Goal: Task Accomplishment & Management: Complete application form

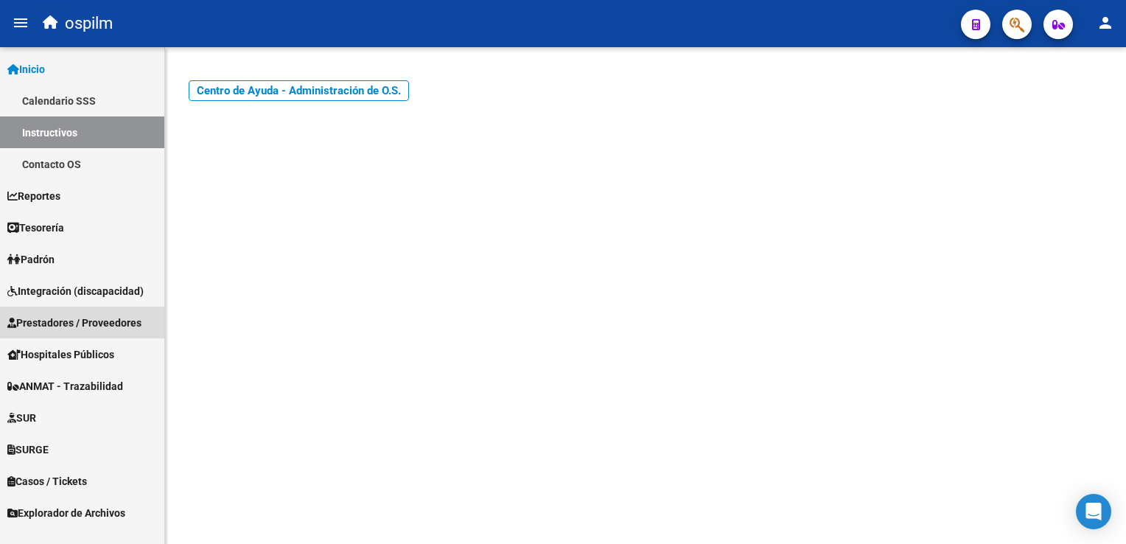
click at [83, 323] on span "Prestadores / Proveedores" at bounding box center [74, 323] width 134 height 16
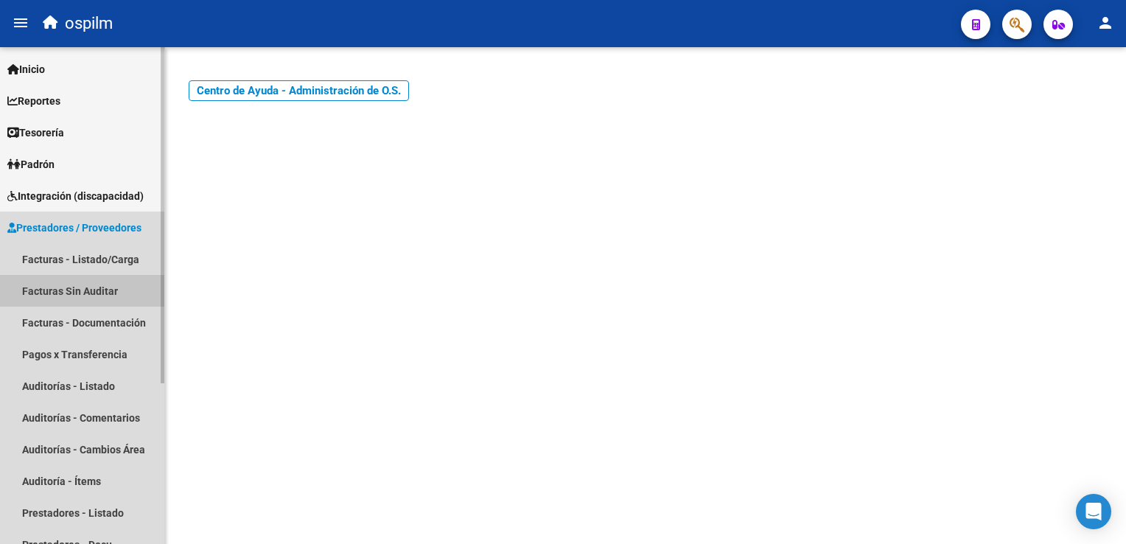
click at [94, 294] on link "Facturas Sin Auditar" at bounding box center [82, 291] width 164 height 32
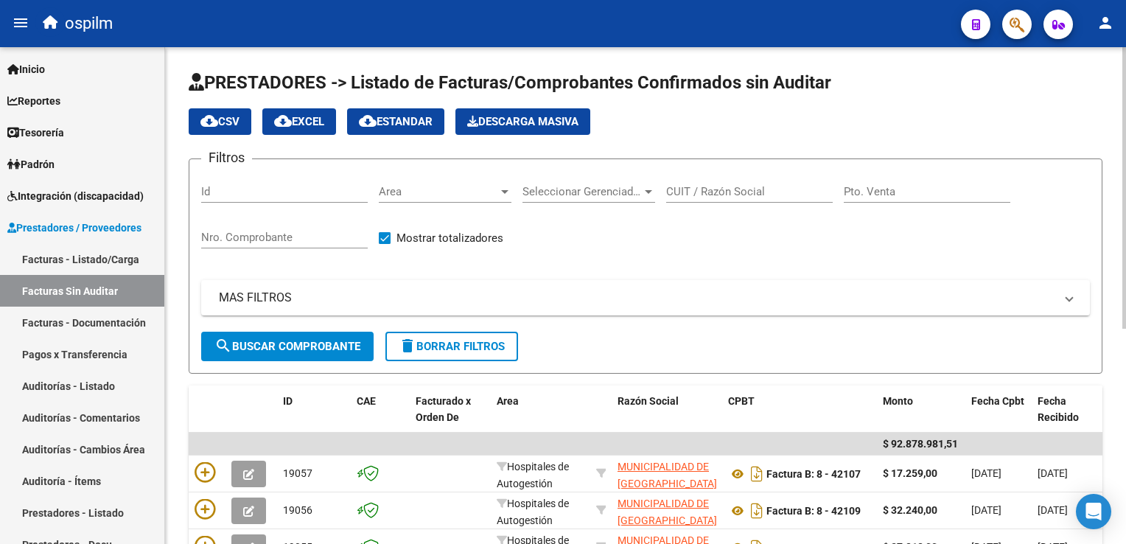
click at [228, 243] on div "Nro. Comprobante" at bounding box center [284, 233] width 167 height 32
type input "2485"
click at [248, 343] on span "search Buscar Comprobante" at bounding box center [287, 346] width 146 height 13
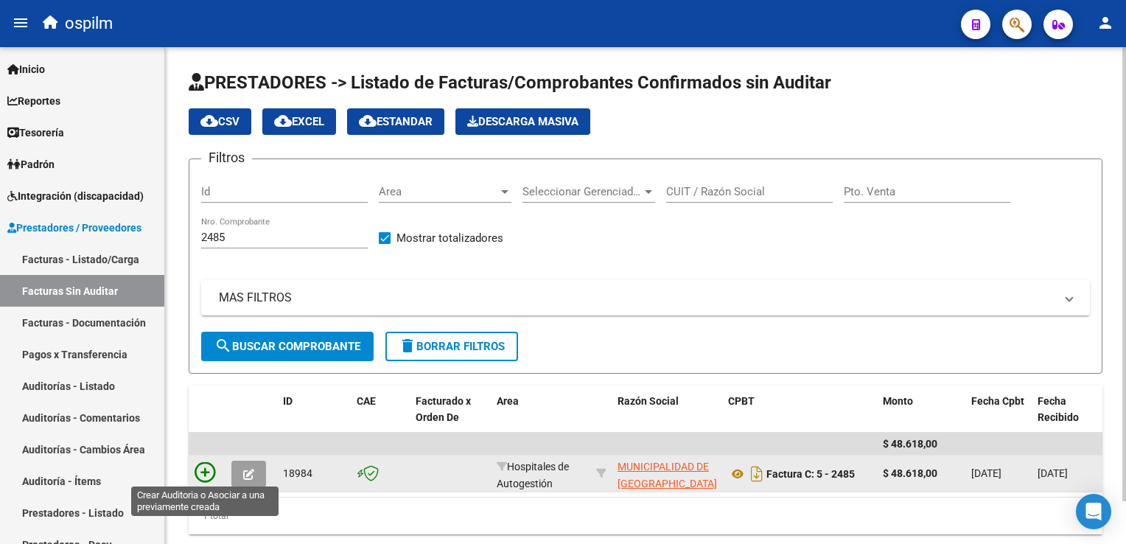
click at [203, 467] on icon at bounding box center [205, 472] width 21 height 21
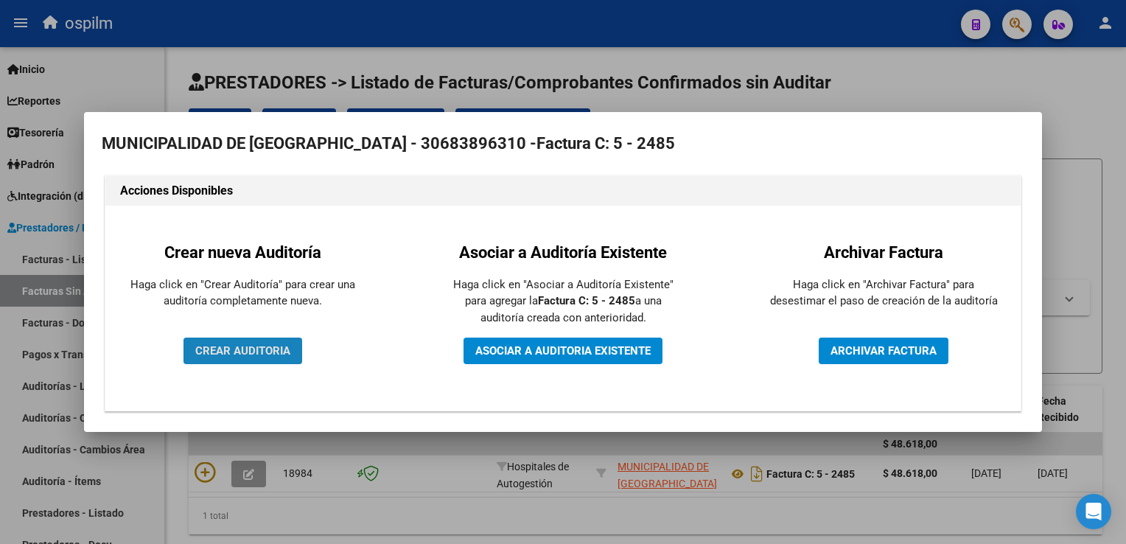
click at [253, 354] on span "CREAR AUDITORIA" at bounding box center [242, 350] width 95 height 13
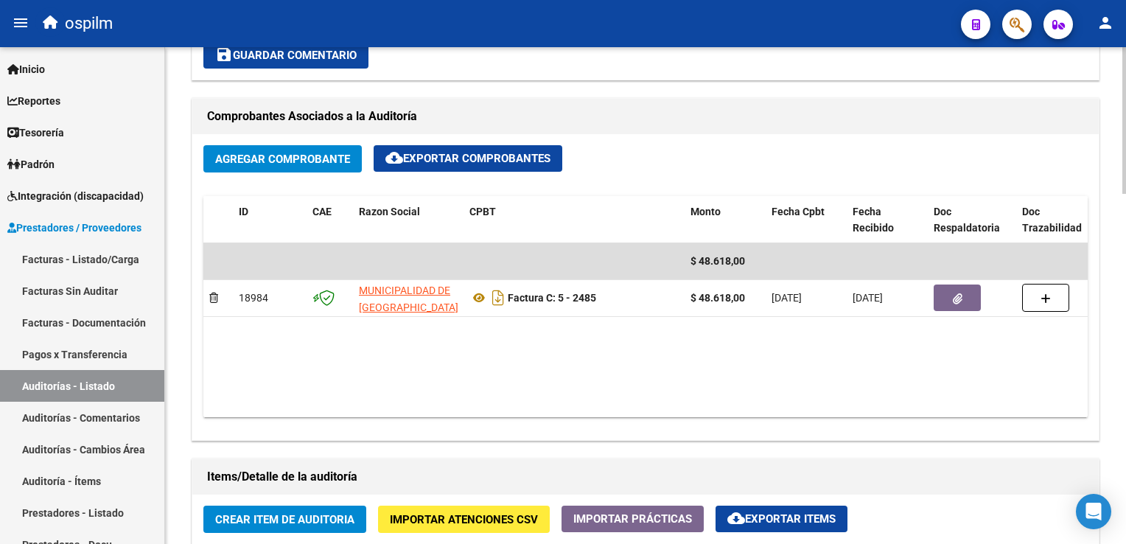
scroll to position [810, 0]
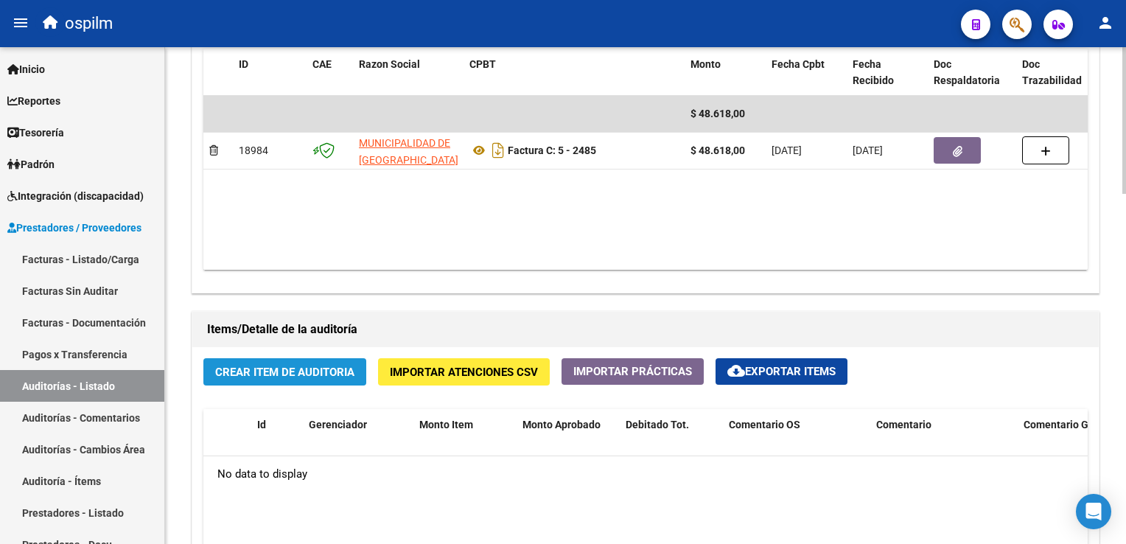
click at [303, 376] on span "Crear Item de Auditoria" at bounding box center [284, 371] width 139 height 13
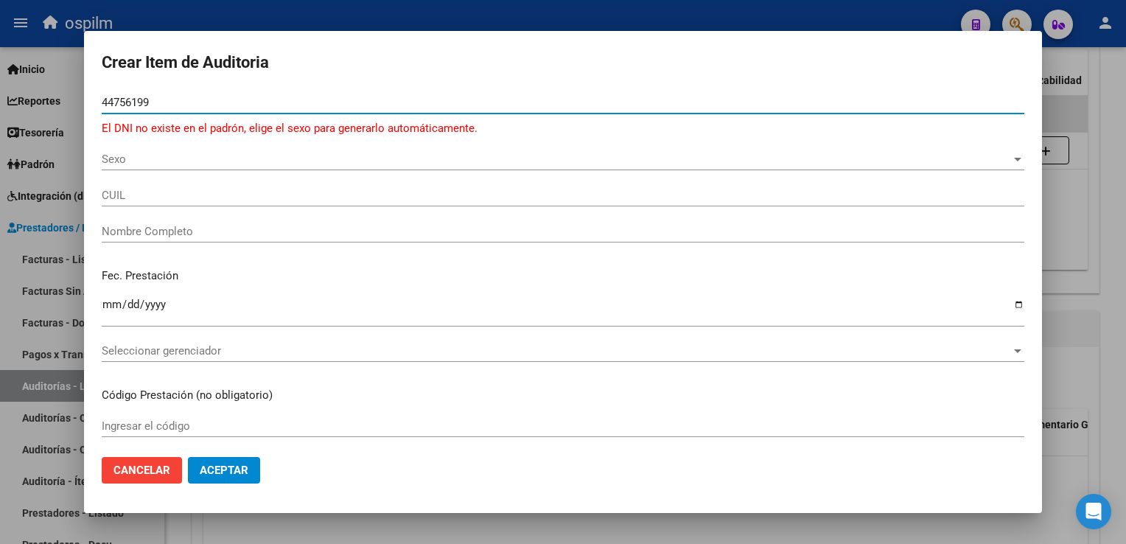
type input "44756199"
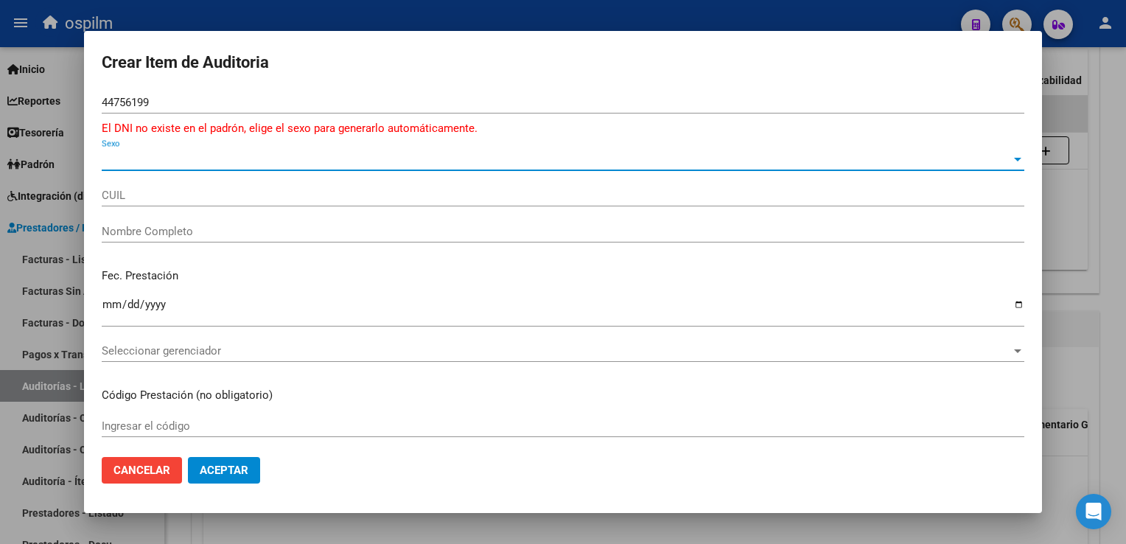
type input "27447561994"
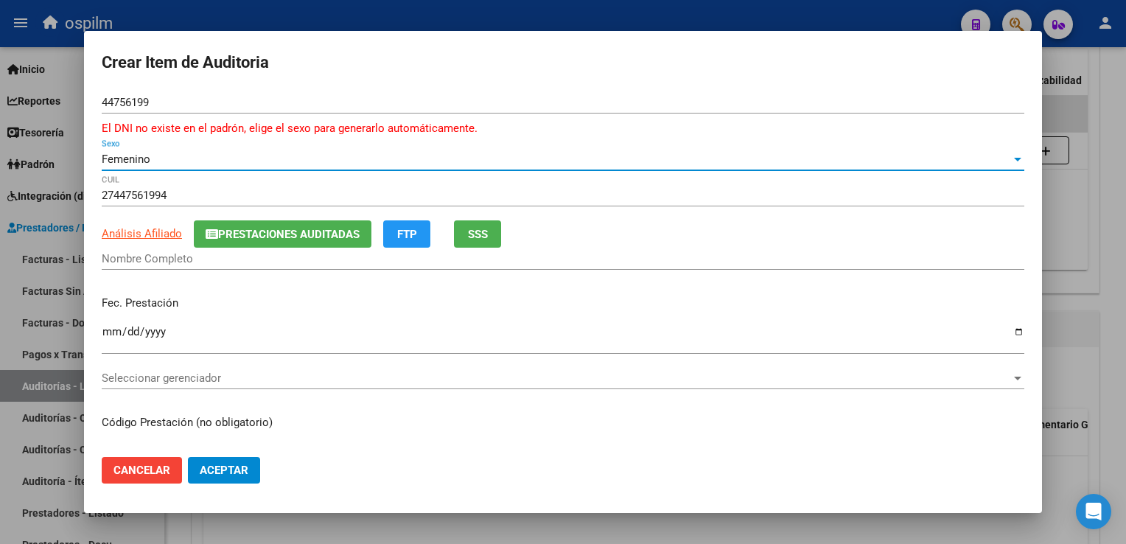
type input "DI [PERSON_NAME]"
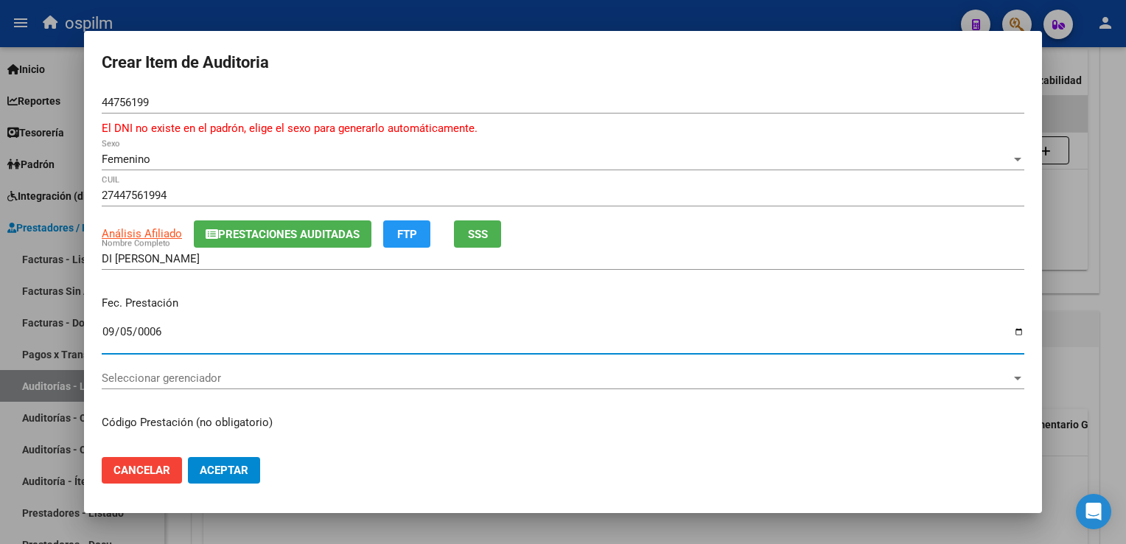
type input "0068-09-05"
type input "[DATE]"
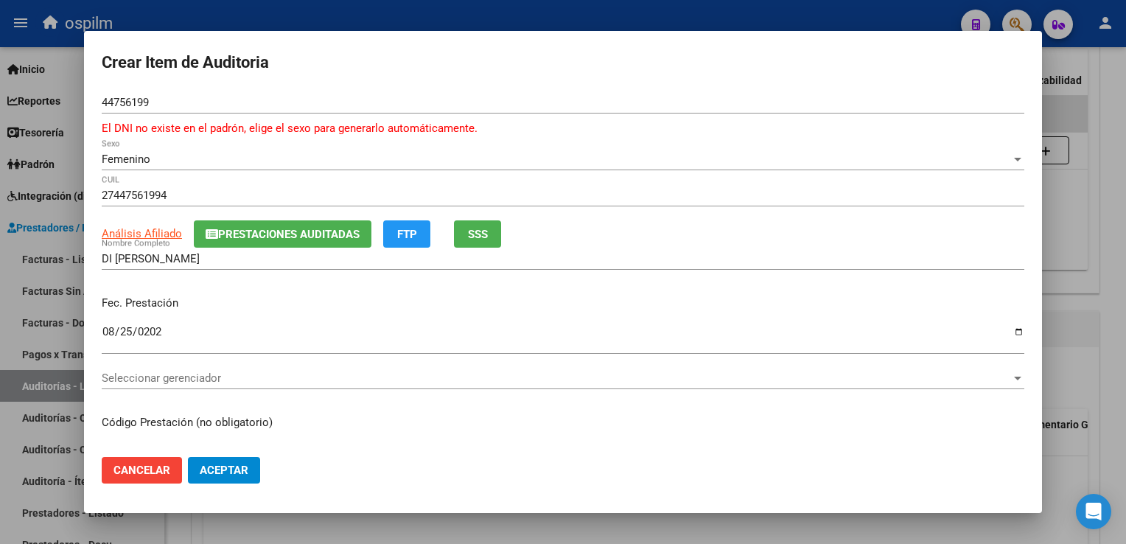
scroll to position [184, 0]
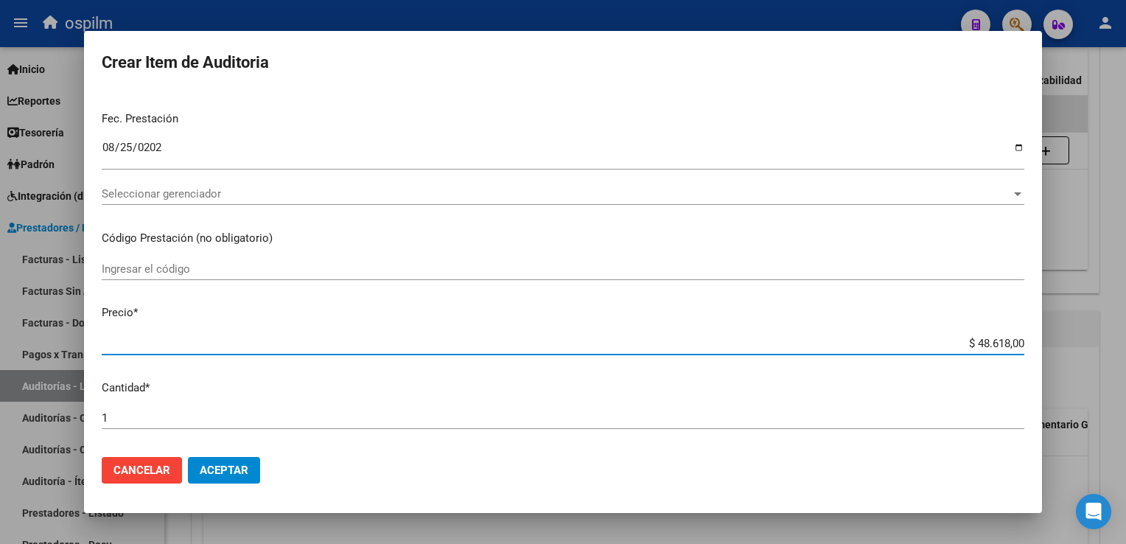
type input "$ 0,05"
type input "$ 0,59"
type input "$ 5,96"
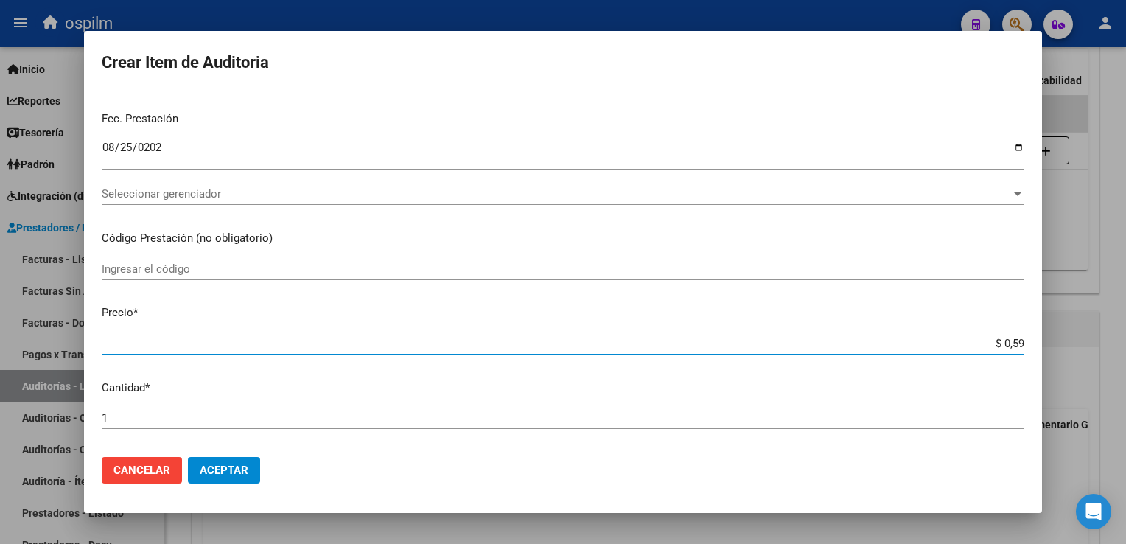
type input "$ 5,96"
type input "$ 59,68"
type input "$ 596,80"
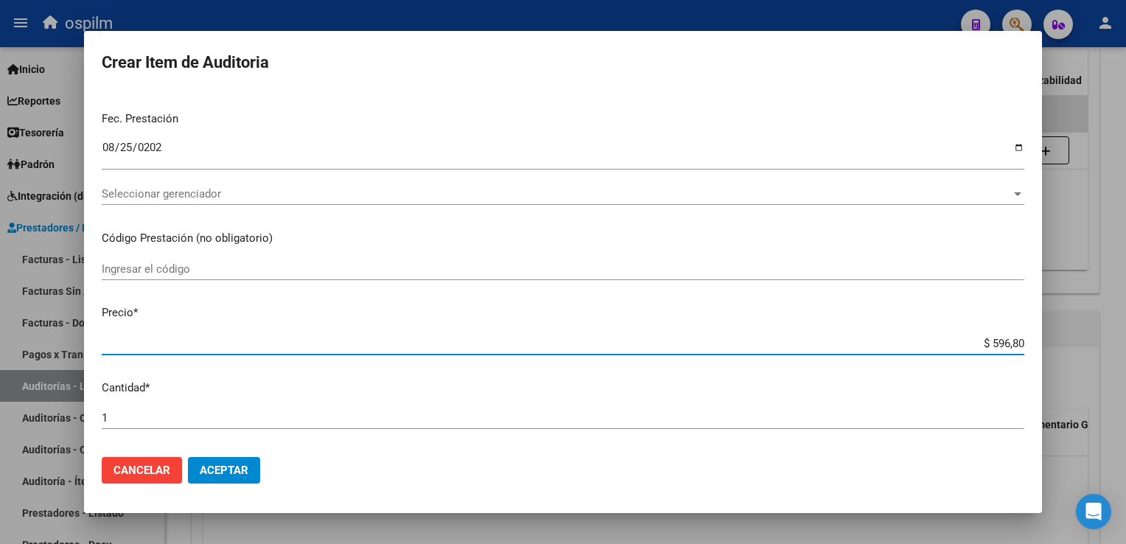
type input "$ 5.968,00"
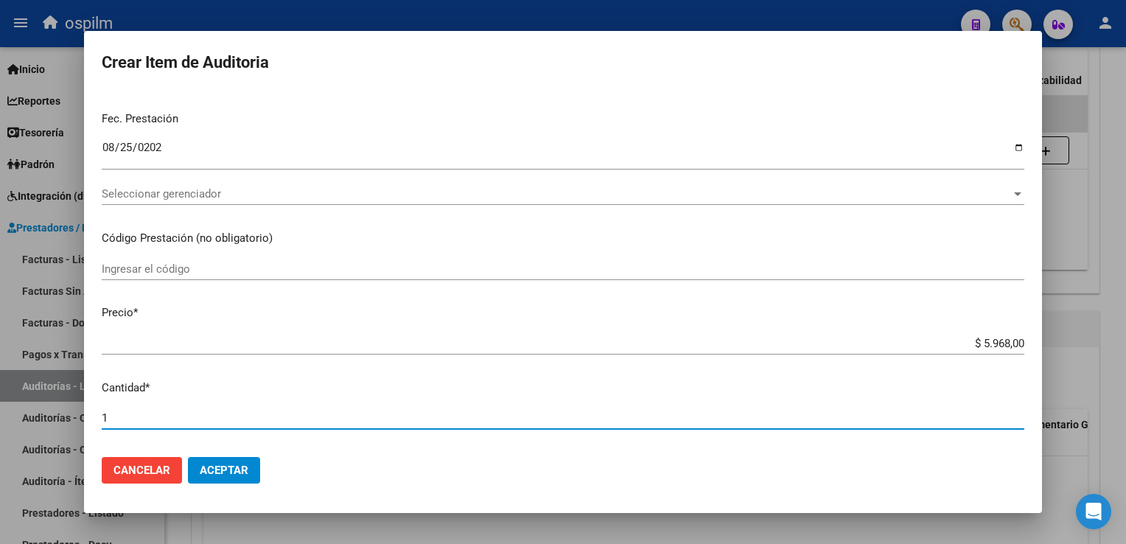
scroll to position [483, 0]
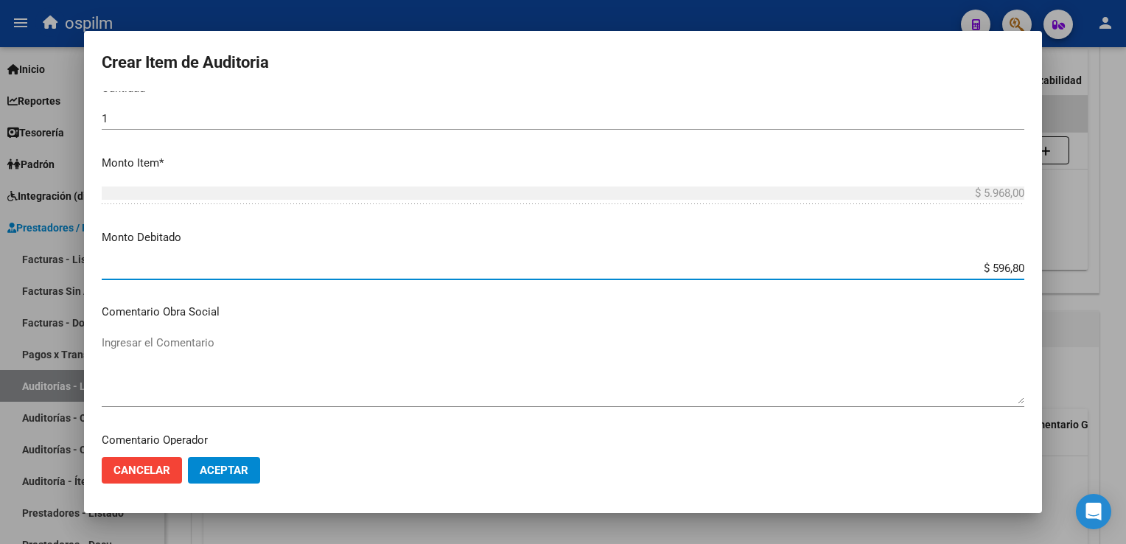
type input "$ 5.968,00"
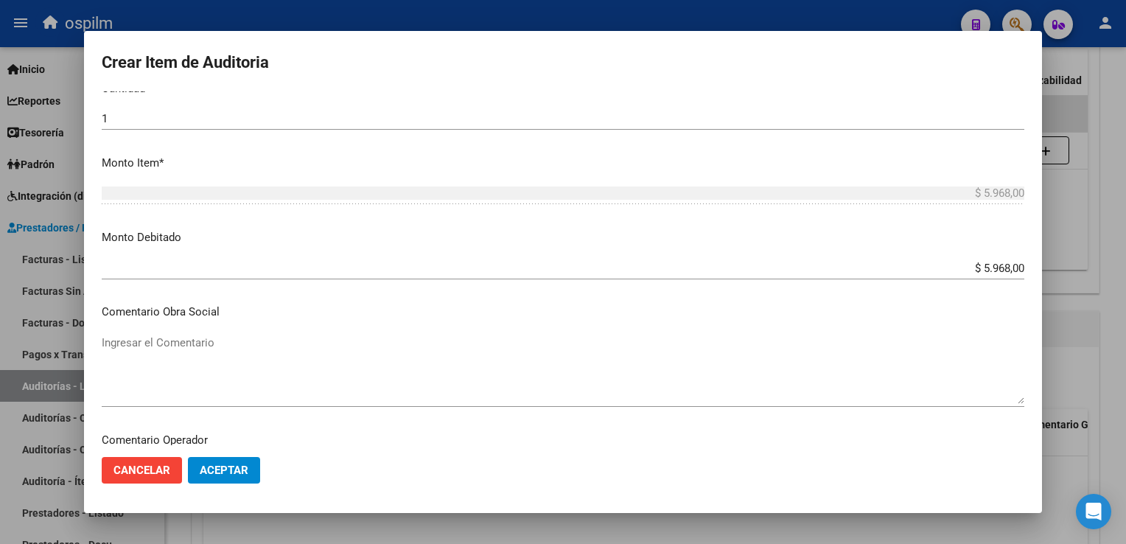
scroll to position [685, 0]
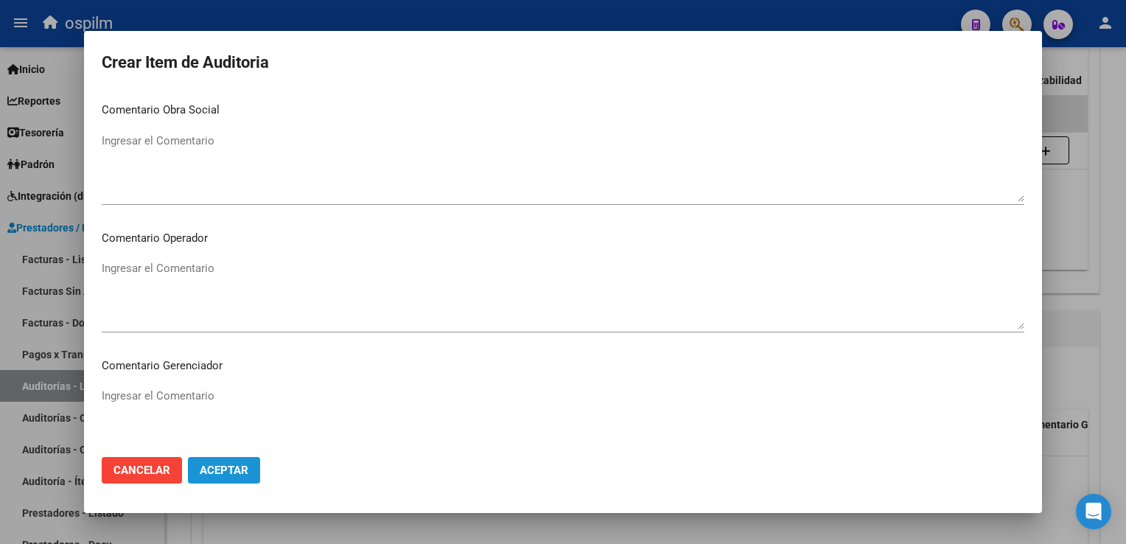
click at [231, 472] on span "Aceptar" at bounding box center [224, 469] width 49 height 13
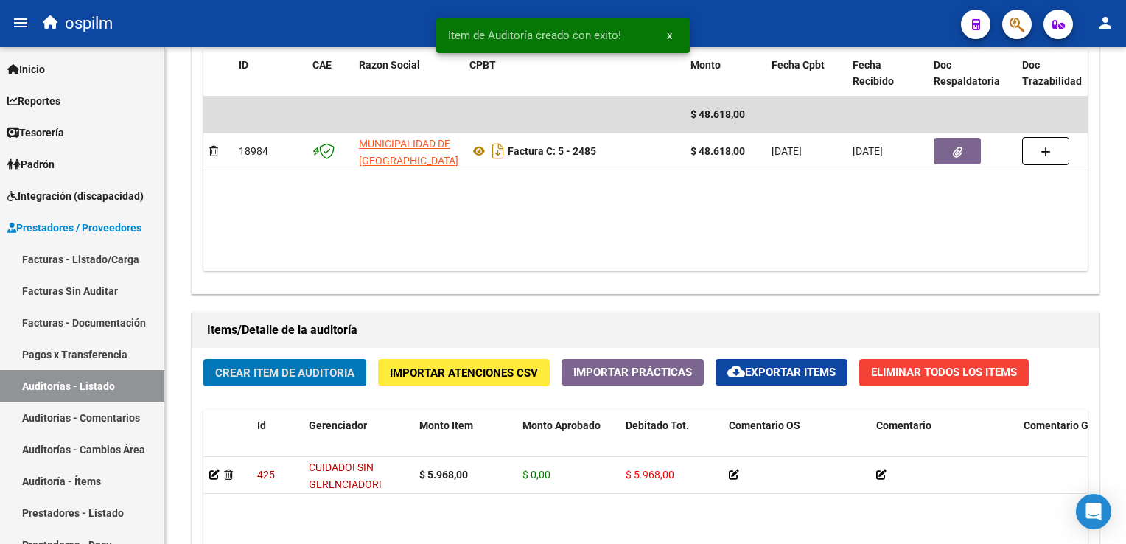
scroll to position [811, 0]
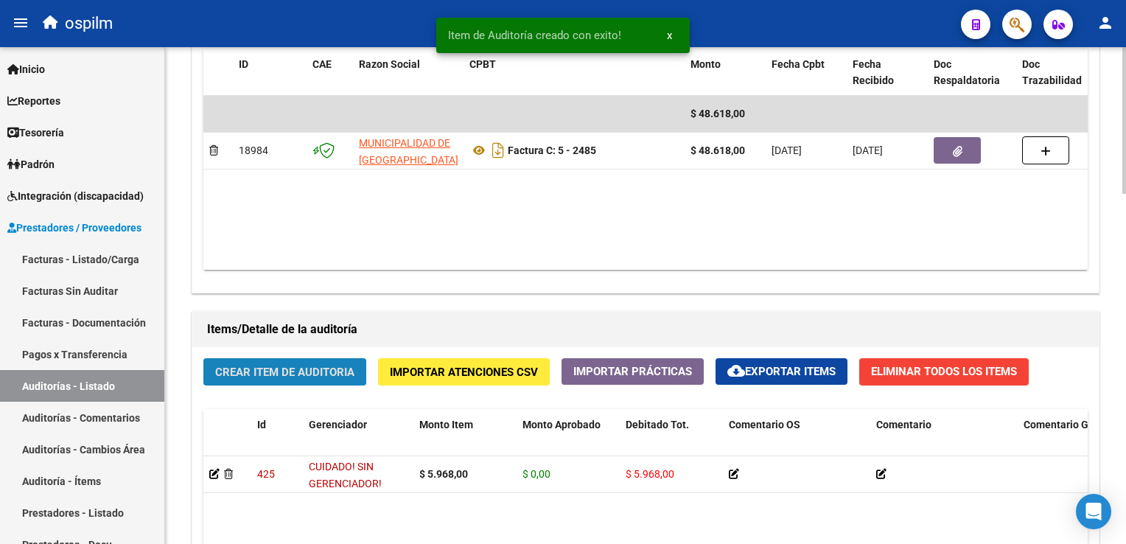
click at [259, 376] on span "Crear Item de Auditoria" at bounding box center [284, 371] width 139 height 13
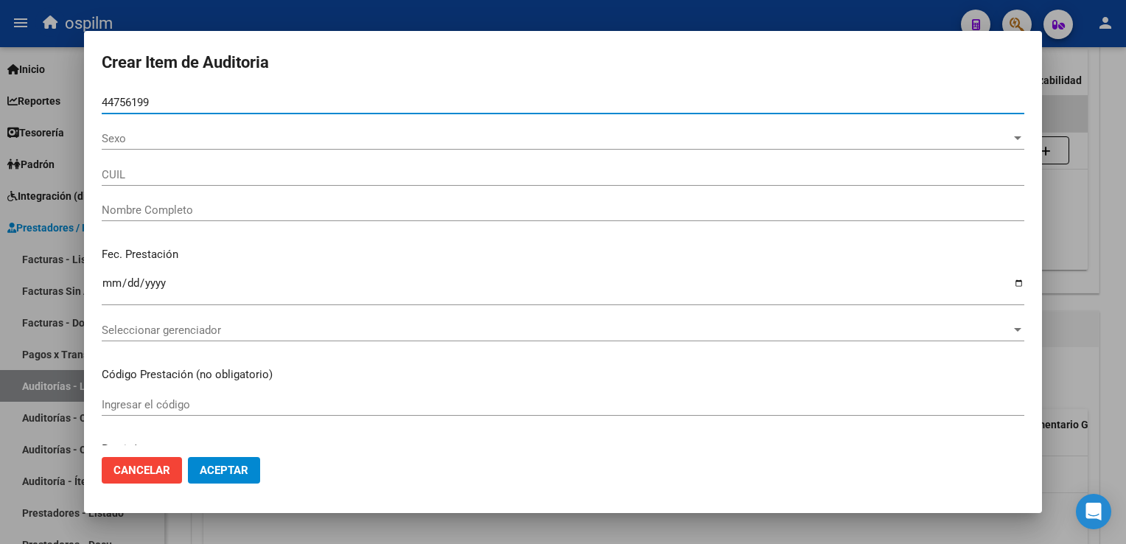
type input "44756199"
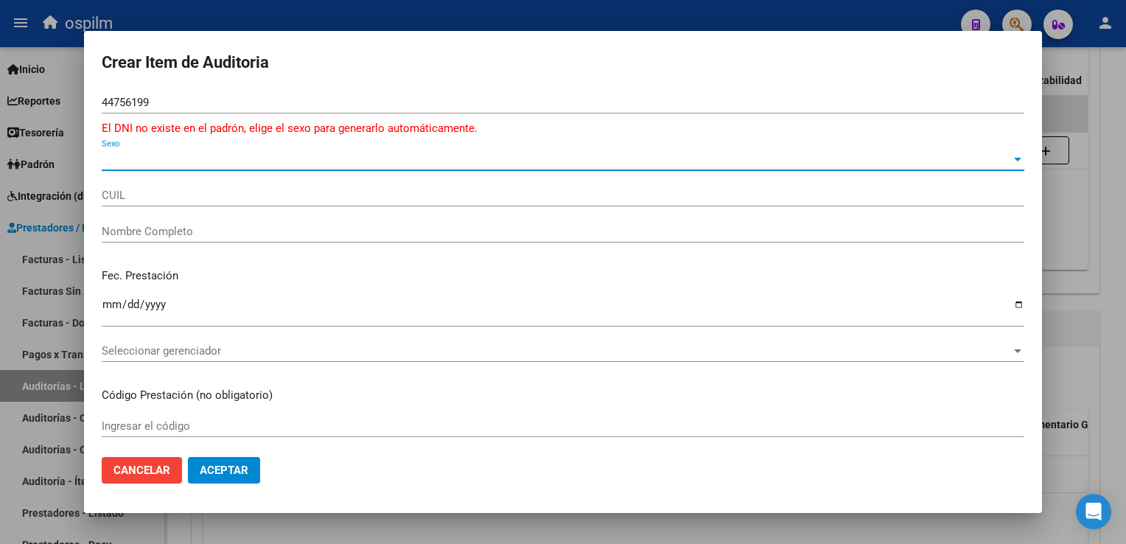
type input "27447561994"
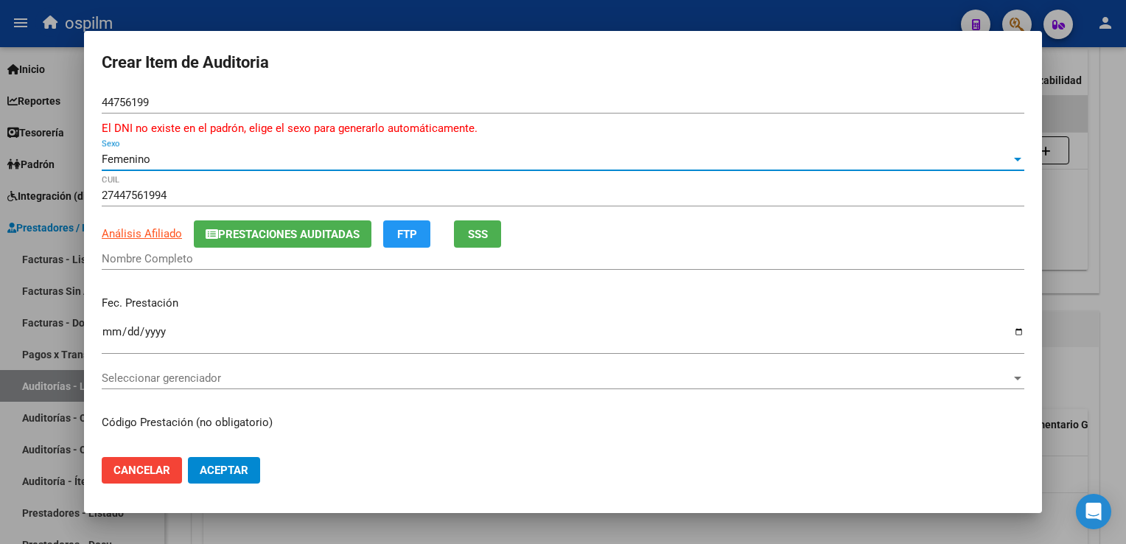
type input "DI [PERSON_NAME]"
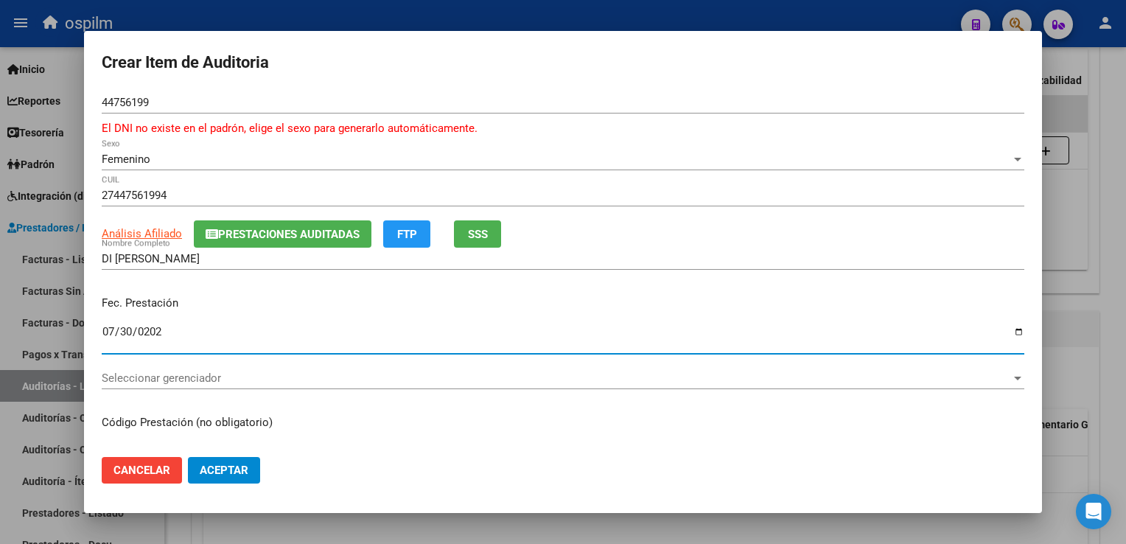
type input "[DATE]"
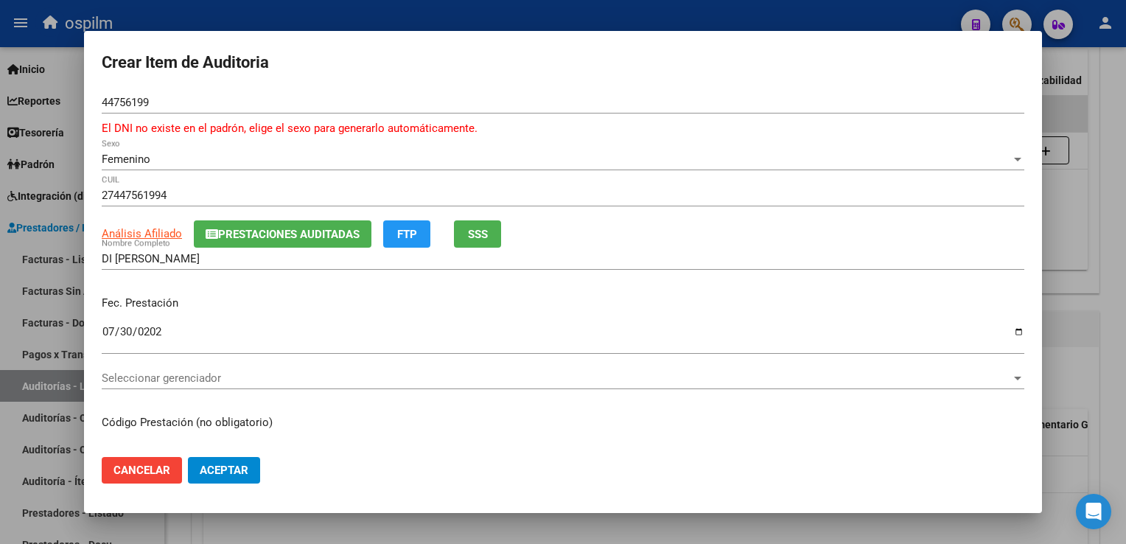
scroll to position [184, 0]
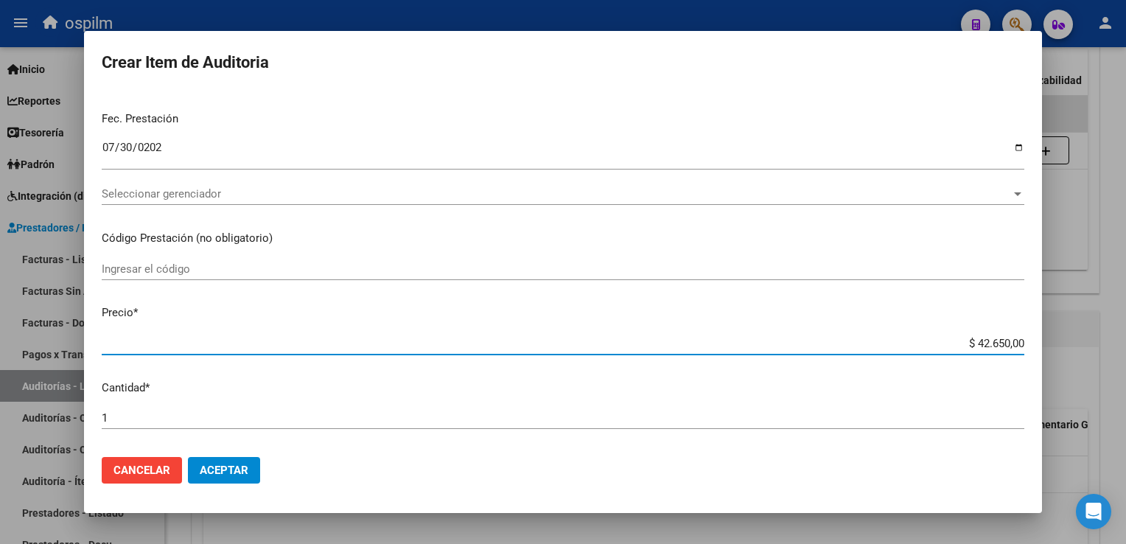
type input "$ 0,05"
type input "$ 0,59"
type input "$ 5,96"
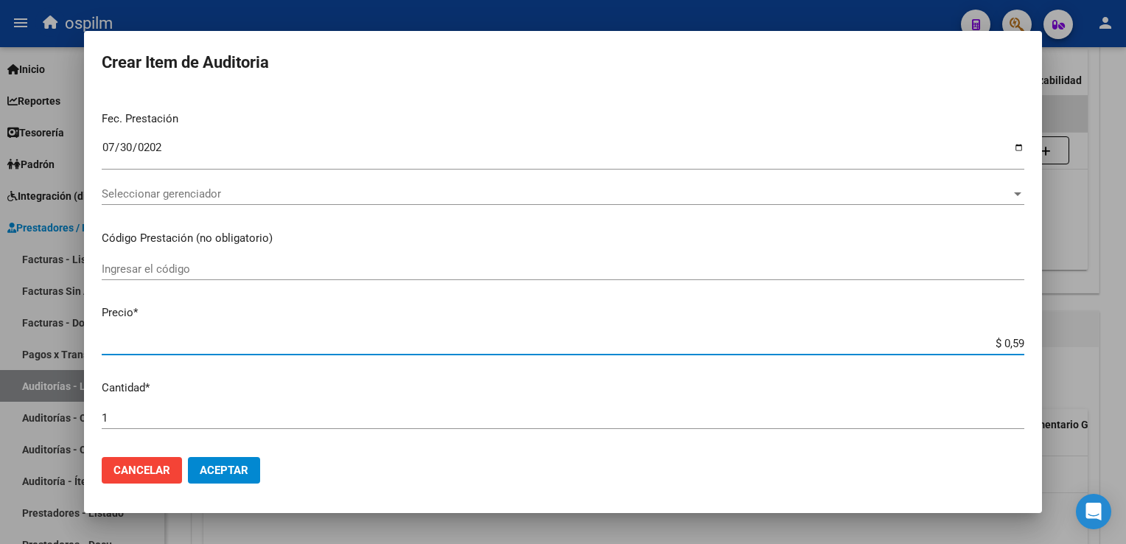
type input "$ 5,96"
type input "$ 59,68"
type input "$ 596,80"
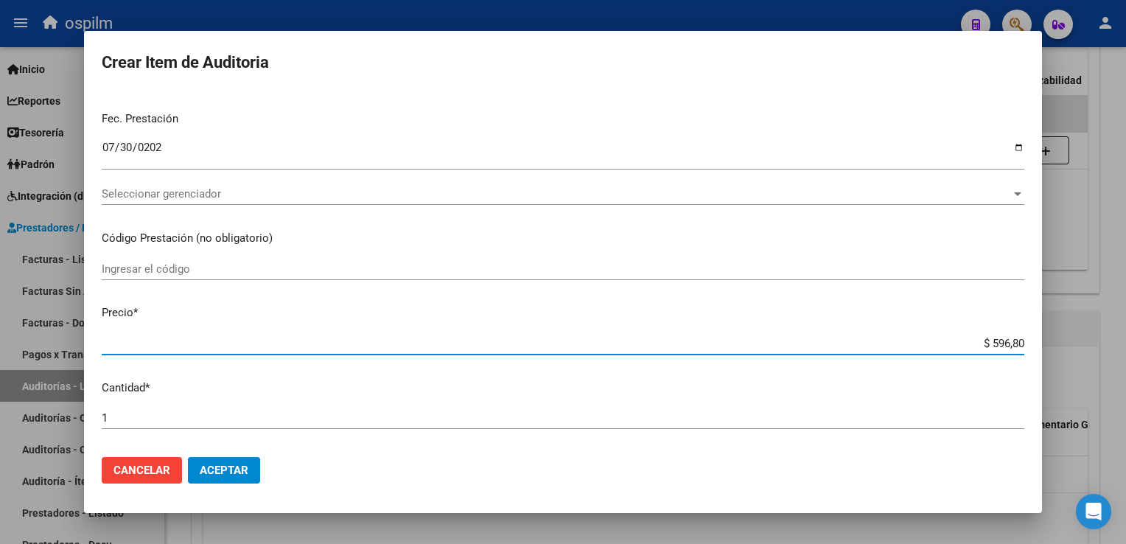
type input "$ 5.968,00"
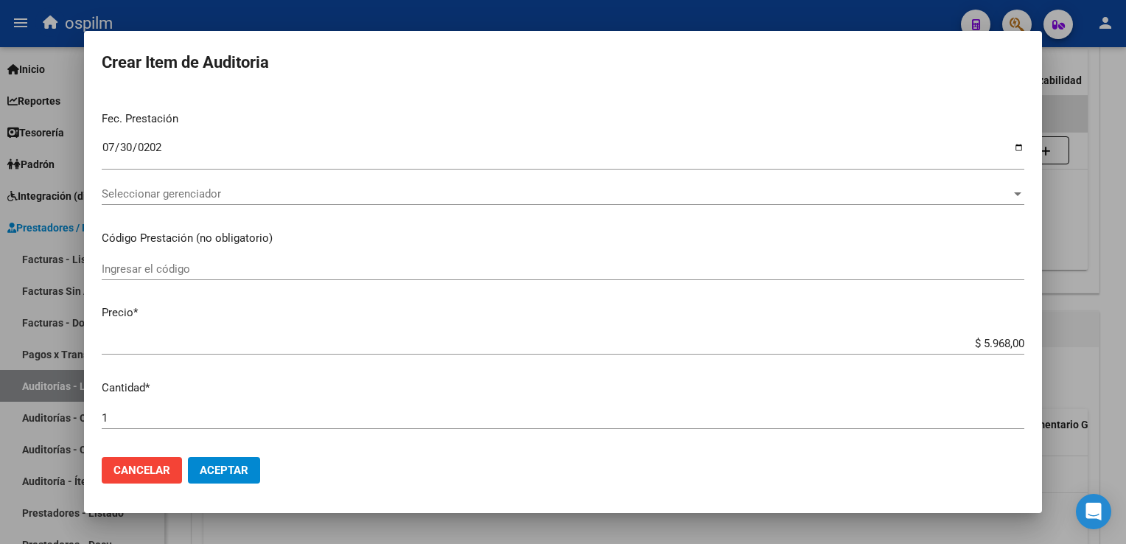
scroll to position [483, 0]
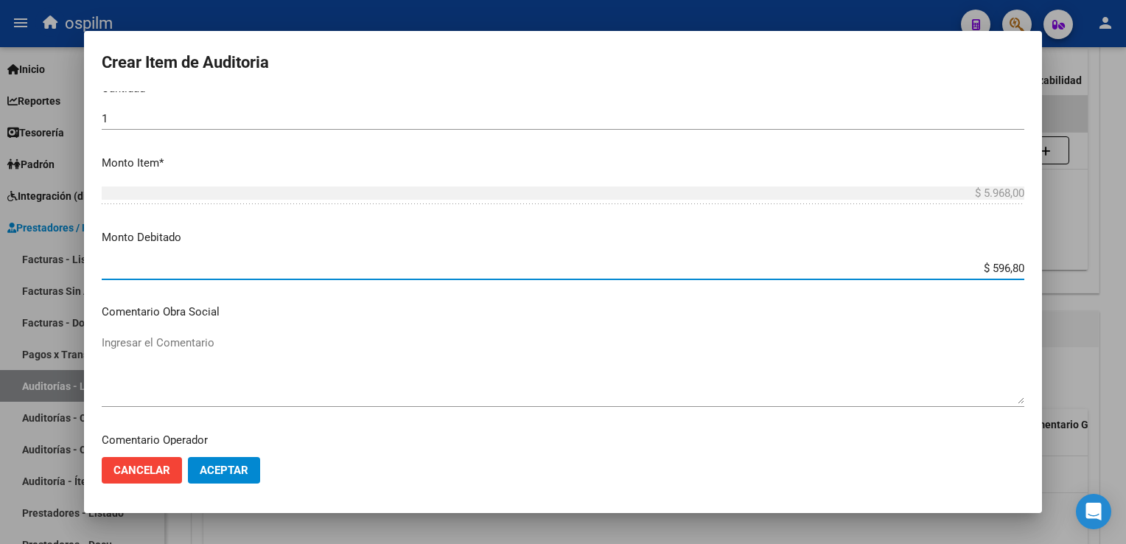
type input "$ 5.968,00"
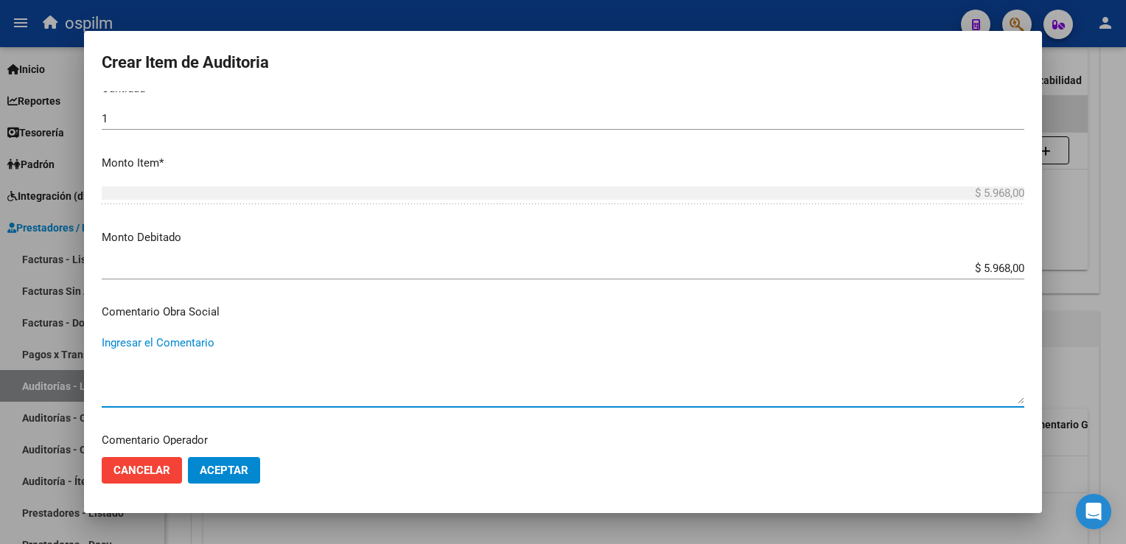
scroll to position [685, 0]
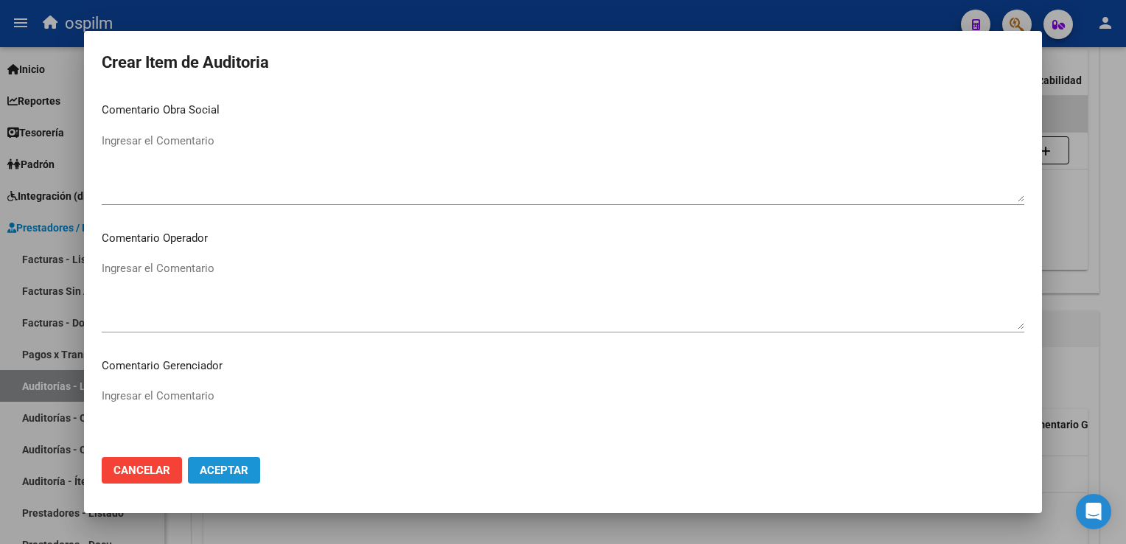
click at [231, 458] on button "Aceptar" at bounding box center [224, 470] width 72 height 27
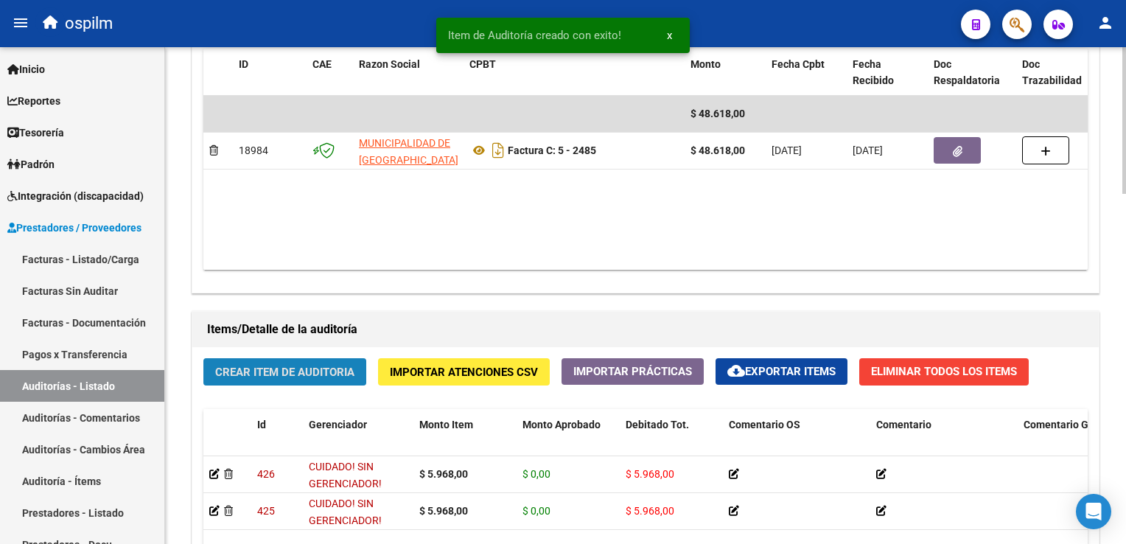
click at [262, 375] on span "Crear Item de Auditoria" at bounding box center [284, 371] width 139 height 13
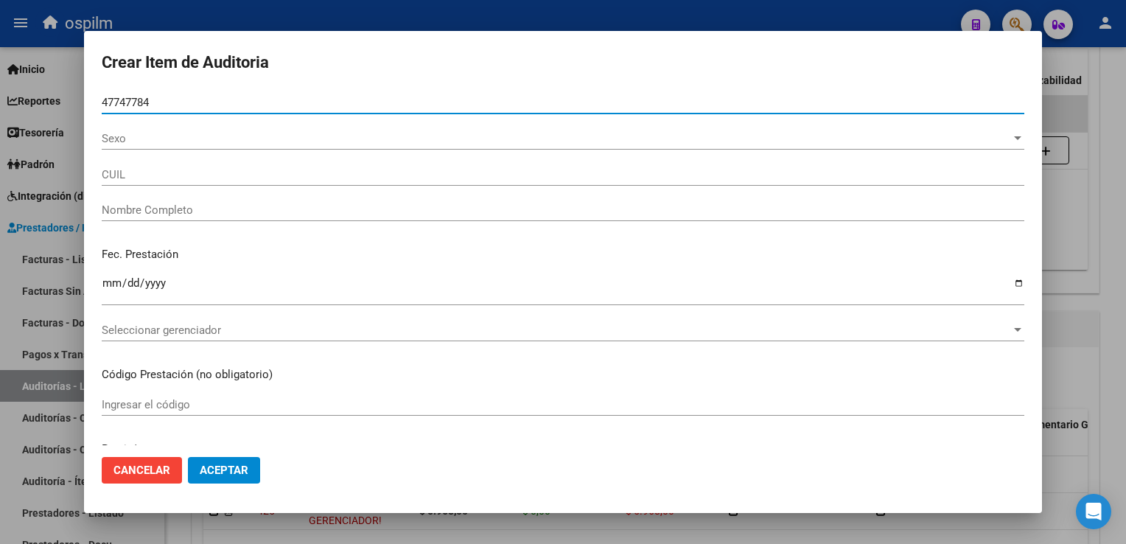
type input "47747784"
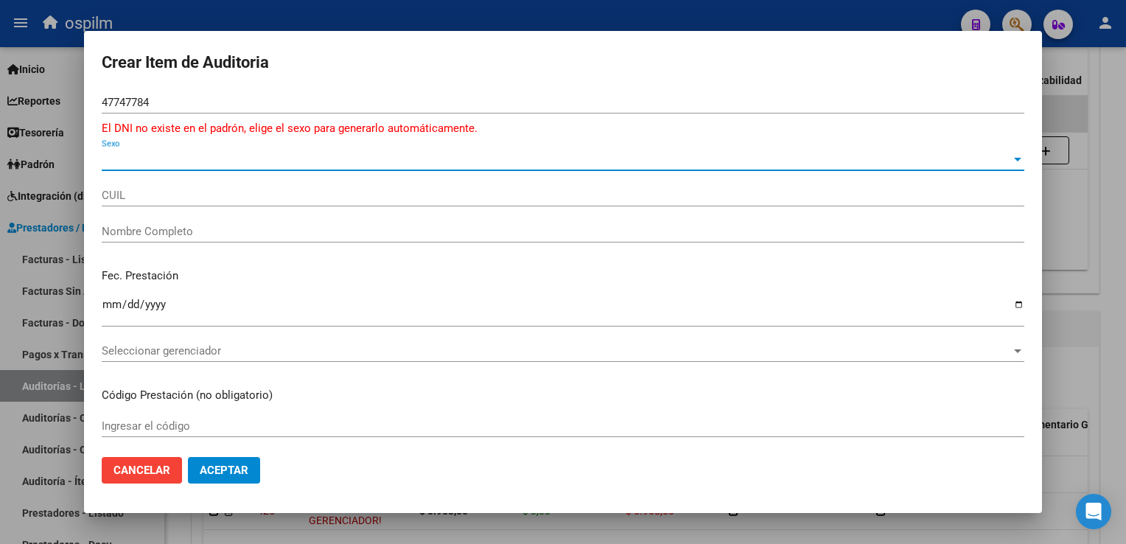
click at [181, 158] on span "Sexo" at bounding box center [556, 159] width 909 height 13
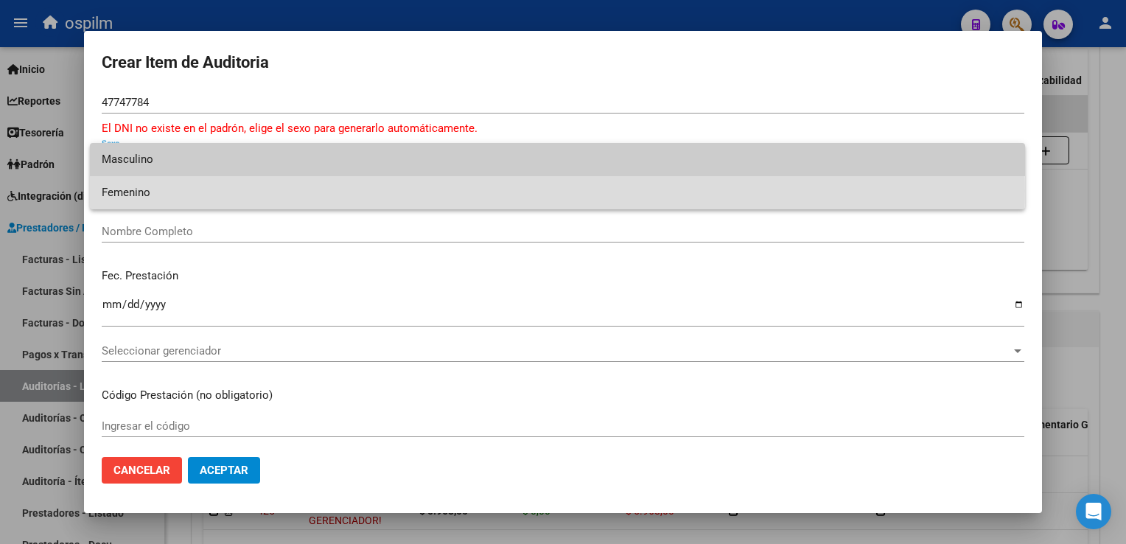
click at [155, 191] on span "Femenino" at bounding box center [557, 192] width 911 height 33
type input "23477477844"
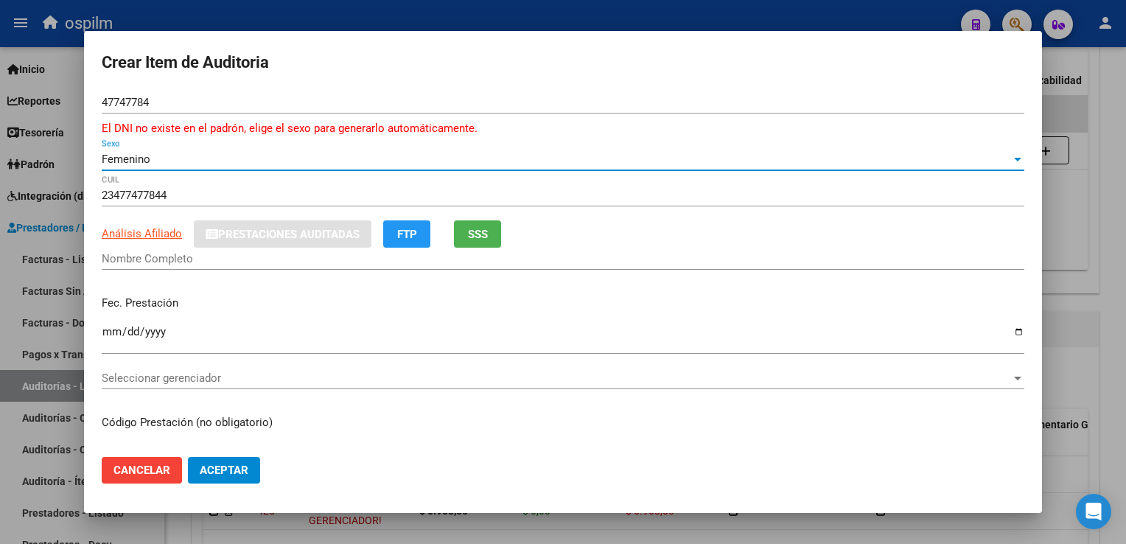
type input "[PERSON_NAME] AZUL"
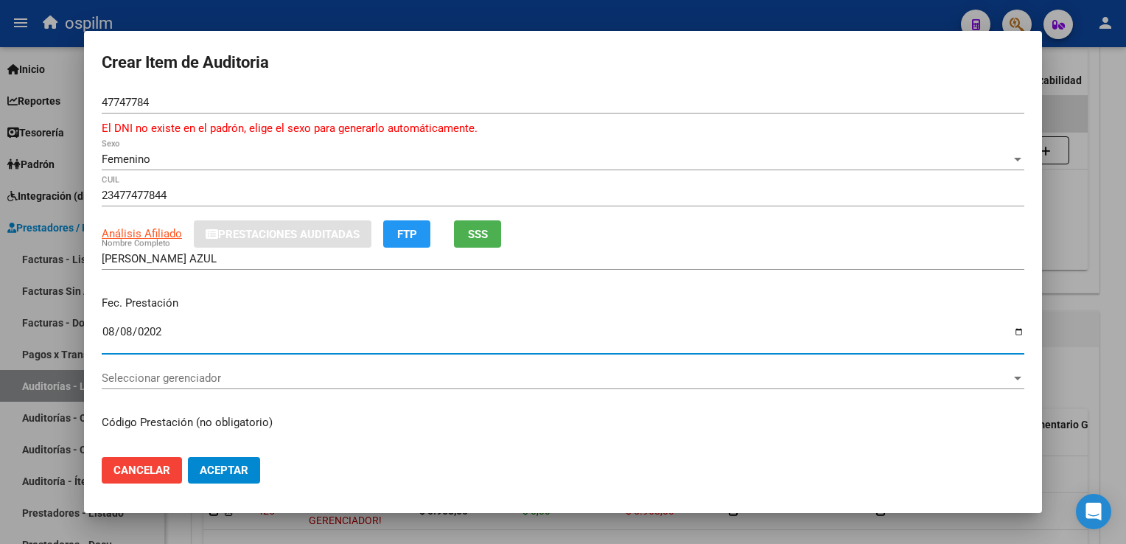
type input "[DATE]"
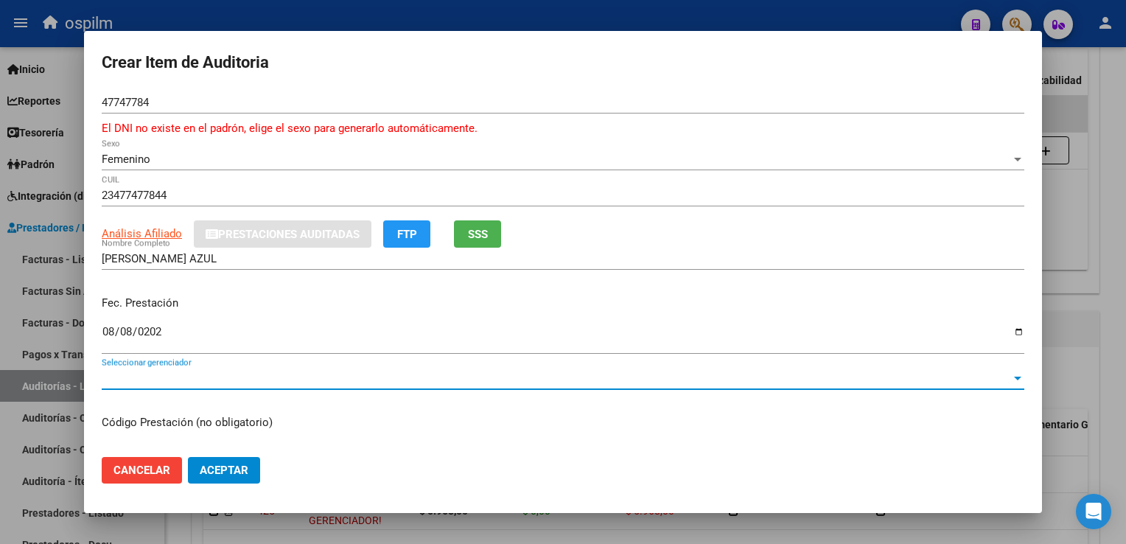
scroll to position [184, 0]
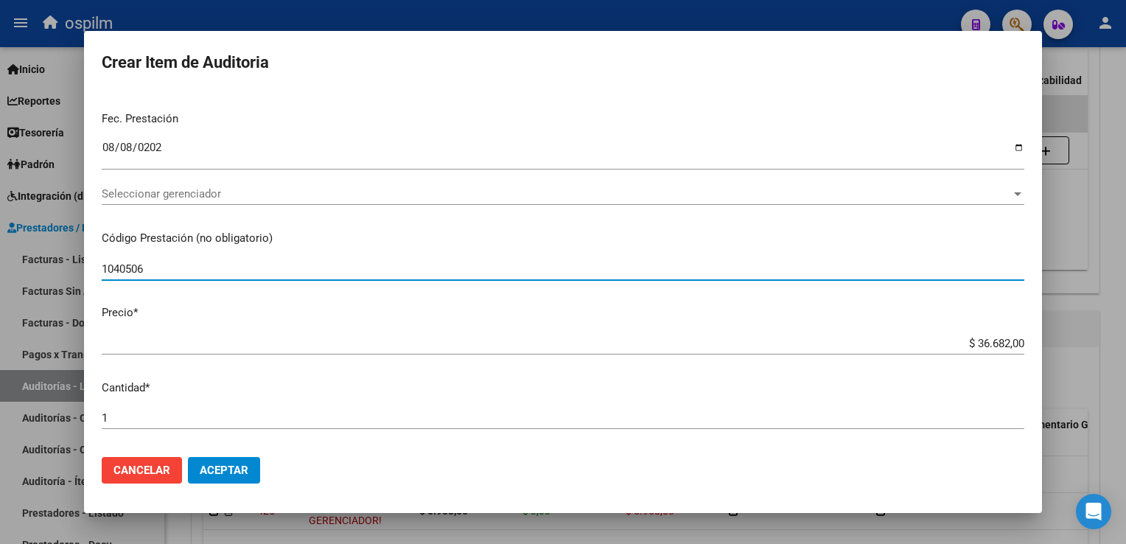
type input "1040506"
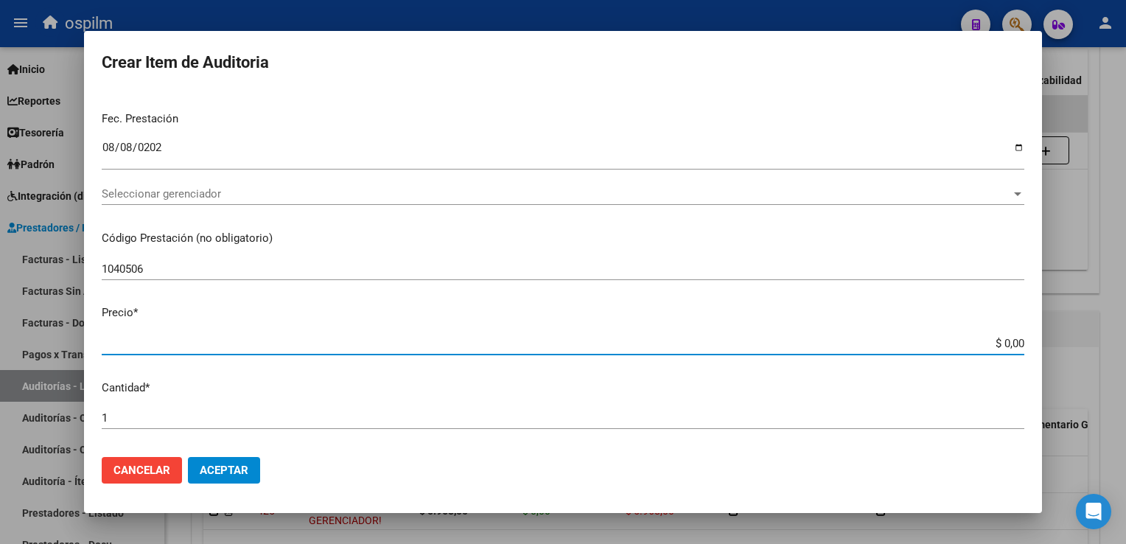
type input "$ 0,07"
type input "$ 0,77"
type input "$ 7,70"
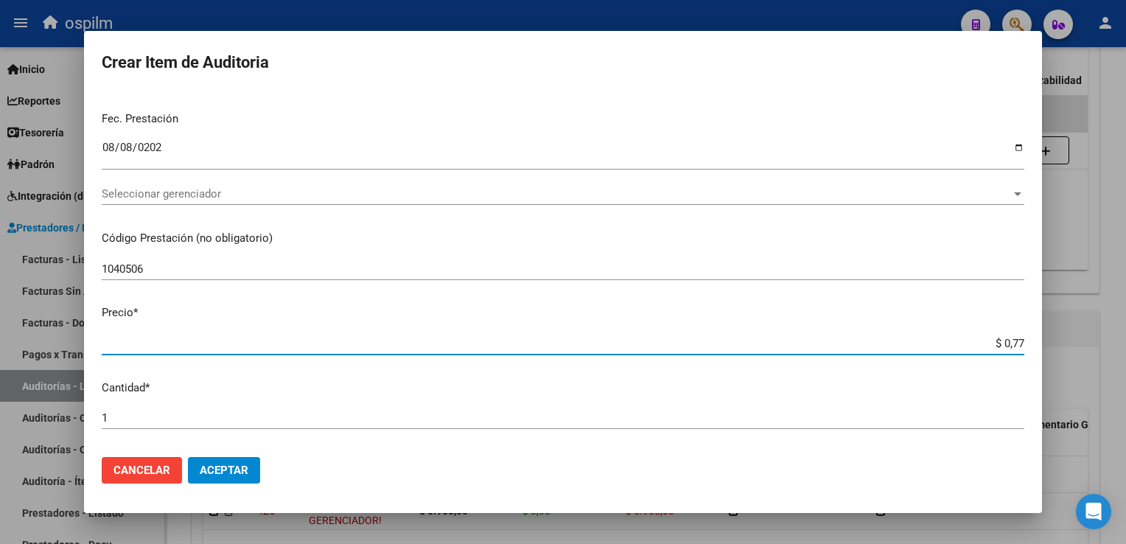
type input "$ 7,70"
type input "$ 77,06"
type input "$ 770,60"
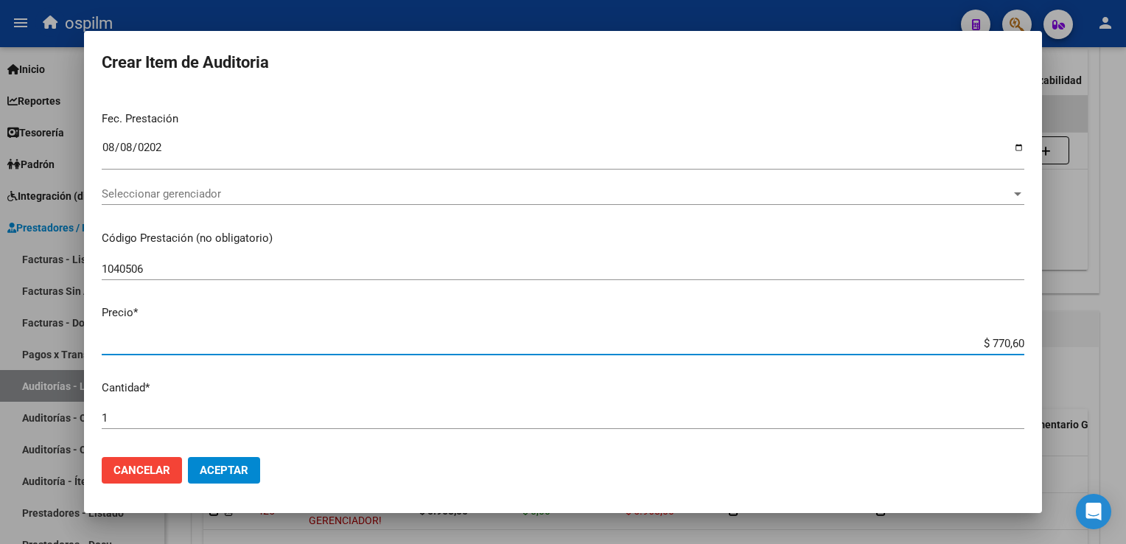
type input "$ 7.706,00"
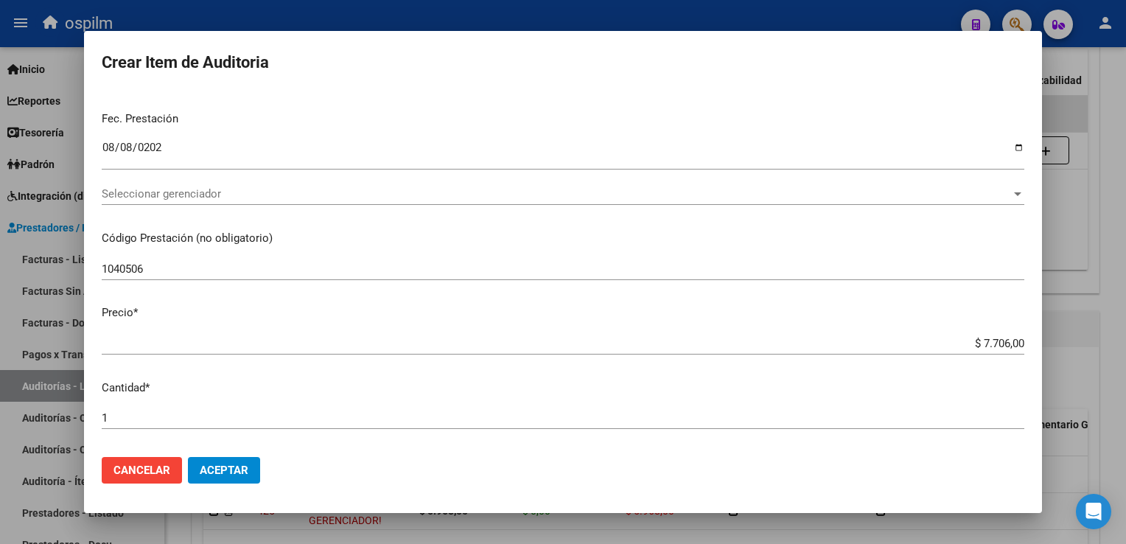
scroll to position [483, 0]
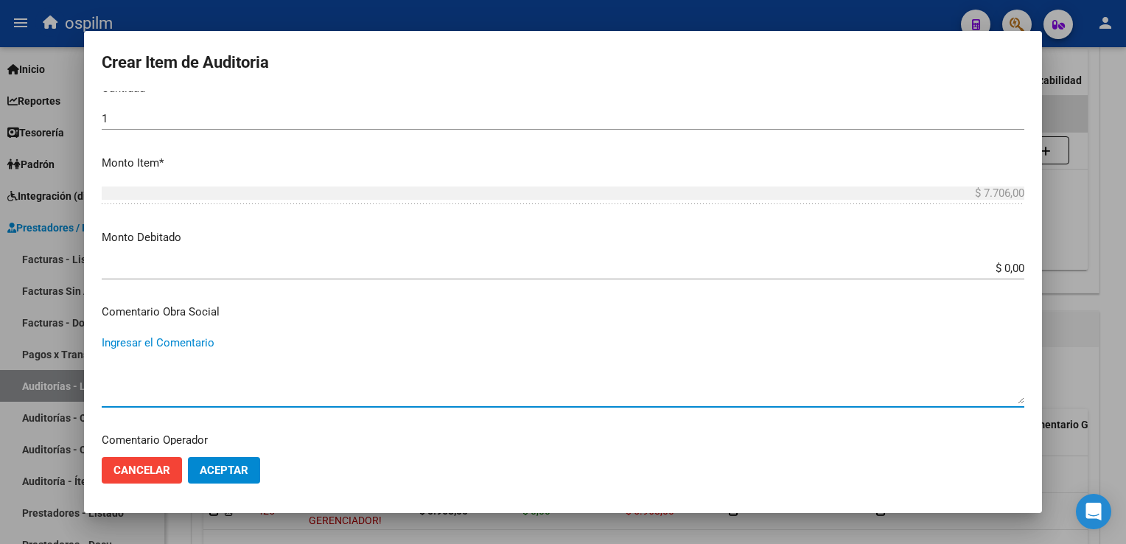
click at [223, 473] on span "Aceptar" at bounding box center [224, 469] width 49 height 13
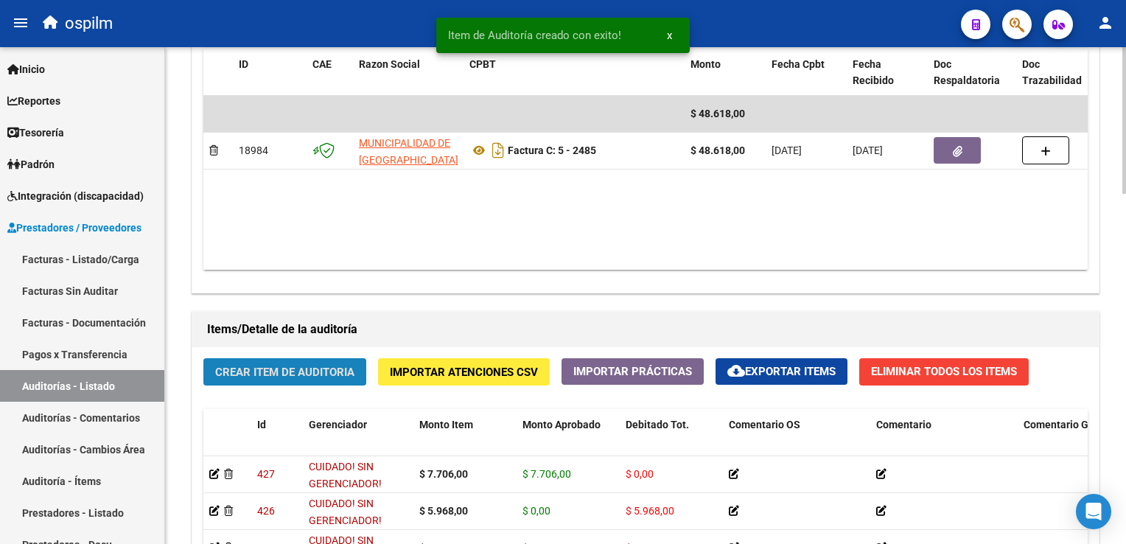
click at [273, 376] on span "Crear Item de Auditoria" at bounding box center [284, 371] width 139 height 13
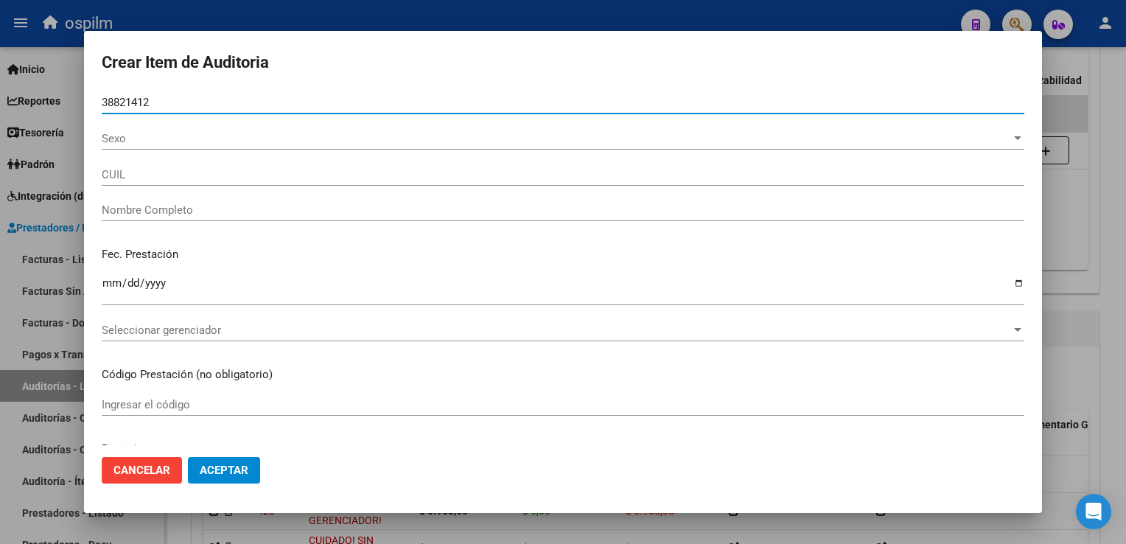
type input "38821412"
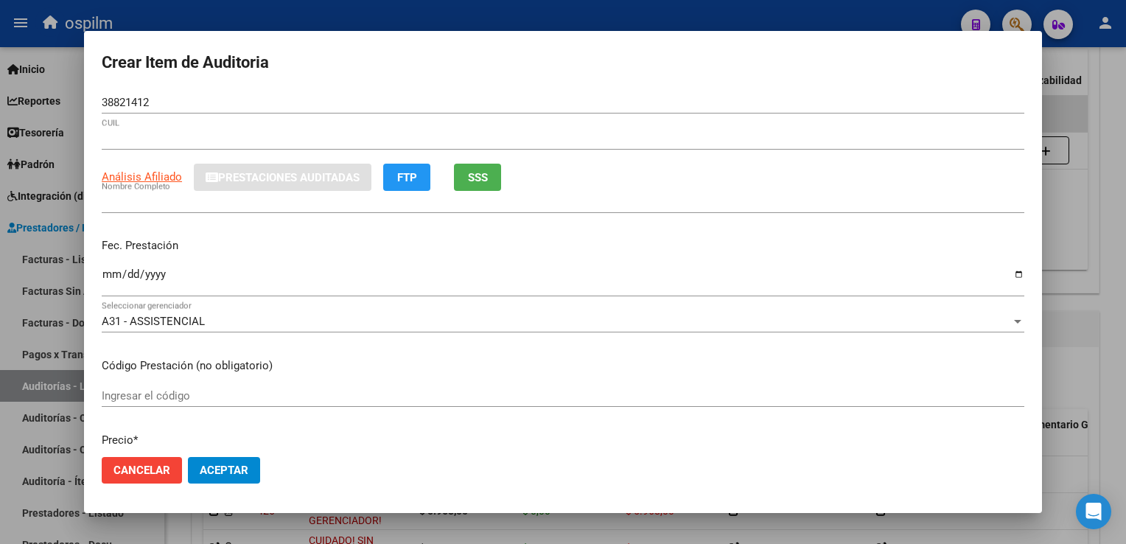
type input "27388214126"
type input "[PERSON_NAME]"
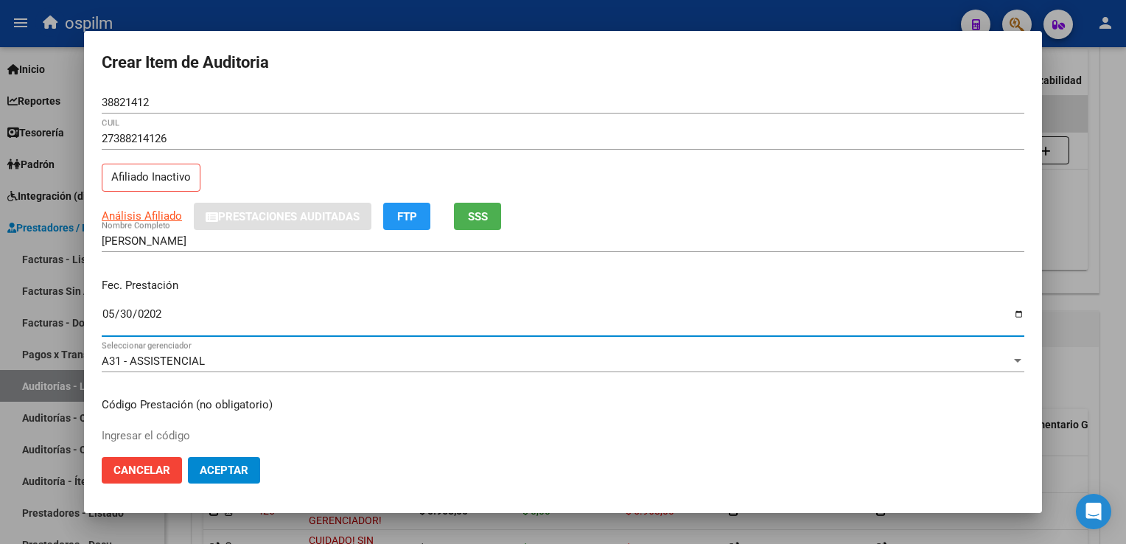
type input "[DATE]"
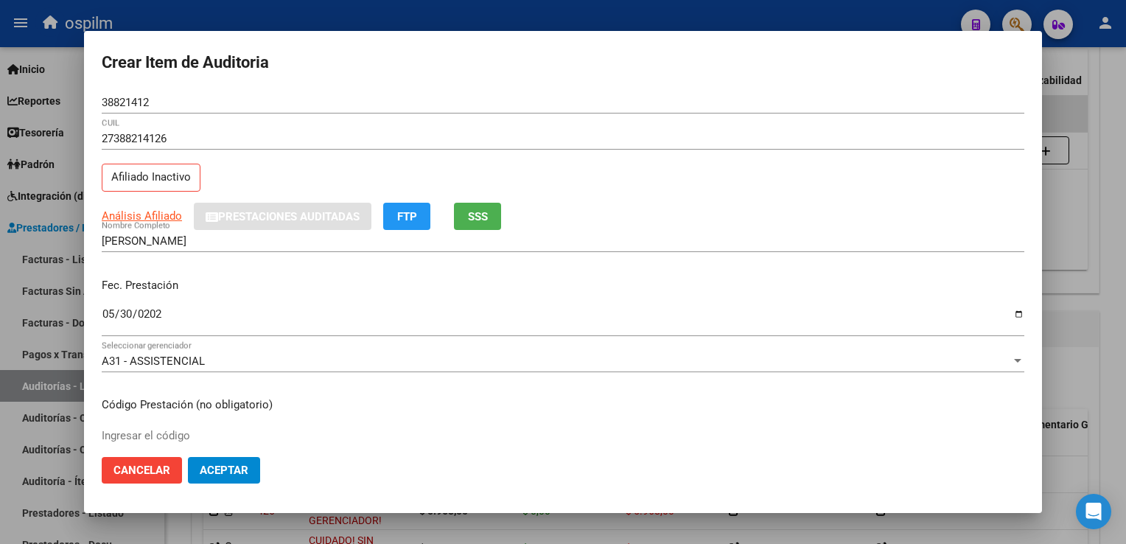
click at [582, 477] on mat-dialog-actions "Cancelar Aceptar" at bounding box center [563, 470] width 922 height 50
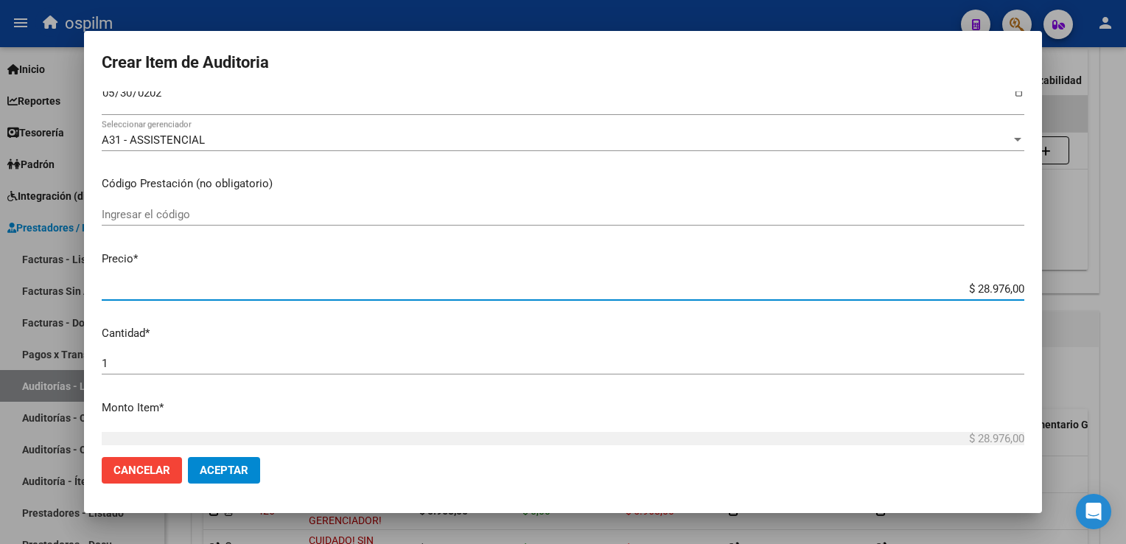
drag, startPoint x: 967, startPoint y: 285, endPoint x: 1128, endPoint y: 295, distance: 161.6
click at [1125, 295] on html "menu ospilm person Firma Express Inicio Calendario SSS Instructivos Contacto OS…" at bounding box center [563, 272] width 1126 height 544
type input "$ 0,02"
type input "$ 0,21"
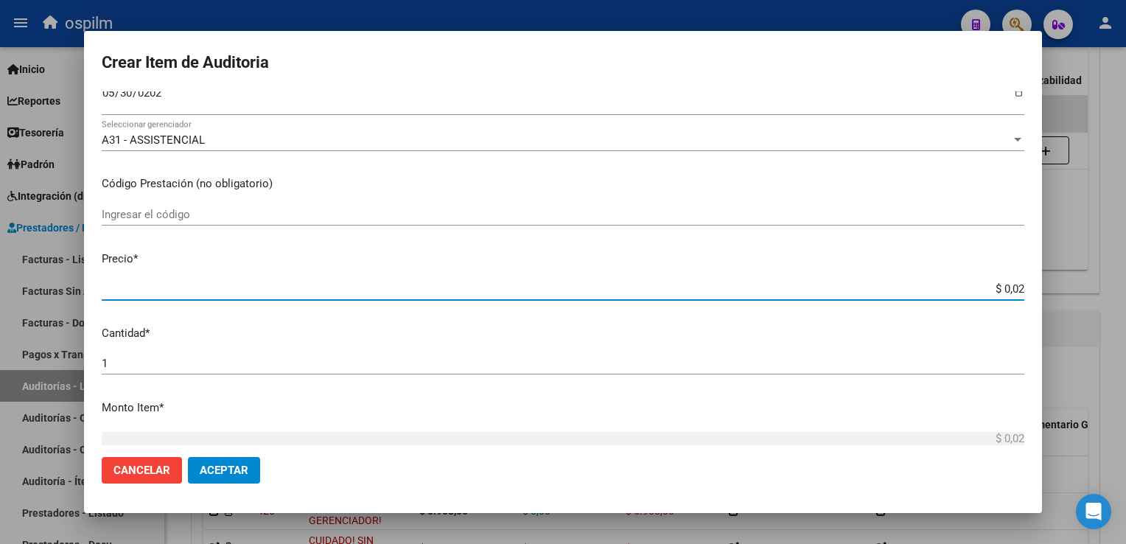
type input "$ 0,21"
type input "$ 2,17"
type input "$ 21,73"
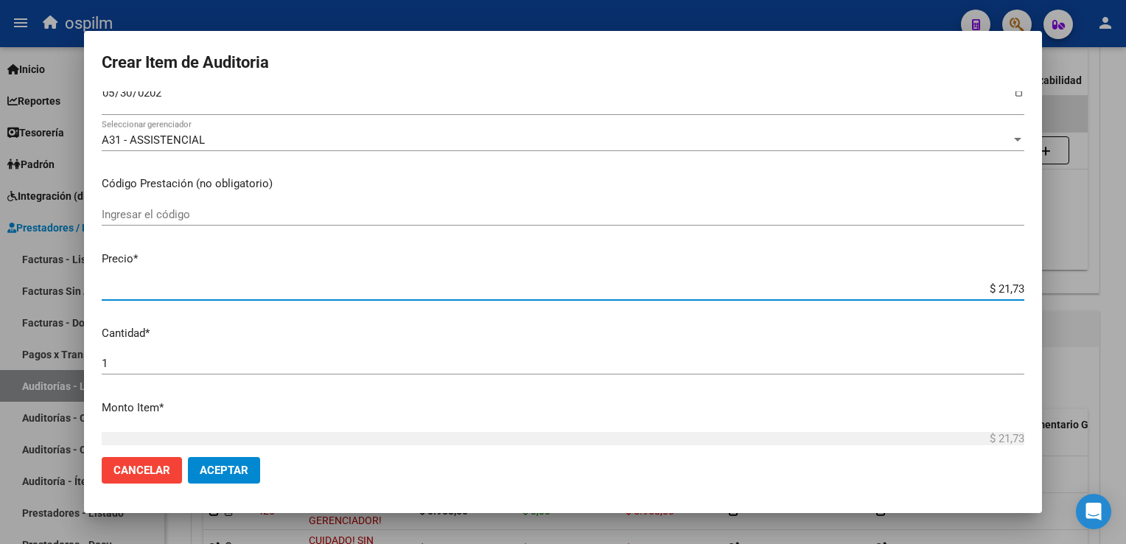
type input "$ 217,32"
type input "$ 2.173,20"
type input "$ 21.732,00"
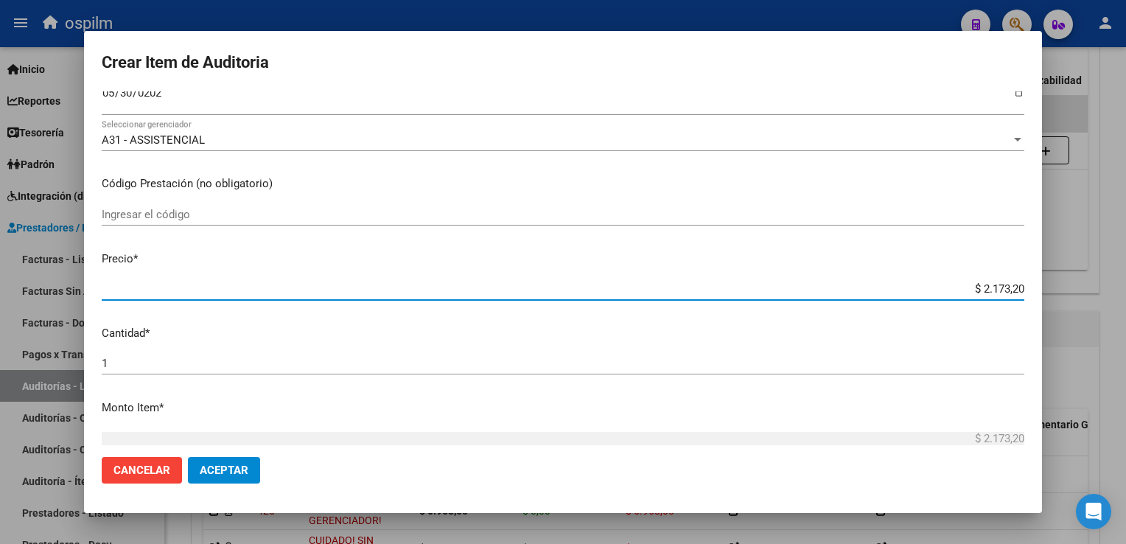
type input "$ 21.732,00"
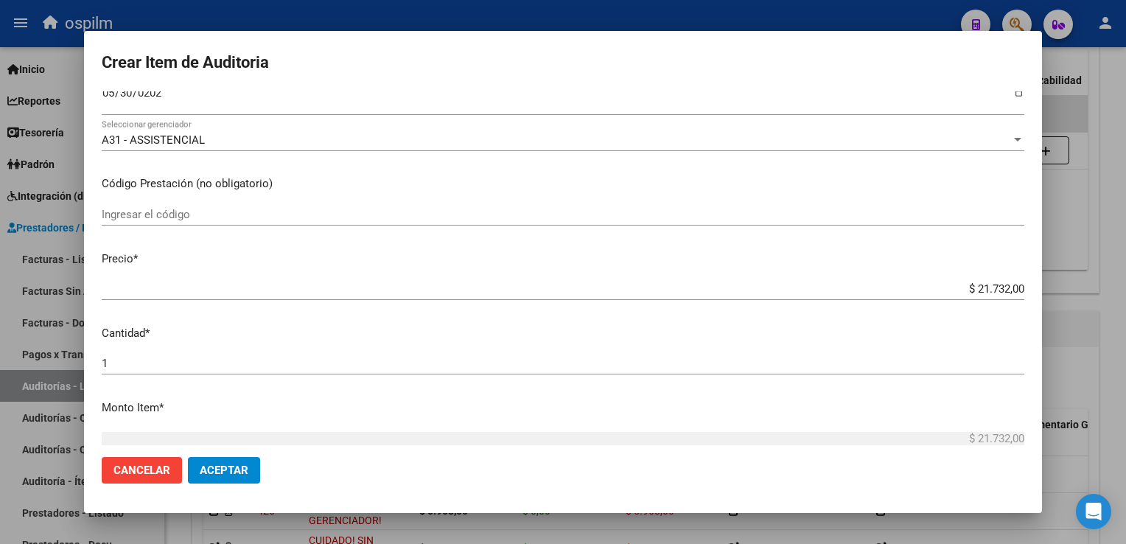
scroll to position [466, 0]
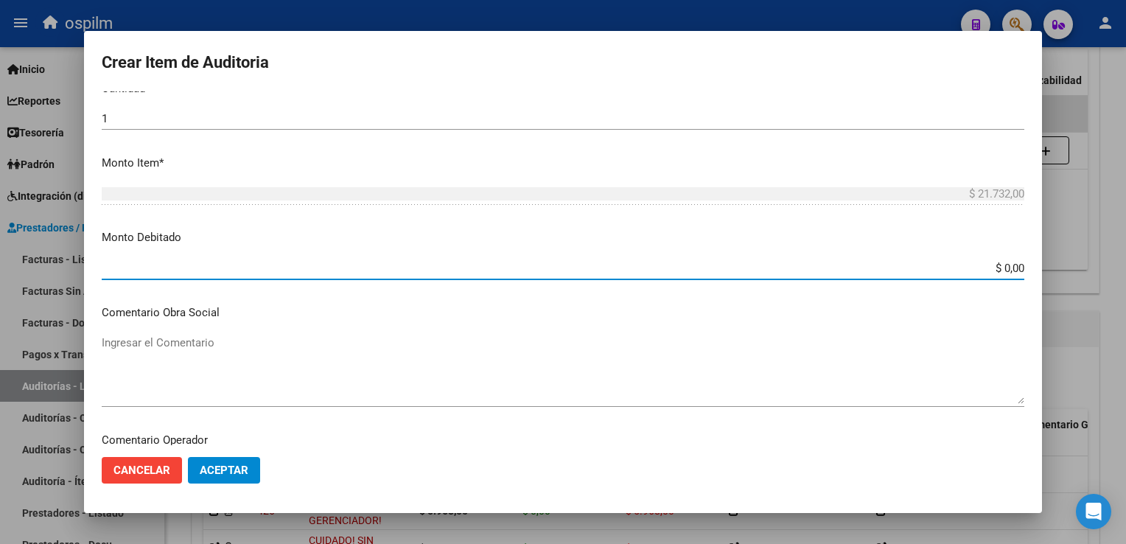
click at [993, 267] on input "$ 0,00" at bounding box center [563, 268] width 922 height 13
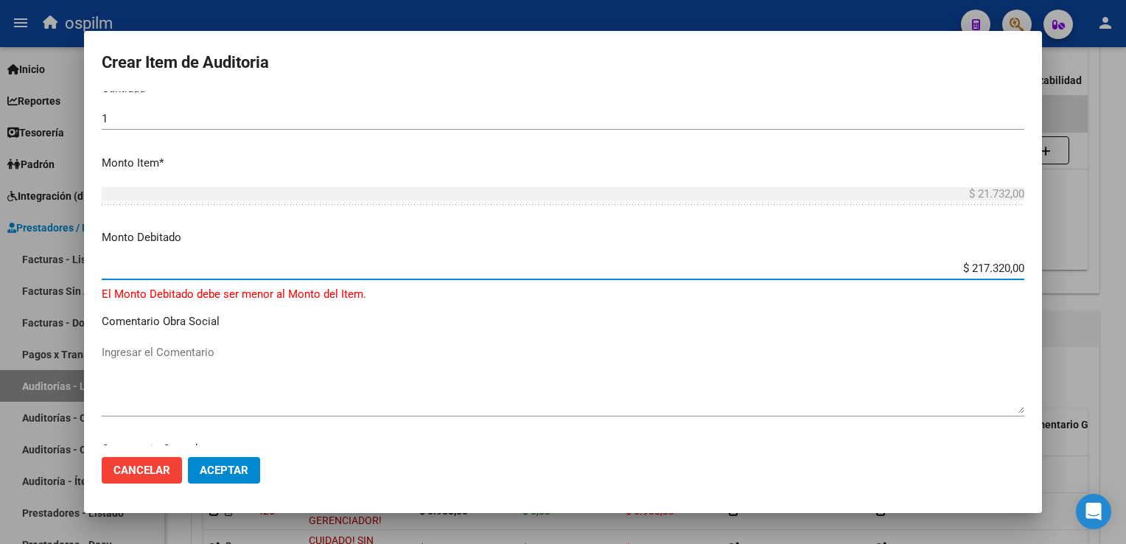
type input "$ 21.732,00"
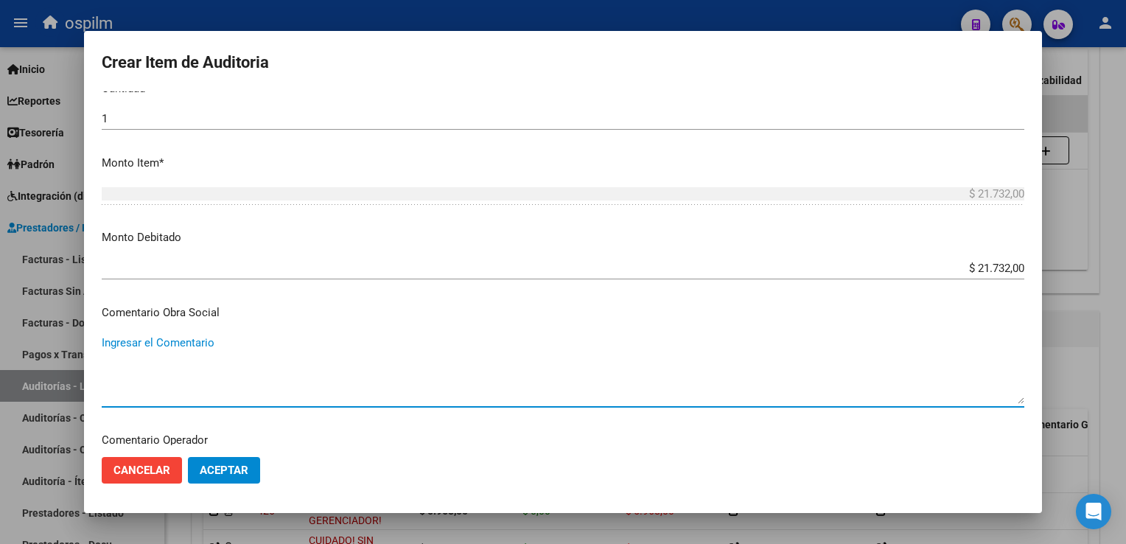
scroll to position [667, 0]
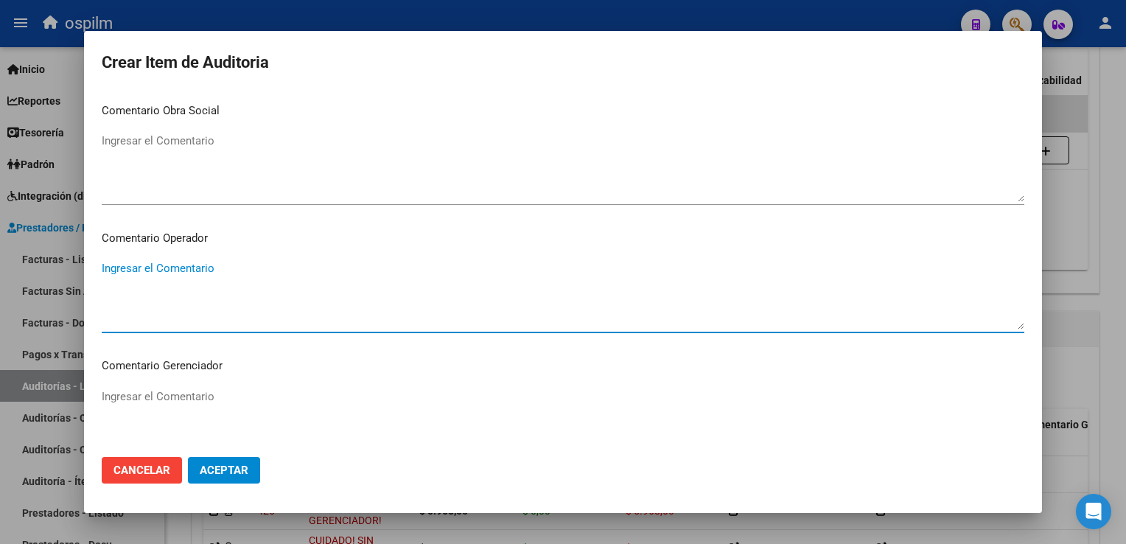
click at [200, 474] on span "Aceptar" at bounding box center [224, 469] width 49 height 13
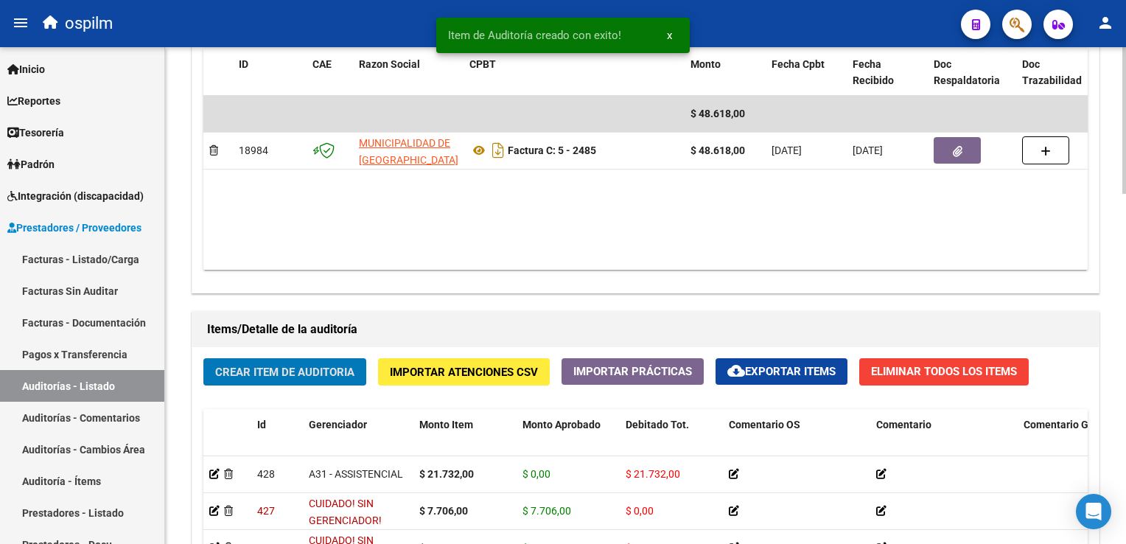
click at [329, 376] on span "Crear Item de Auditoria" at bounding box center [284, 371] width 139 height 13
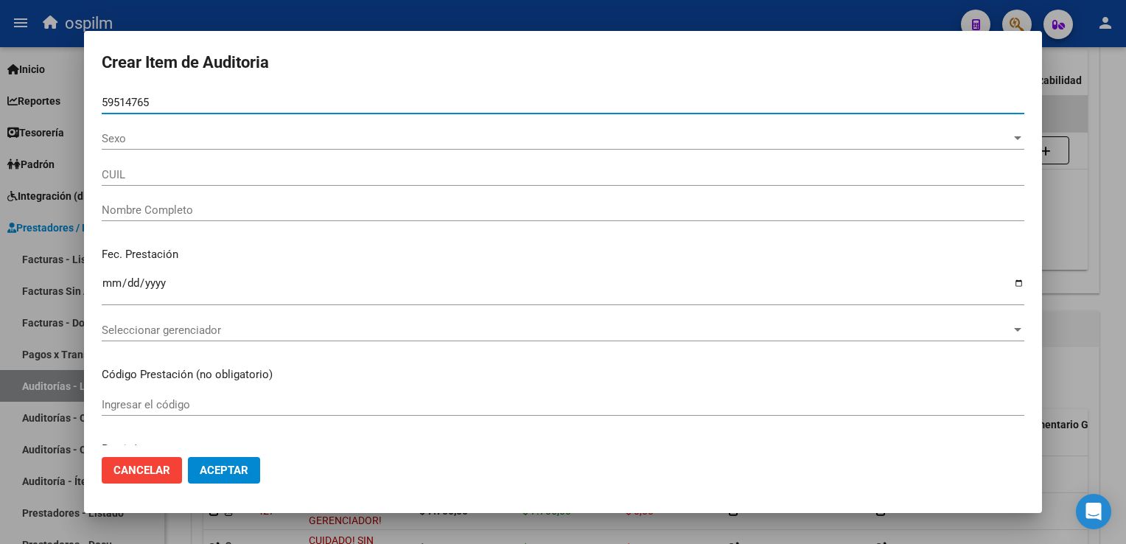
type input "59514765"
type input "20595147655"
type input "[PERSON_NAME] [PERSON_NAME]"
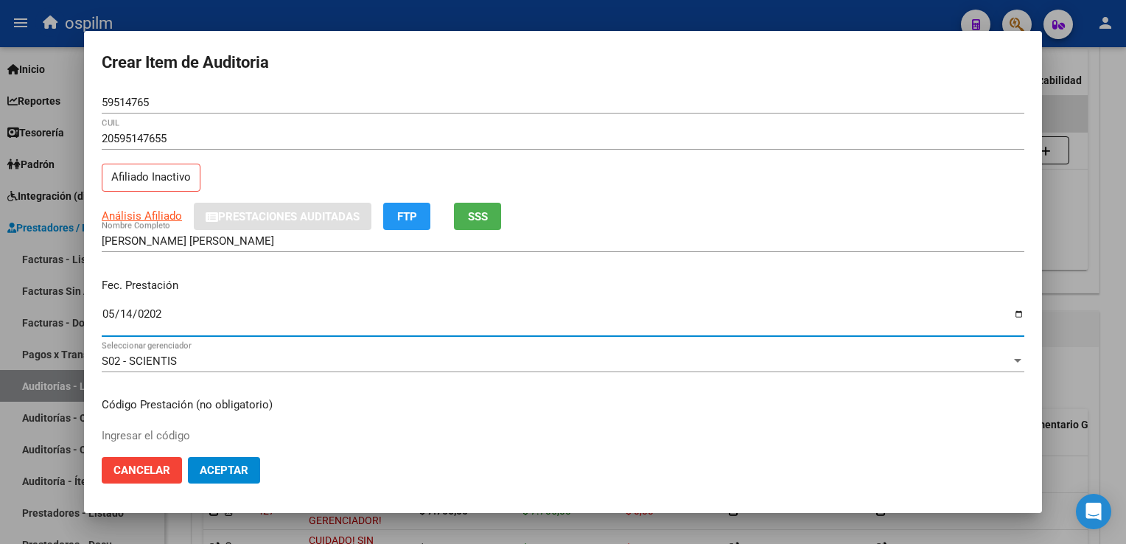
type input "[DATE]"
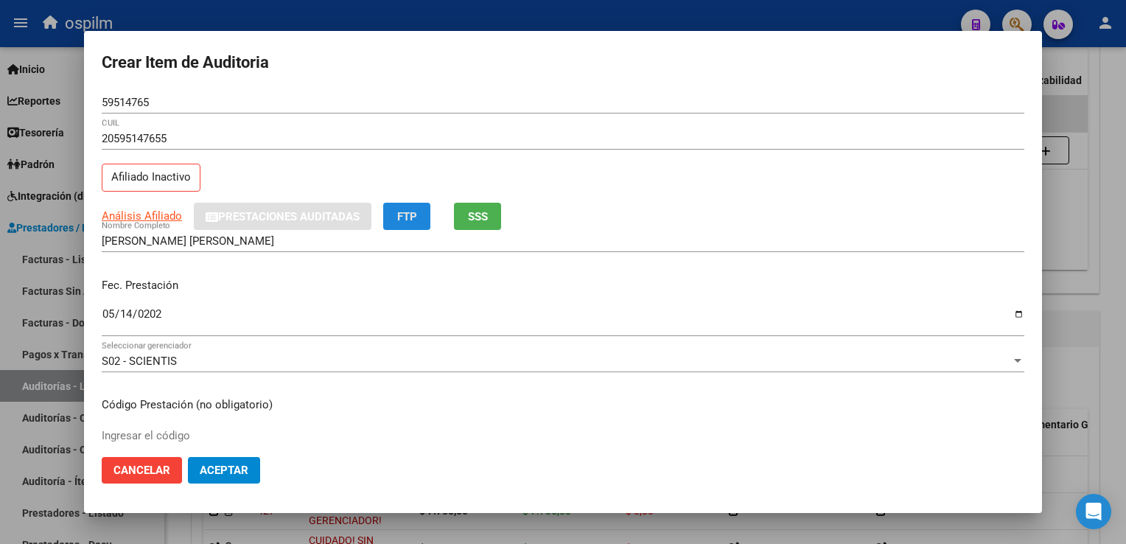
click at [414, 220] on span "FTP" at bounding box center [407, 216] width 20 height 13
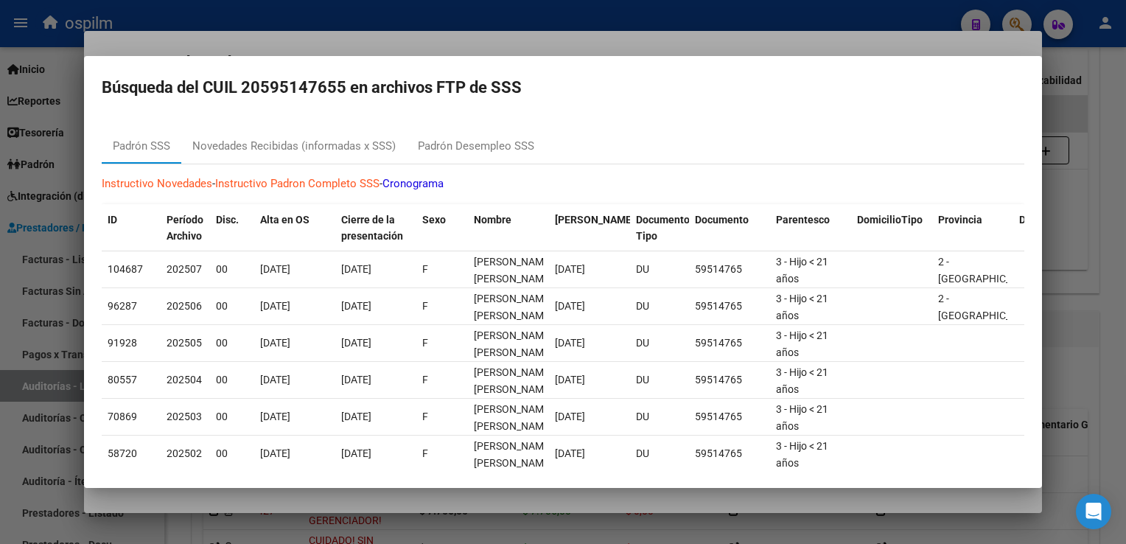
click at [1076, 196] on div at bounding box center [563, 272] width 1126 height 544
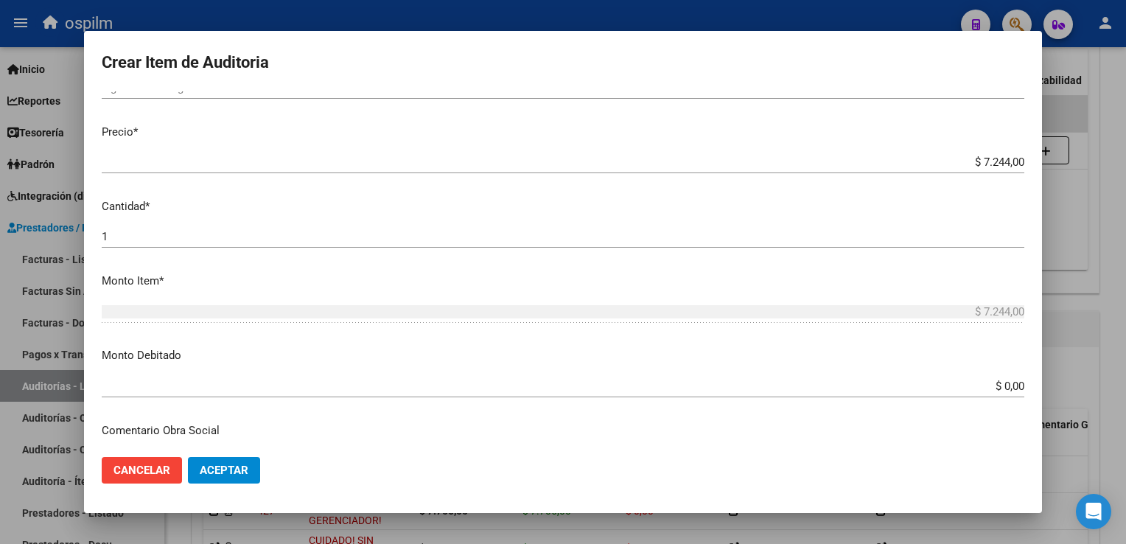
scroll to position [368, 0]
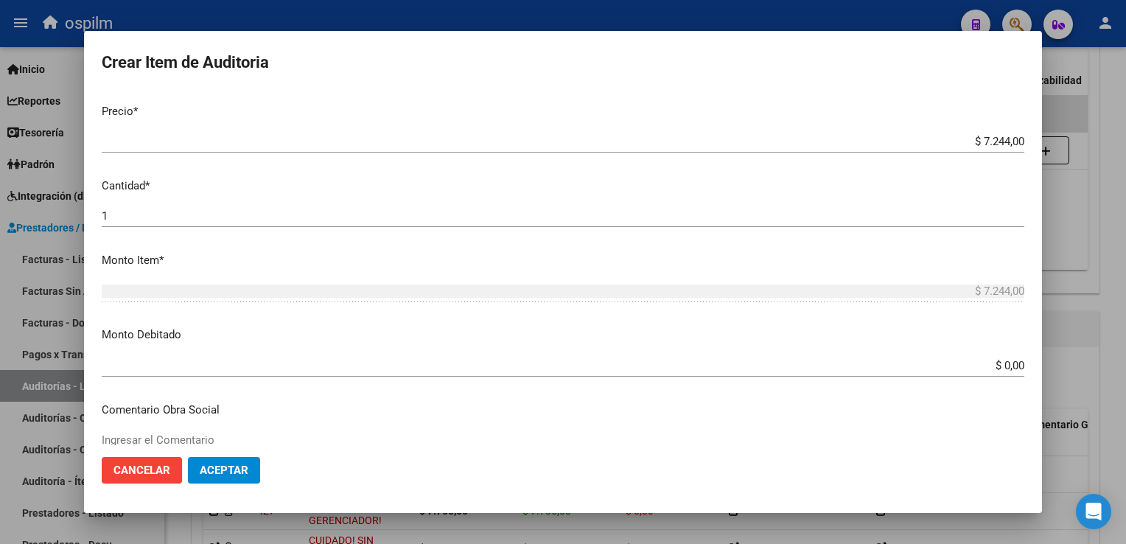
click at [227, 472] on span "Aceptar" at bounding box center [224, 469] width 49 height 13
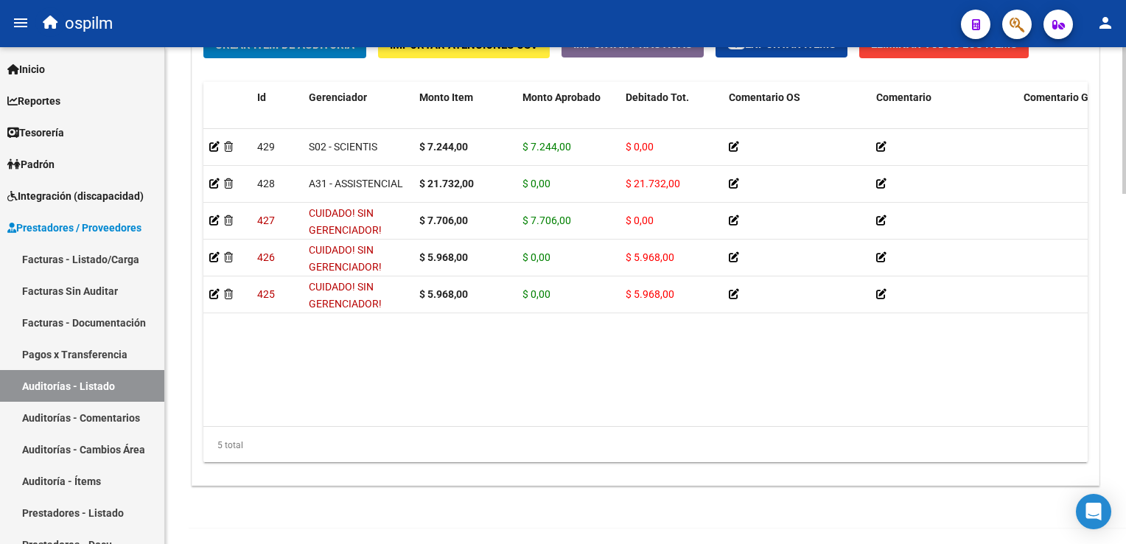
scroll to position [1105, 0]
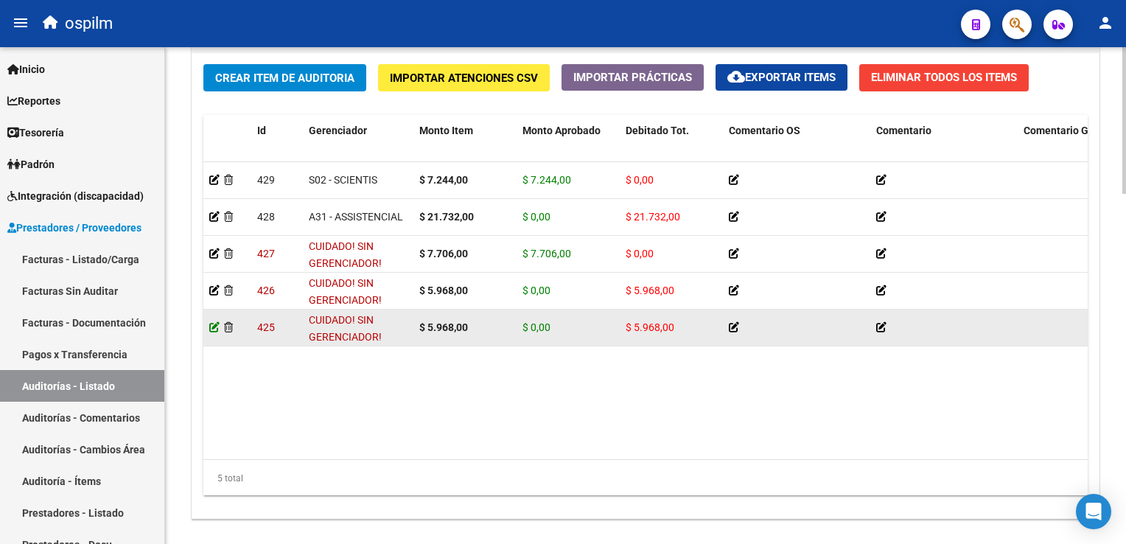
click at [213, 326] on icon at bounding box center [214, 327] width 10 height 10
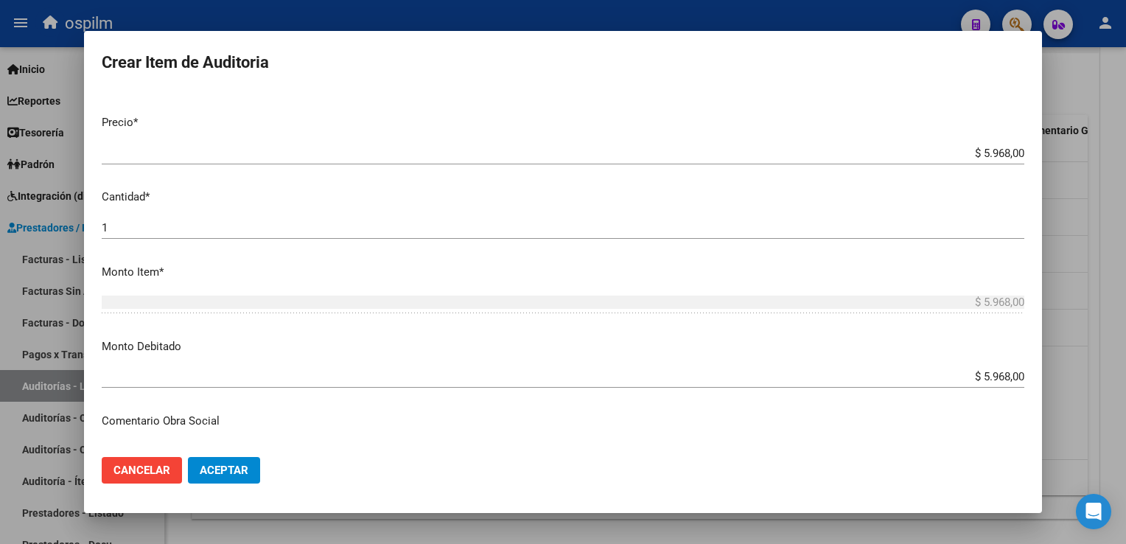
scroll to position [368, 0]
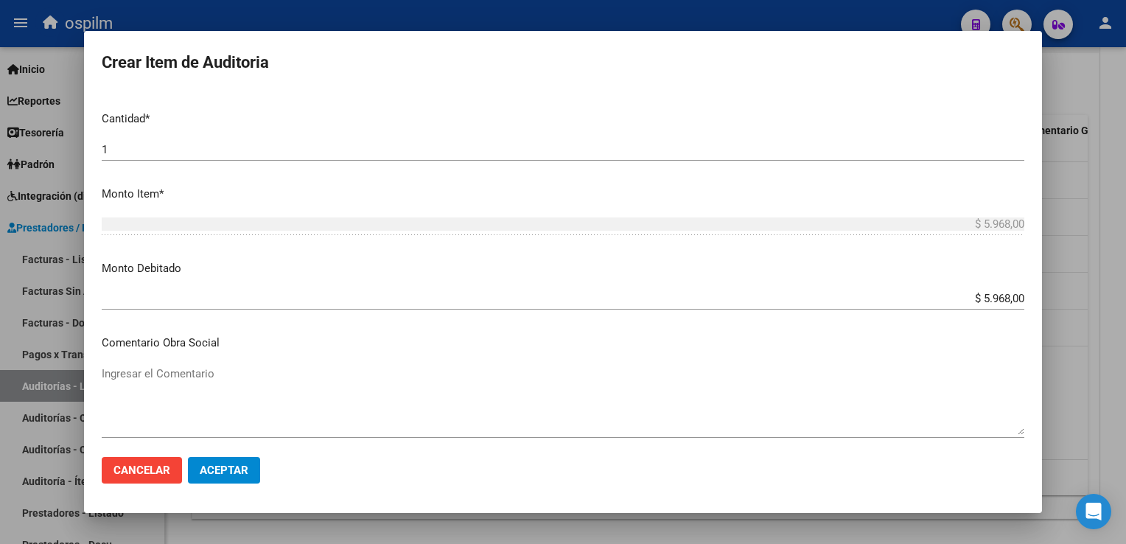
click at [1115, 145] on div at bounding box center [563, 272] width 1126 height 544
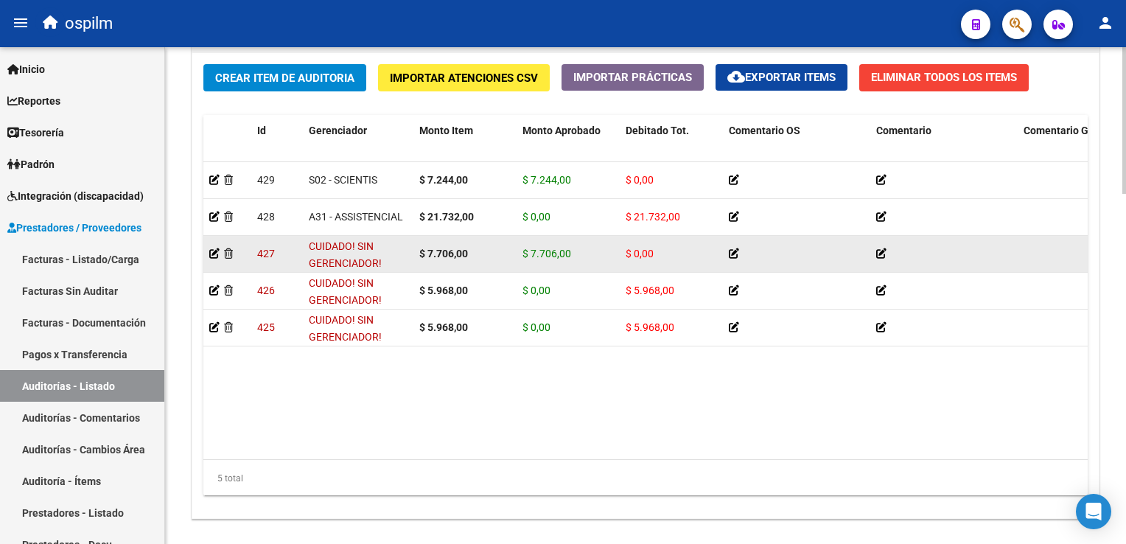
scroll to position [1031, 0]
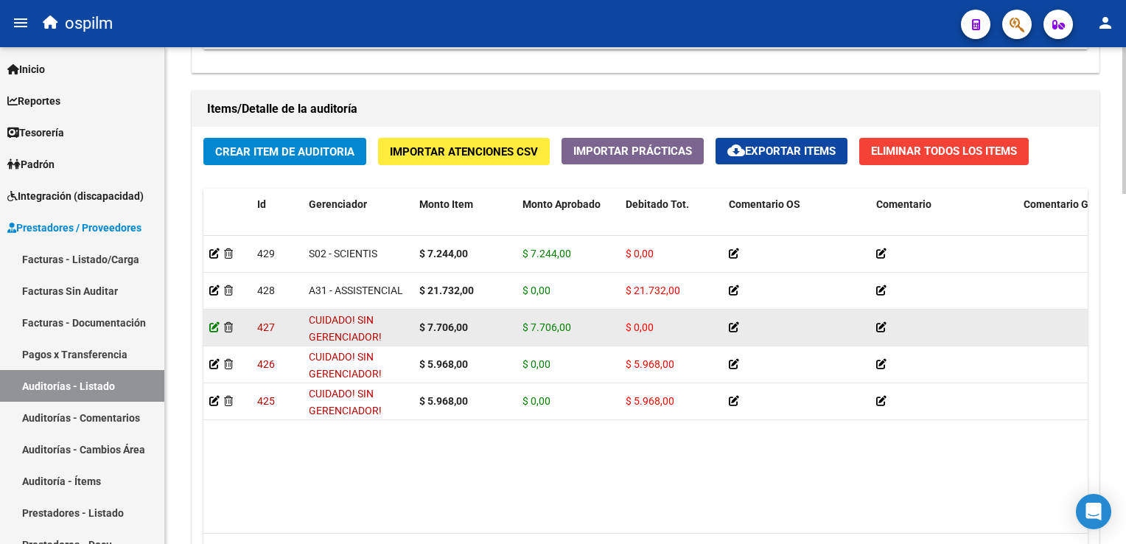
click at [212, 329] on icon at bounding box center [214, 327] width 10 height 10
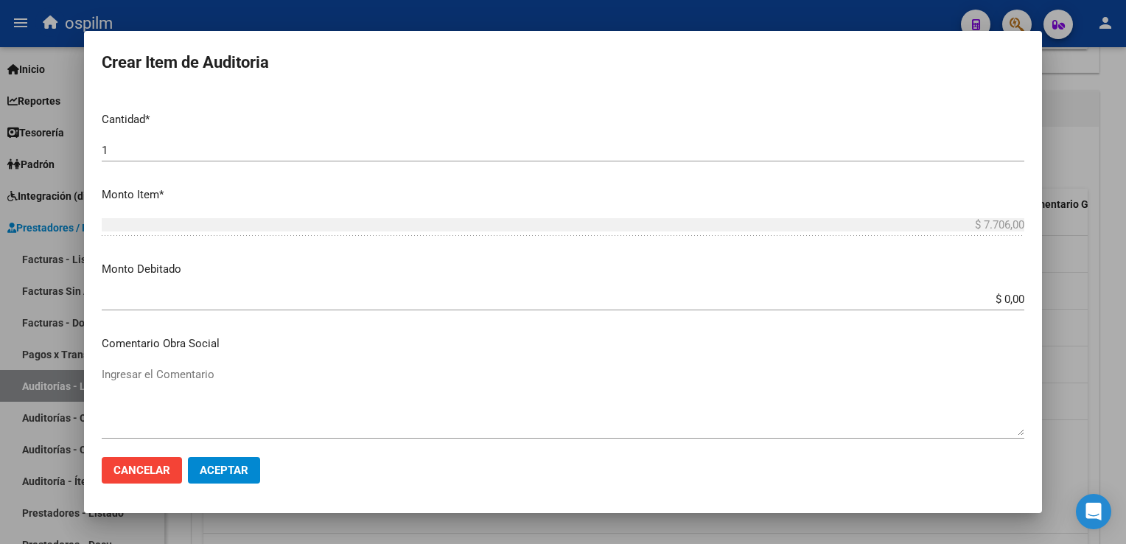
scroll to position [368, 0]
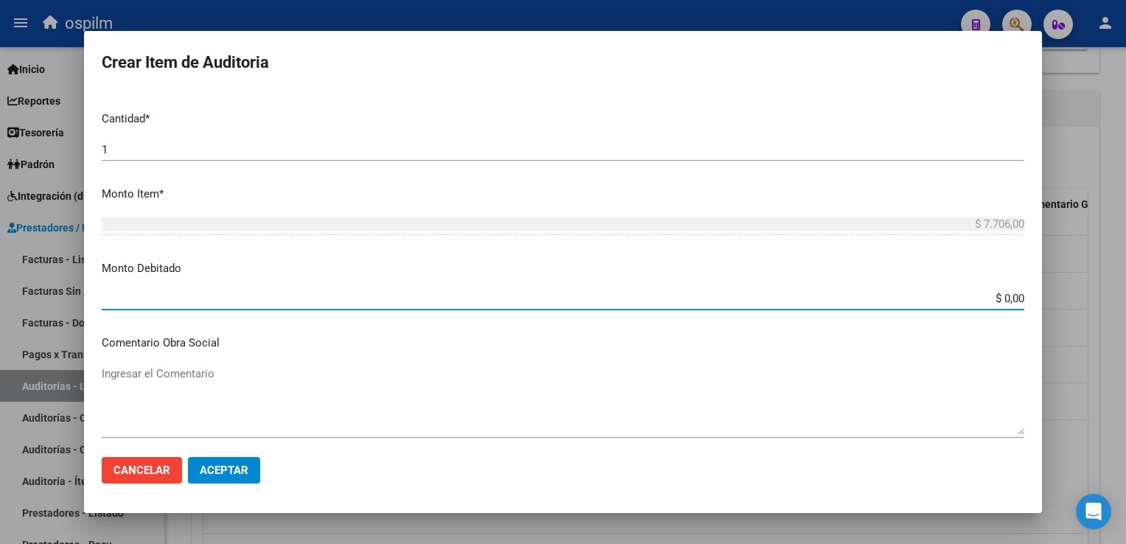
click at [995, 294] on input "$ 0,00" at bounding box center [563, 298] width 922 height 13
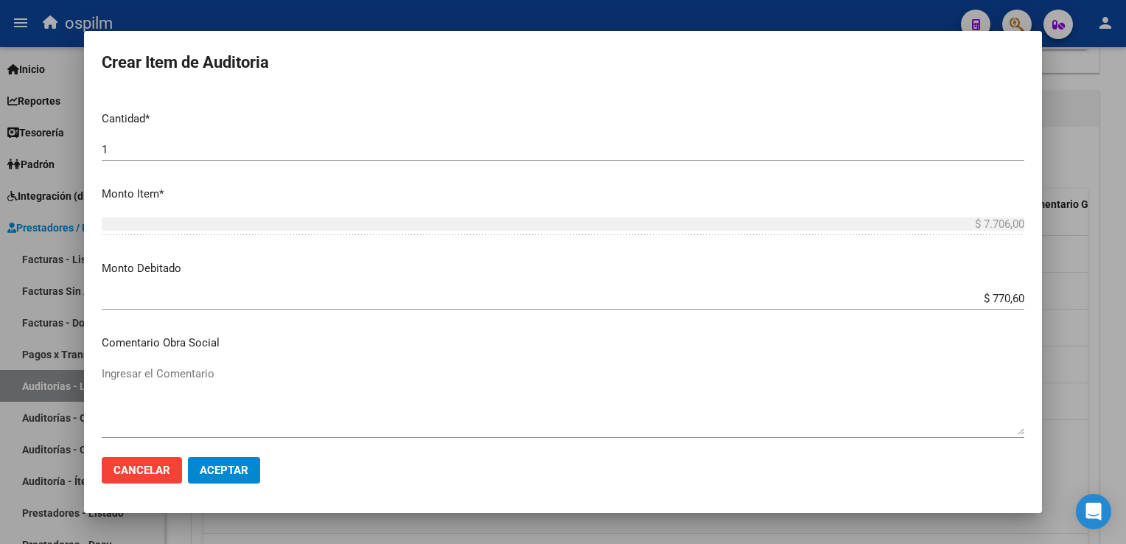
drag, startPoint x: 1014, startPoint y: 296, endPoint x: 980, endPoint y: 299, distance: 34.0
click at [973, 293] on app-form-text-field "Monto Debitado $ 770,60 Ingresar el monto" at bounding box center [569, 283] width 934 height 46
click at [952, 264] on p "Monto Debitado" at bounding box center [563, 268] width 922 height 17
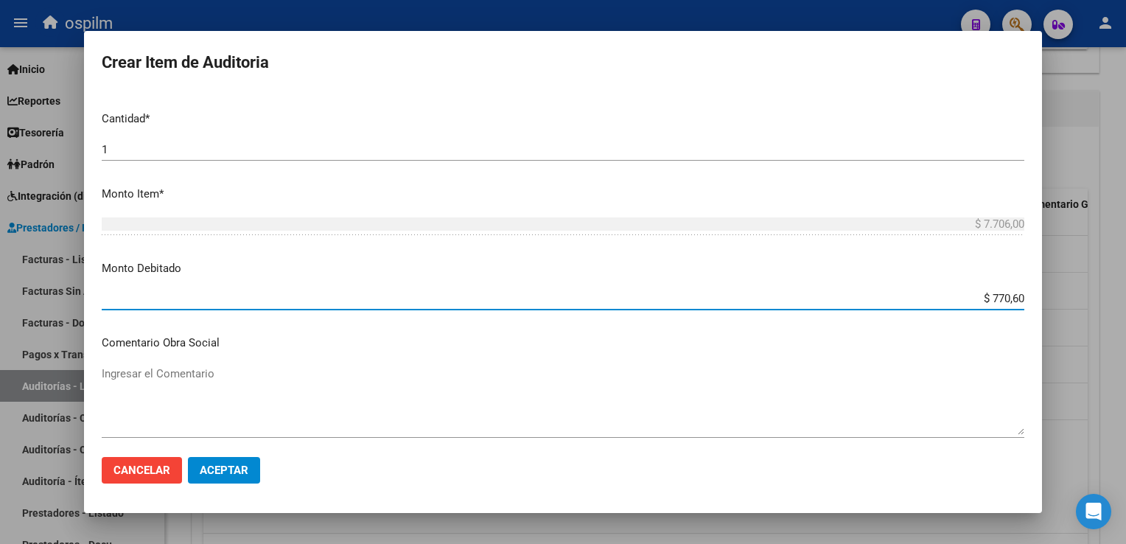
drag, startPoint x: 973, startPoint y: 301, endPoint x: 1049, endPoint y: 273, distance: 81.6
click at [1054, 294] on div "Crear Item de Auditoria 47747784 Nro Documento 23477477844 CUIL [PERSON_NAME] A…" at bounding box center [563, 272] width 1126 height 544
type input "$ 7.706,00"
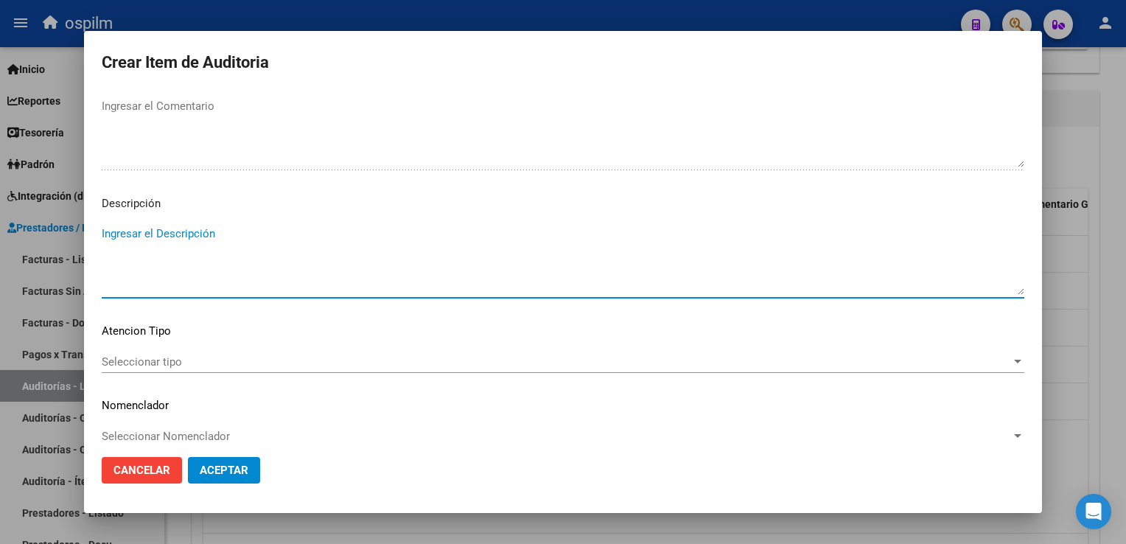
scroll to position [906, 0]
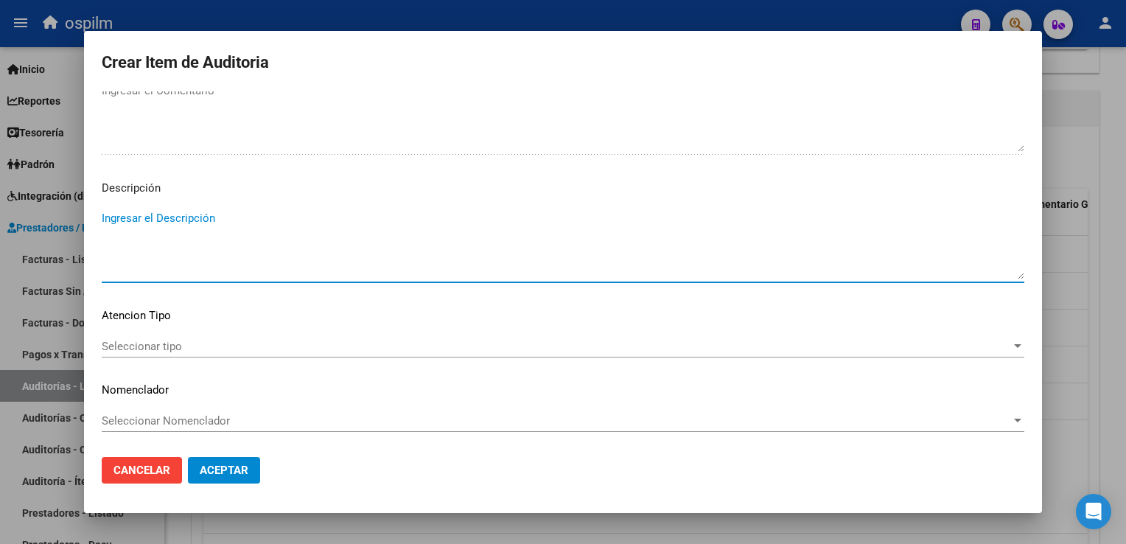
click at [232, 482] on button "Aceptar" at bounding box center [224, 470] width 72 height 27
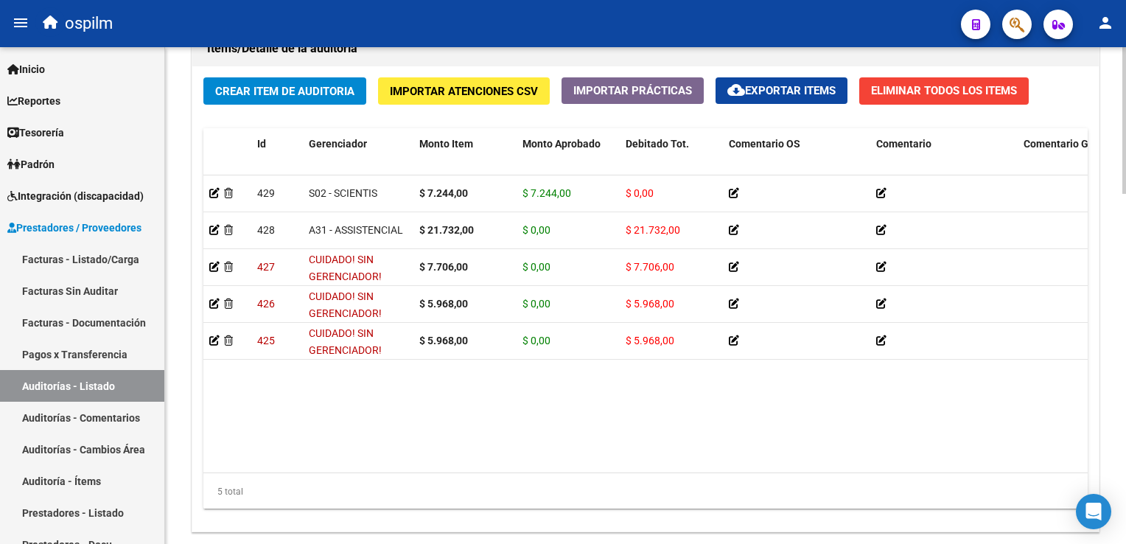
scroll to position [1183, 0]
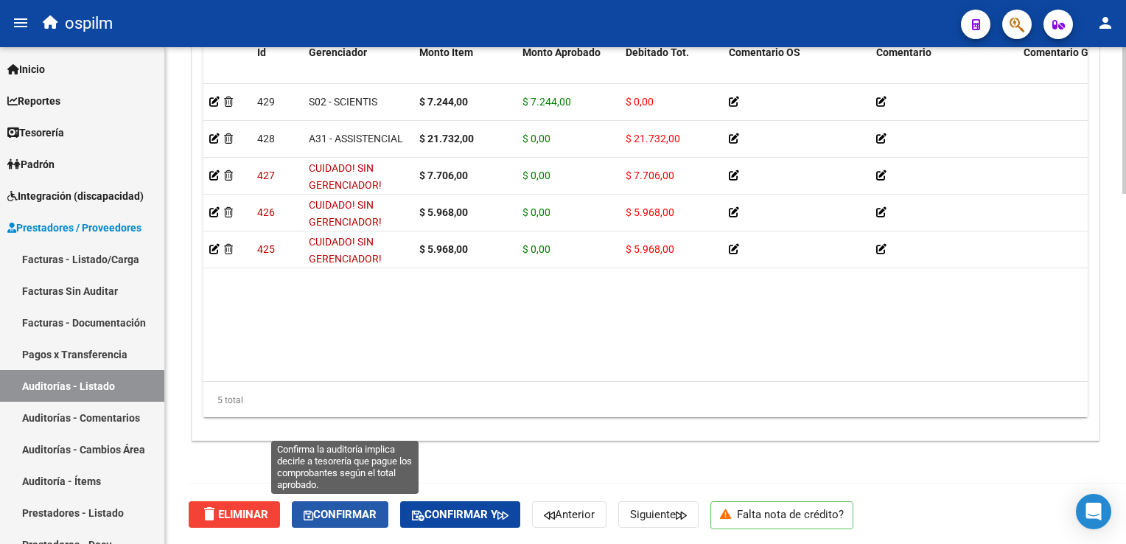
click at [355, 516] on span "Confirmar" at bounding box center [340, 514] width 73 height 13
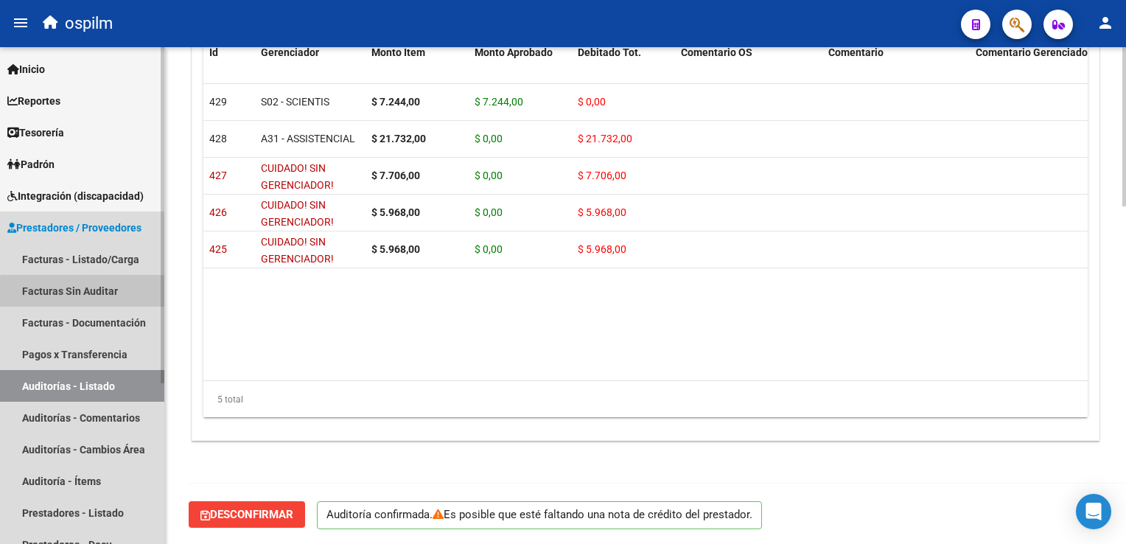
click at [99, 294] on link "Facturas Sin Auditar" at bounding box center [82, 291] width 164 height 32
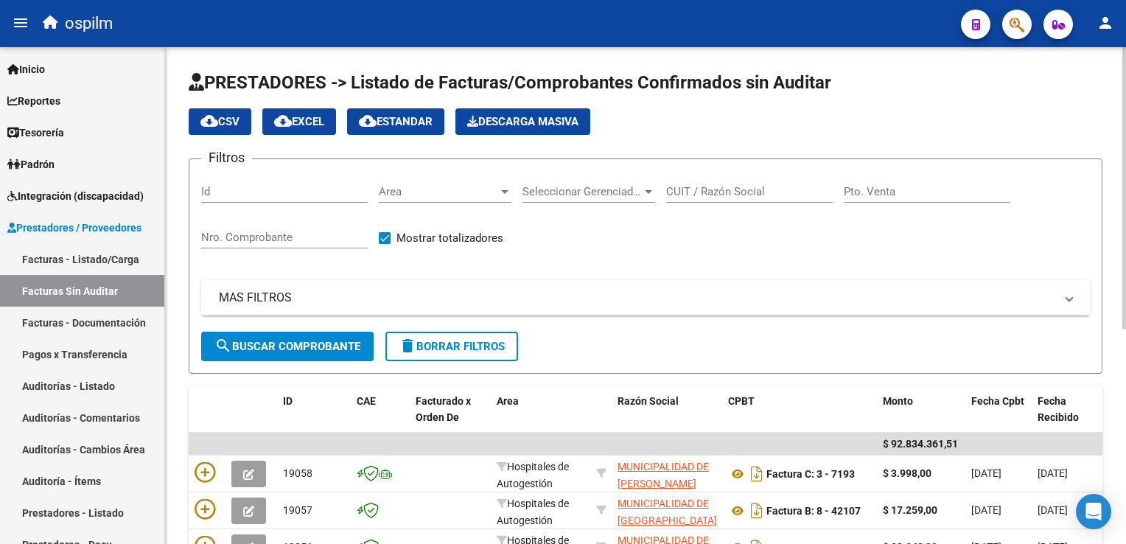
click at [253, 236] on input "Nro. Comprobante" at bounding box center [284, 237] width 167 height 13
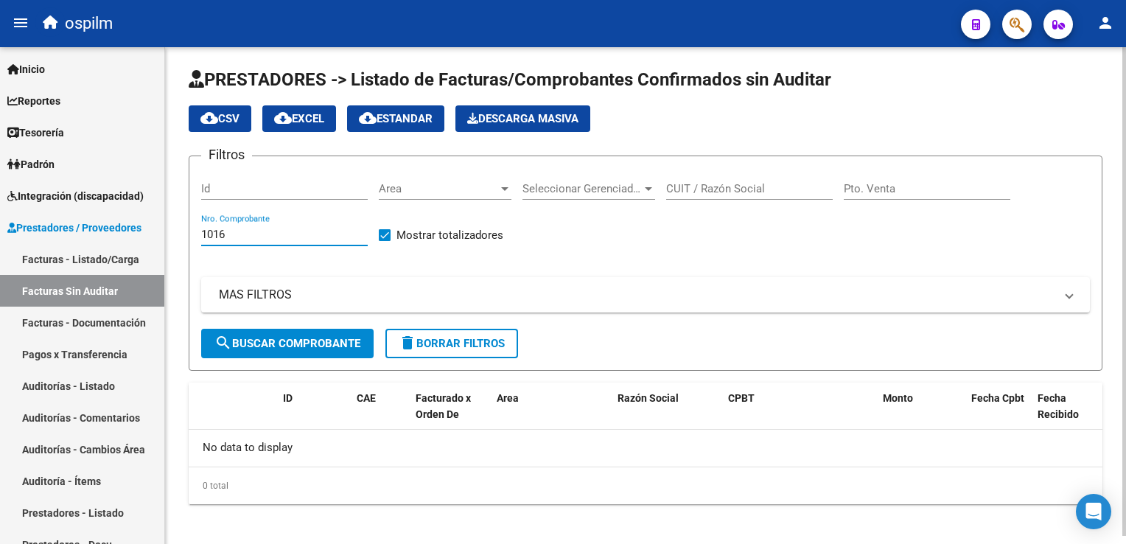
scroll to position [7, 0]
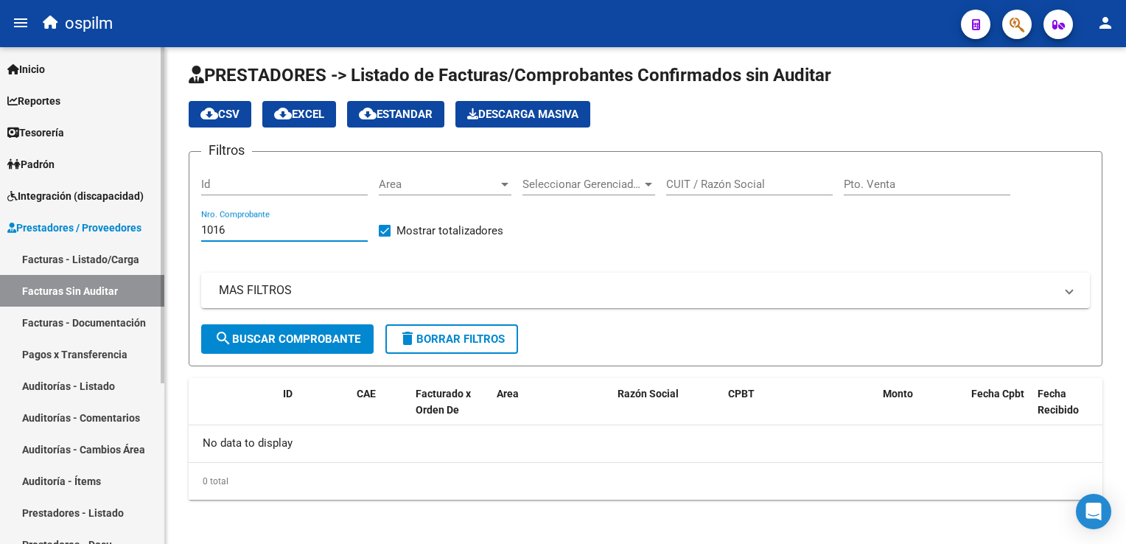
type input "1016"
click at [86, 264] on link "Facturas - Listado/Carga" at bounding box center [82, 259] width 164 height 32
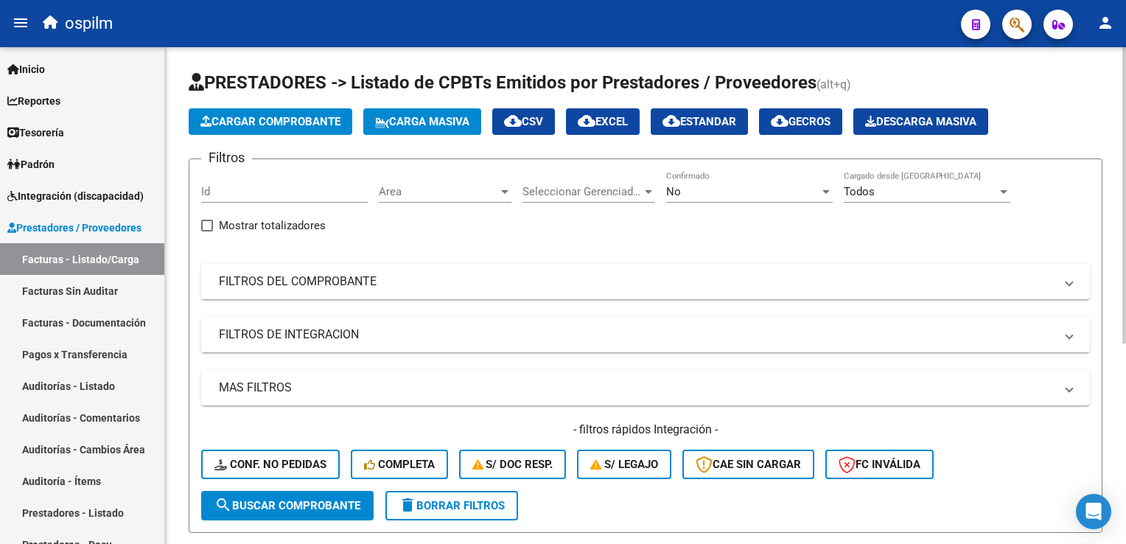
click at [265, 284] on mat-panel-title "FILTROS DEL COMPROBANTE" at bounding box center [636, 281] width 835 height 16
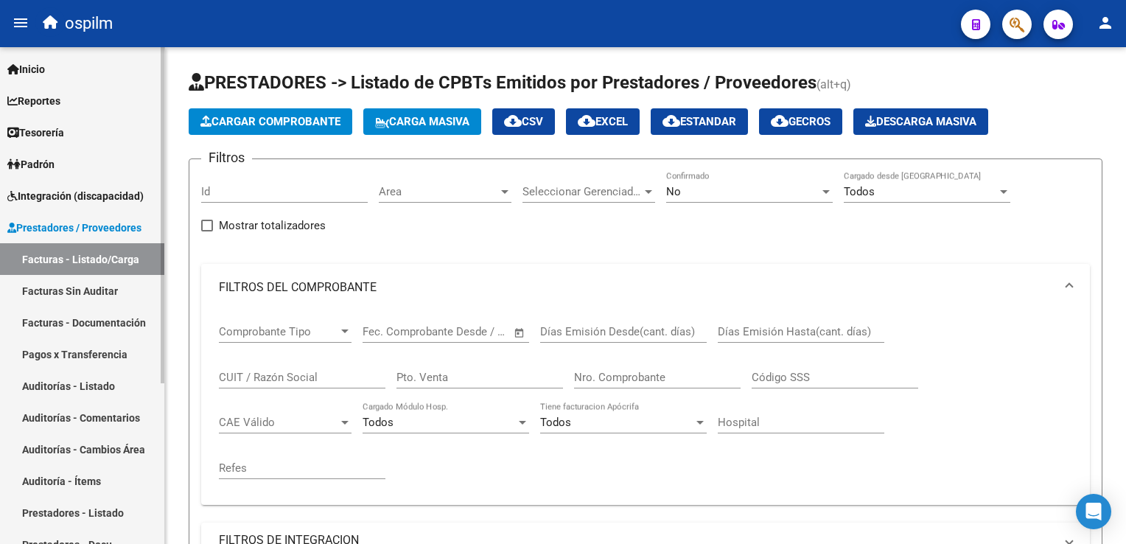
click at [78, 290] on link "Facturas Sin Auditar" at bounding box center [82, 291] width 164 height 32
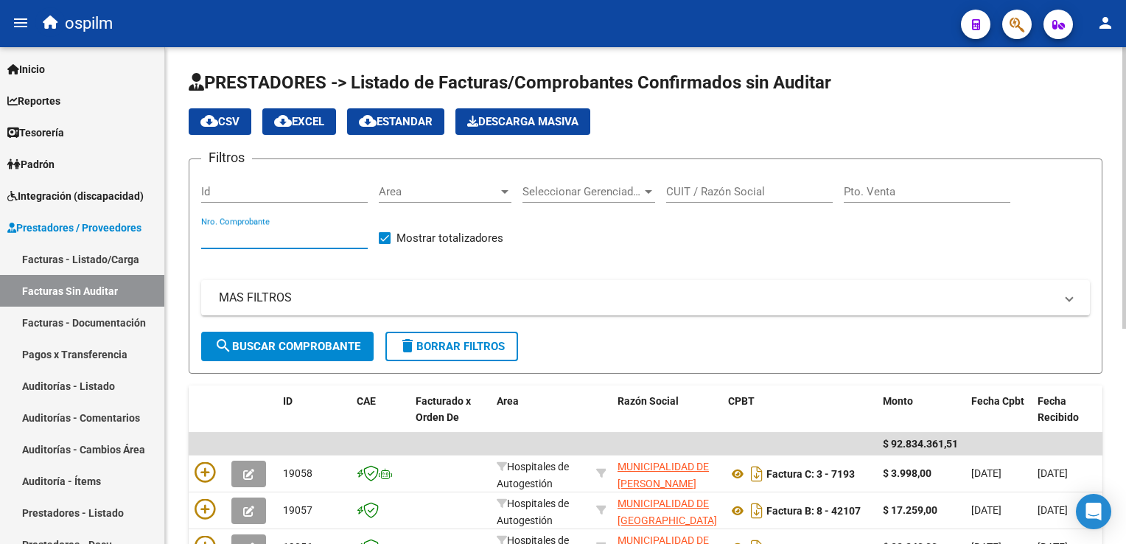
click at [259, 242] on input "Nro. Comprobante" at bounding box center [284, 237] width 167 height 13
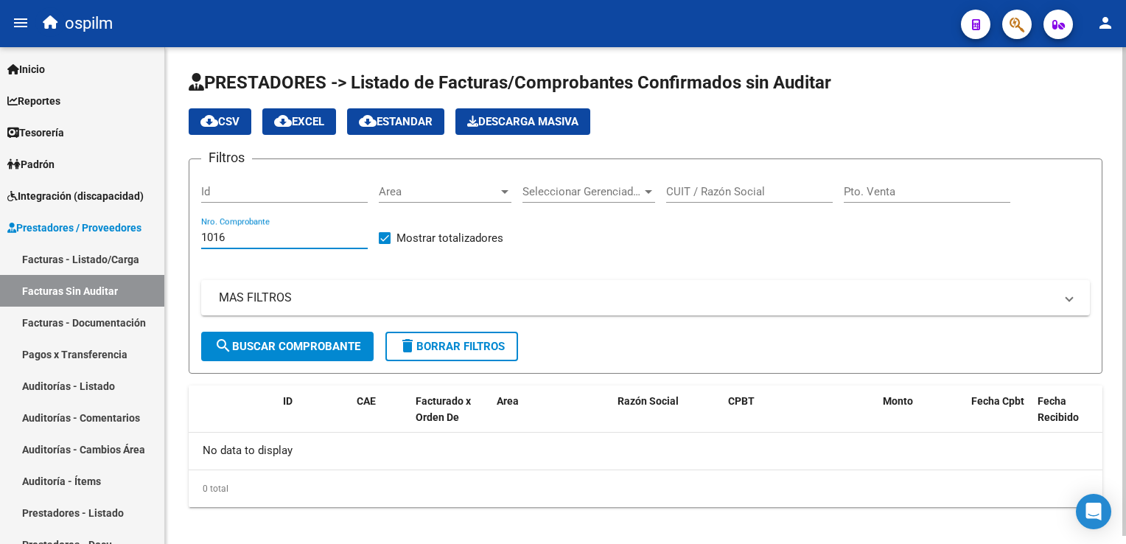
type input "1016"
click at [337, 340] on span "search Buscar Comprobante" at bounding box center [287, 346] width 146 height 13
click at [269, 304] on mat-panel-title "MAS FILTROS" at bounding box center [636, 298] width 835 height 16
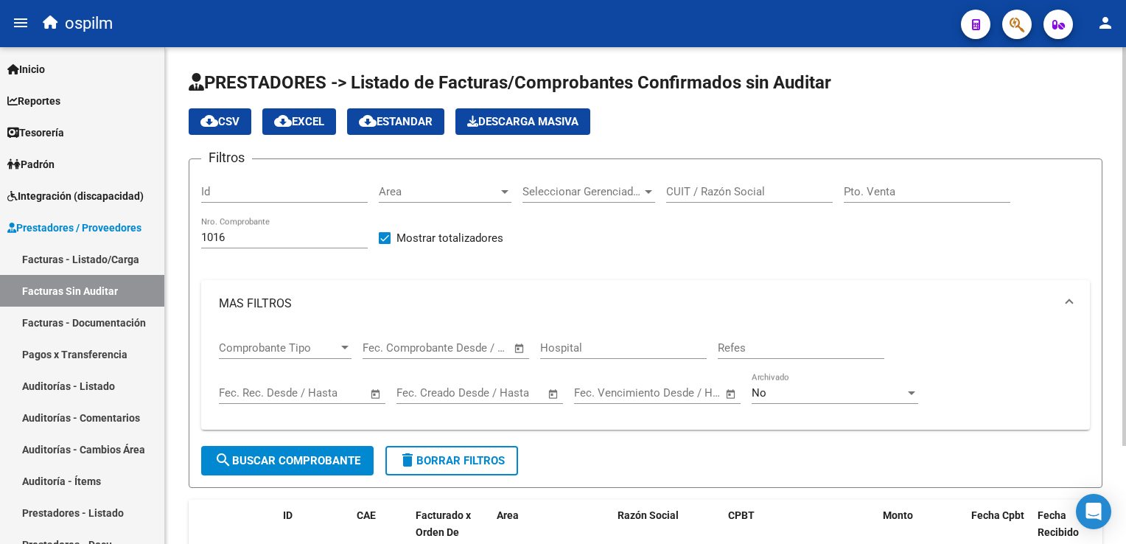
click at [826, 388] on div "No" at bounding box center [827, 392] width 153 height 13
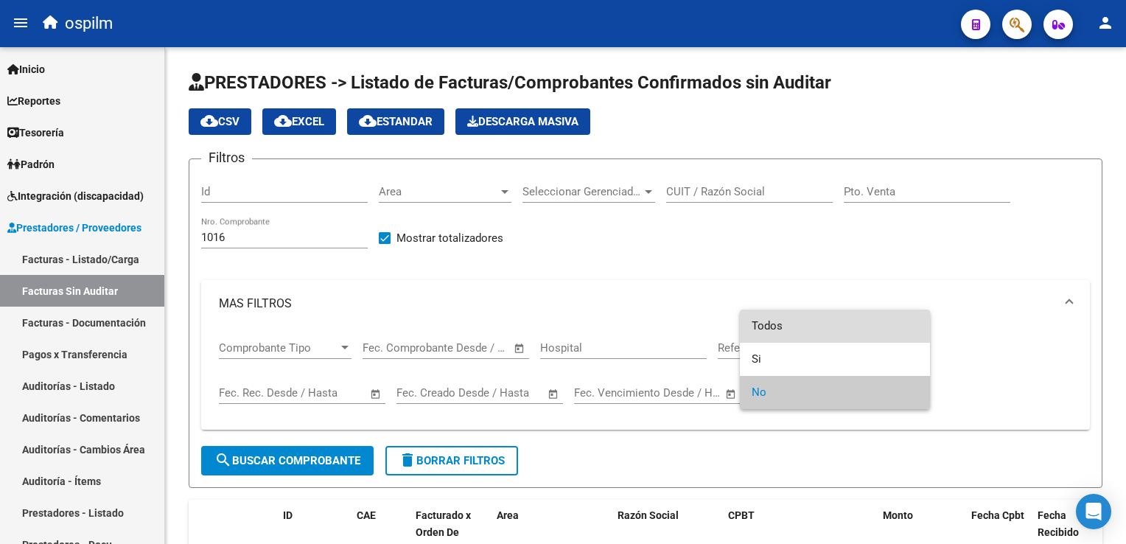
click at [796, 323] on span "Todos" at bounding box center [834, 325] width 167 height 33
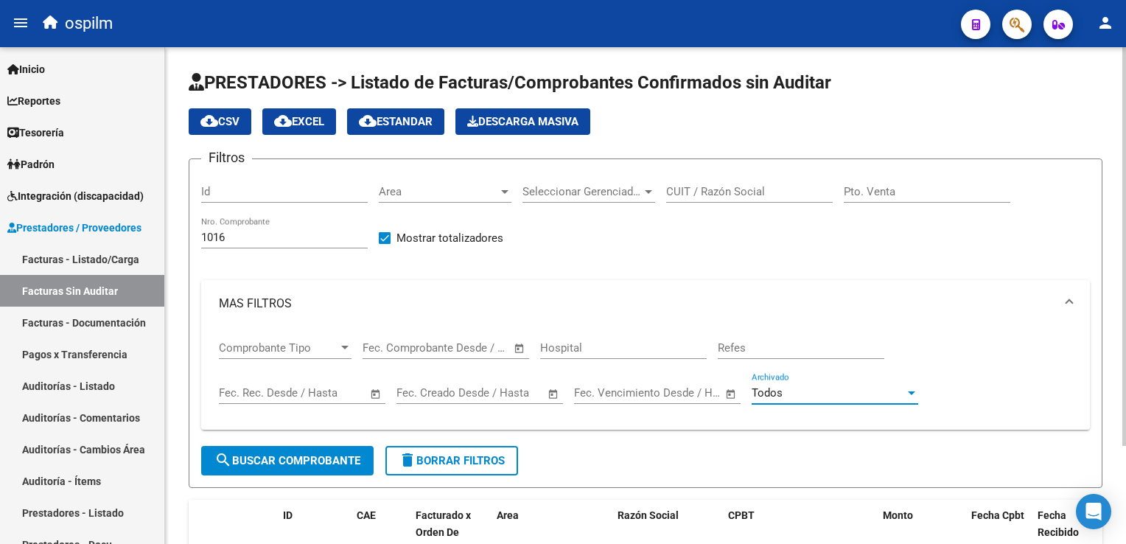
click at [238, 469] on button "search Buscar Comprobante" at bounding box center [287, 460] width 172 height 29
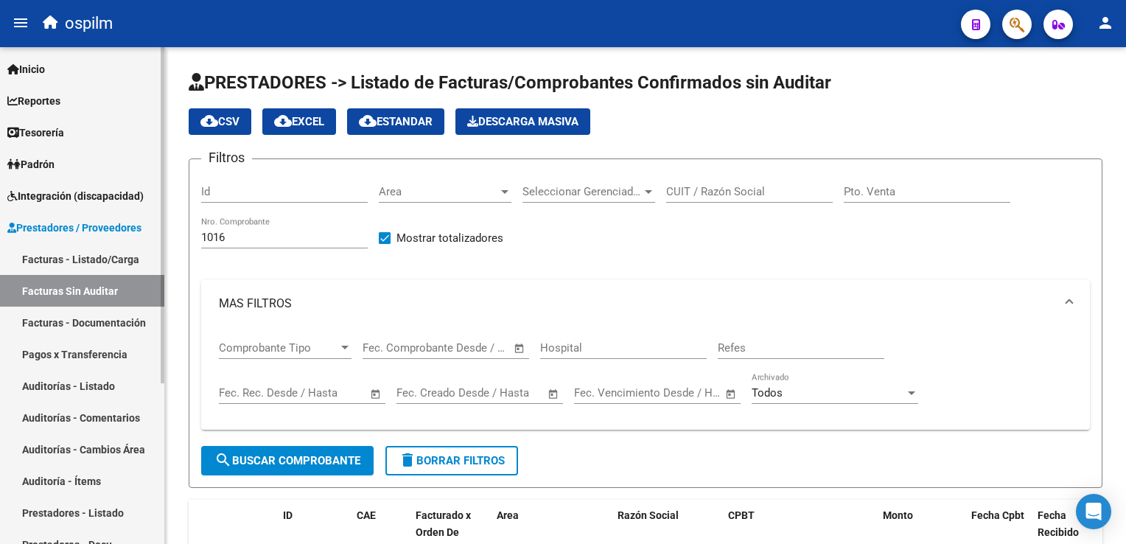
click at [96, 260] on link "Facturas - Listado/Carga" at bounding box center [82, 259] width 164 height 32
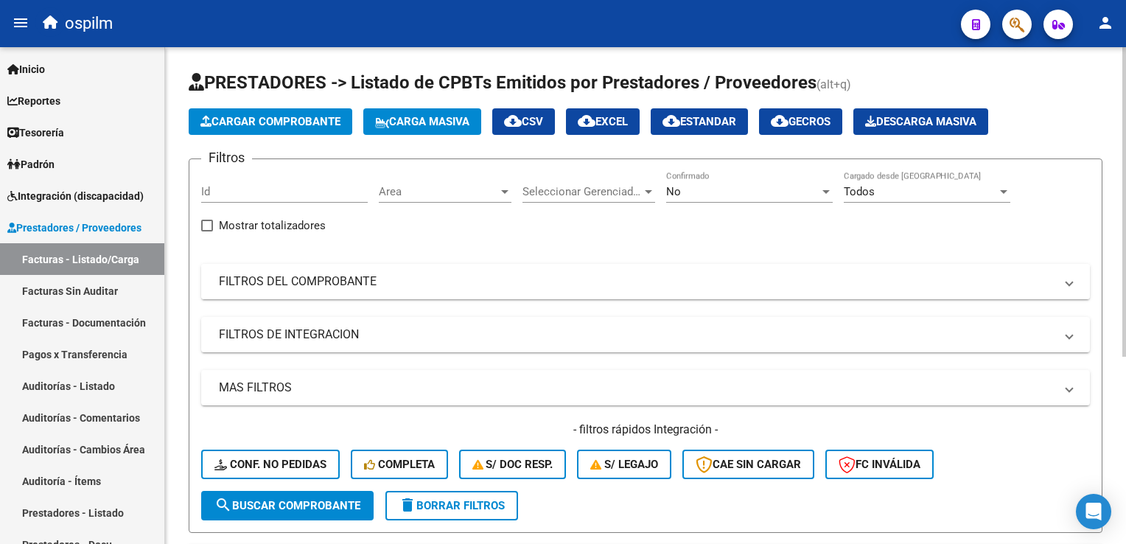
click at [308, 288] on mat-panel-title "FILTROS DEL COMPROBANTE" at bounding box center [636, 281] width 835 height 16
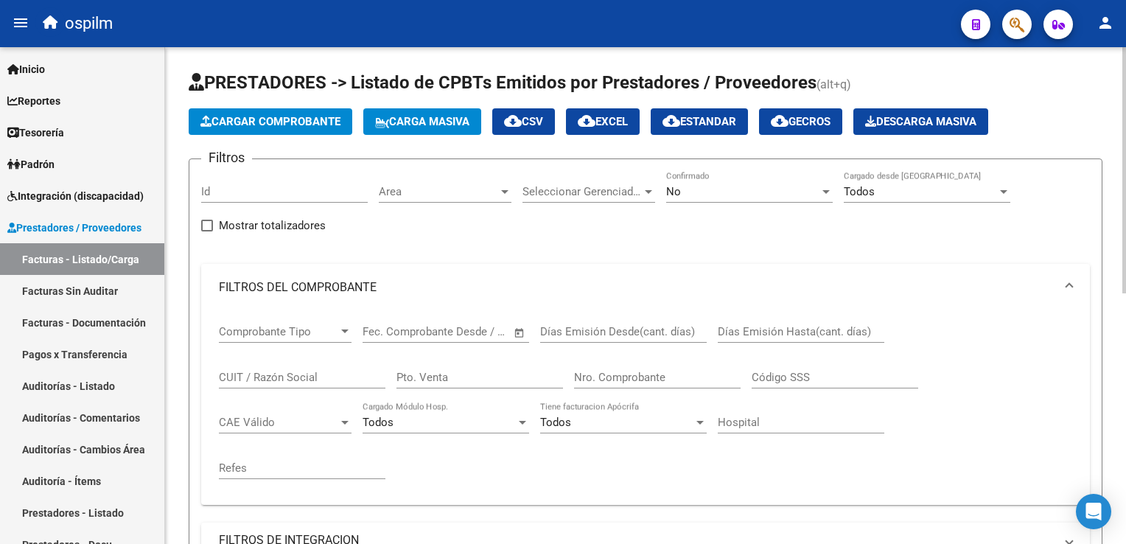
click at [613, 373] on input "Nro. Comprobante" at bounding box center [657, 377] width 167 height 13
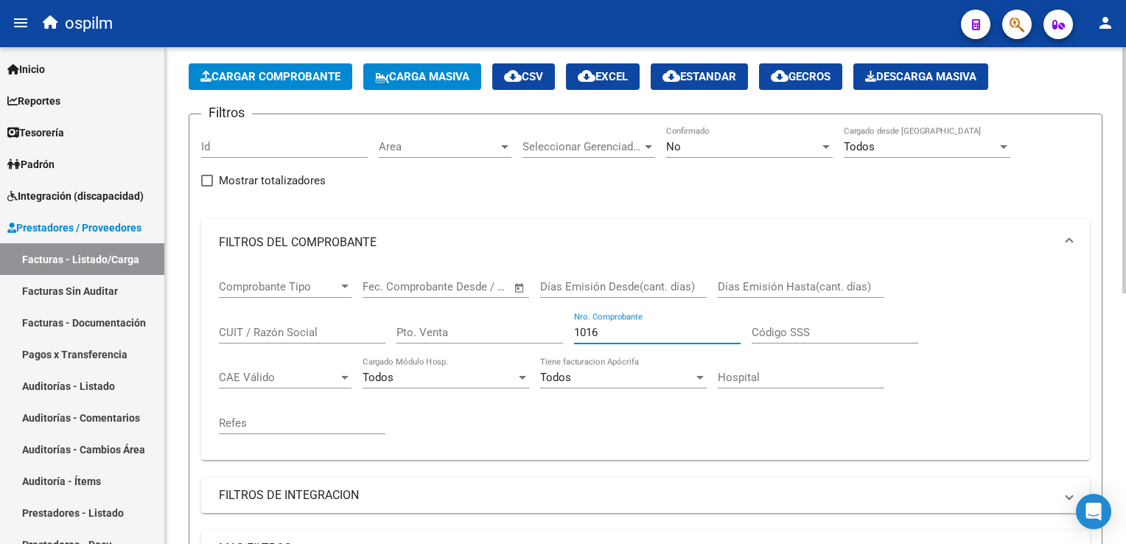
scroll to position [221, 0]
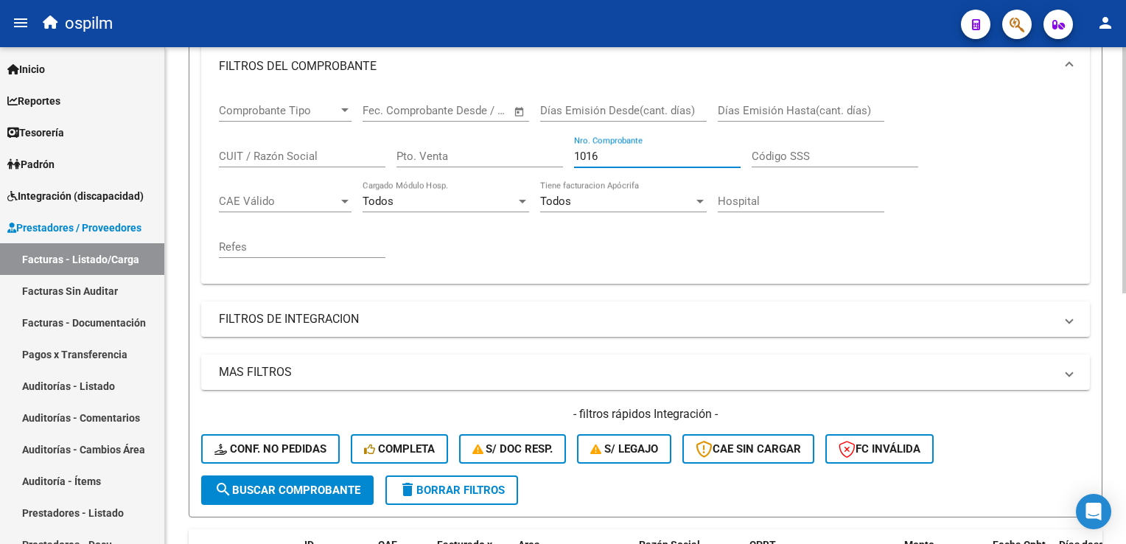
type input "1016"
click at [264, 483] on span "search Buscar Comprobante" at bounding box center [287, 489] width 146 height 13
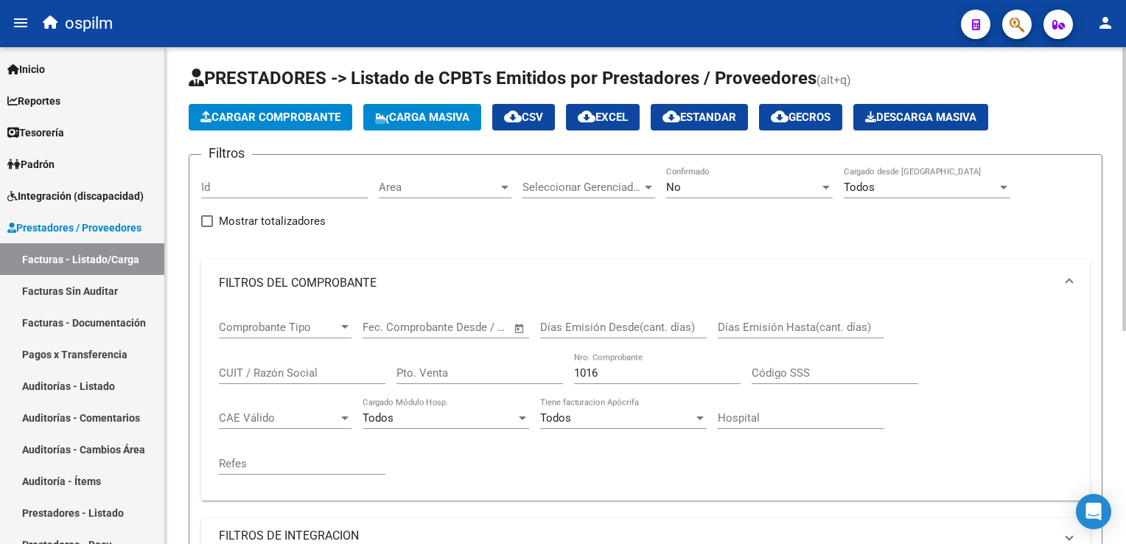
scroll to position [3, 0]
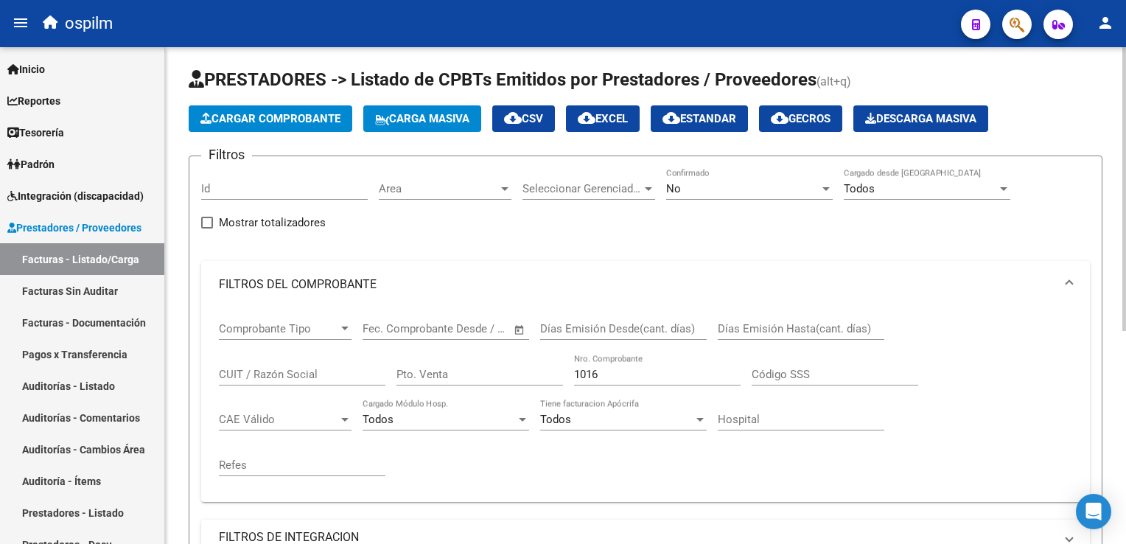
click at [698, 188] on div "No" at bounding box center [742, 188] width 153 height 13
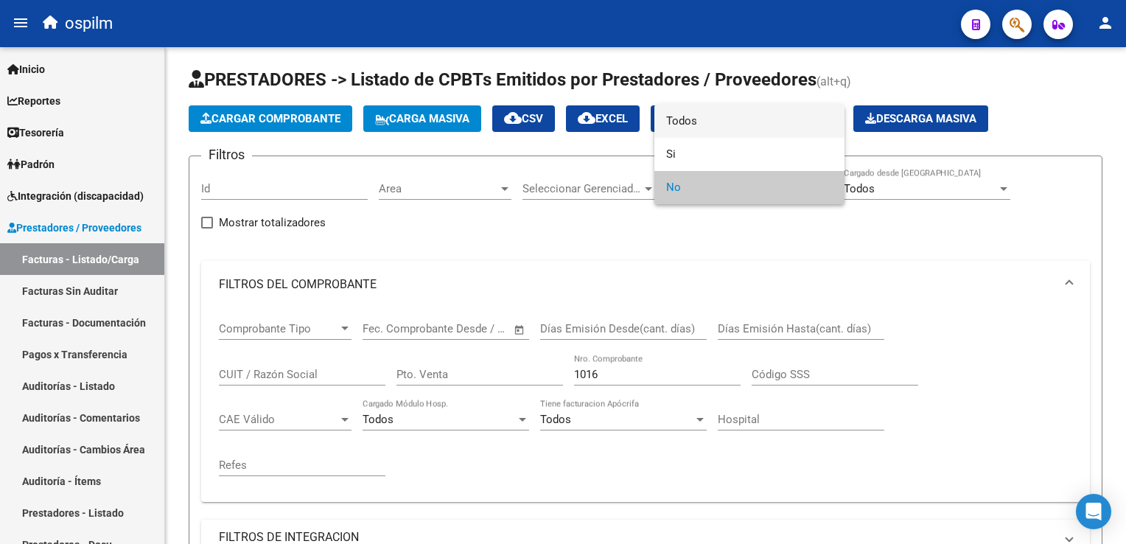
click at [709, 125] on span "Todos" at bounding box center [749, 121] width 167 height 33
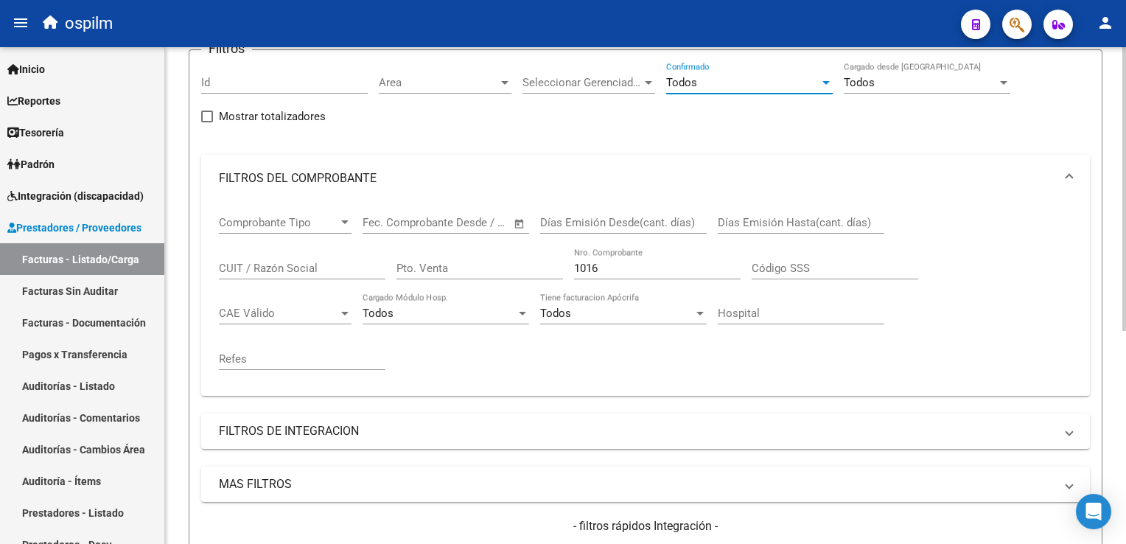
scroll to position [298, 0]
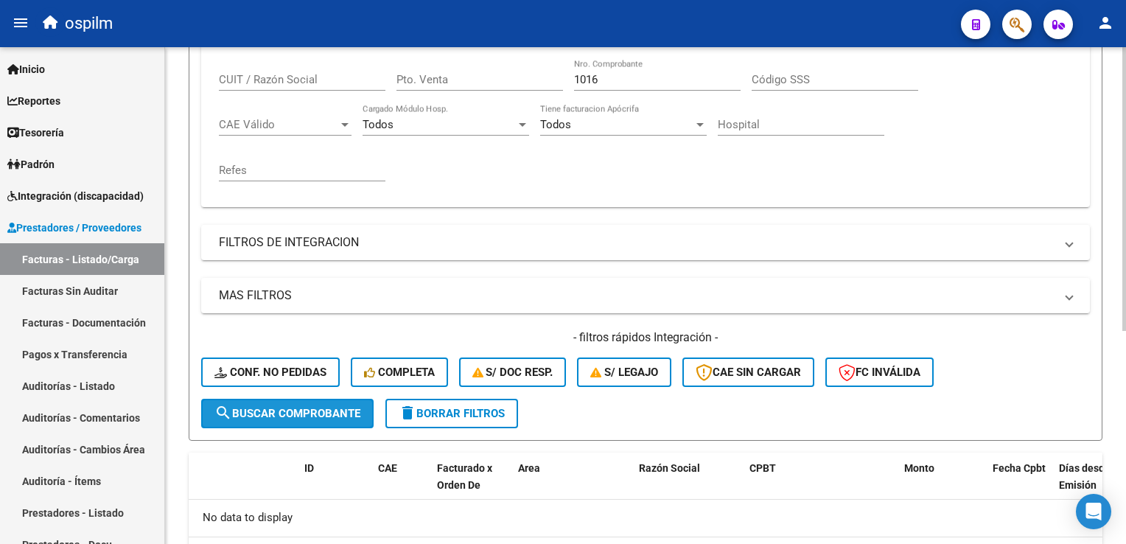
click at [252, 417] on button "search Buscar Comprobante" at bounding box center [287, 413] width 172 height 29
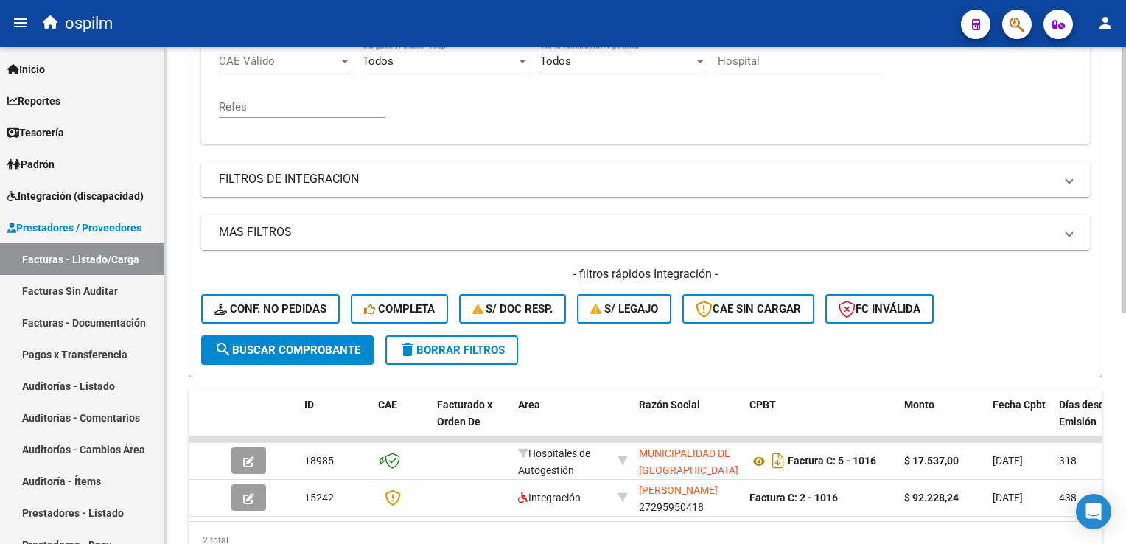
scroll to position [430, 0]
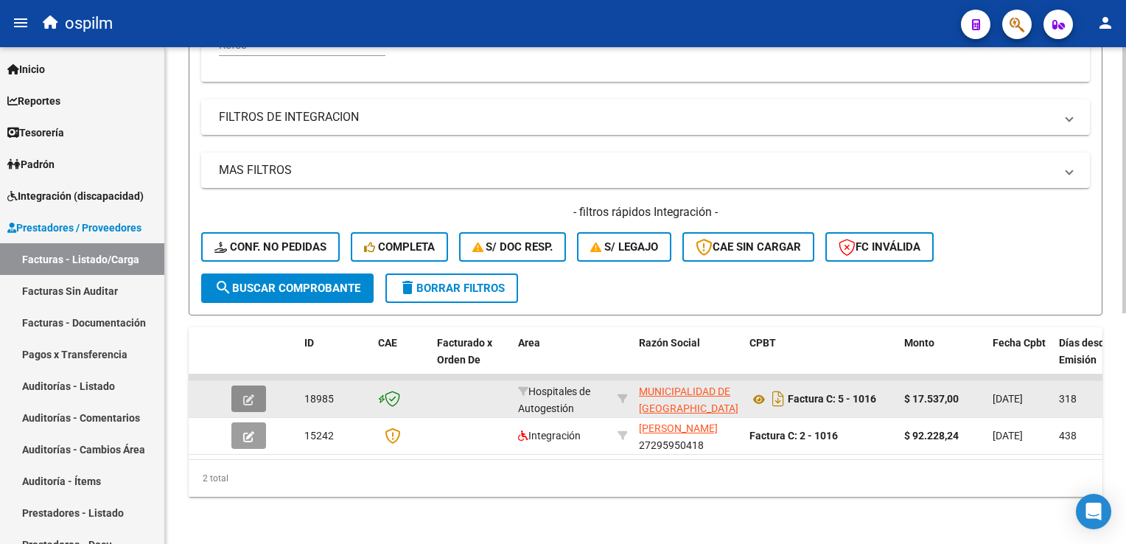
click at [250, 394] on icon "button" at bounding box center [248, 399] width 11 height 11
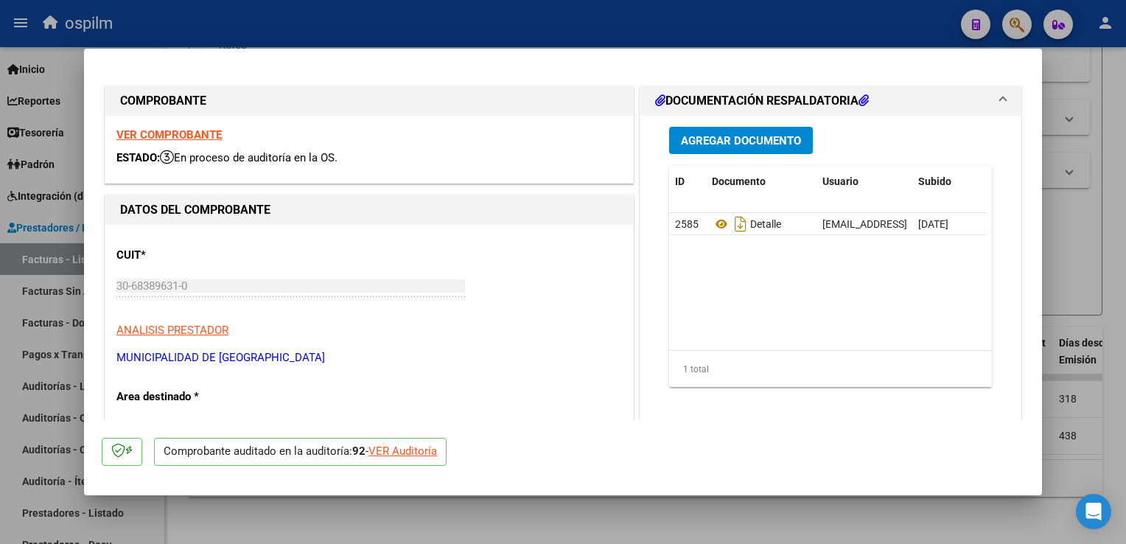
click at [1057, 221] on div at bounding box center [563, 272] width 1126 height 544
type input "$ 0,00"
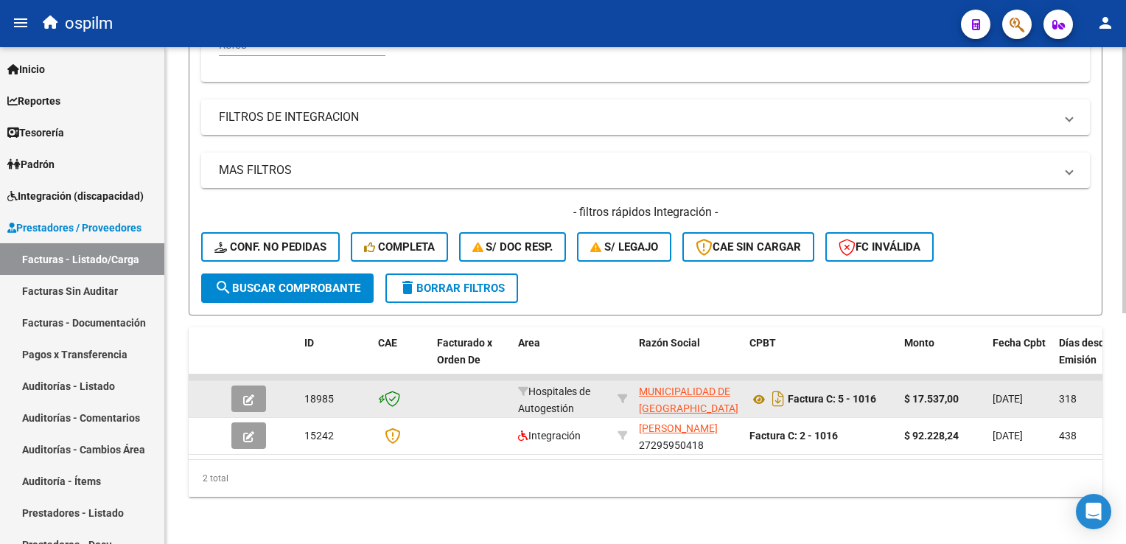
click at [692, 396] on app-link-go-to "MUNICIPALIDAD DE [GEOGRAPHIC_DATA]" at bounding box center [688, 400] width 99 height 34
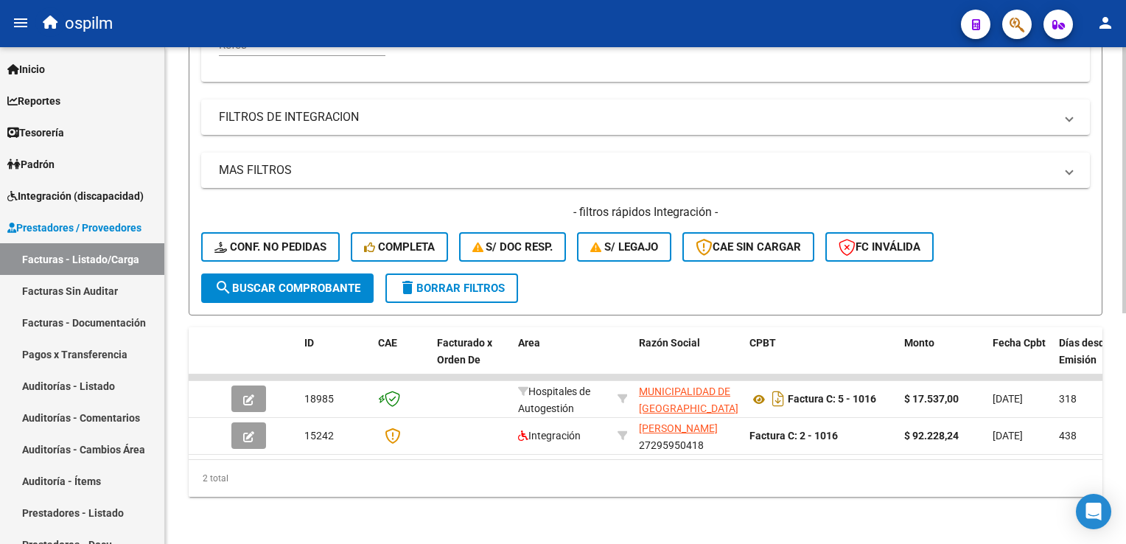
drag, startPoint x: 349, startPoint y: 461, endPoint x: 562, endPoint y: 479, distance: 213.7
click at [562, 479] on div "2 total" at bounding box center [646, 478] width 914 height 37
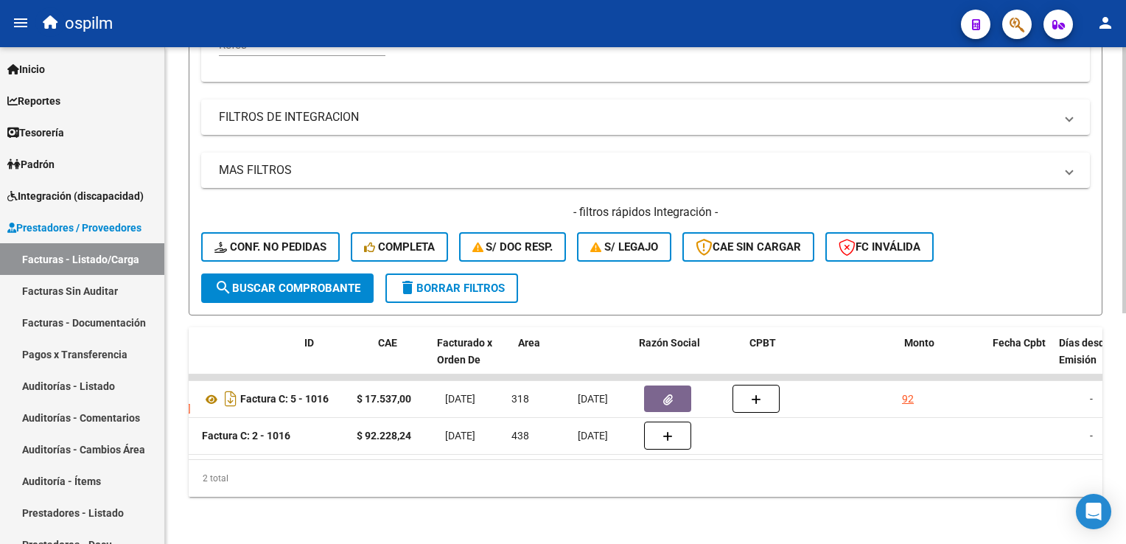
scroll to position [0, 0]
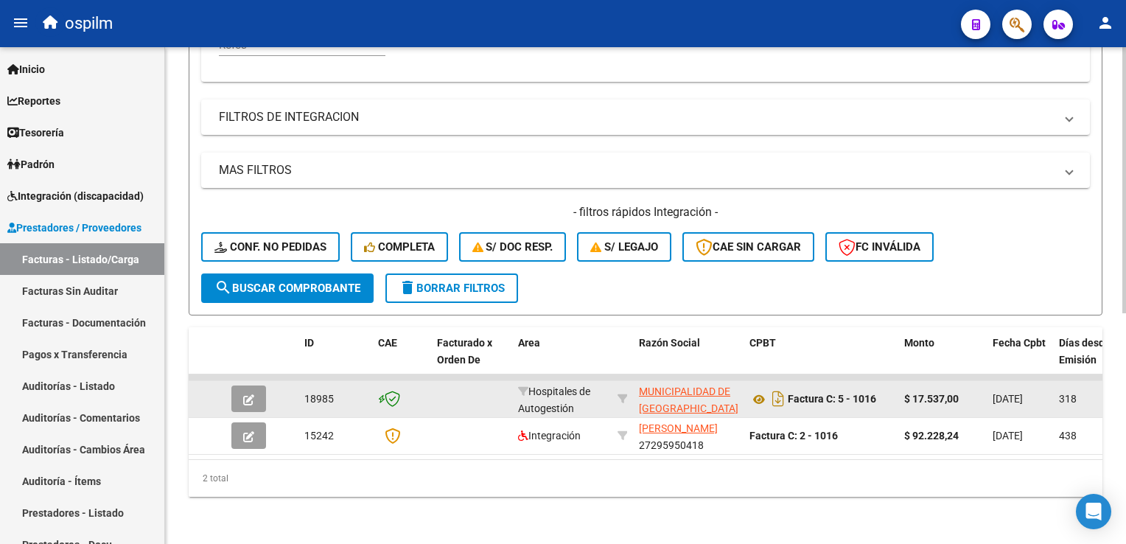
click at [250, 394] on icon "button" at bounding box center [248, 399] width 11 height 11
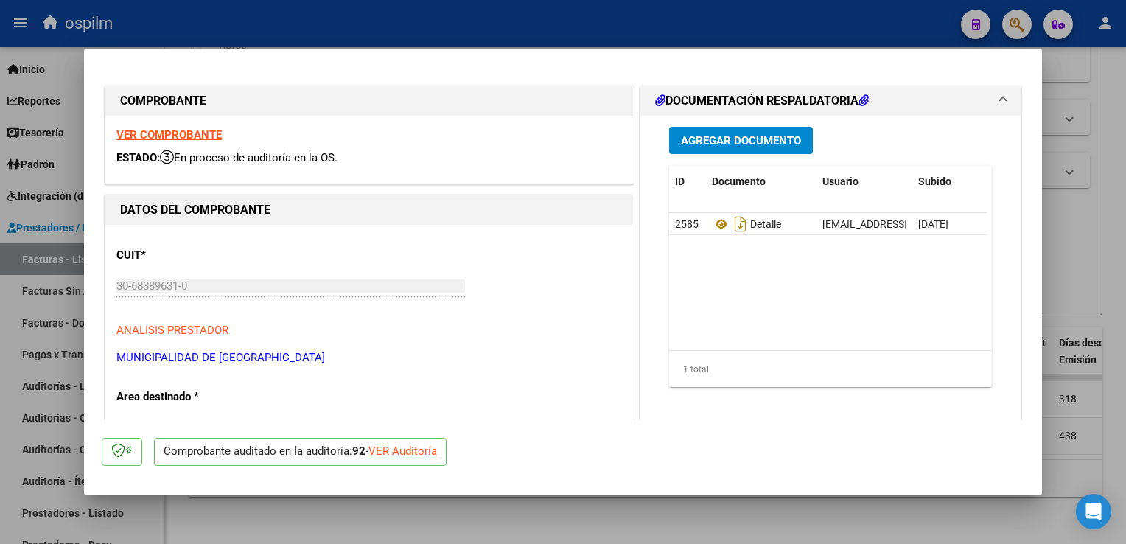
click at [1093, 119] on div at bounding box center [563, 272] width 1126 height 544
type input "$ 0,00"
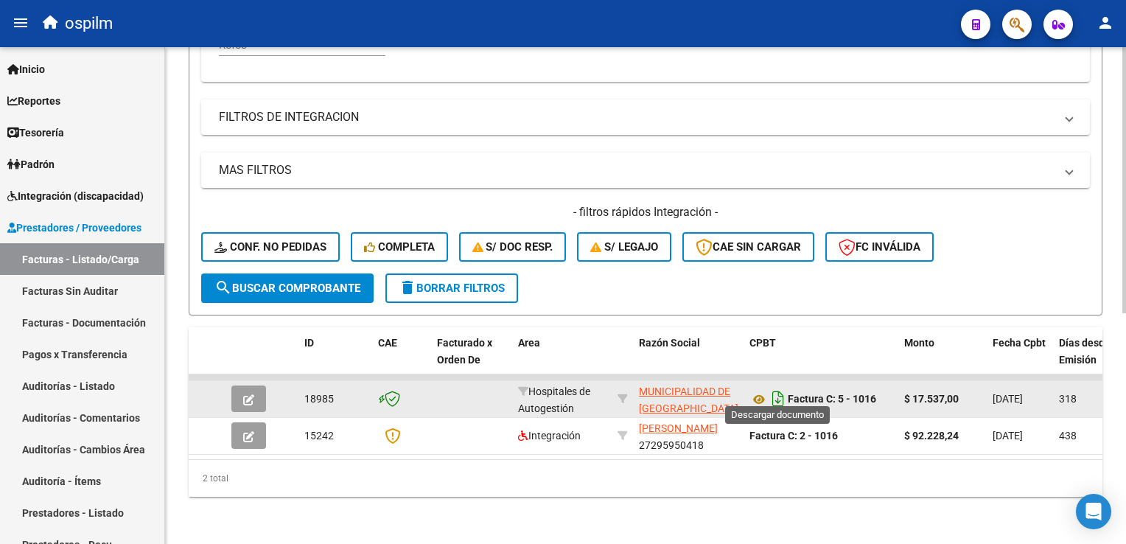
click at [771, 387] on icon "Descargar documento" at bounding box center [777, 399] width 19 height 24
click at [765, 390] on icon at bounding box center [758, 399] width 19 height 18
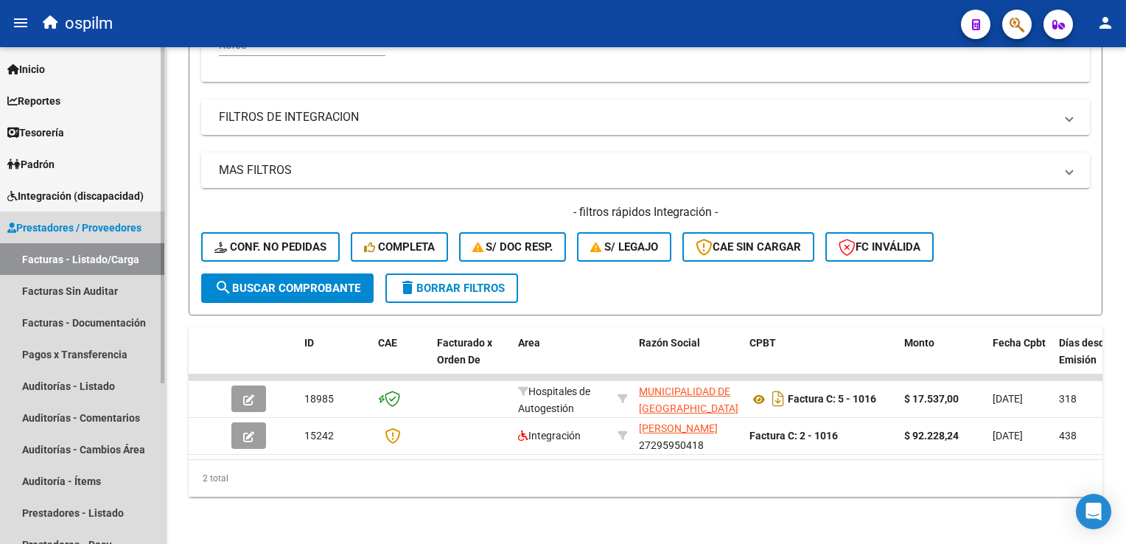
click at [111, 265] on link "Facturas - Listado/Carga" at bounding box center [82, 259] width 164 height 32
click at [88, 293] on link "Facturas Sin Auditar" at bounding box center [82, 291] width 164 height 32
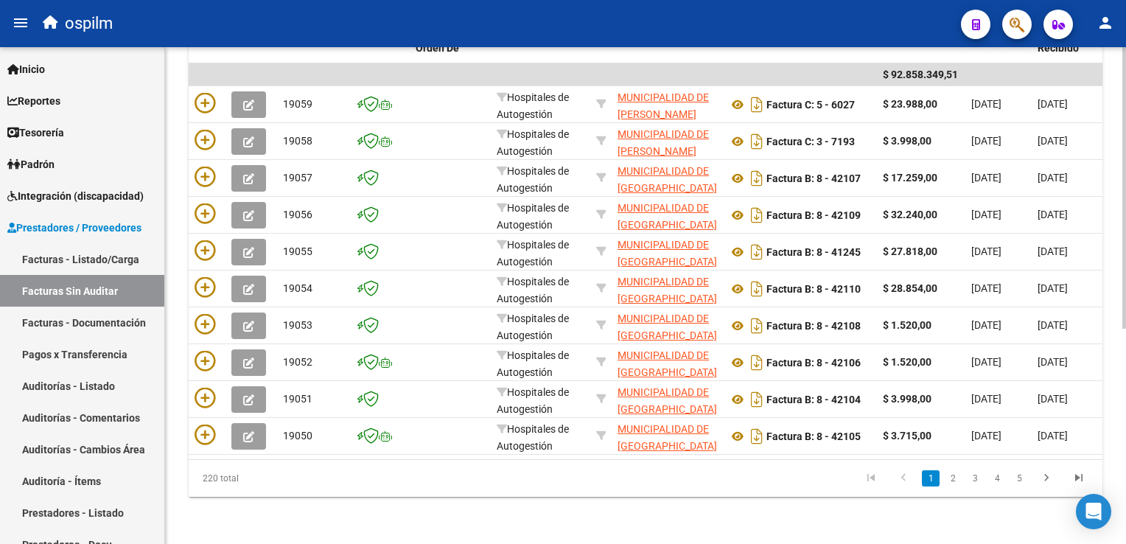
scroll to position [378, 0]
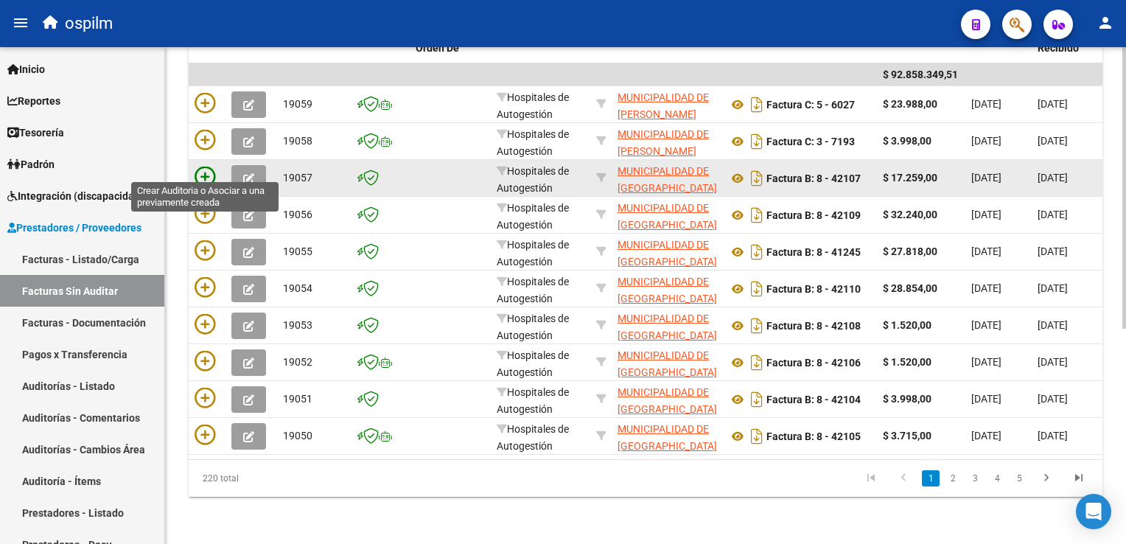
click at [206, 167] on icon at bounding box center [205, 177] width 21 height 21
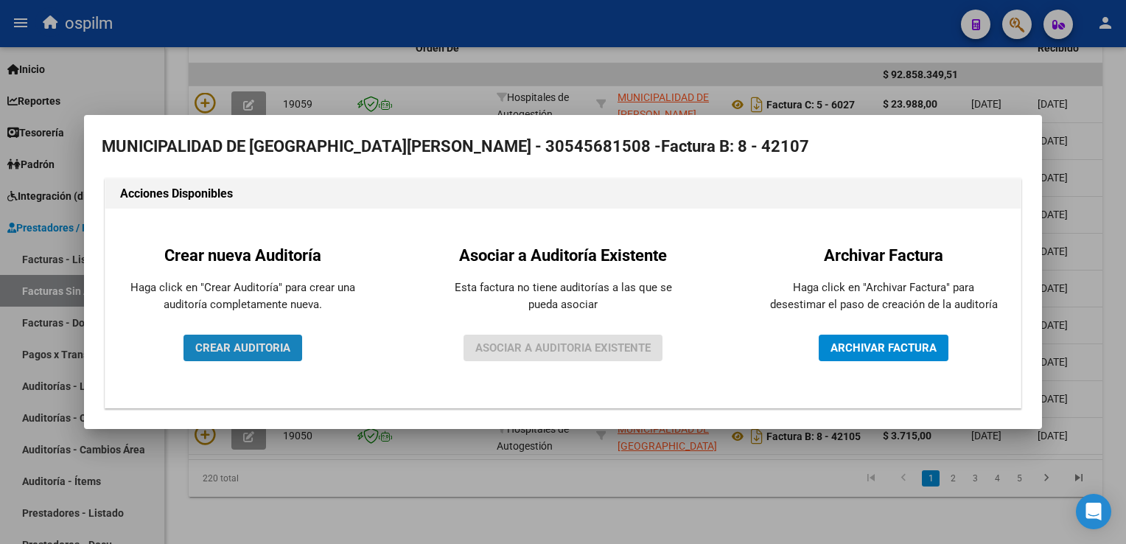
click at [281, 350] on span "CREAR AUDITORIA" at bounding box center [242, 347] width 95 height 13
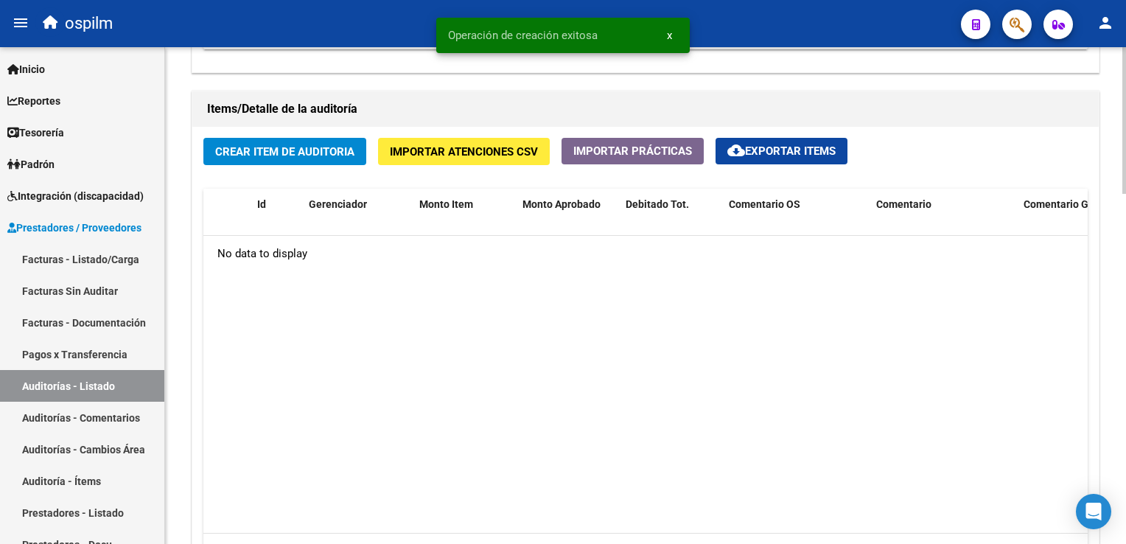
scroll to position [1031, 0]
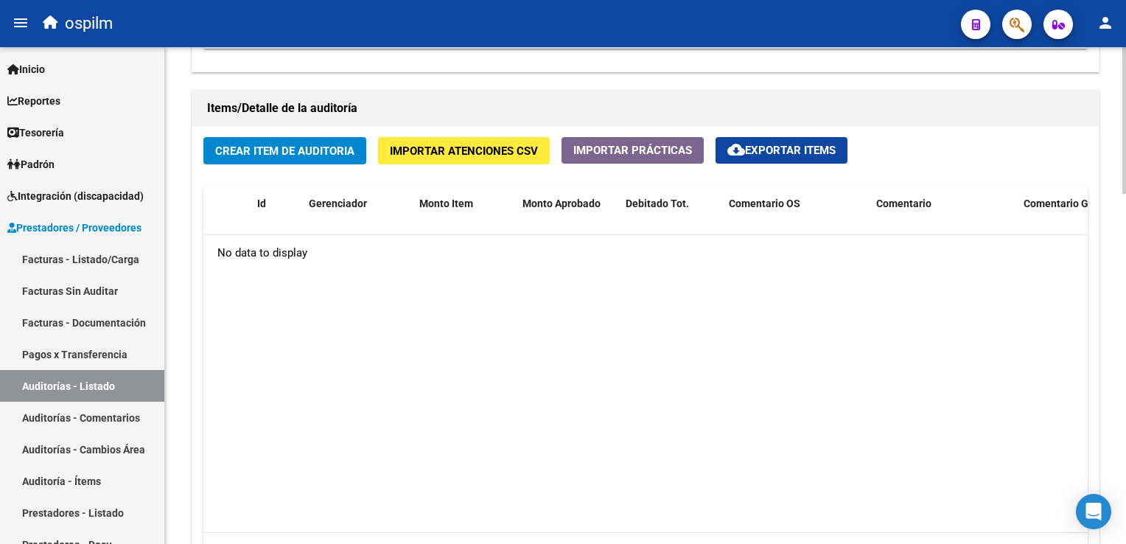
click at [253, 149] on span "Crear Item de Auditoria" at bounding box center [284, 150] width 139 height 13
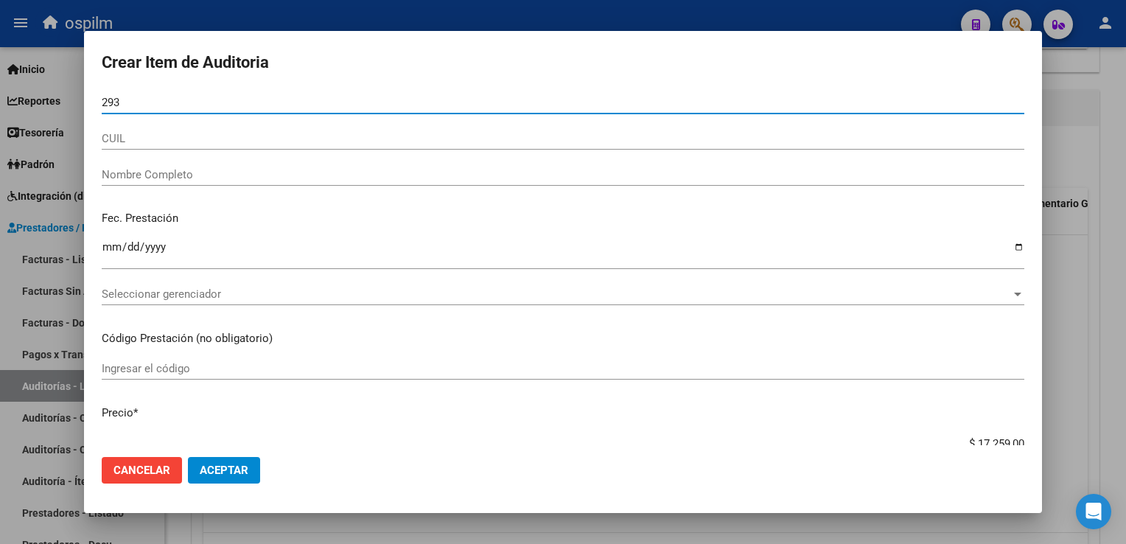
click at [188, 457] on button "Aceptar" at bounding box center [224, 470] width 72 height 27
type input "2931"
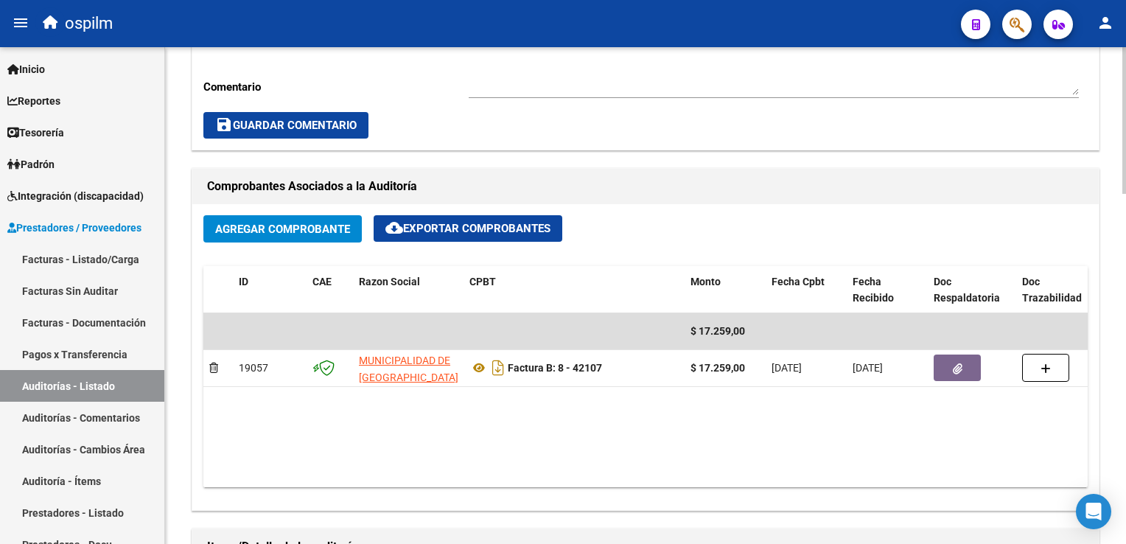
scroll to position [889, 0]
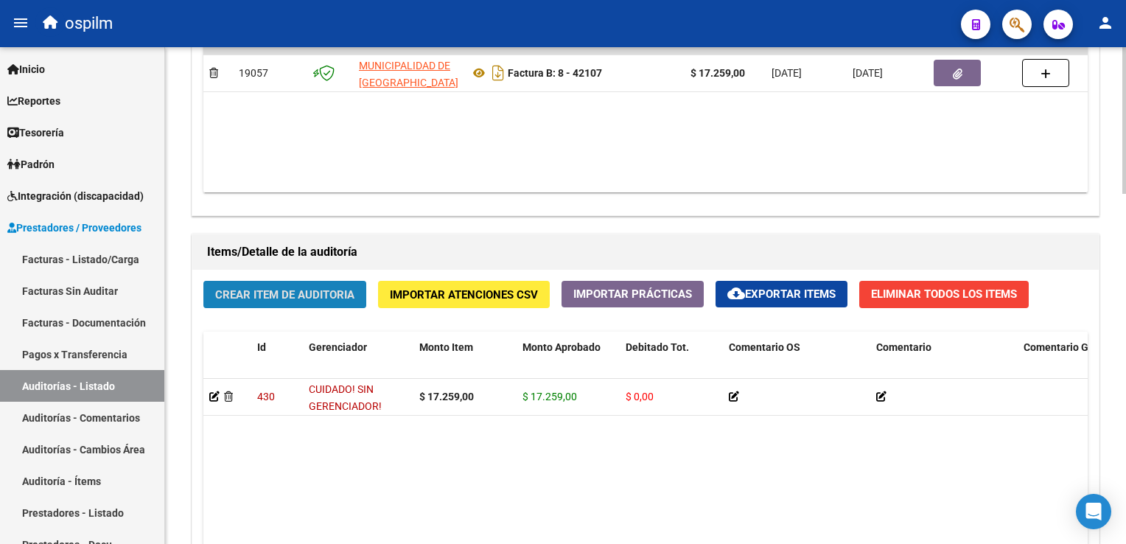
click at [320, 292] on span "Crear Item de Auditoria" at bounding box center [284, 294] width 139 height 13
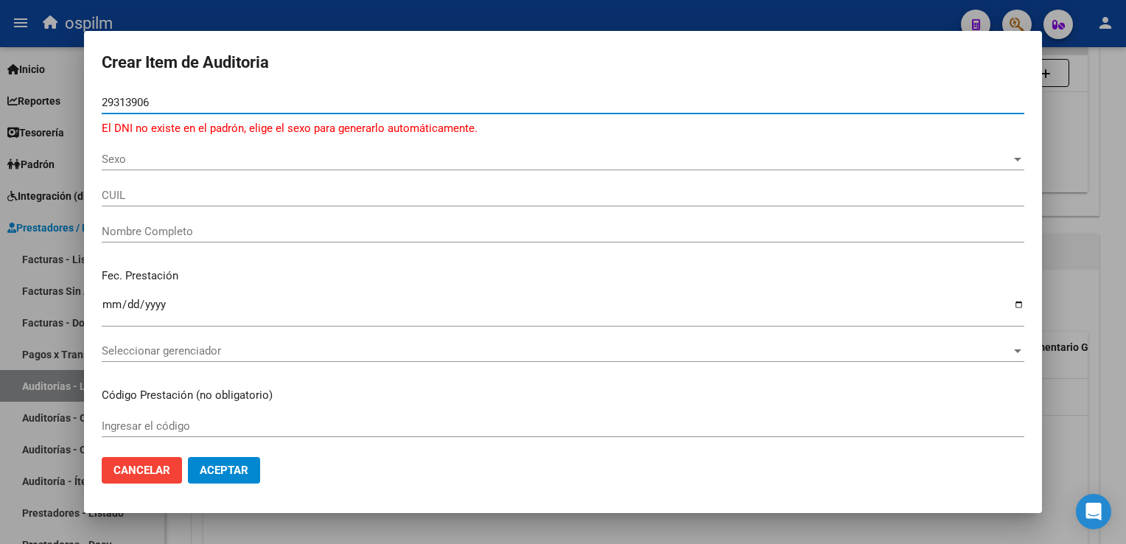
type input "29313906"
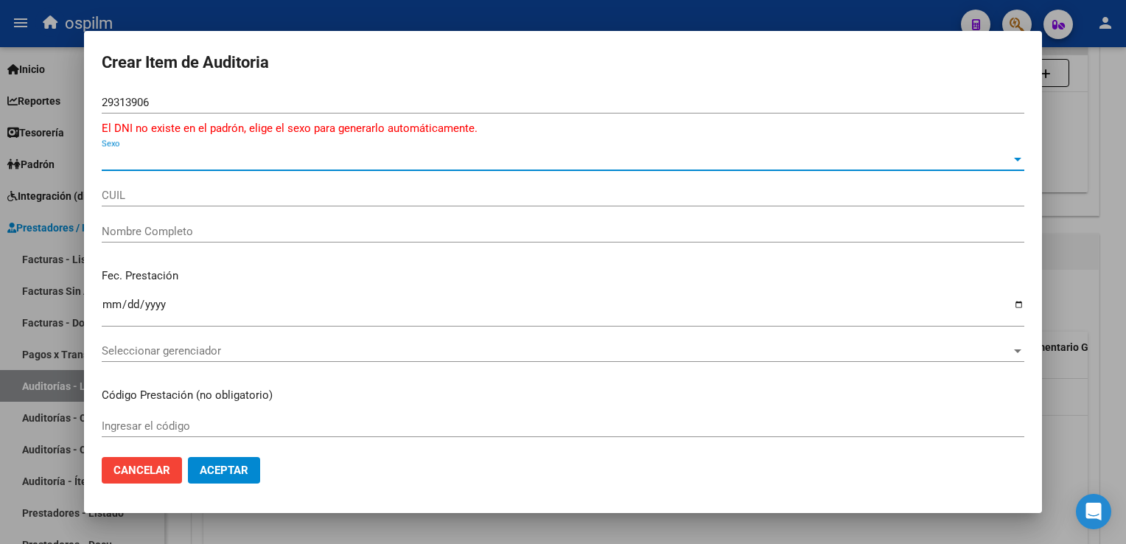
type input "20293139068"
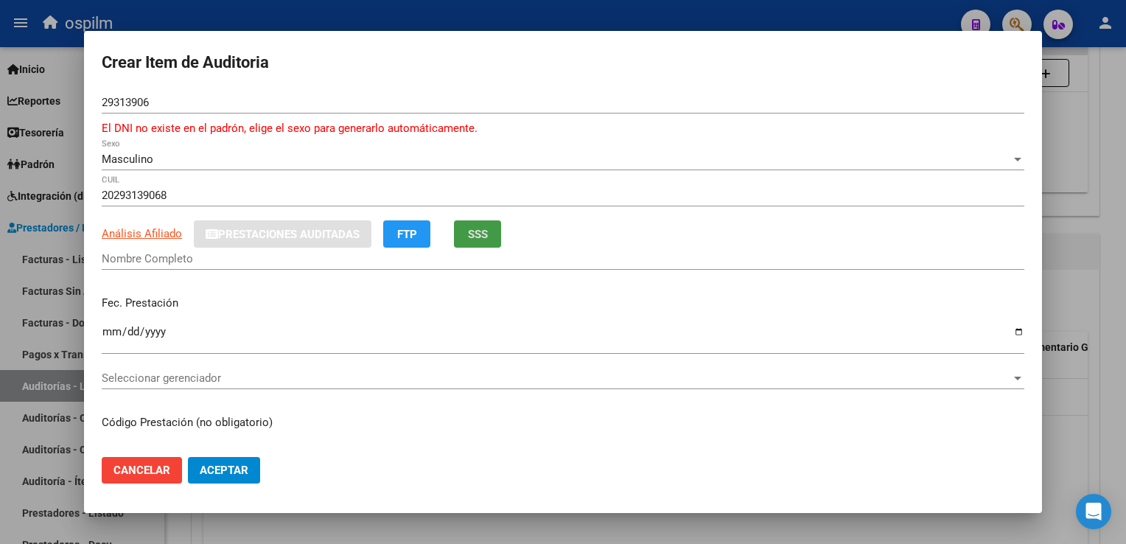
type input "[PERSON_NAME]"
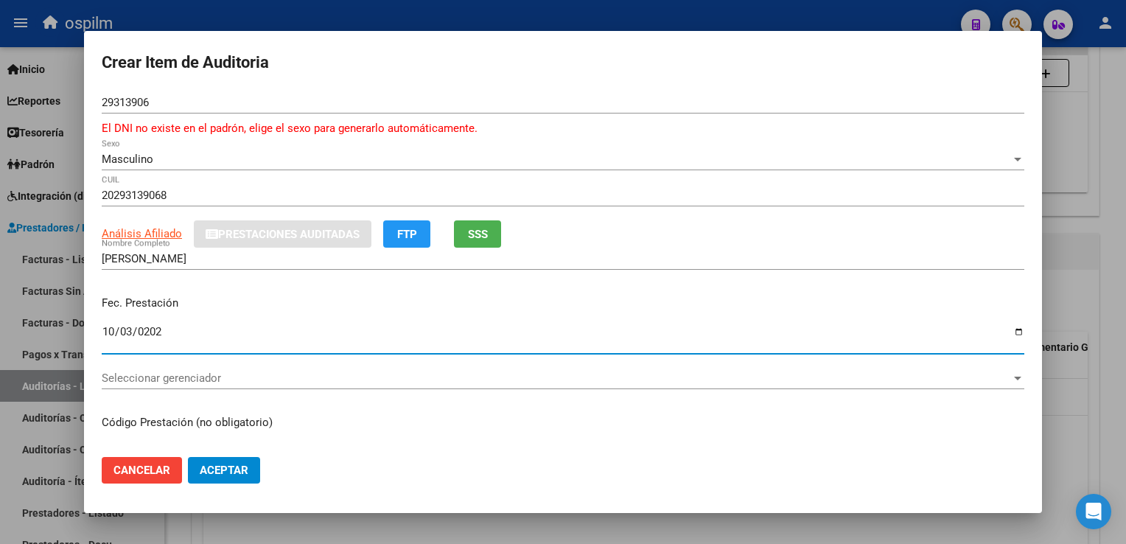
type input "[DATE]"
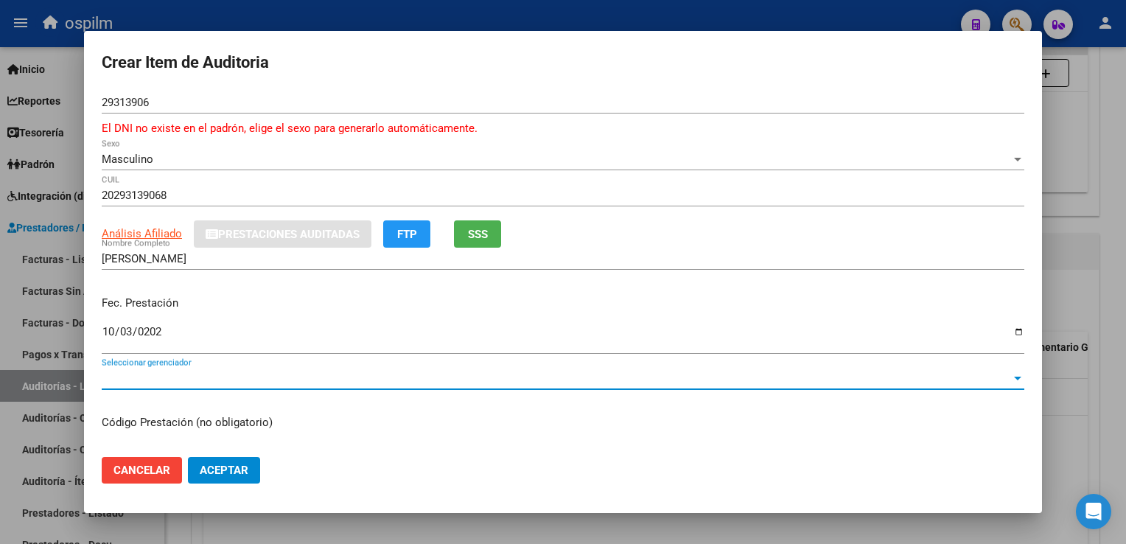
scroll to position [184, 0]
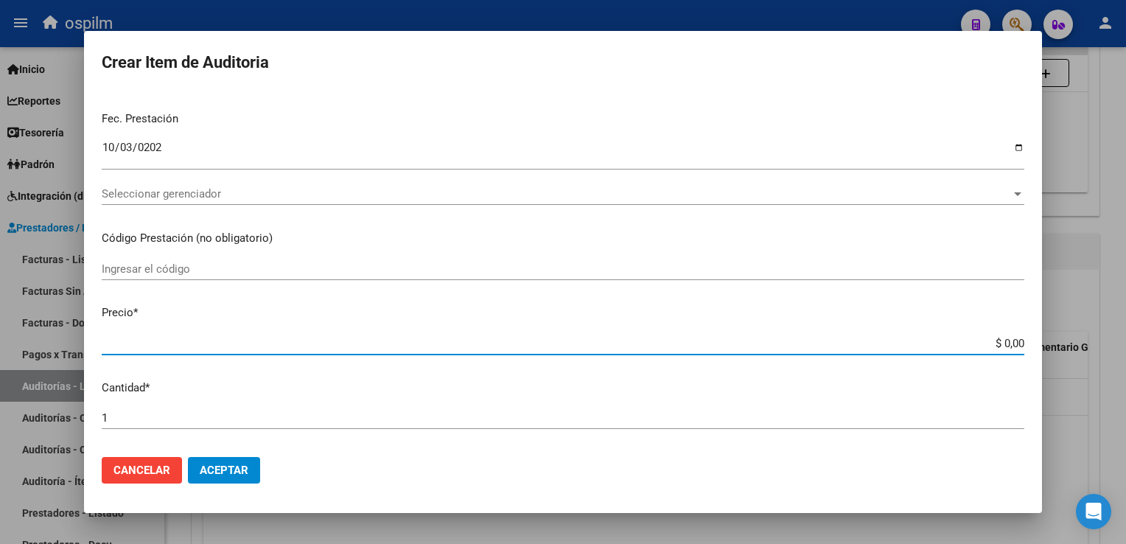
type input "$ 0,04"
type input "$ 0,40"
type input "$ 4,02"
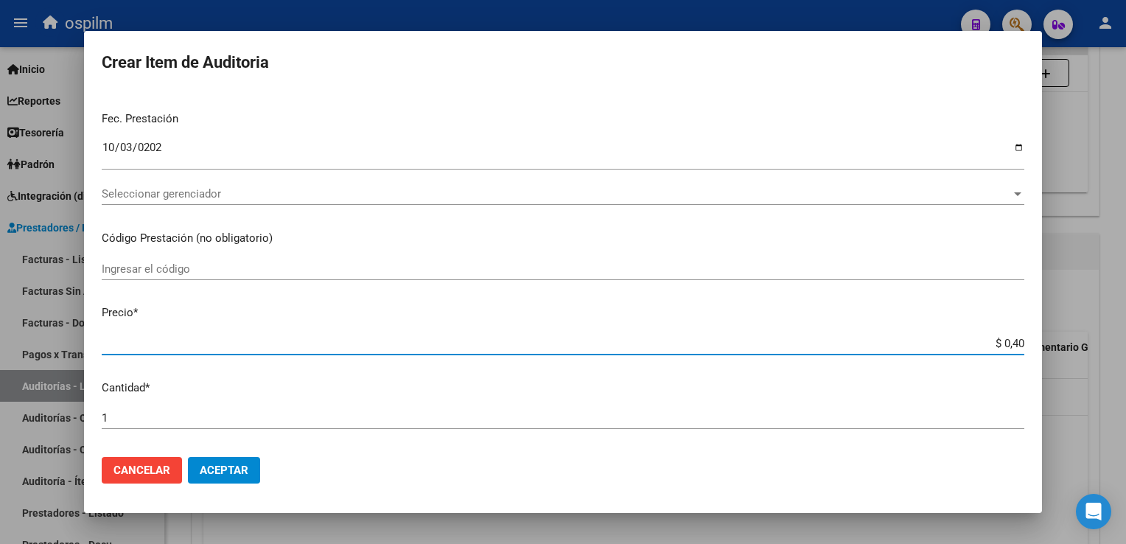
type input "$ 4,02"
type input "$ 40,29"
type input "$ 402,90"
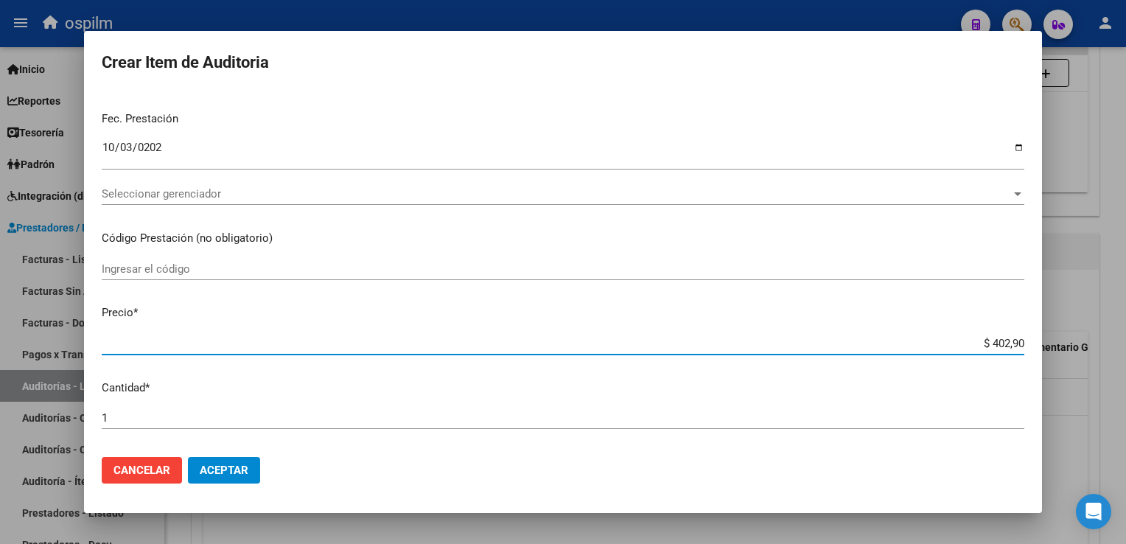
type input "$ 4.029,00"
click at [228, 464] on span "Aceptar" at bounding box center [224, 469] width 49 height 13
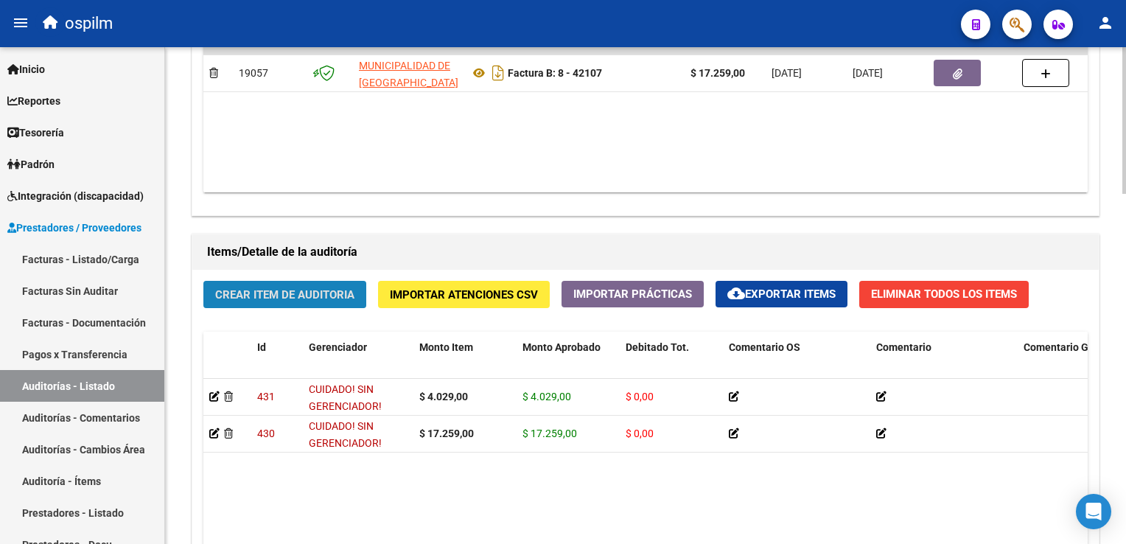
click at [289, 288] on span "Crear Item de Auditoria" at bounding box center [284, 294] width 139 height 13
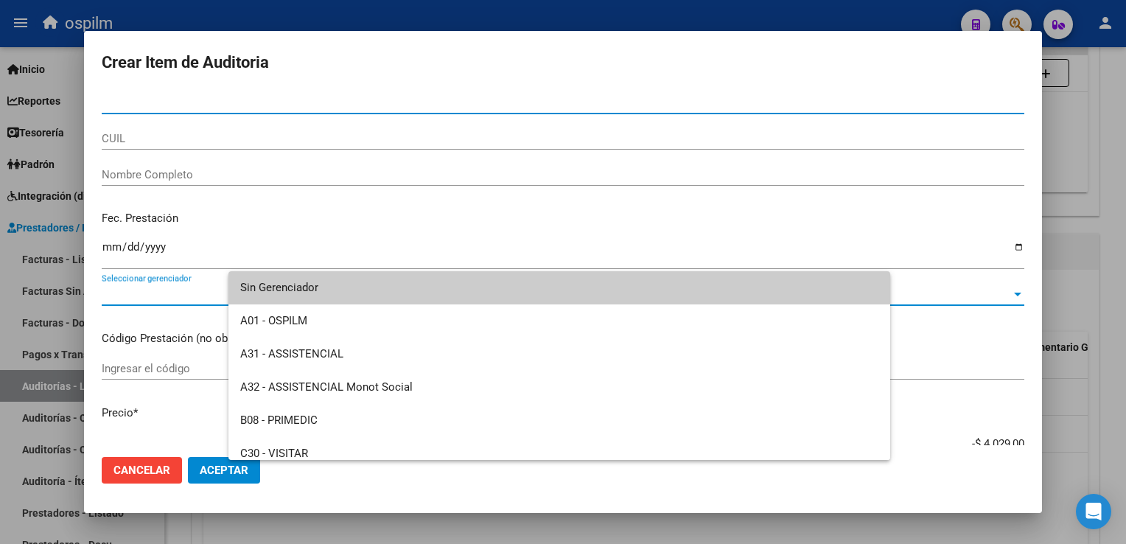
click at [961, 491] on div at bounding box center [563, 272] width 1126 height 544
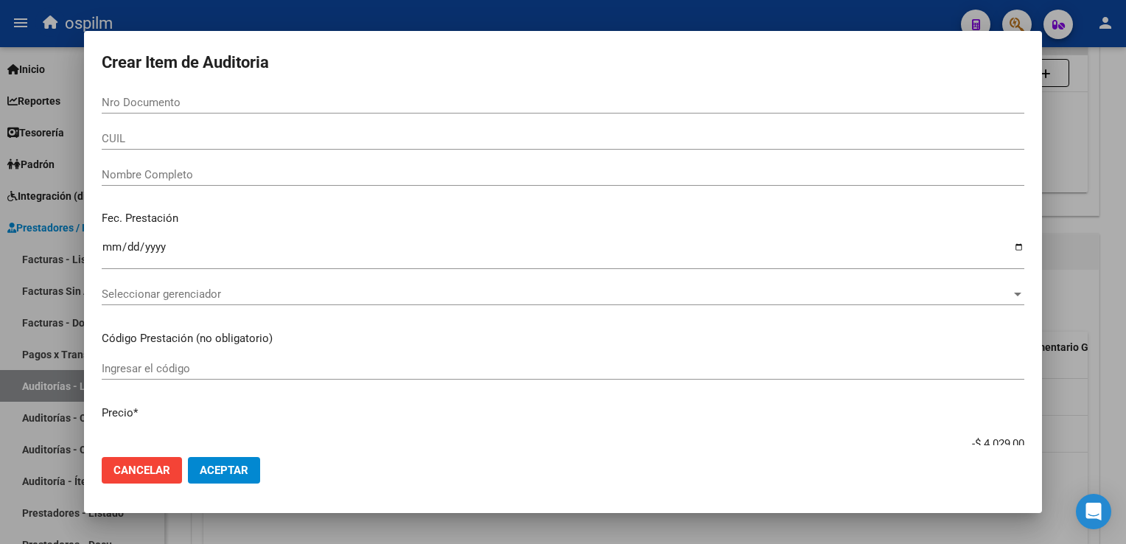
click at [1098, 150] on div at bounding box center [563, 272] width 1126 height 544
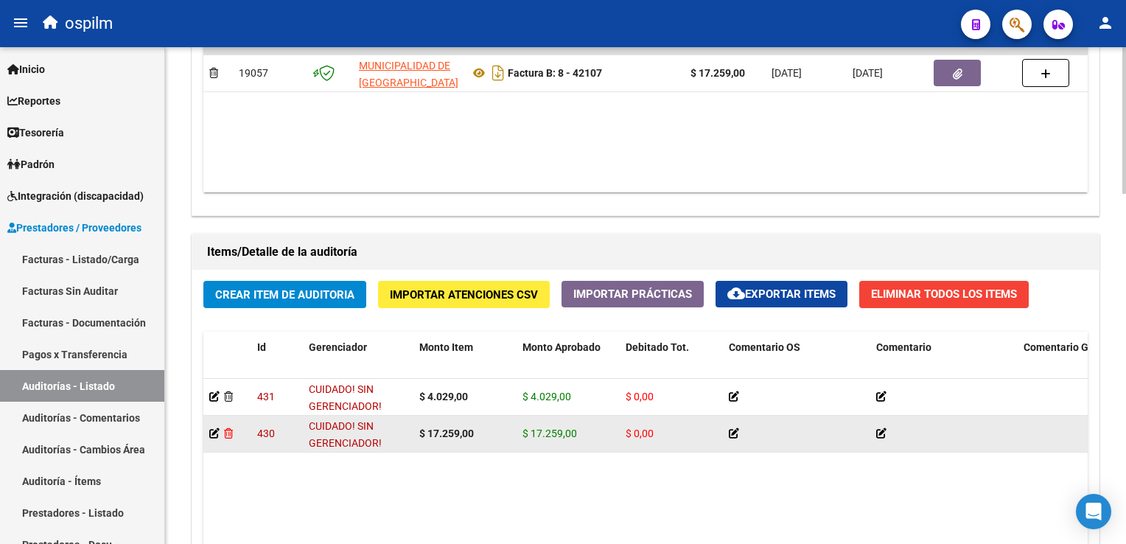
click at [229, 434] on icon at bounding box center [228, 433] width 9 height 10
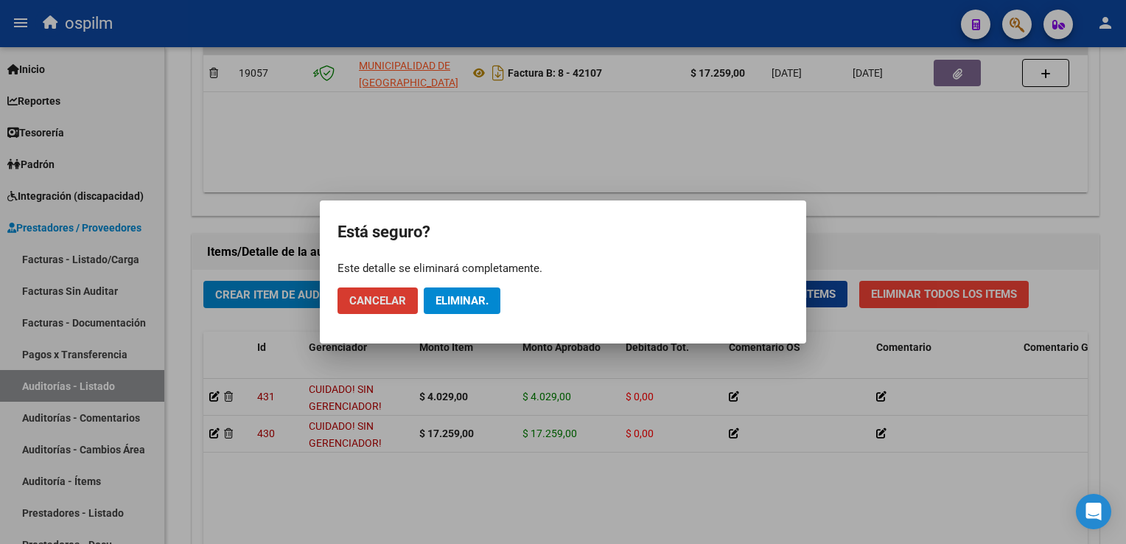
click at [473, 299] on span "Eliminar." at bounding box center [461, 300] width 53 height 13
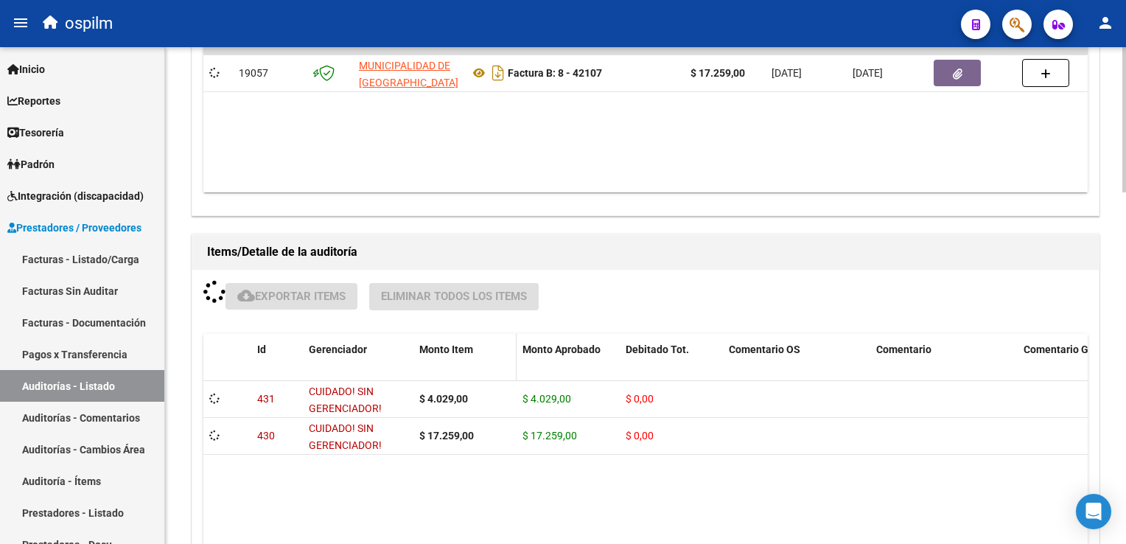
scroll to position [889, 0]
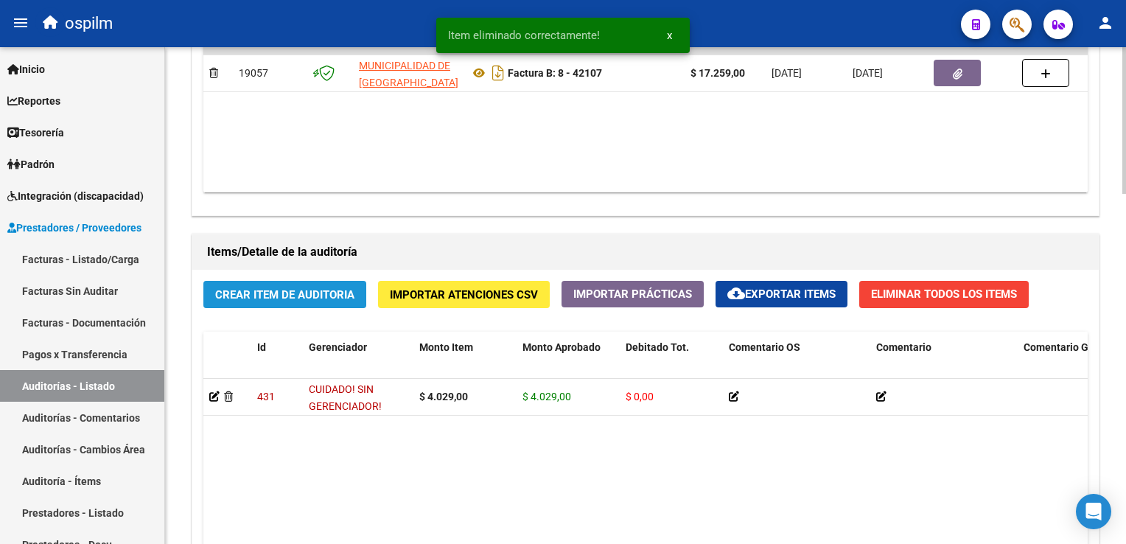
click at [298, 288] on span "Crear Item de Auditoria" at bounding box center [284, 294] width 139 height 13
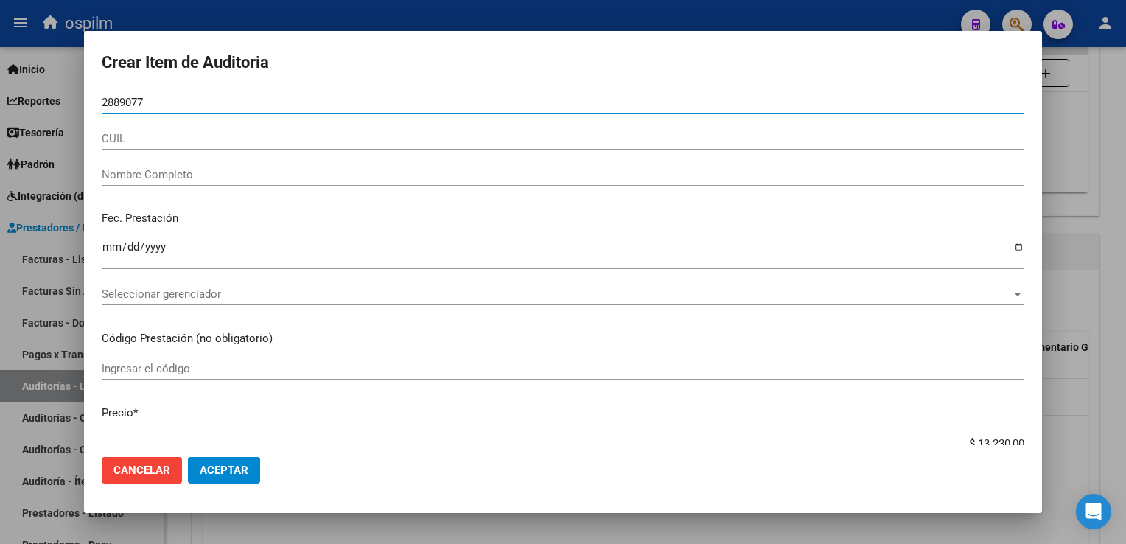
type input "28890777"
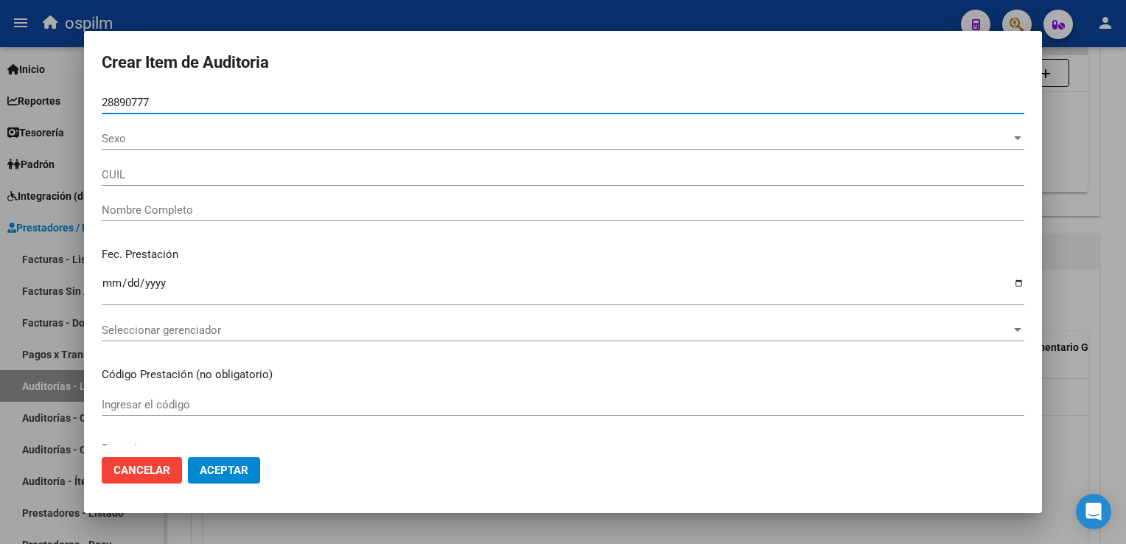
type input "20288907774"
type input "[PERSON_NAME] [PERSON_NAME]"
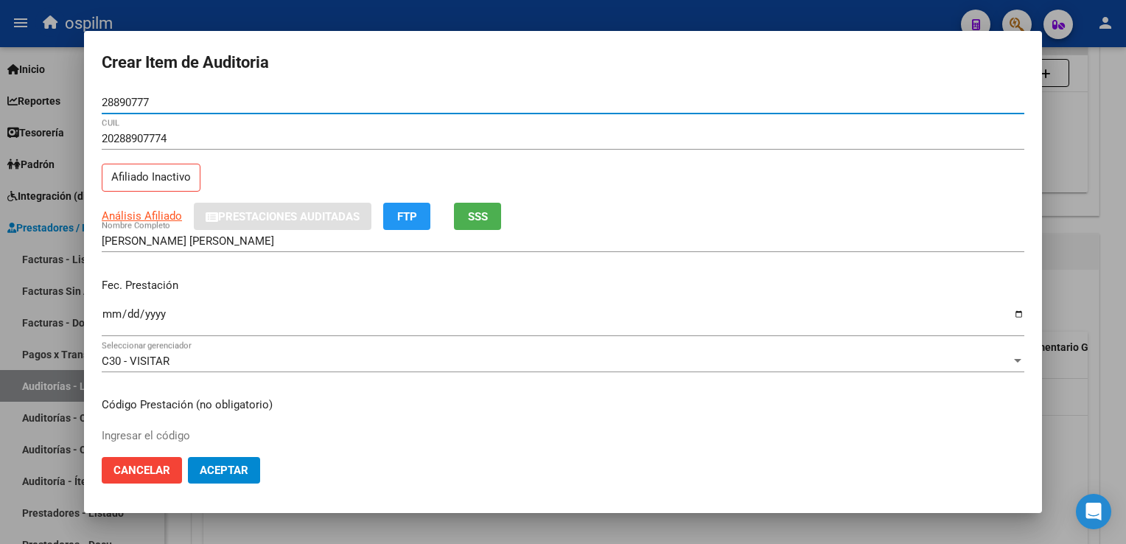
type input "28890777"
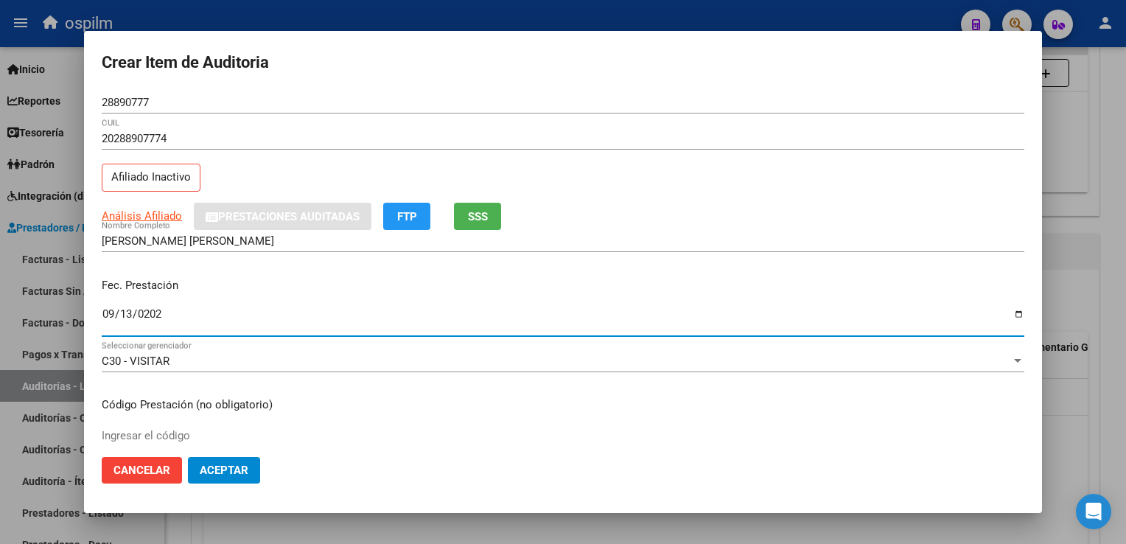
type input "[DATE]"
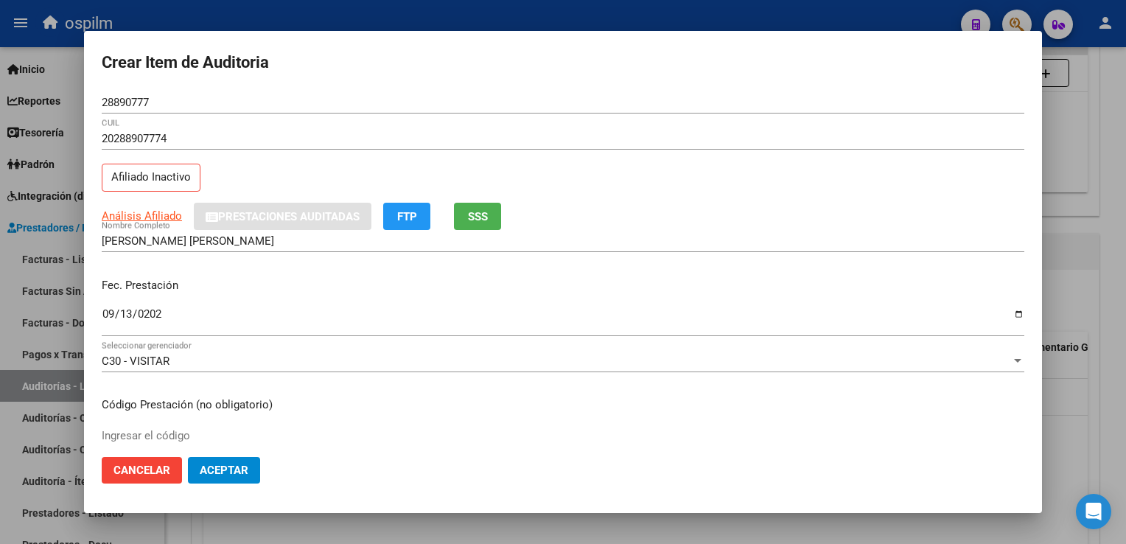
scroll to position [242, 0]
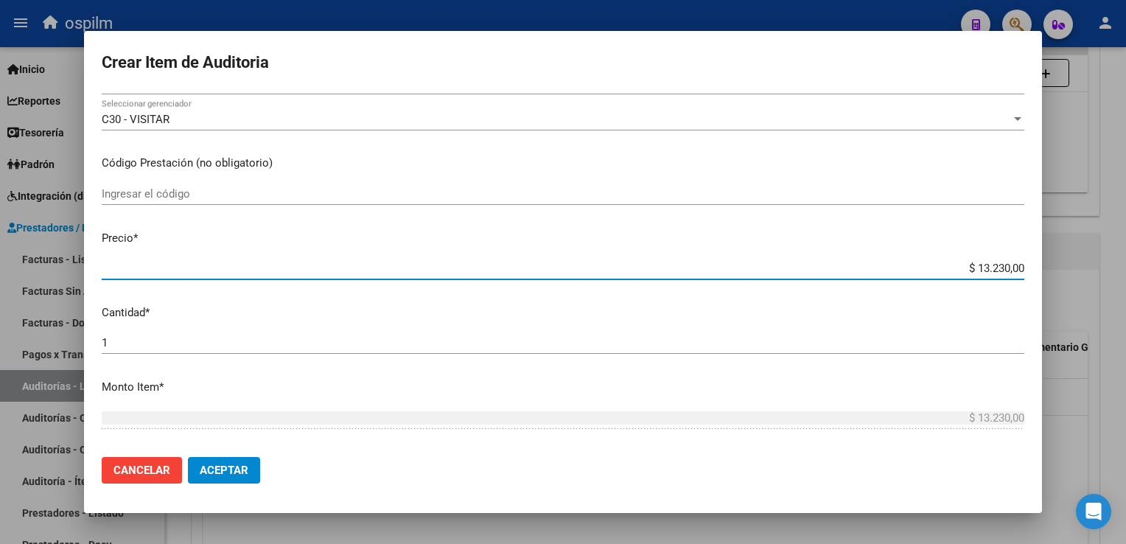
type input "$ 0,06"
type input "$ 0,61"
type input "$ 6,15"
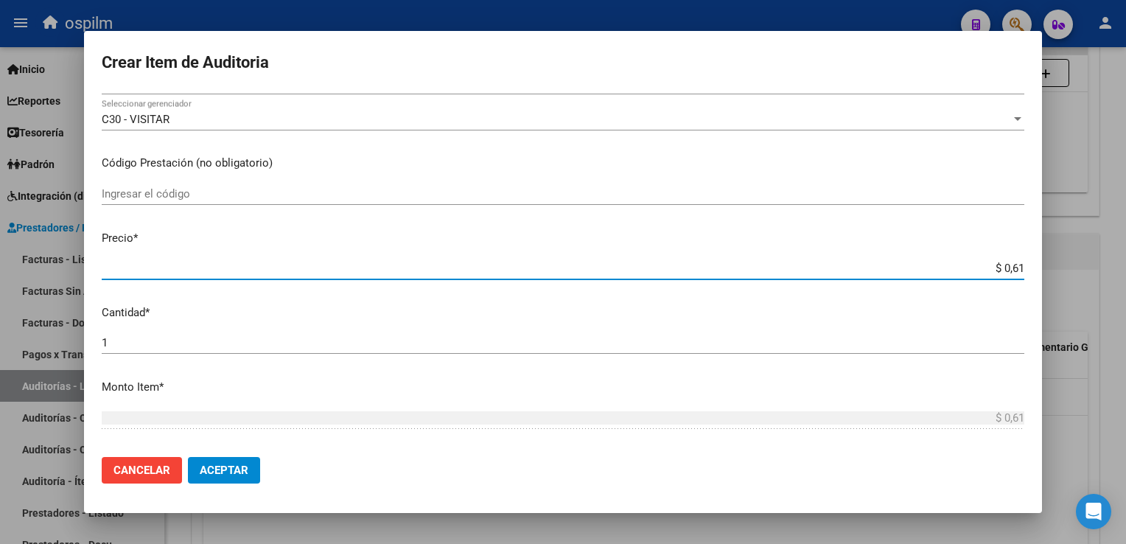
type input "$ 6,15"
type input "$ 61,59"
type input "$ 615,90"
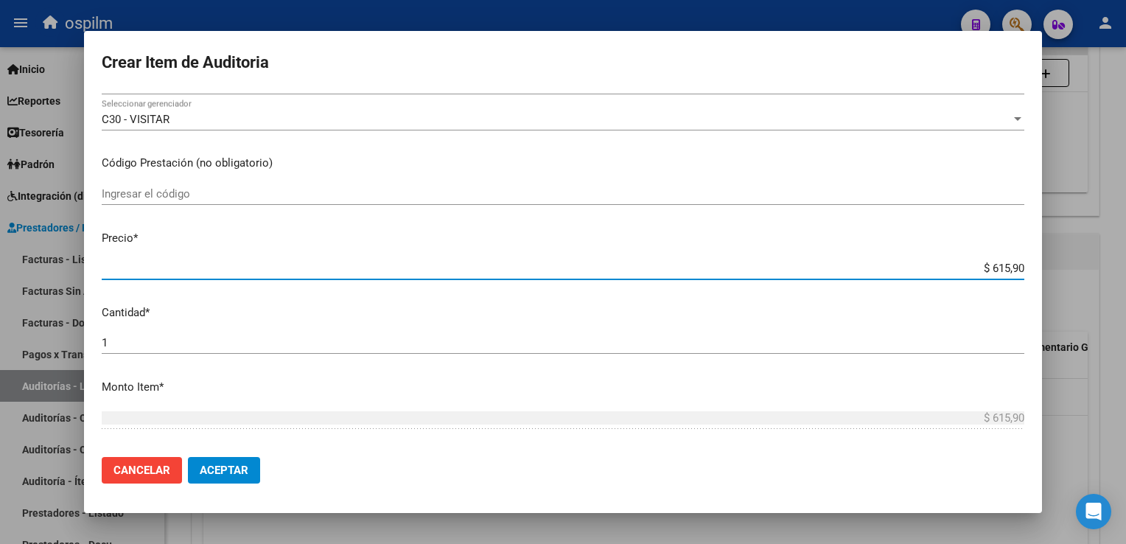
type input "$ 6.159,00"
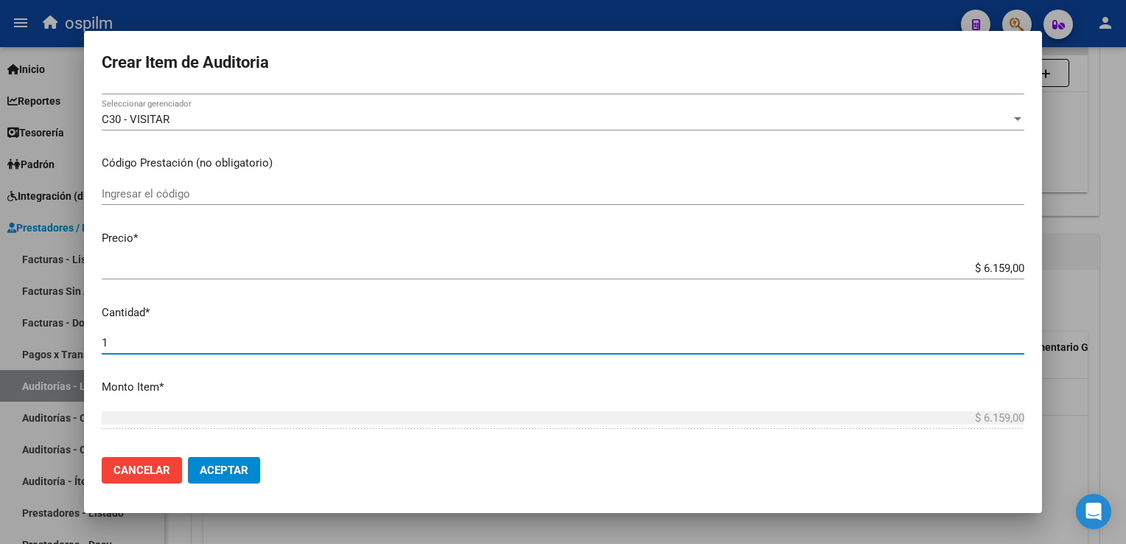
scroll to position [466, 0]
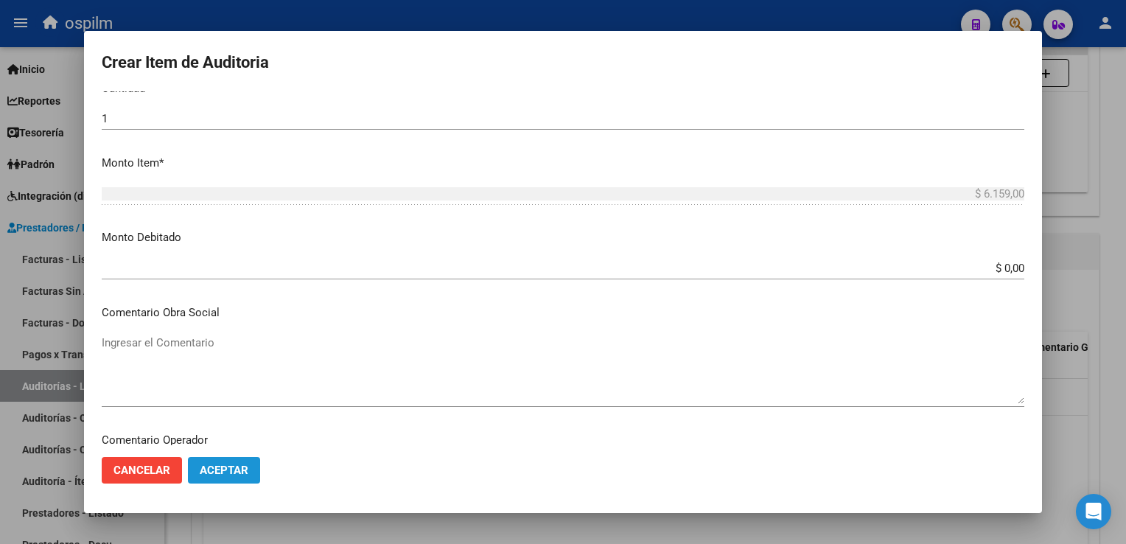
click at [214, 469] on span "Aceptar" at bounding box center [224, 469] width 49 height 13
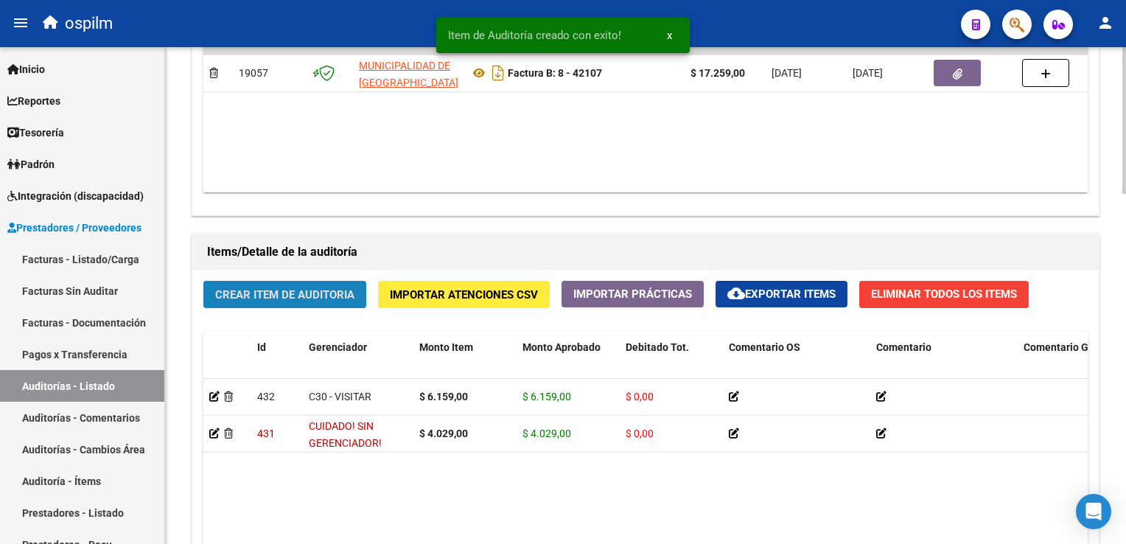
click at [284, 288] on span "Crear Item de Auditoria" at bounding box center [284, 294] width 139 height 13
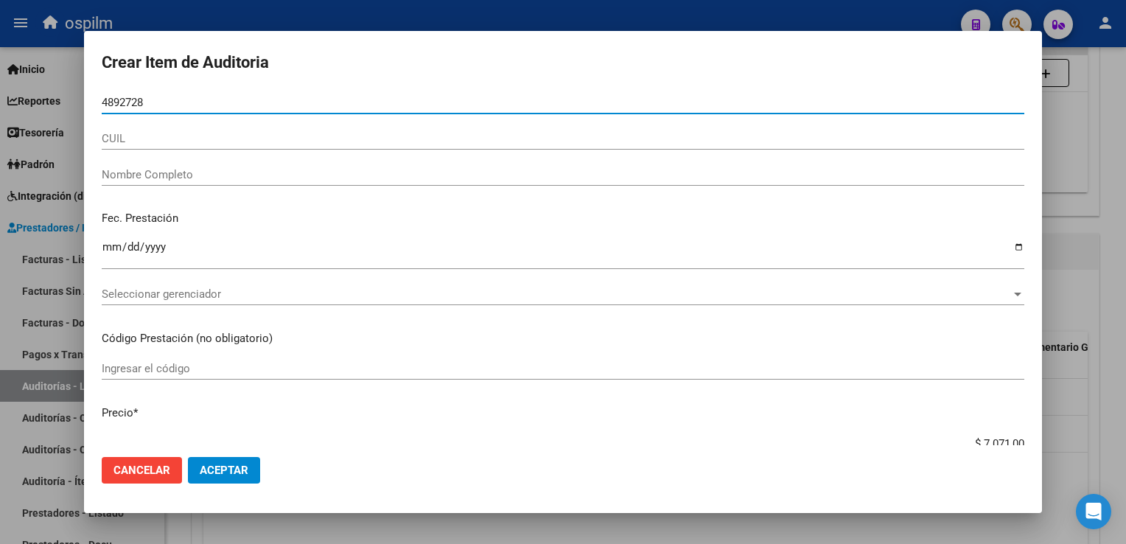
type input "48927289"
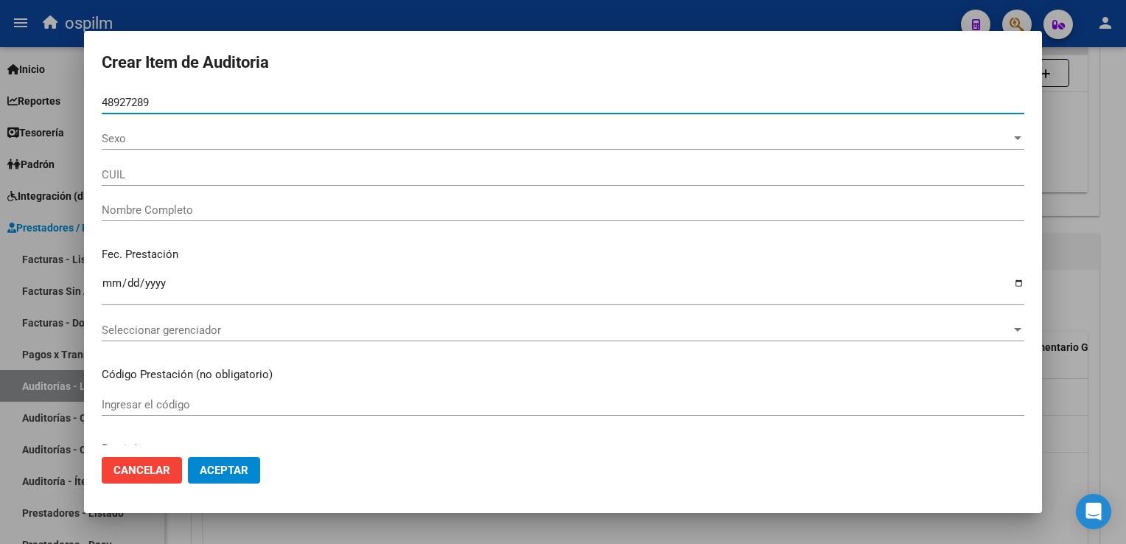
type input "27489272895"
type input "[PERSON_NAME] N."
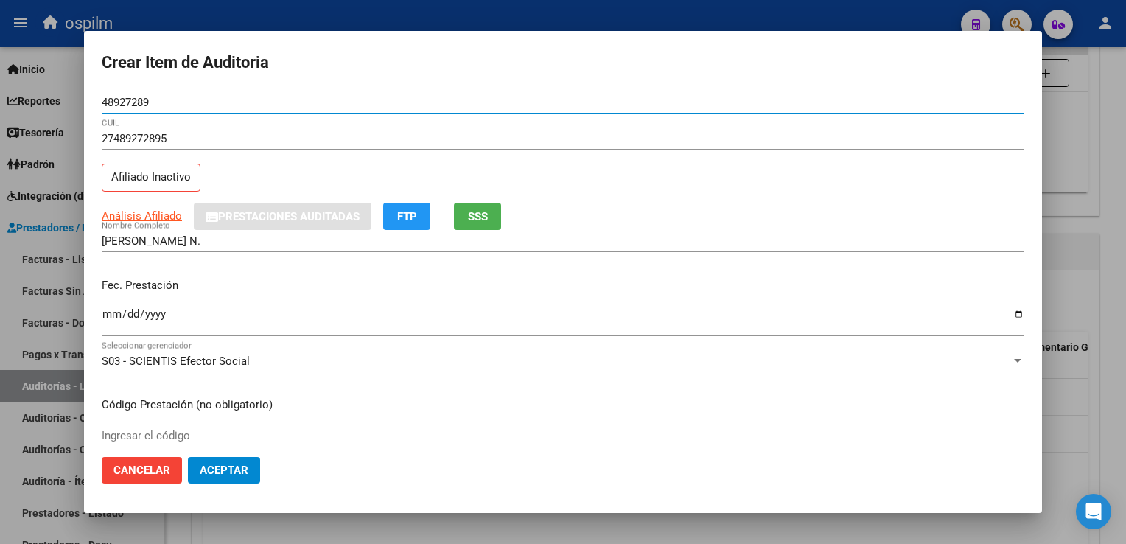
type input "48927289"
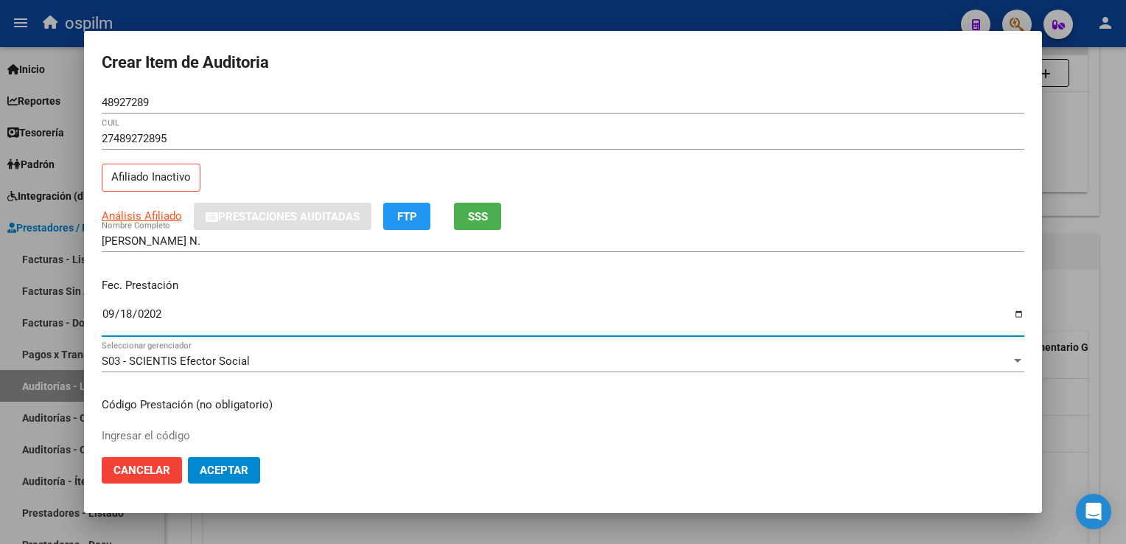
type input "[DATE]"
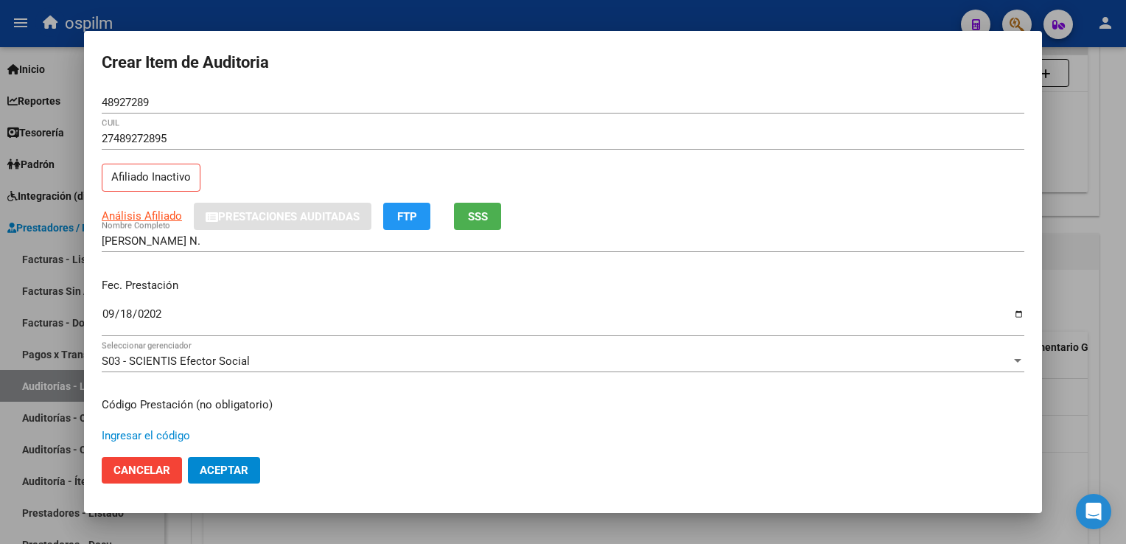
scroll to position [242, 0]
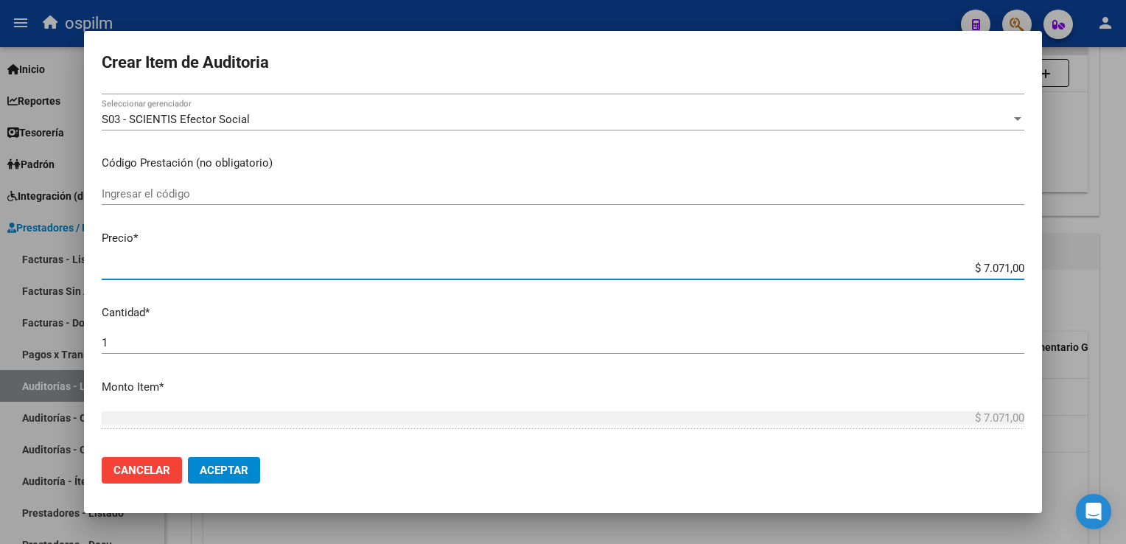
type input "$ 0,03"
type input "$ 0,33"
type input "$ 3,32"
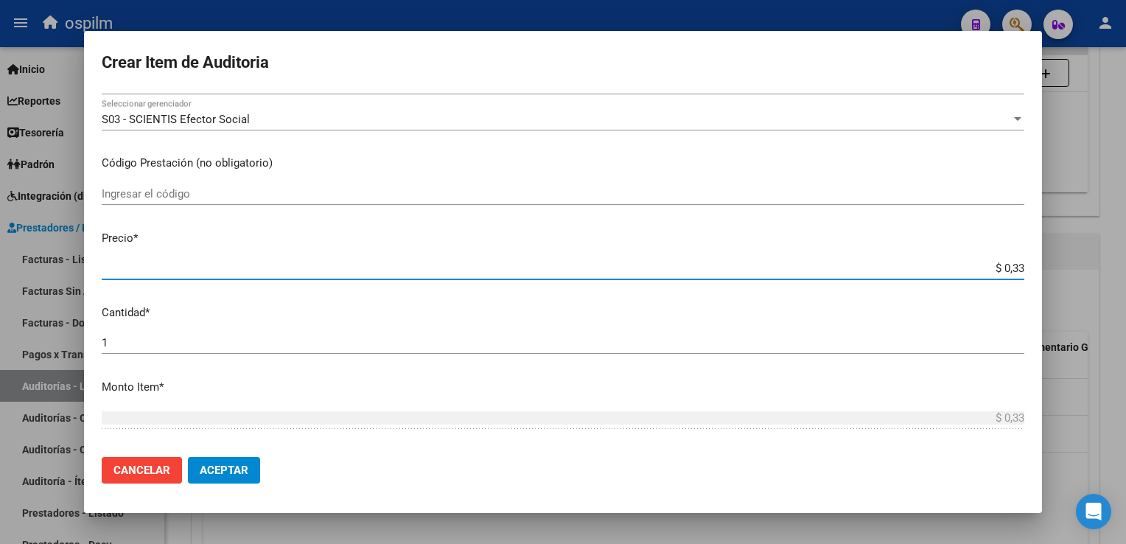
type input "$ 3,32"
type input "$ 33,20"
type input "$ 332,00"
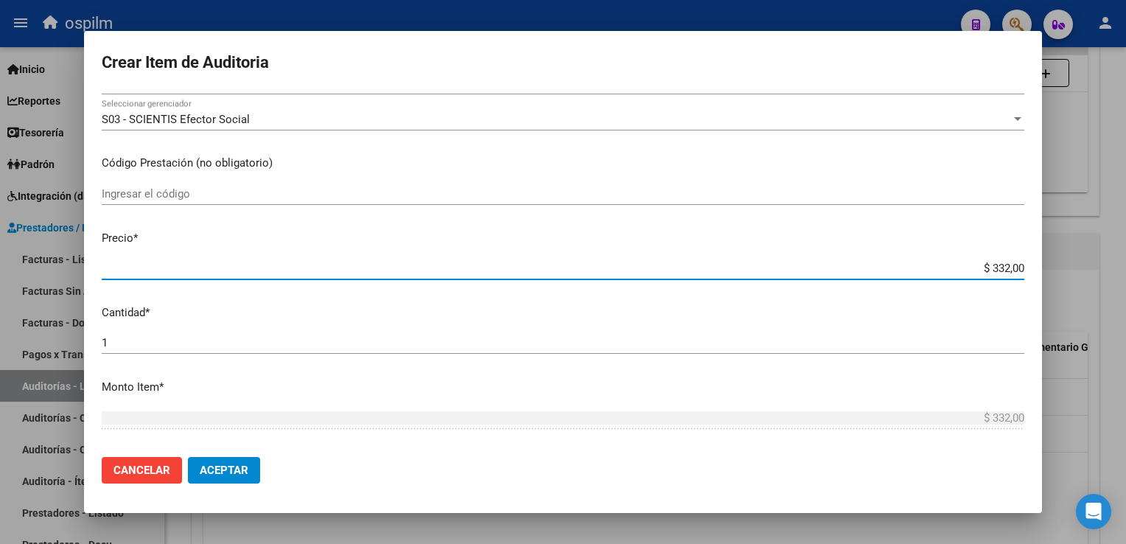
type input "$ 3.320,00"
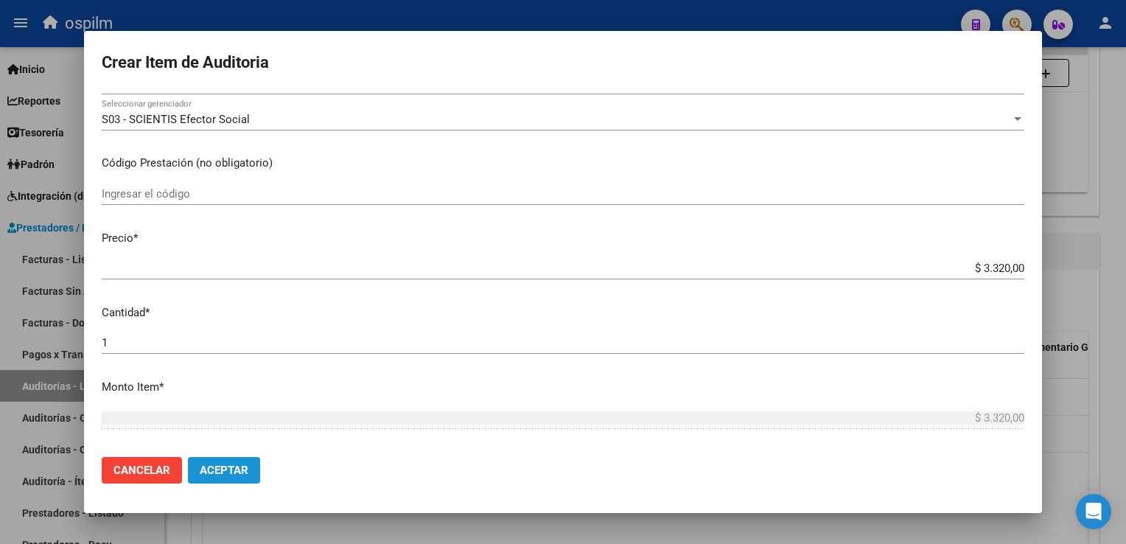
click at [221, 465] on span "Aceptar" at bounding box center [224, 469] width 49 height 13
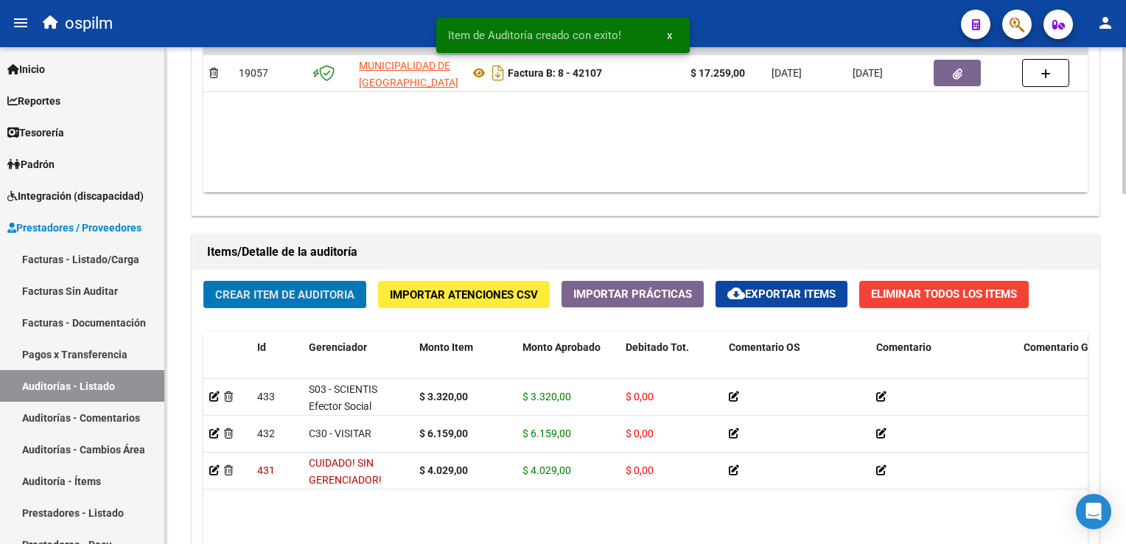
click at [249, 288] on span "Crear Item de Auditoria" at bounding box center [284, 294] width 139 height 13
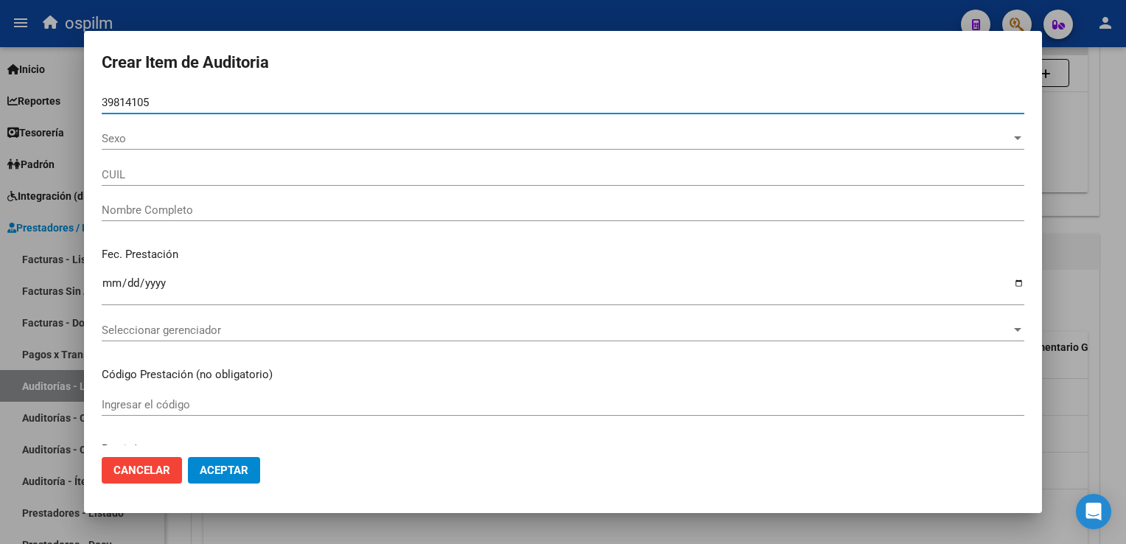
type input "39814105"
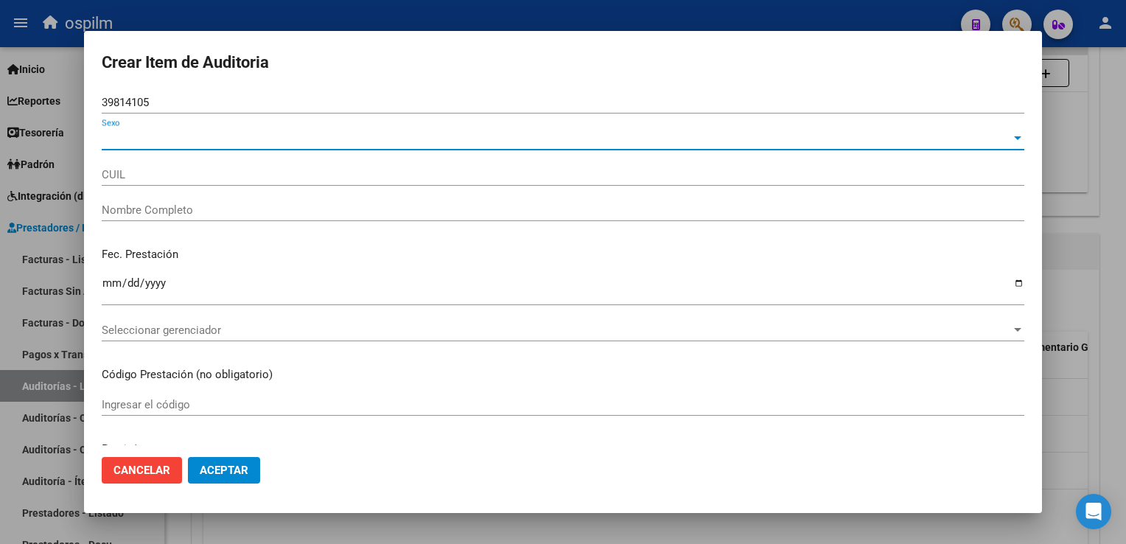
type input "27398141054"
type input "[PERSON_NAME]"
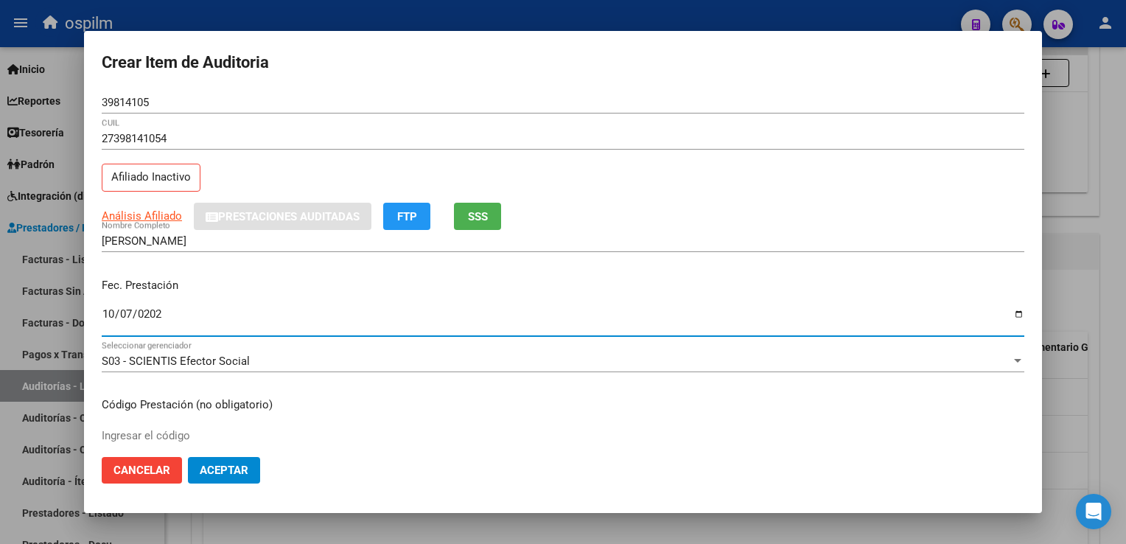
type input "[DATE]"
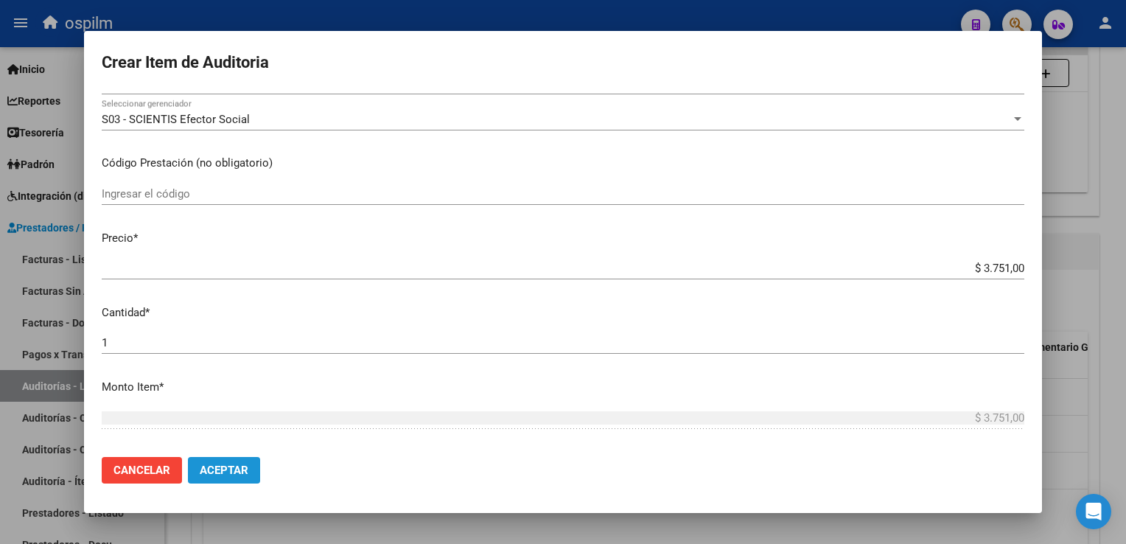
click at [259, 469] on button "Aceptar" at bounding box center [224, 470] width 72 height 27
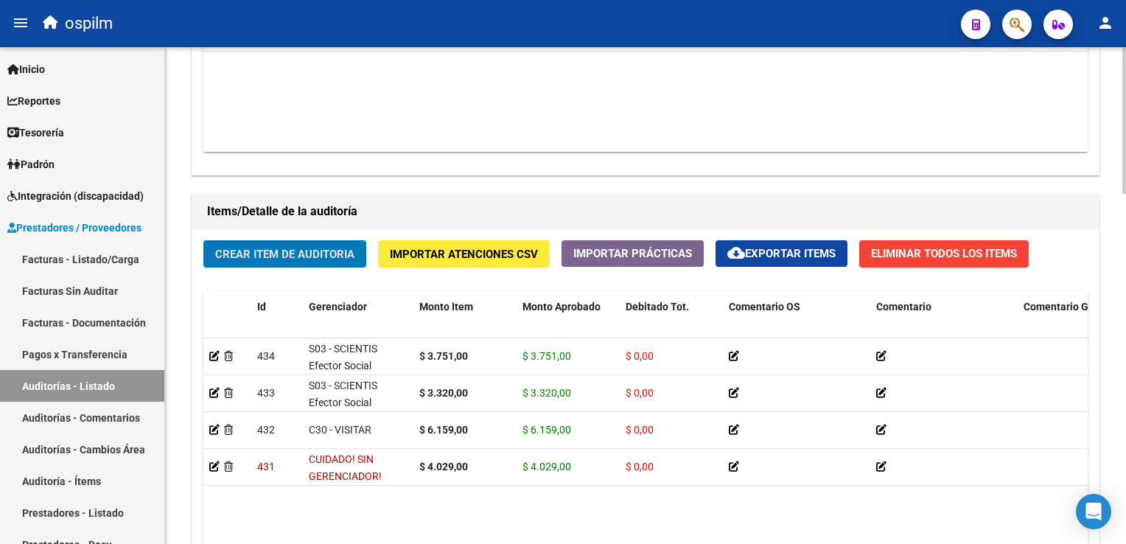
scroll to position [962, 0]
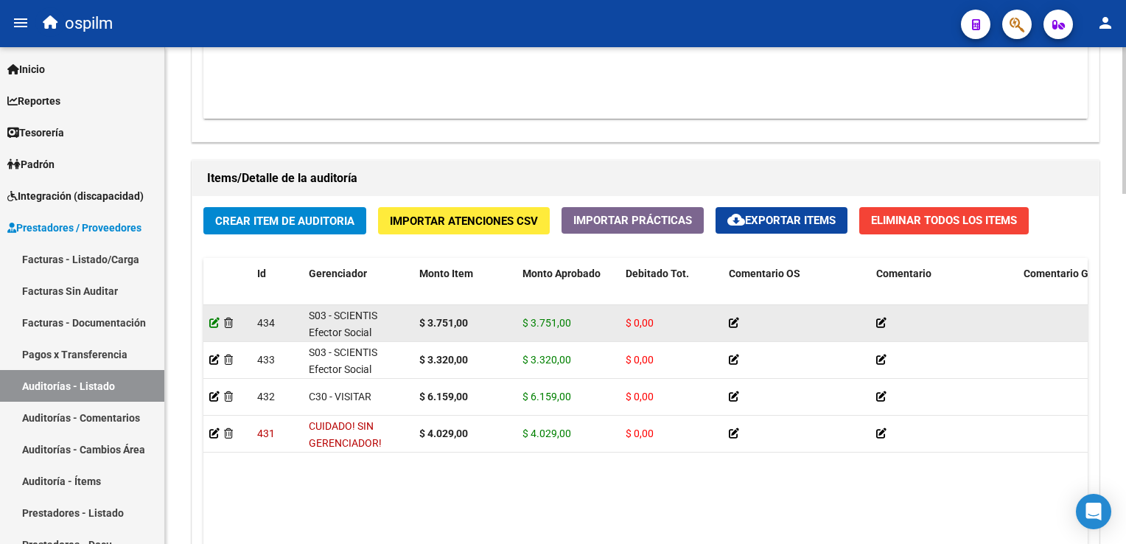
click at [212, 320] on icon at bounding box center [214, 323] width 10 height 10
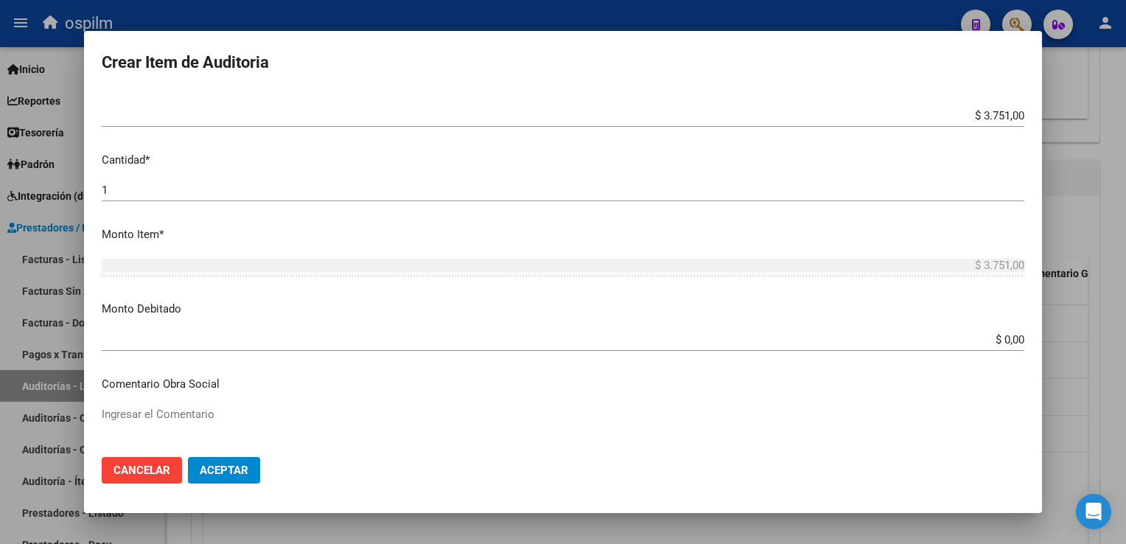
scroll to position [368, 0]
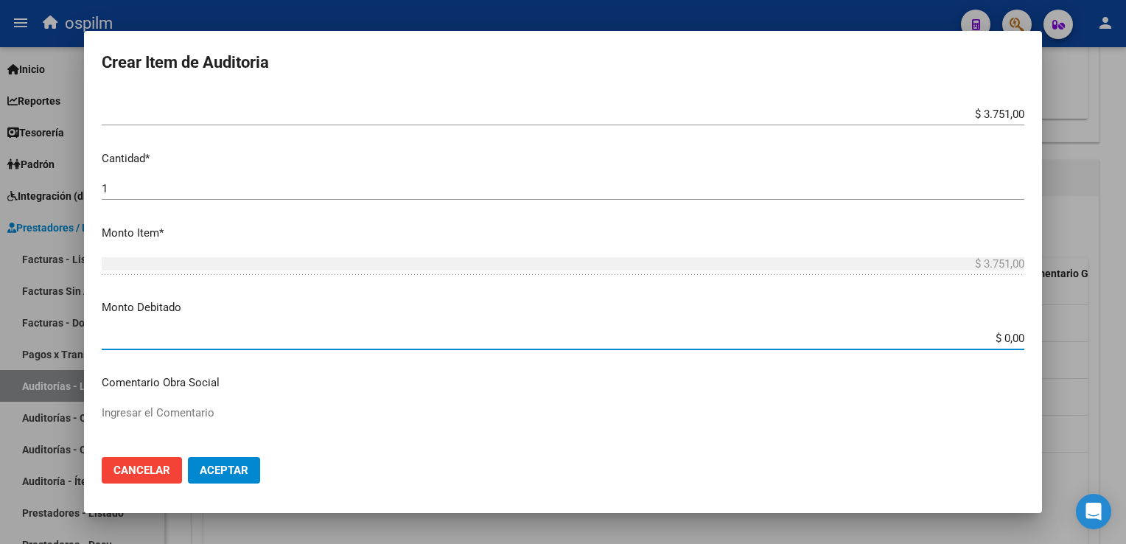
click at [992, 337] on input "$ 0,00" at bounding box center [563, 338] width 922 height 13
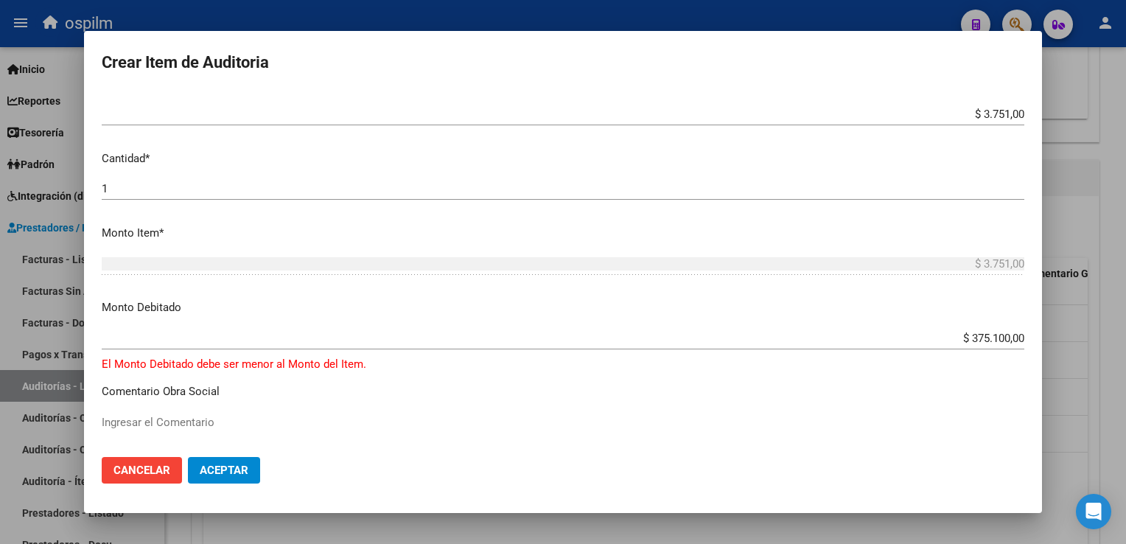
drag, startPoint x: 1017, startPoint y: 337, endPoint x: 919, endPoint y: 326, distance: 98.7
click at [919, 326] on app-form-text-field "Monto Debitado $ 375.100,00 Ingresar el monto" at bounding box center [569, 322] width 934 height 46
click at [919, 326] on mat-dialog-content "39814105 Nro Documento 27398141054 CUIL Afiliado Inactivo [PERSON_NAME] Nombre …" at bounding box center [563, 268] width 958 height 354
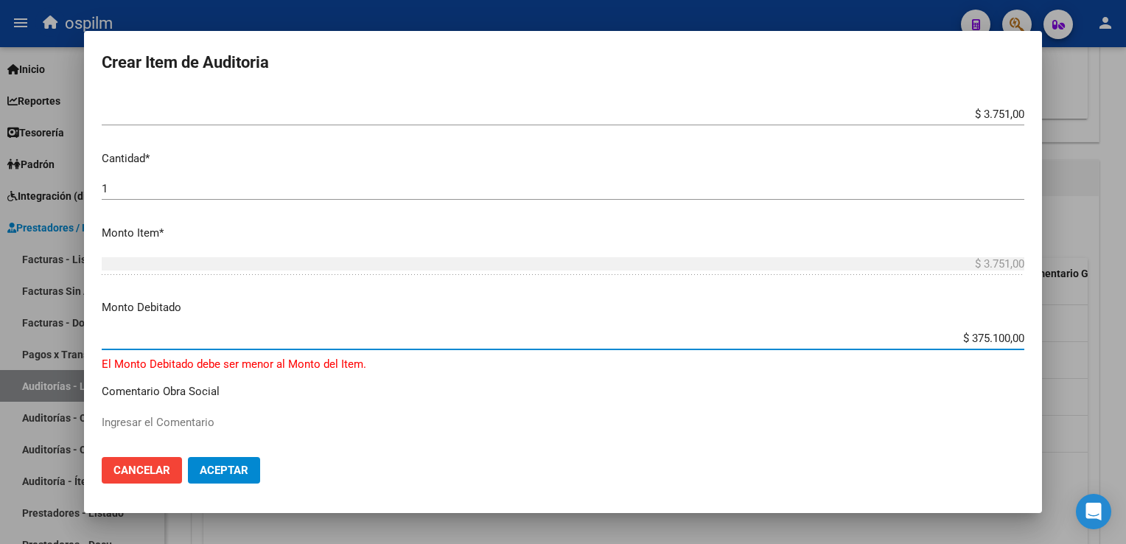
drag, startPoint x: 1012, startPoint y: 340, endPoint x: 959, endPoint y: 342, distance: 53.8
click at [959, 342] on input "$ 375.100,00" at bounding box center [563, 338] width 922 height 13
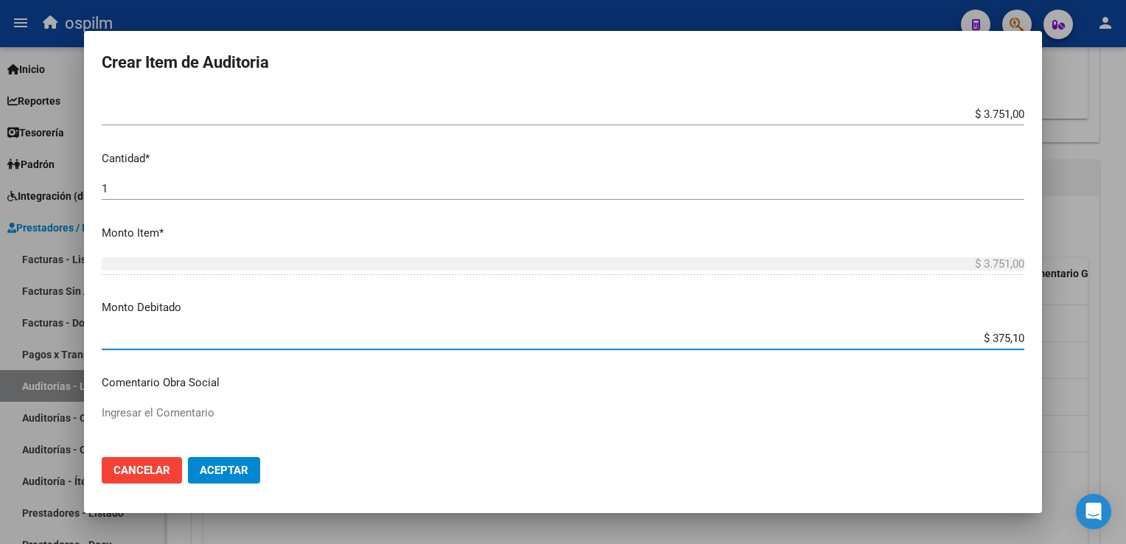
type input "$ 3.751,00"
click at [213, 472] on span "Aceptar" at bounding box center [224, 469] width 49 height 13
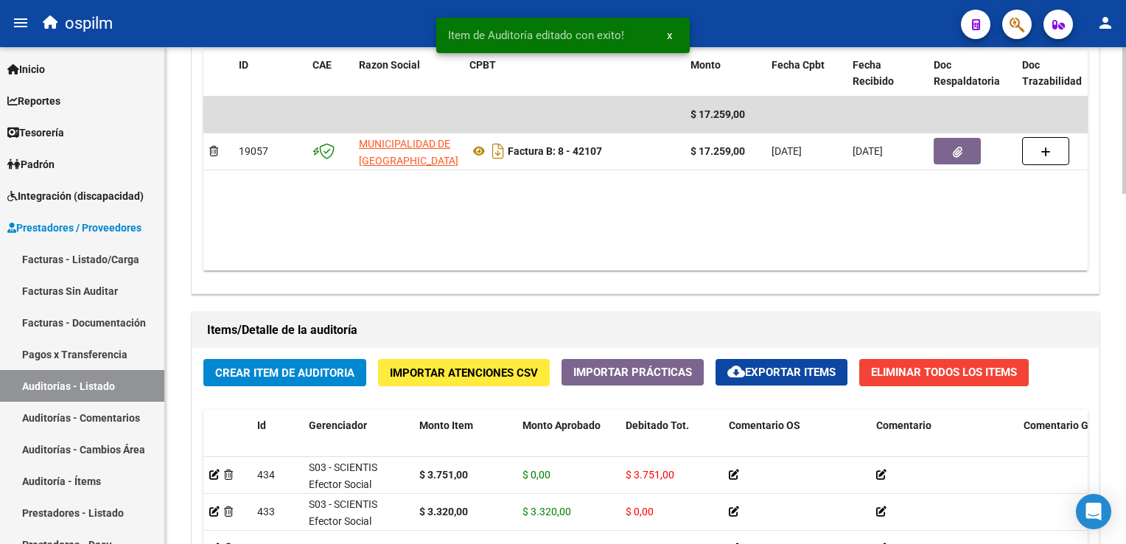
scroll to position [1031, 0]
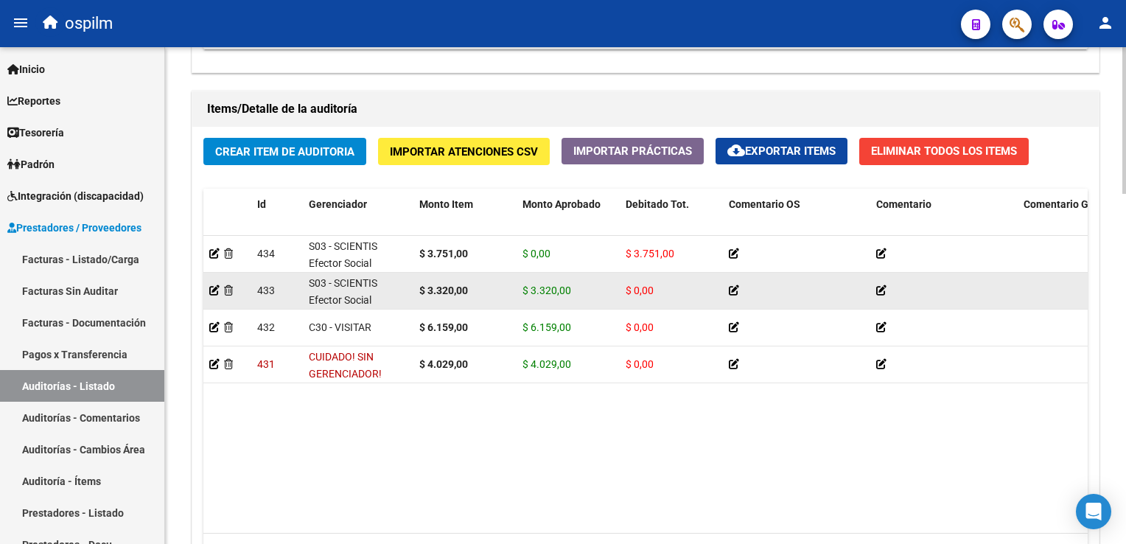
click at [212, 298] on datatable-body-cell at bounding box center [227, 291] width 48 height 36
click at [214, 292] on icon at bounding box center [214, 290] width 10 height 10
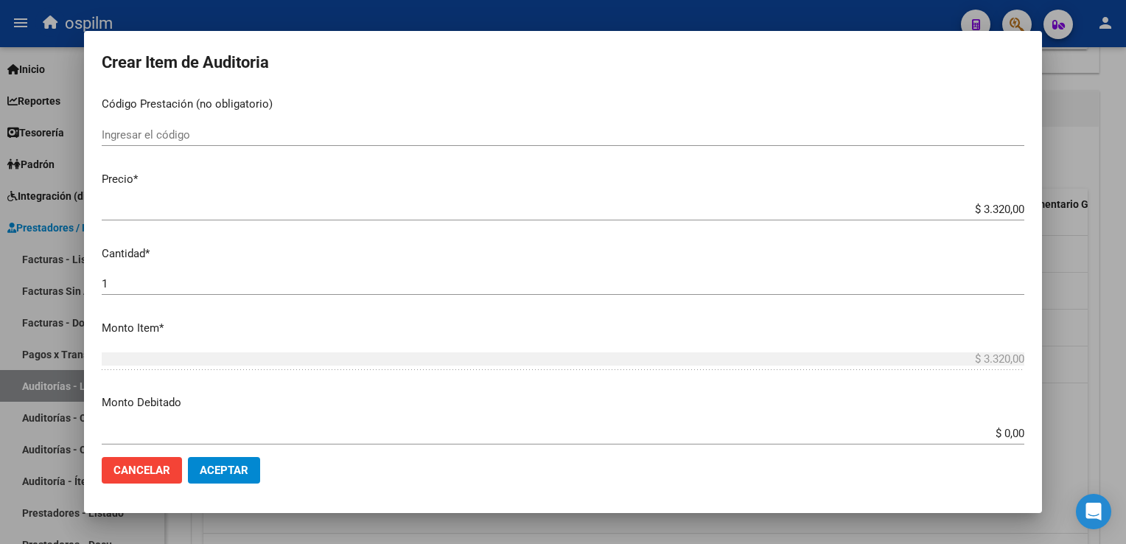
scroll to position [295, 0]
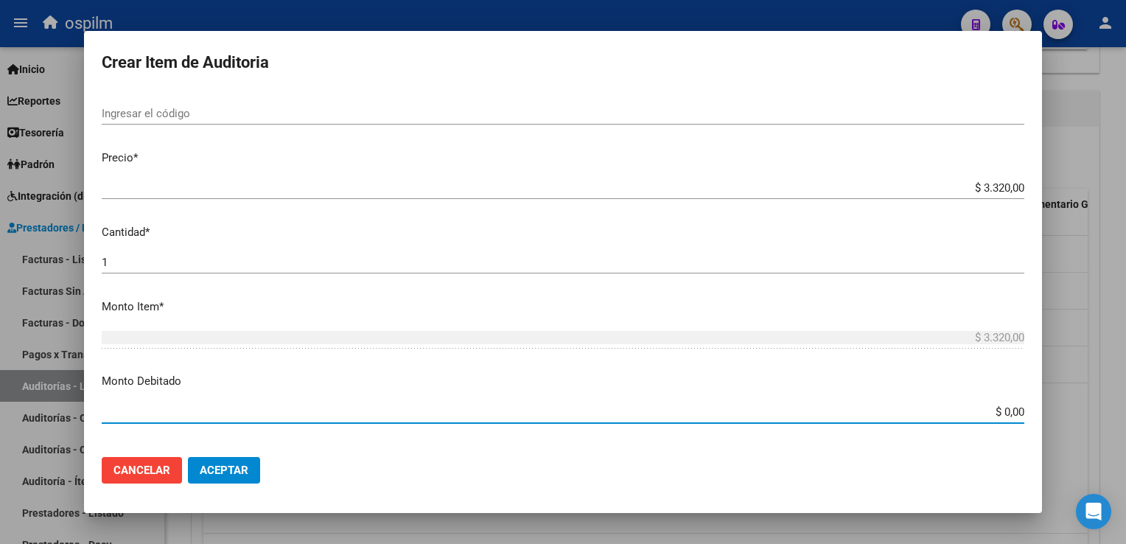
click at [990, 408] on input "$ 0,00" at bounding box center [563, 411] width 922 height 13
type input "$ 3.320,00"
click at [238, 466] on span "Aceptar" at bounding box center [224, 469] width 49 height 13
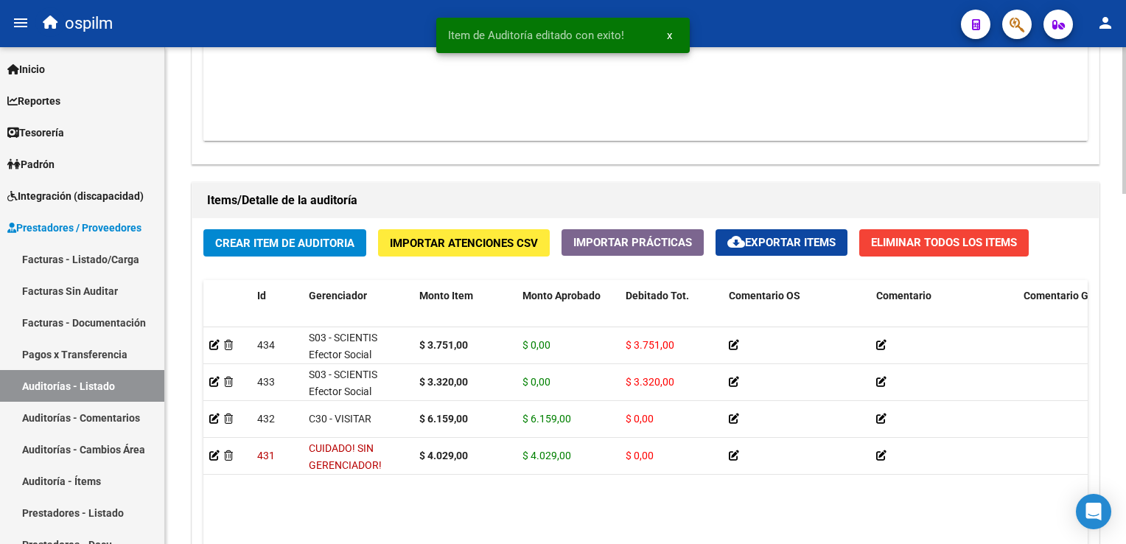
scroll to position [958, 0]
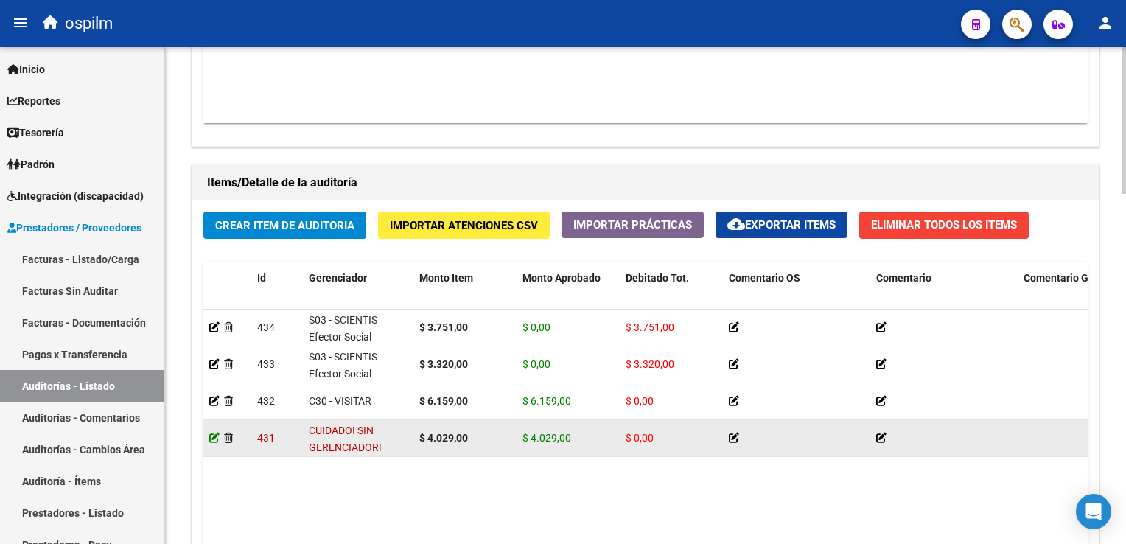
click at [214, 439] on icon at bounding box center [214, 437] width 10 height 10
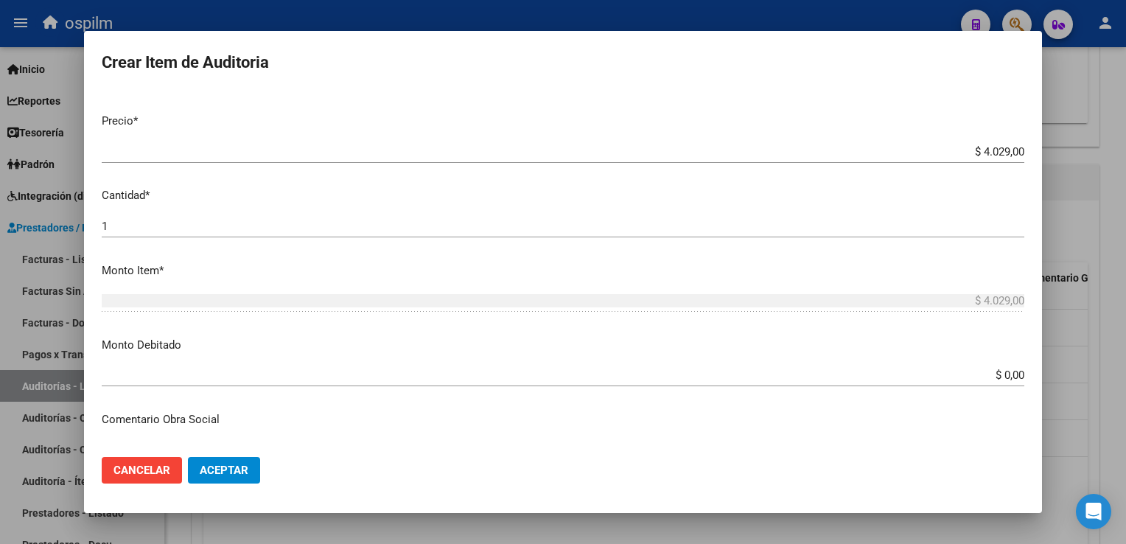
scroll to position [295, 0]
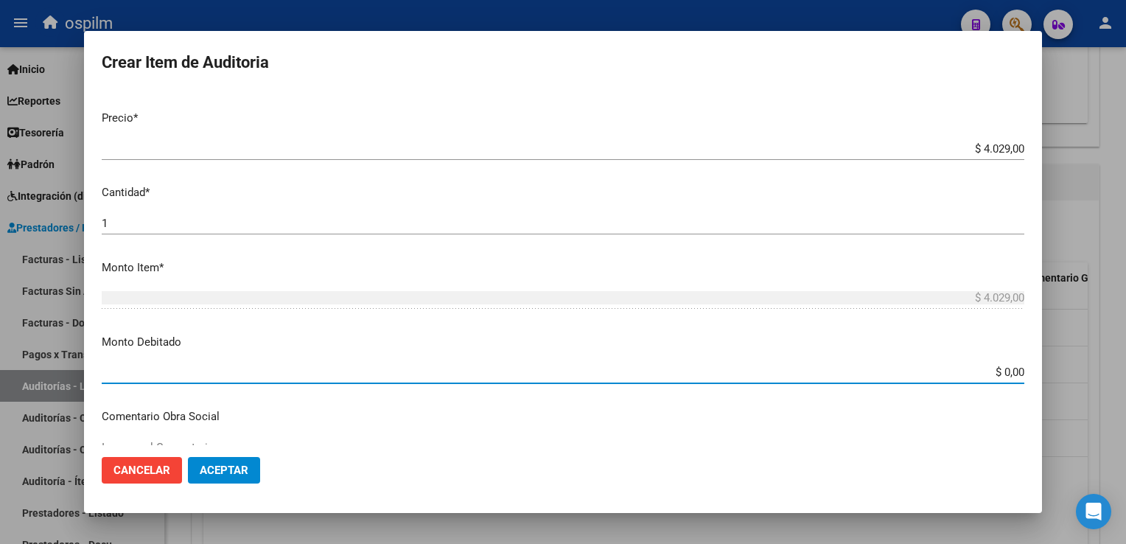
click at [995, 376] on input "$ 0,00" at bounding box center [563, 371] width 922 height 13
type input "$ 4.029,00"
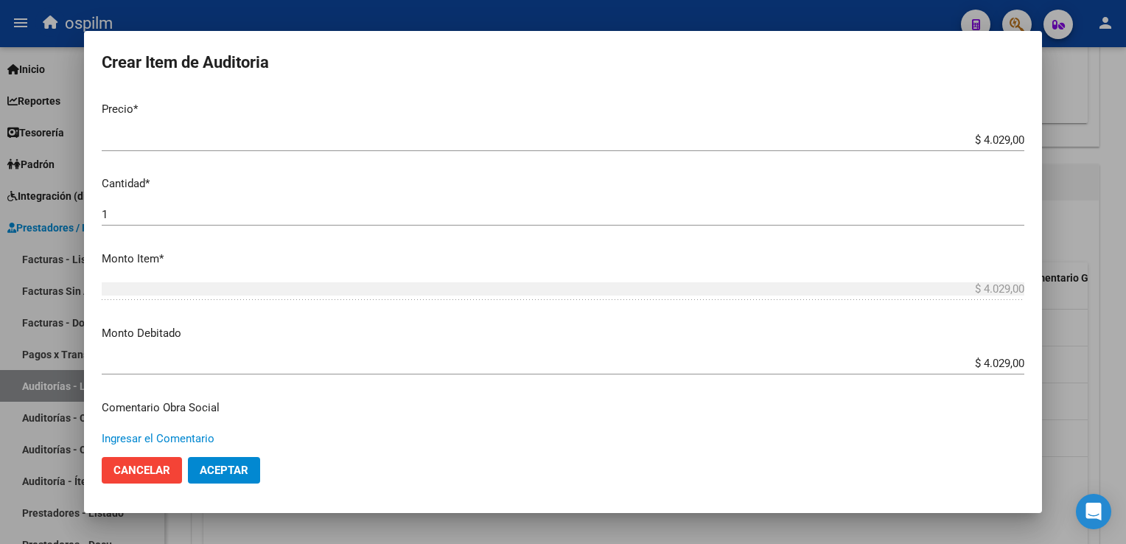
scroll to position [601, 0]
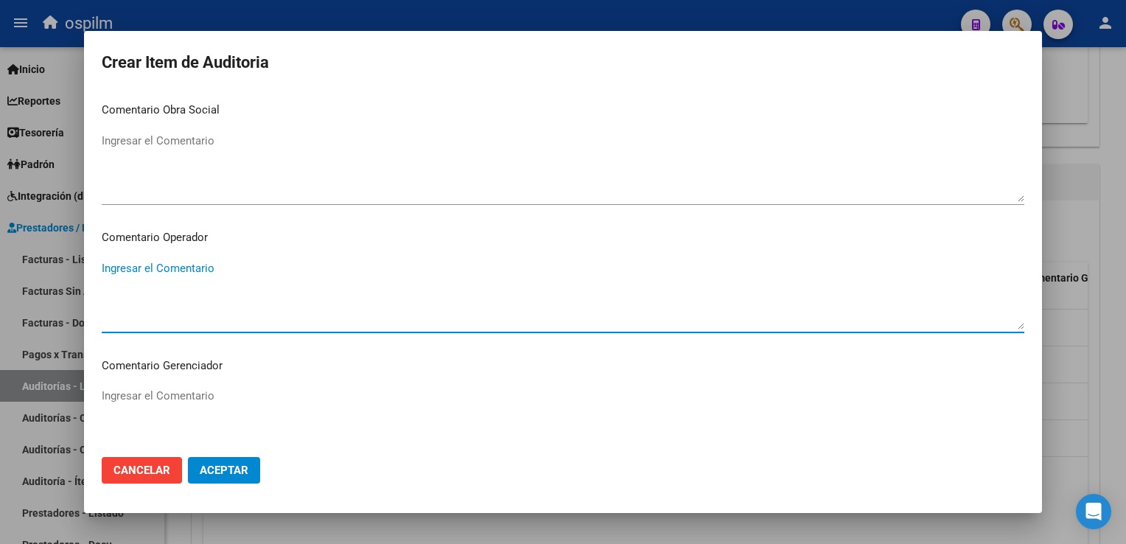
click at [221, 482] on button "Aceptar" at bounding box center [224, 470] width 72 height 27
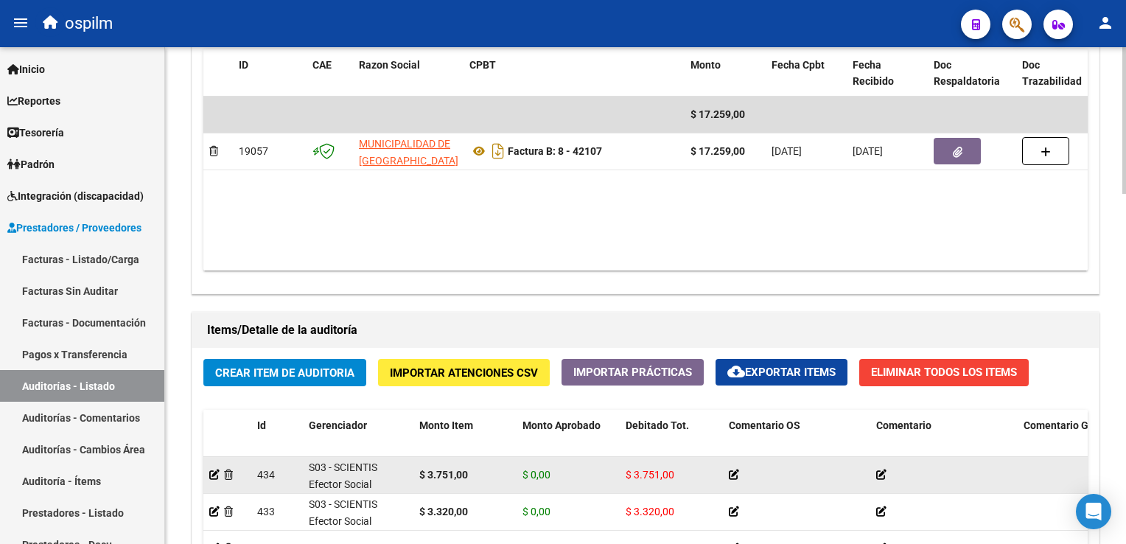
scroll to position [2, 0]
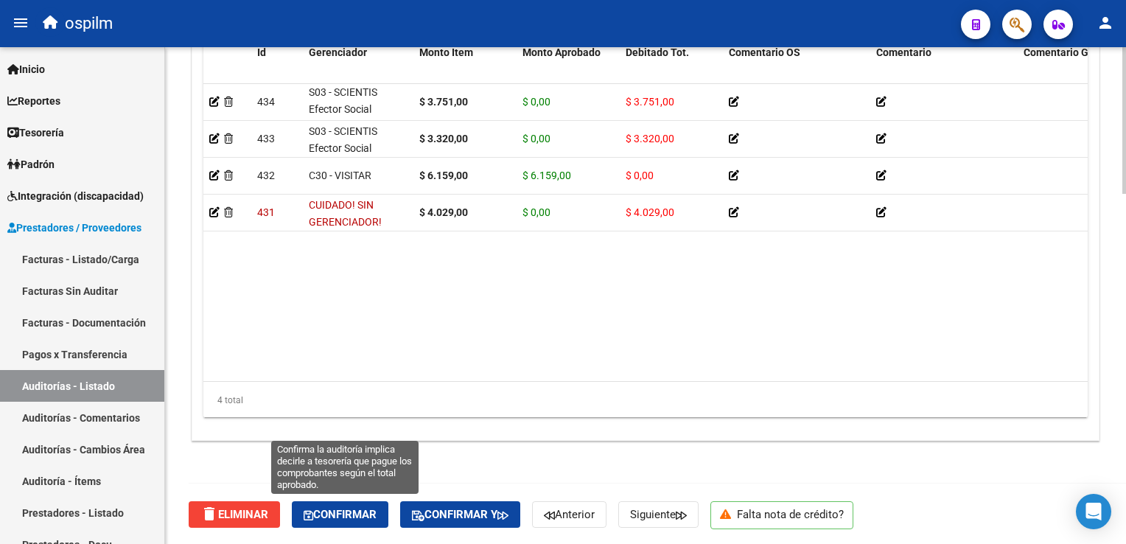
click at [357, 508] on span "Confirmar" at bounding box center [340, 514] width 73 height 13
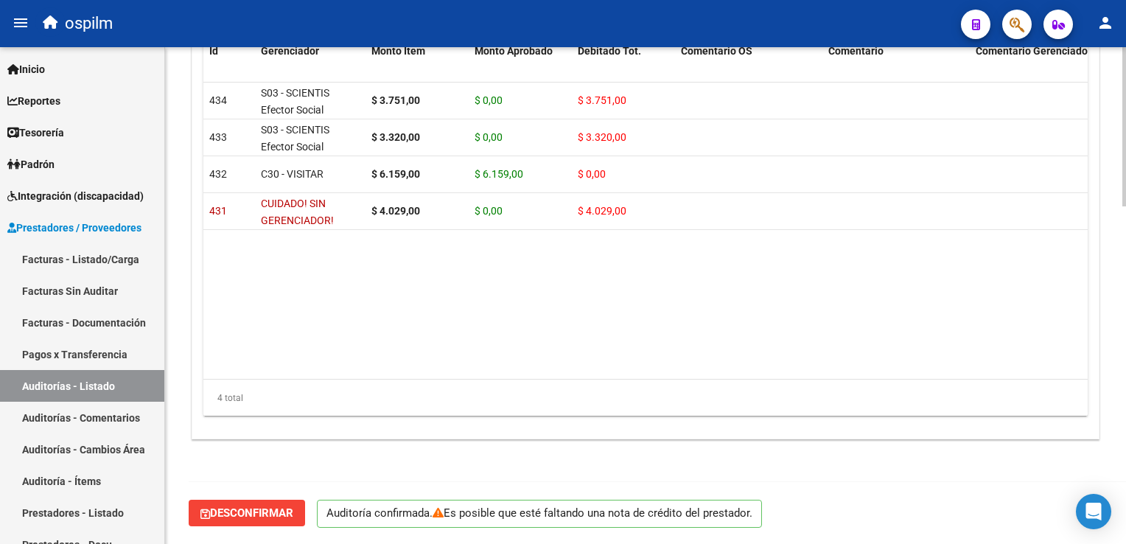
scroll to position [1052, 0]
click at [94, 284] on link "Facturas Sin Auditar" at bounding box center [82, 291] width 164 height 32
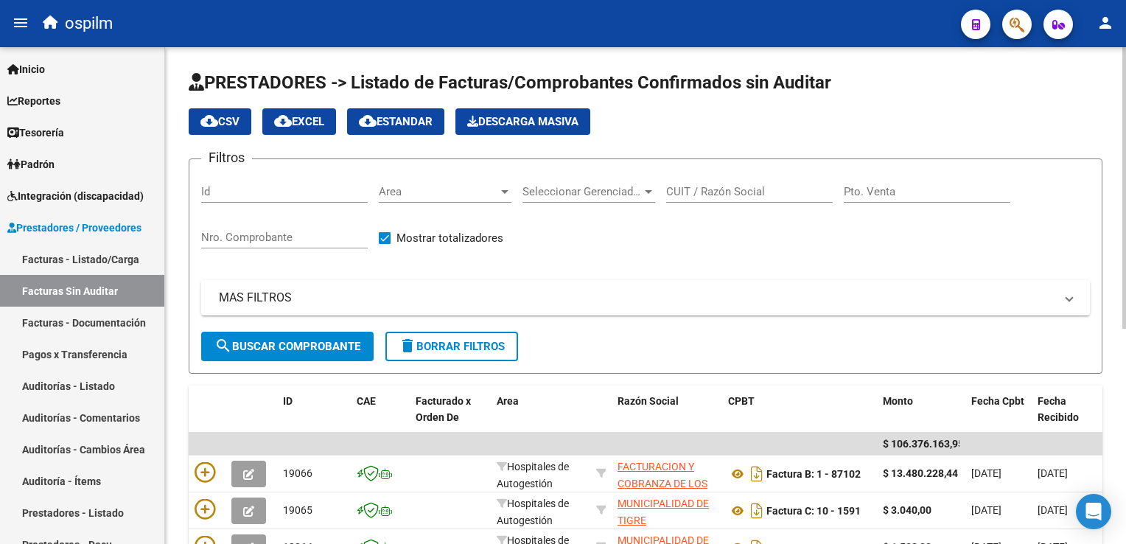
click at [253, 241] on input "Nro. Comprobante" at bounding box center [284, 237] width 167 height 13
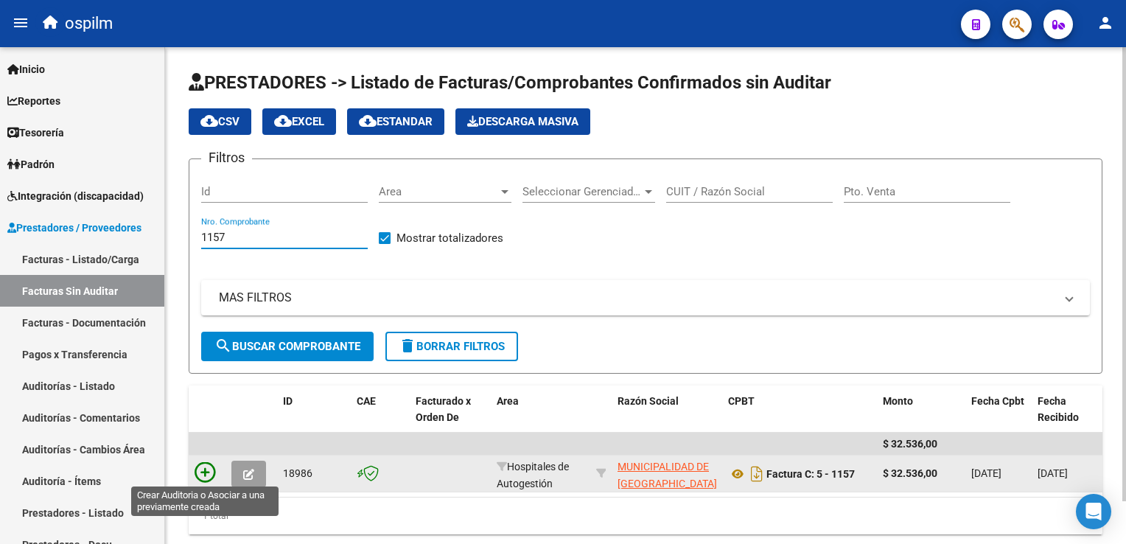
type input "1157"
click at [204, 473] on icon at bounding box center [205, 472] width 21 height 21
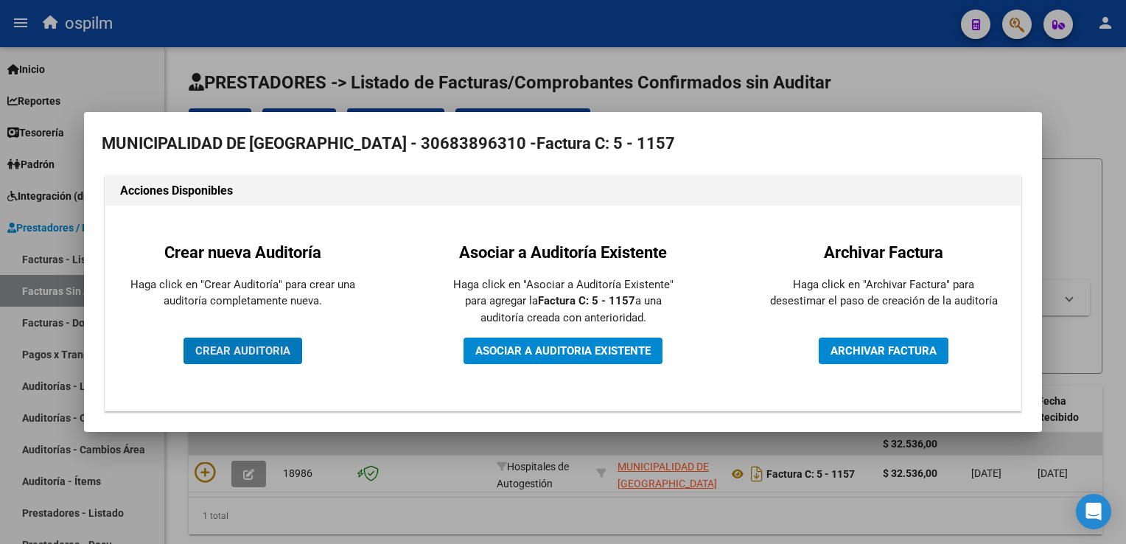
click at [237, 357] on span "CREAR AUDITORIA" at bounding box center [242, 350] width 95 height 13
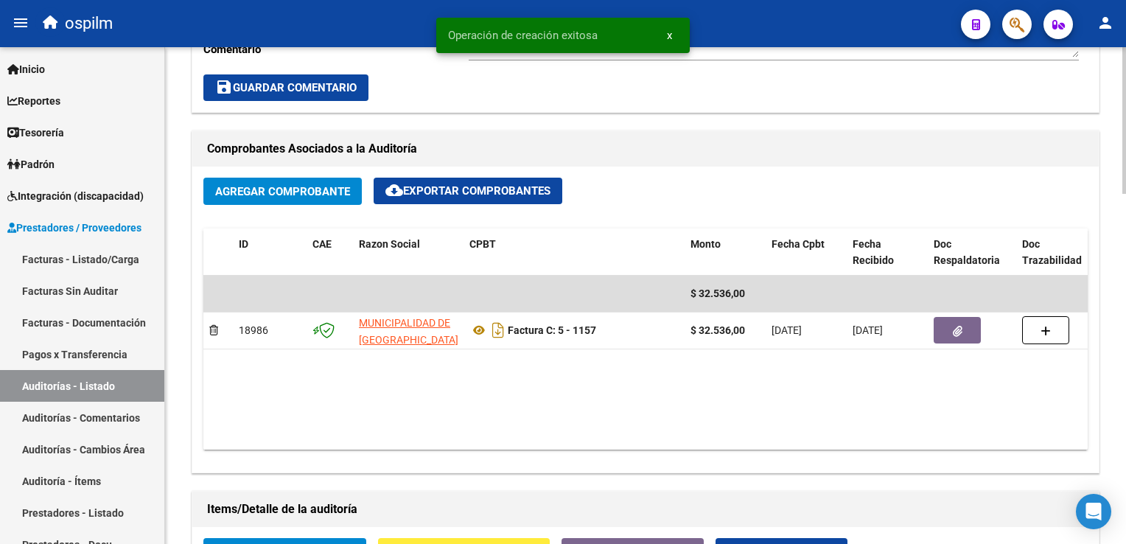
scroll to position [737, 0]
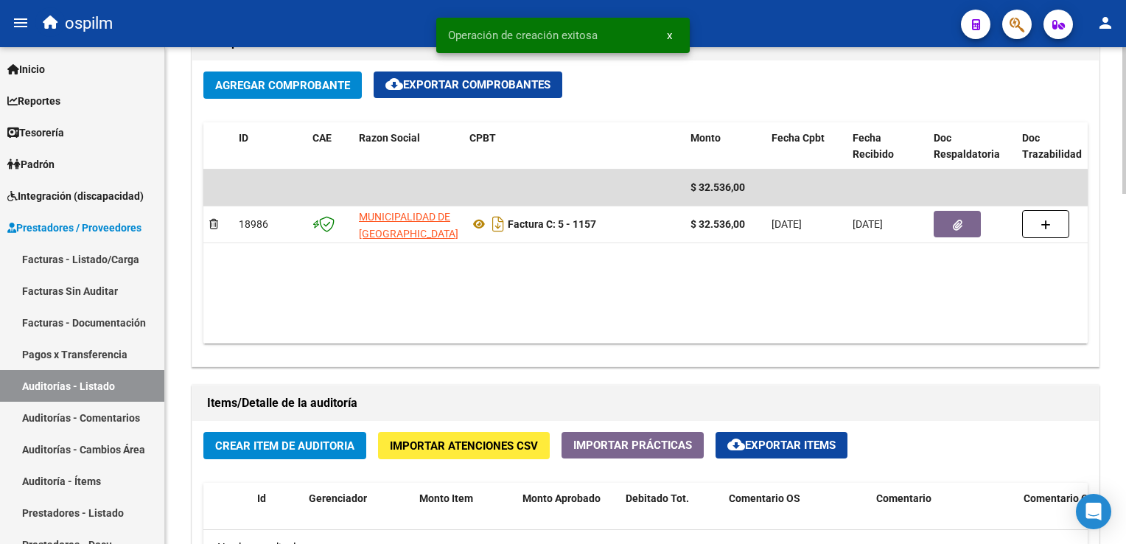
click at [281, 446] on span "Crear Item de Auditoria" at bounding box center [284, 445] width 139 height 13
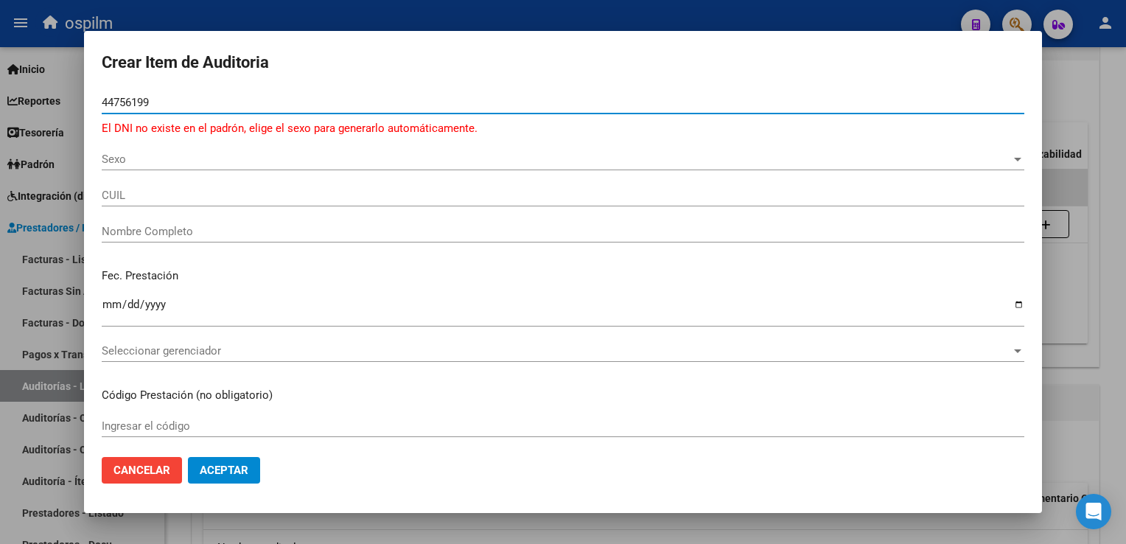
type input "44756199"
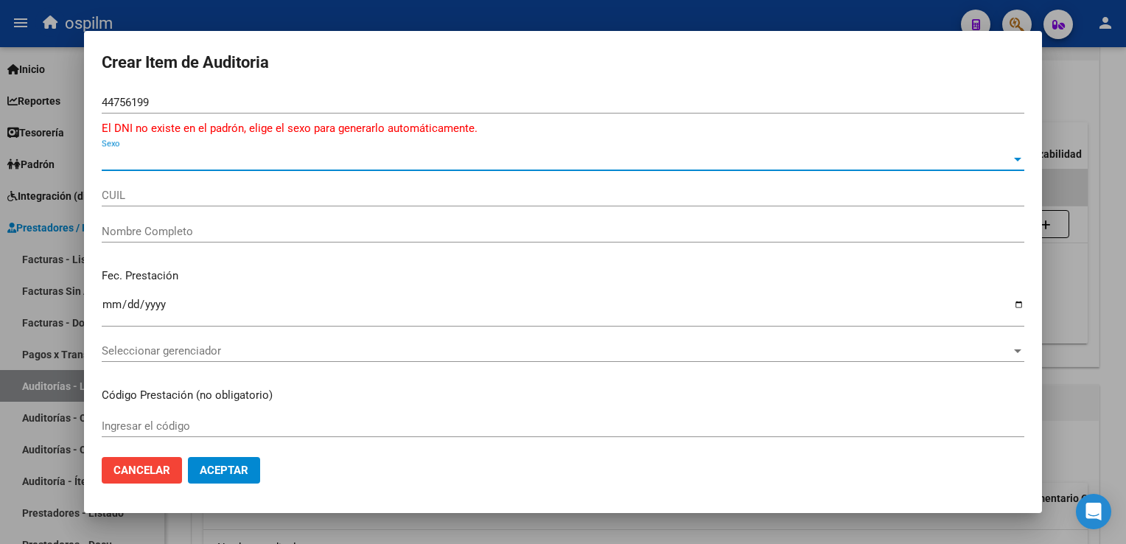
type input "27447561994"
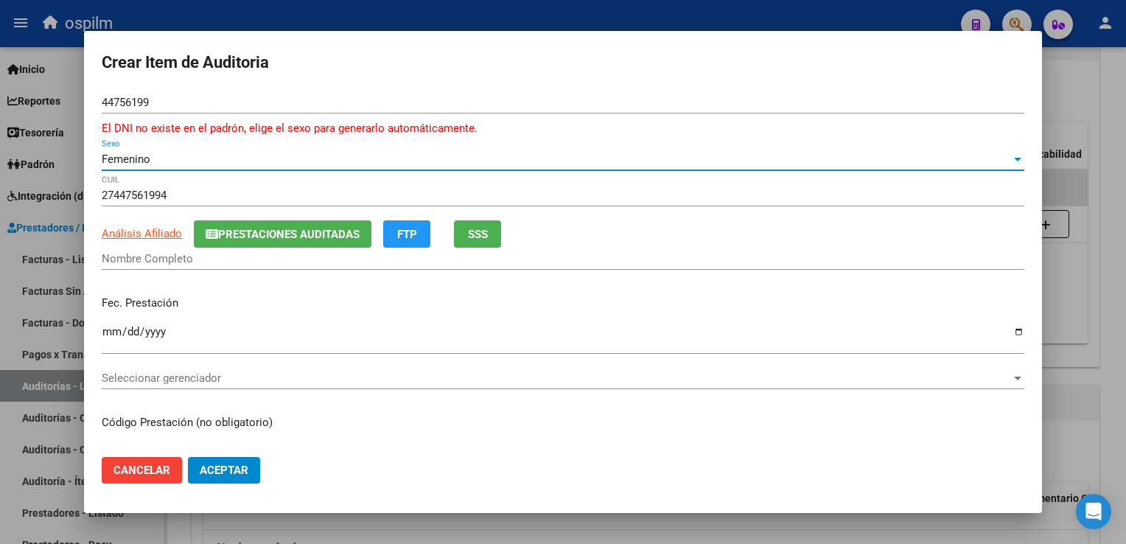
type input "DI [PERSON_NAME]"
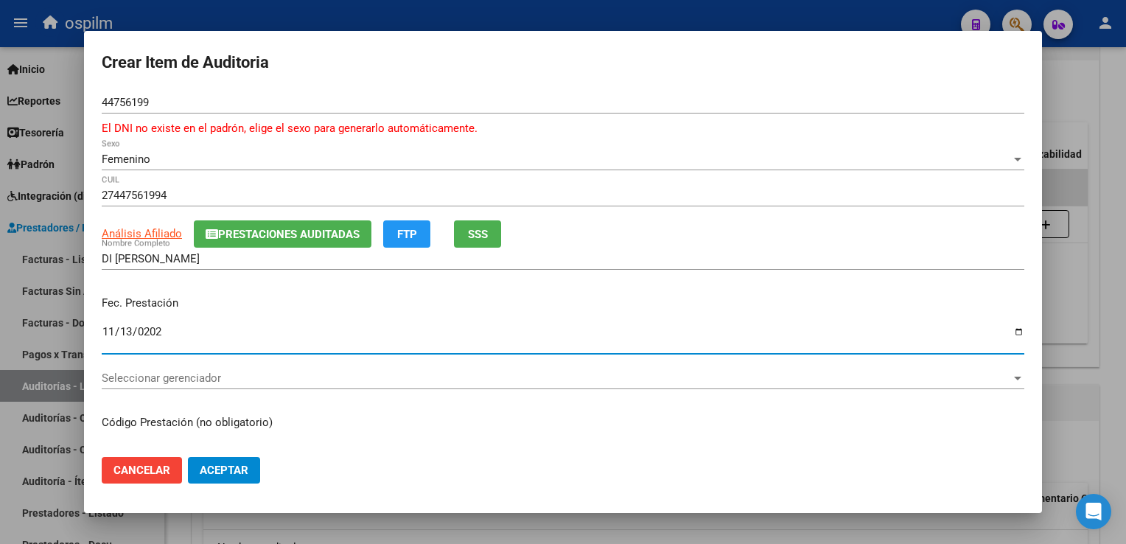
type input "[DATE]"
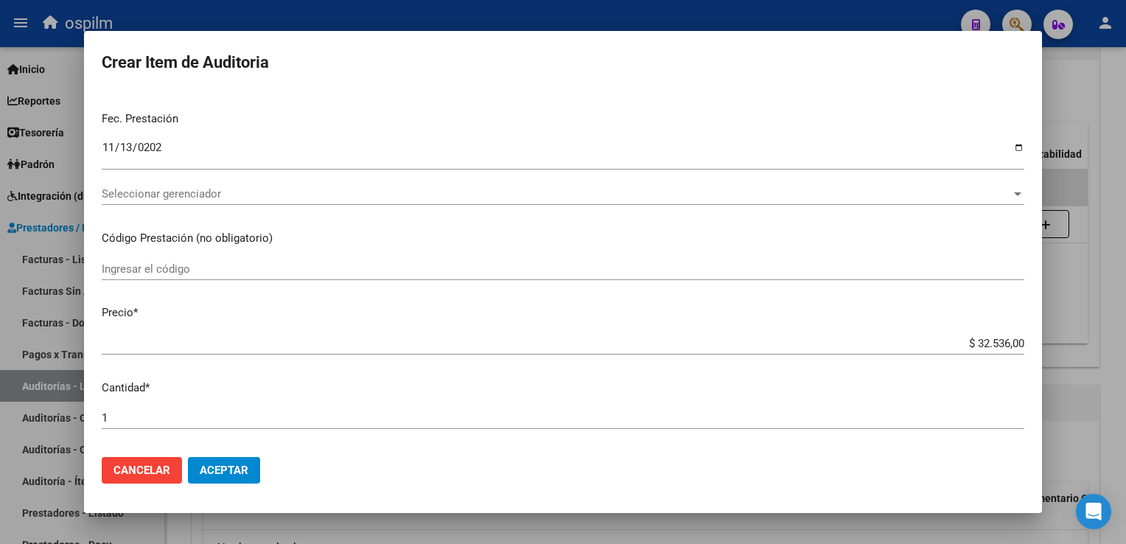
scroll to position [483, 0]
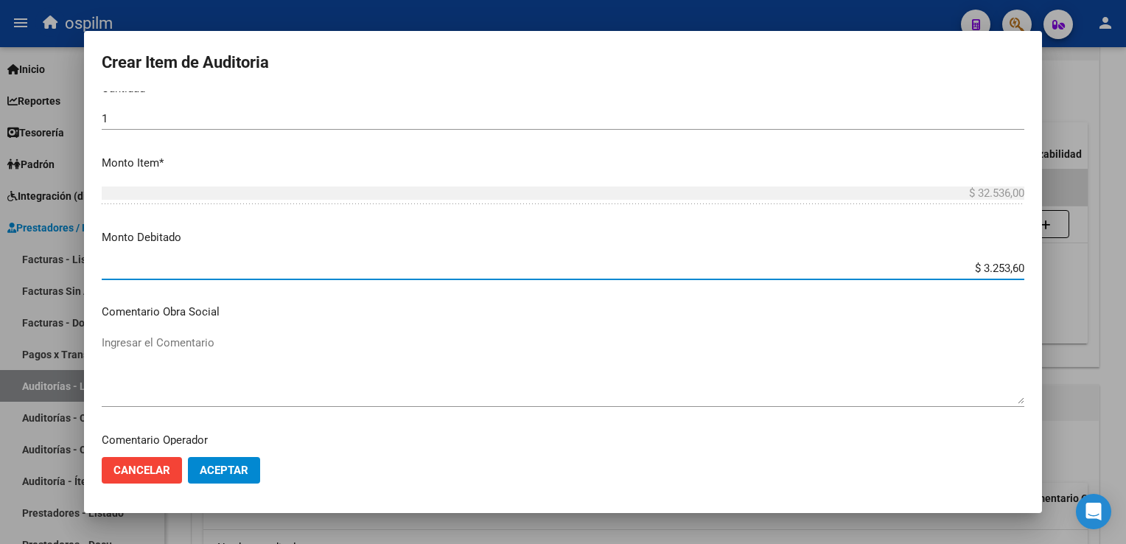
type input "$ 32.536,00"
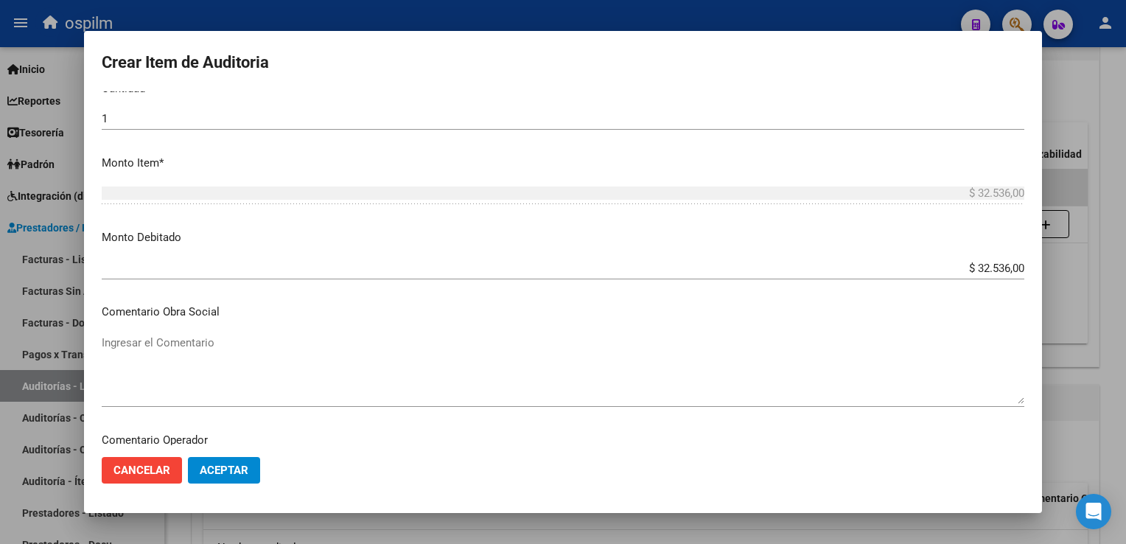
scroll to position [685, 0]
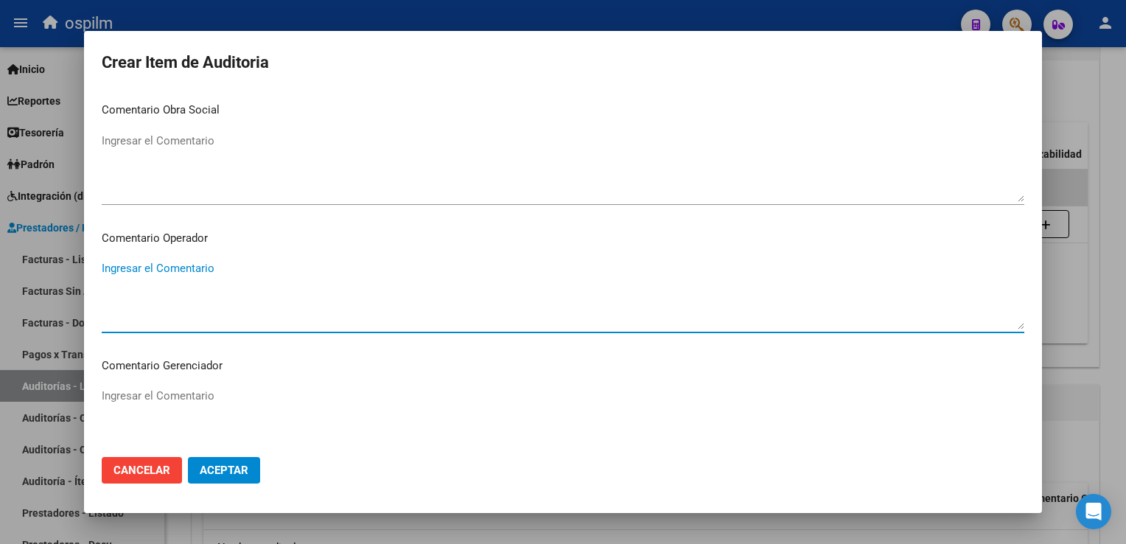
click at [235, 473] on span "Aceptar" at bounding box center [224, 469] width 49 height 13
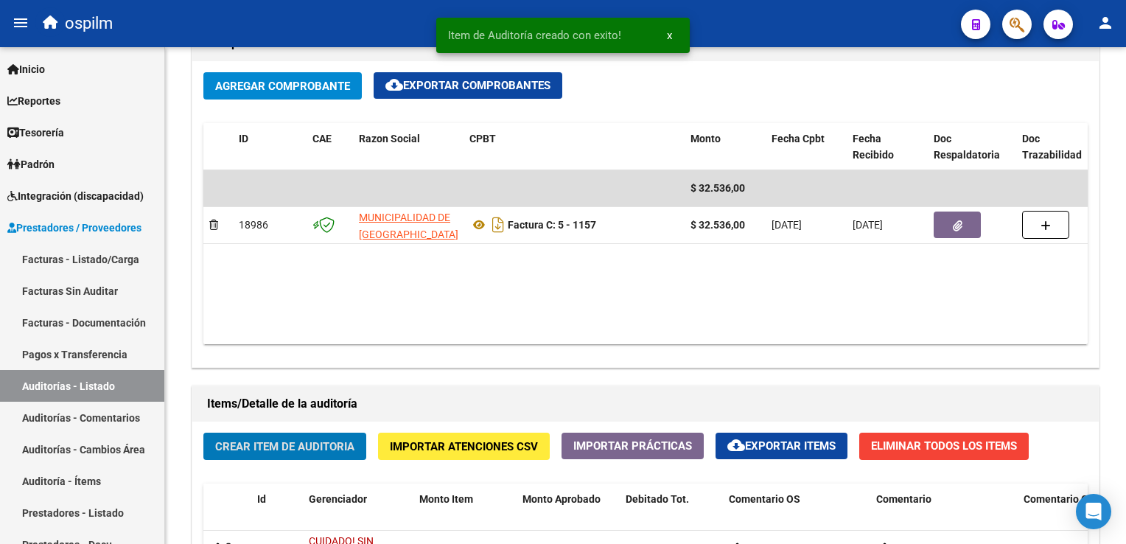
scroll to position [737, 0]
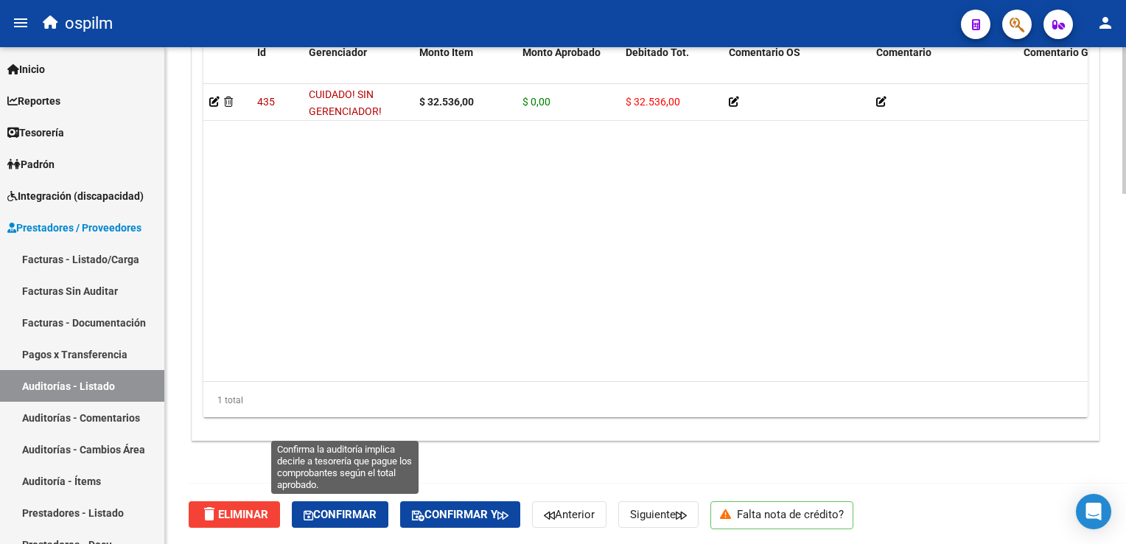
click at [330, 519] on span "Confirmar" at bounding box center [340, 514] width 73 height 13
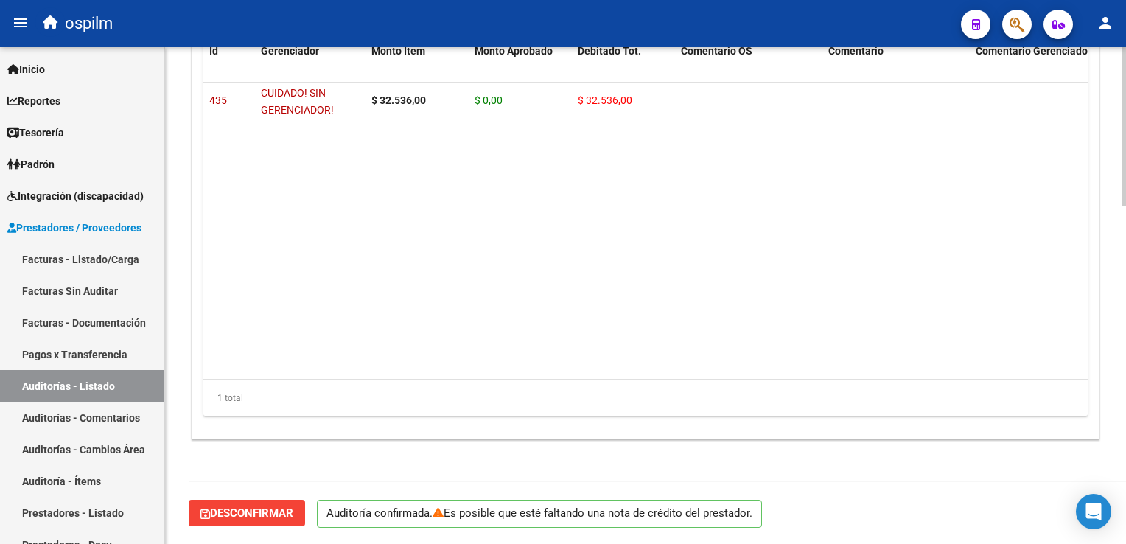
scroll to position [1052, 0]
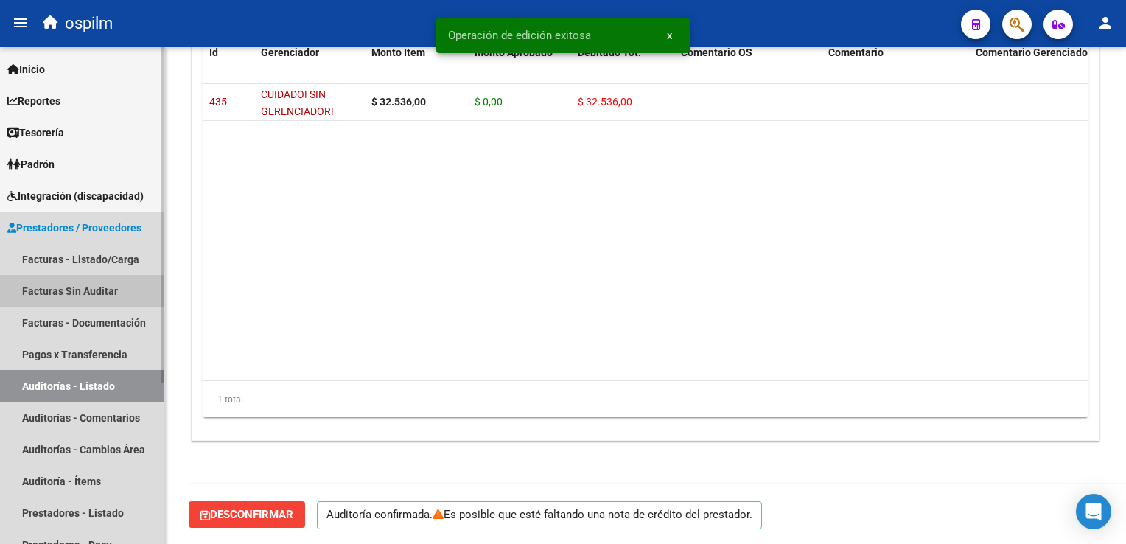
click at [88, 290] on link "Facturas Sin Auditar" at bounding box center [82, 291] width 164 height 32
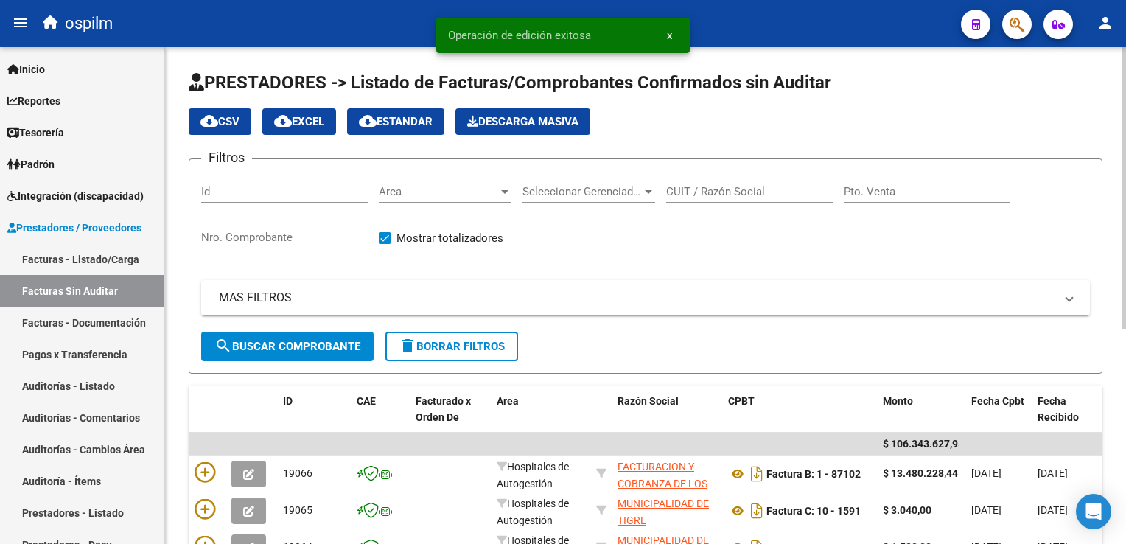
click at [265, 246] on div "Nro. Comprobante" at bounding box center [284, 233] width 167 height 32
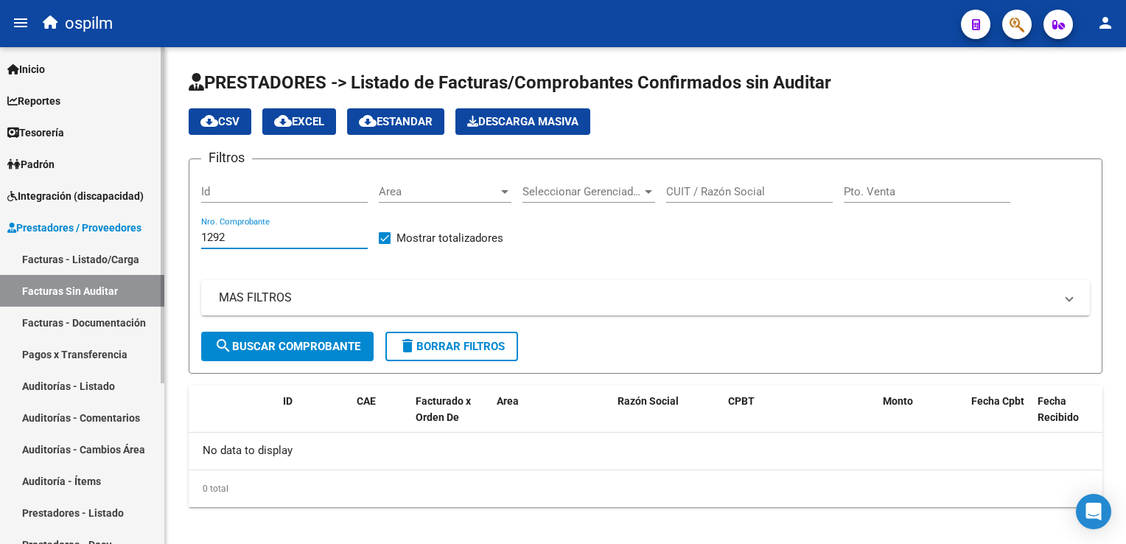
type input "1292"
click at [71, 252] on link "Facturas - Listado/Carga" at bounding box center [82, 259] width 164 height 32
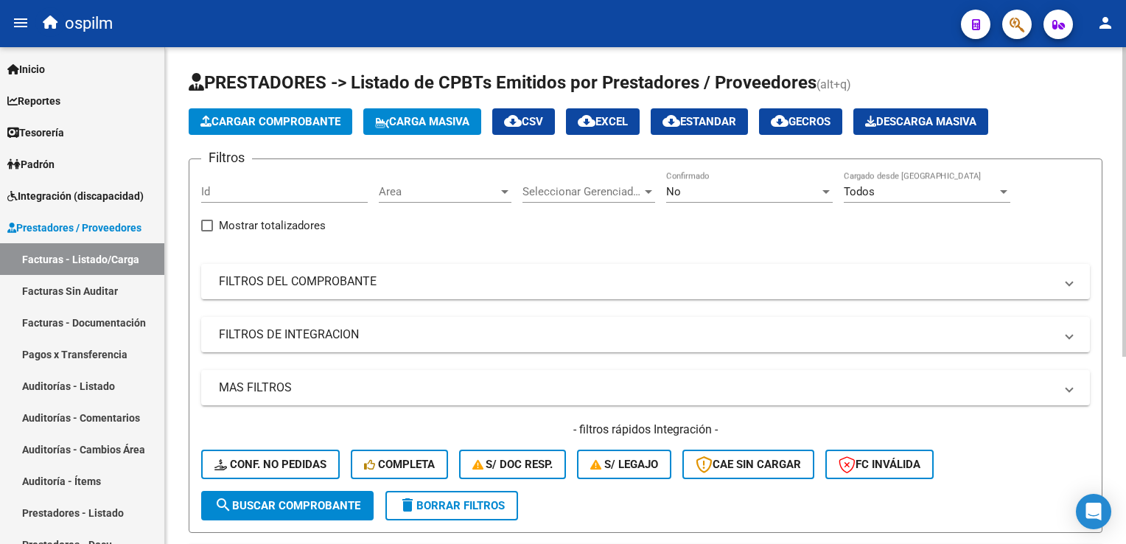
click at [828, 169] on form "Filtros Id Area Area Seleccionar Gerenciador Seleccionar Gerenciador No Confirm…" at bounding box center [646, 345] width 914 height 374
click at [816, 178] on div "No Confirmado" at bounding box center [749, 187] width 167 height 32
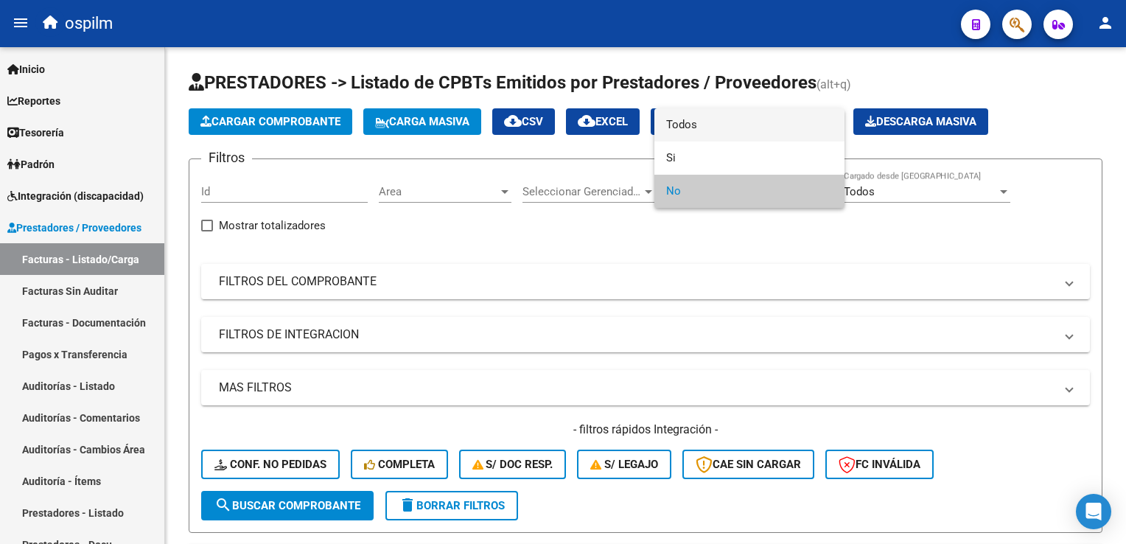
click at [795, 122] on span "Todos" at bounding box center [749, 124] width 167 height 33
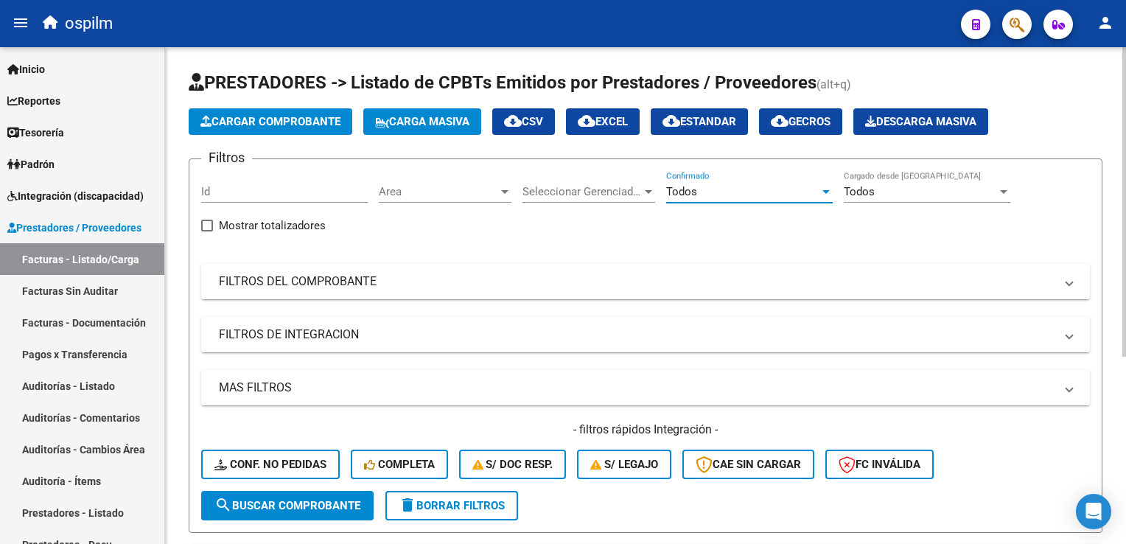
click at [309, 290] on mat-expansion-panel-header "FILTROS DEL COMPROBANTE" at bounding box center [645, 281] width 889 height 35
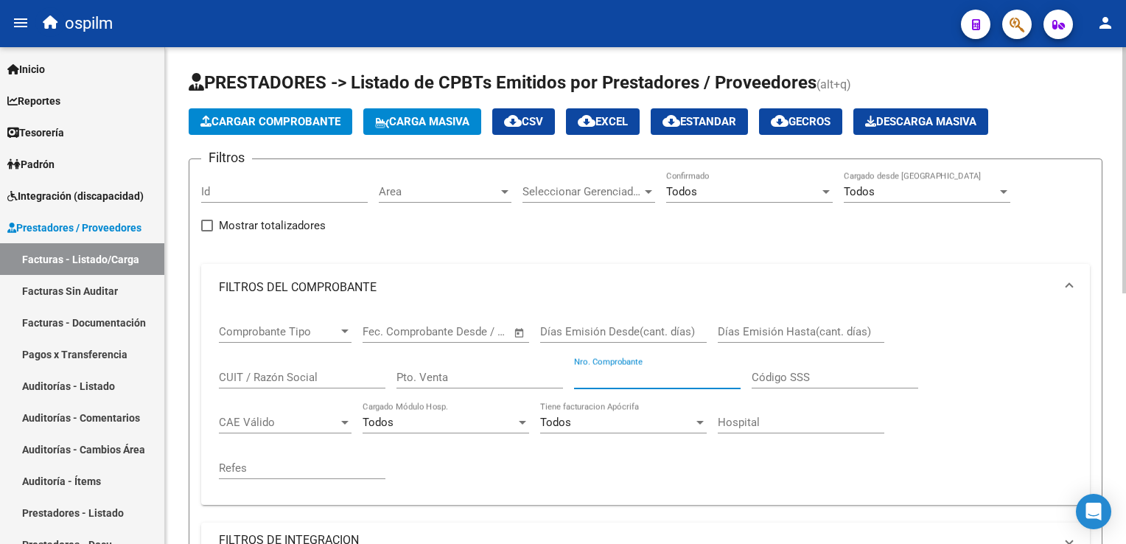
click at [601, 377] on input "Nro. Comprobante" at bounding box center [657, 377] width 167 height 13
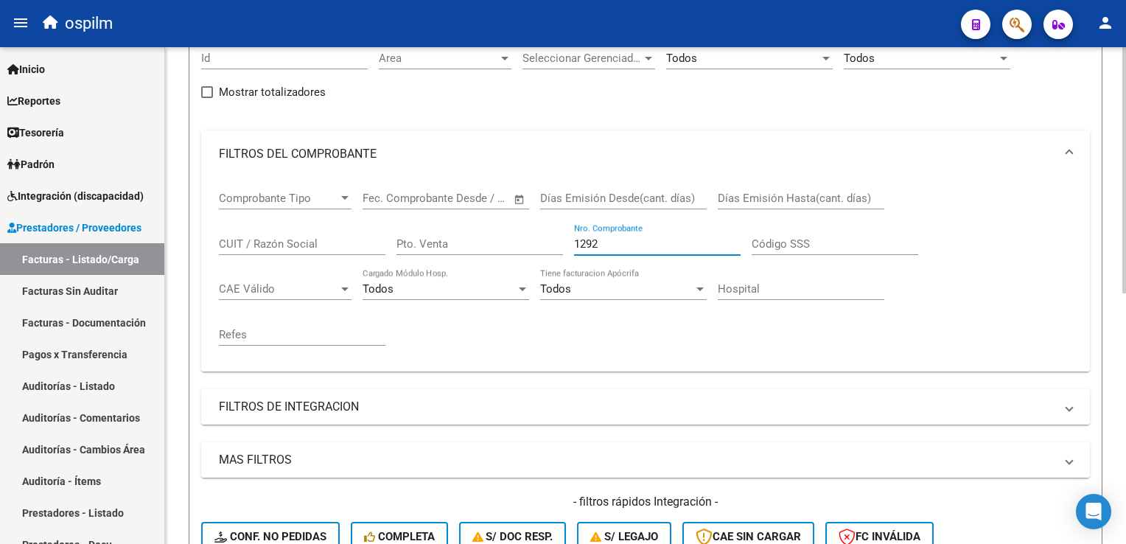
scroll to position [368, 0]
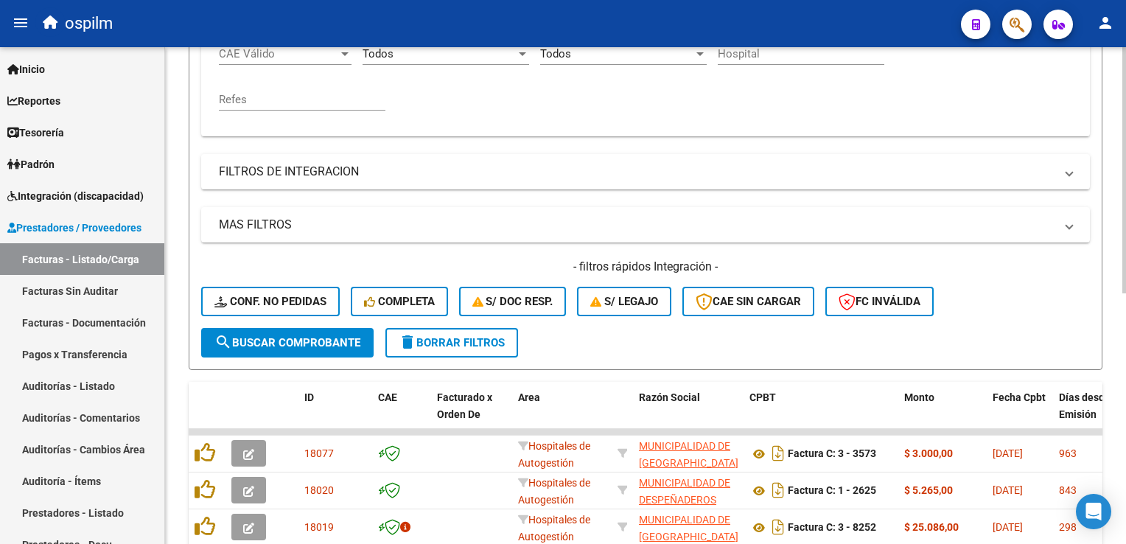
type input "1292"
click at [272, 336] on span "search Buscar Comprobante" at bounding box center [287, 342] width 146 height 13
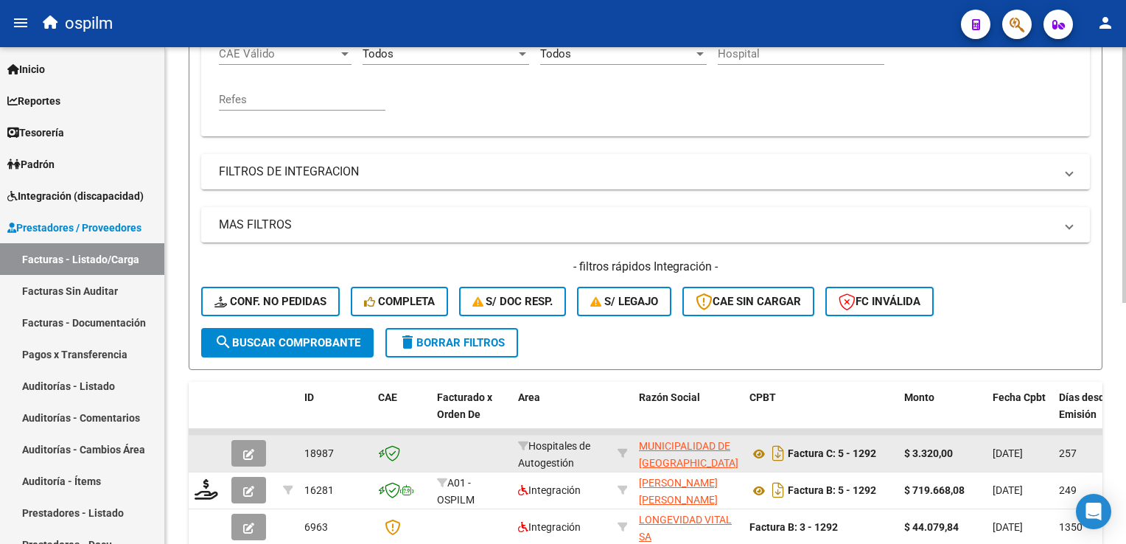
click at [239, 449] on button "button" at bounding box center [248, 453] width 35 height 27
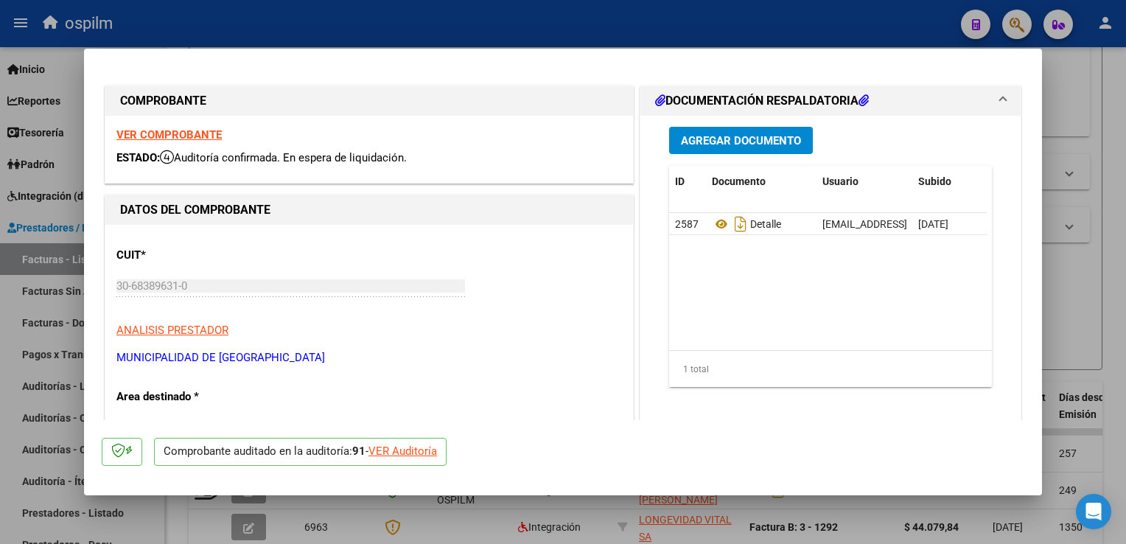
click at [1090, 226] on div at bounding box center [563, 272] width 1126 height 544
type input "$ 0,00"
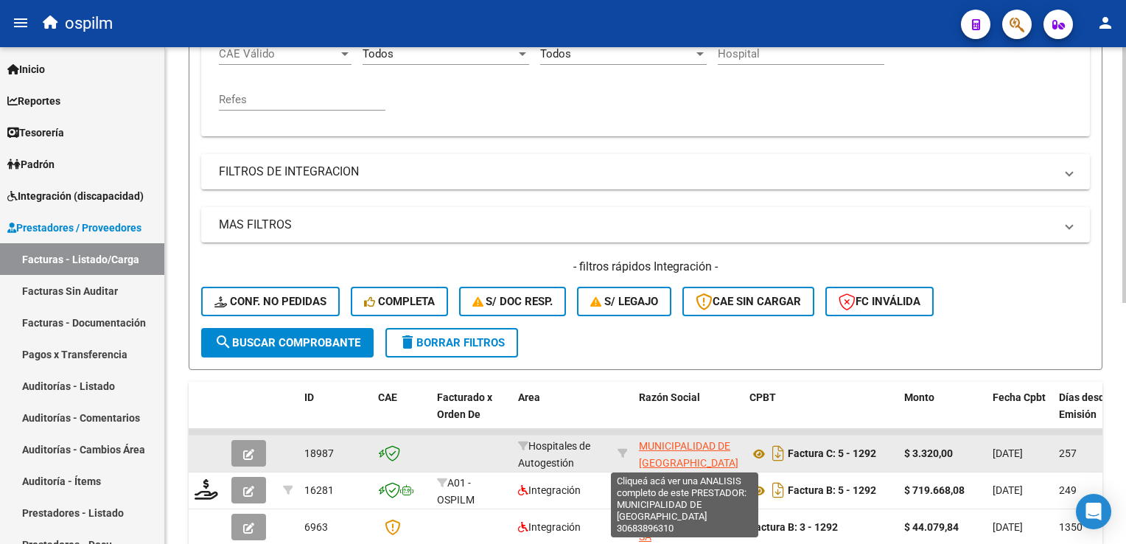
click at [669, 444] on span "MUNICIPALIDAD DE [GEOGRAPHIC_DATA]" at bounding box center [688, 454] width 99 height 29
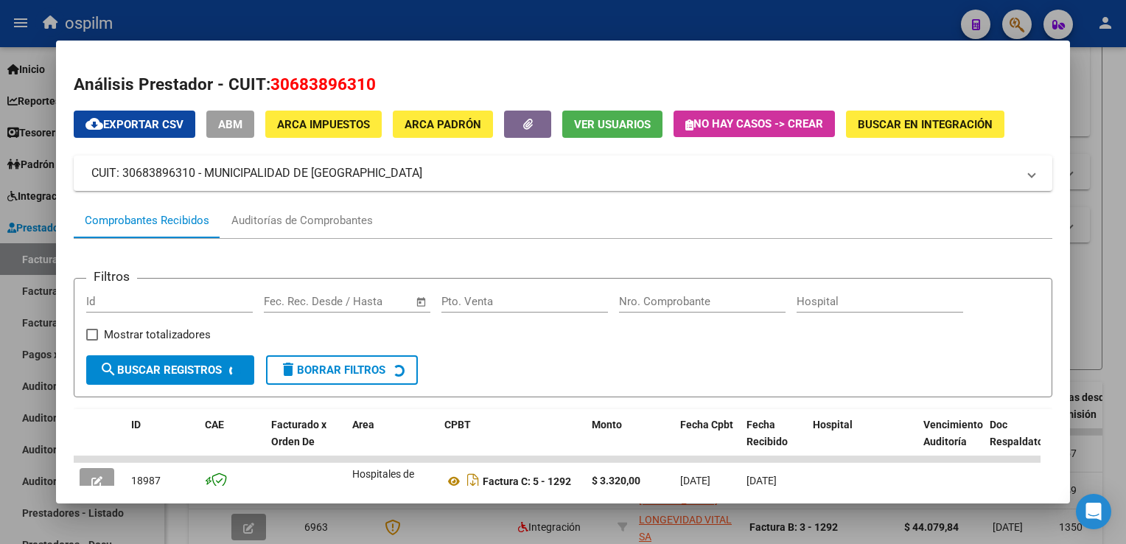
scroll to position [295, 0]
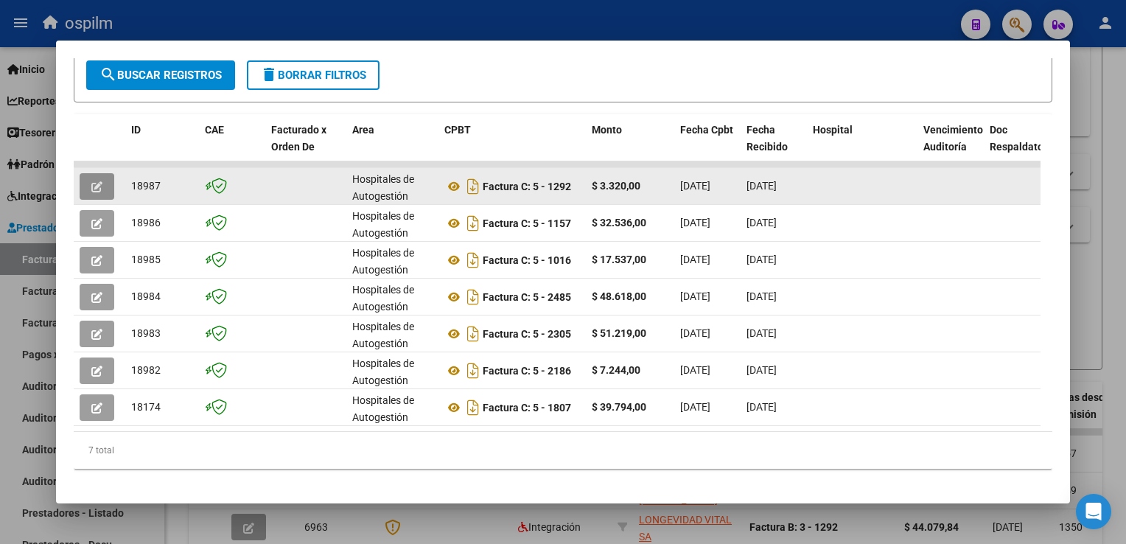
click at [98, 181] on icon "button" at bounding box center [96, 186] width 11 height 11
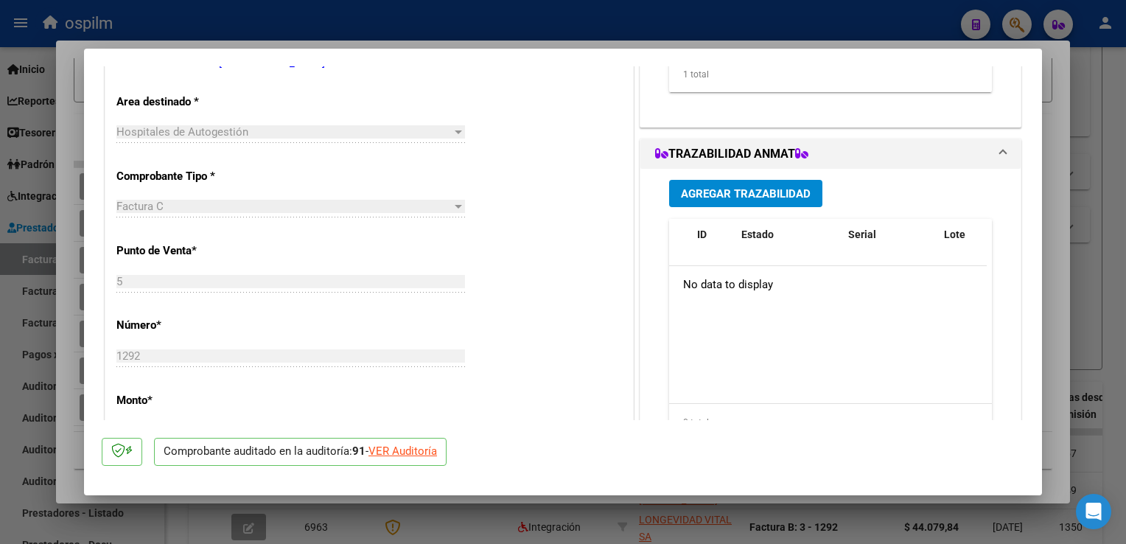
click at [421, 452] on div "VER Auditoría" at bounding box center [402, 451] width 69 height 17
type input "$ 0,00"
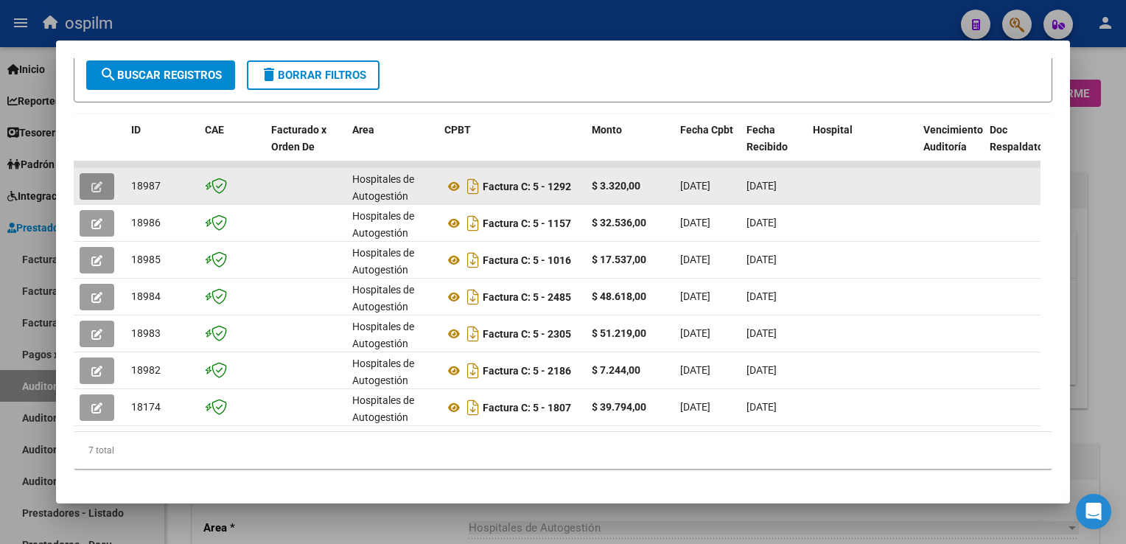
click at [710, 187] on span "[DATE]" at bounding box center [695, 186] width 30 height 12
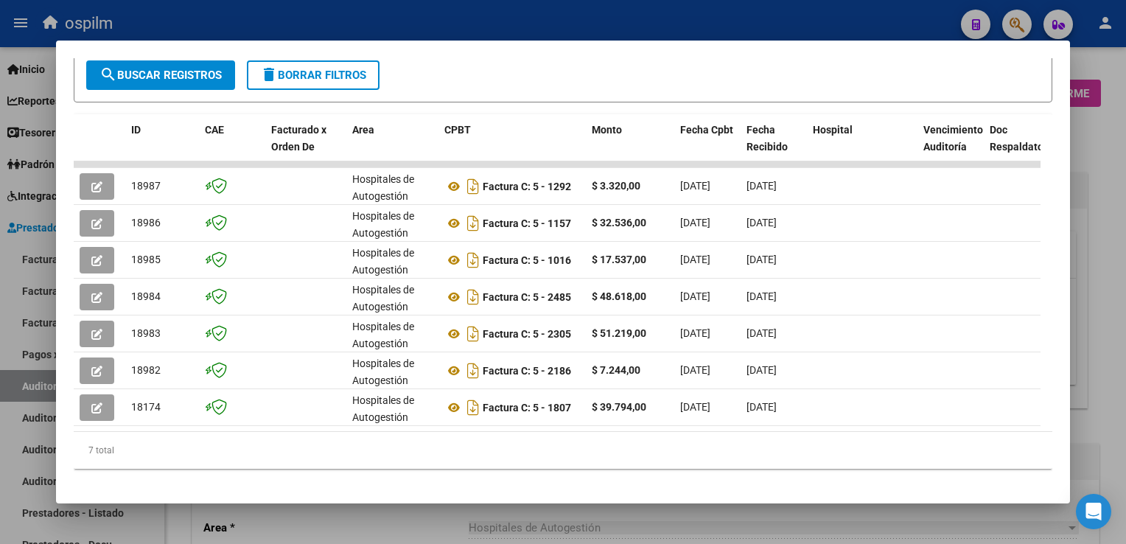
click at [1125, 135] on html "menu ospilm person Firma Express Inicio Calendario SSS Instructivos Contacto OS…" at bounding box center [563, 272] width 1126 height 544
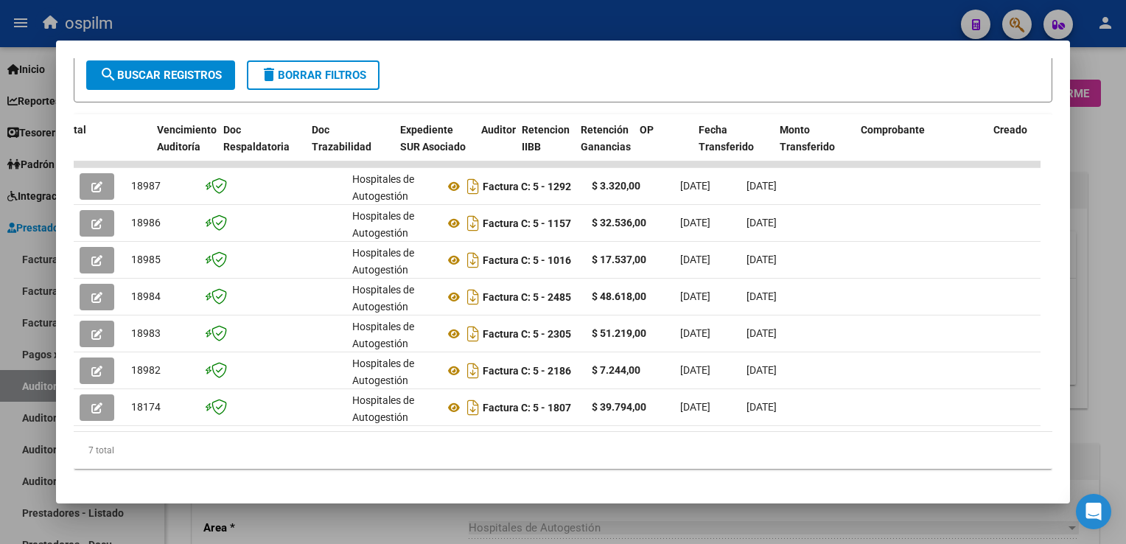
scroll to position [0, 1558]
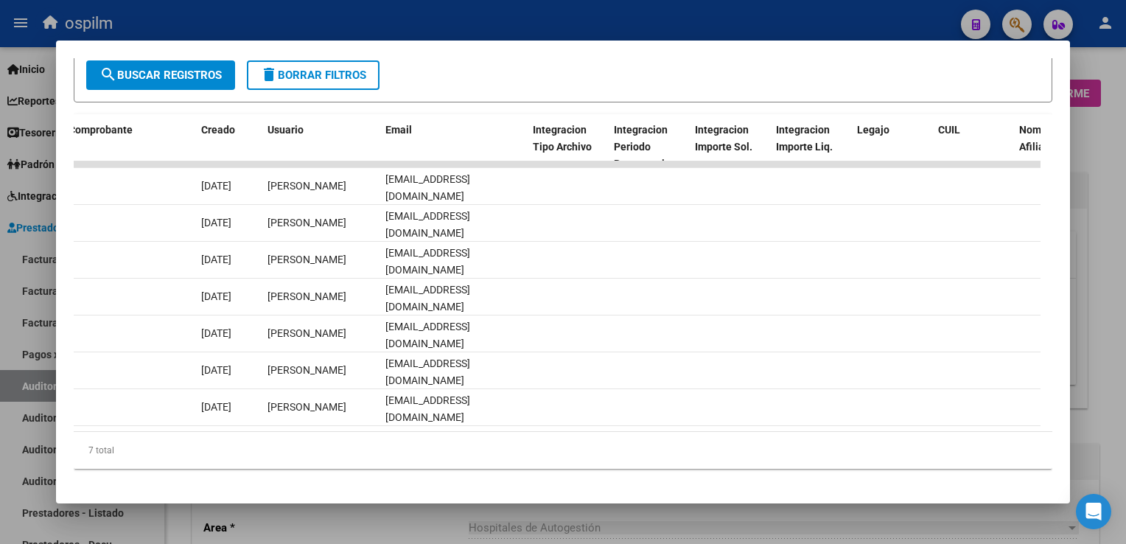
click at [1120, 160] on div at bounding box center [563, 272] width 1126 height 544
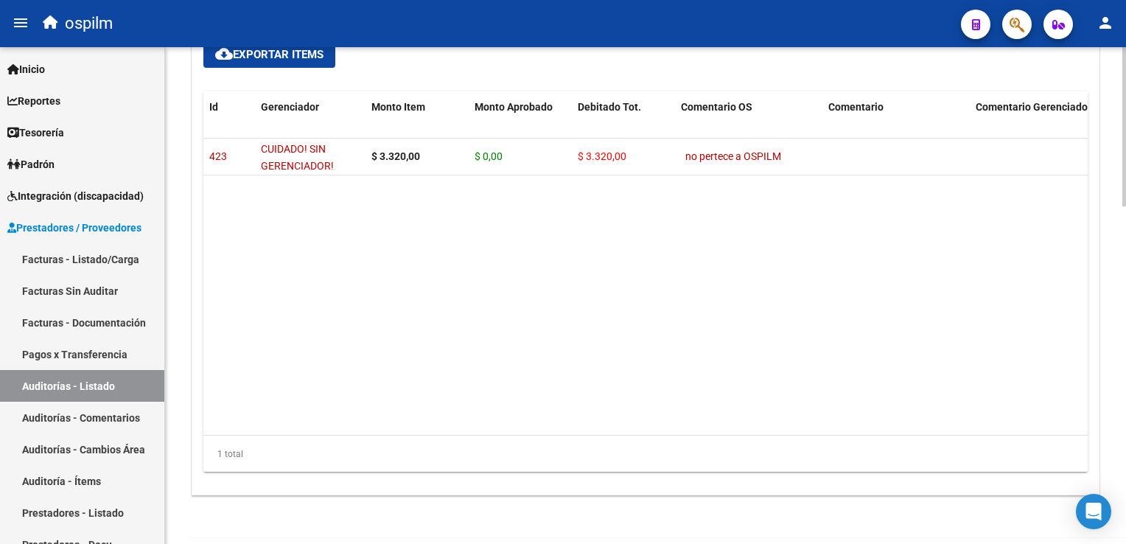
scroll to position [1052, 0]
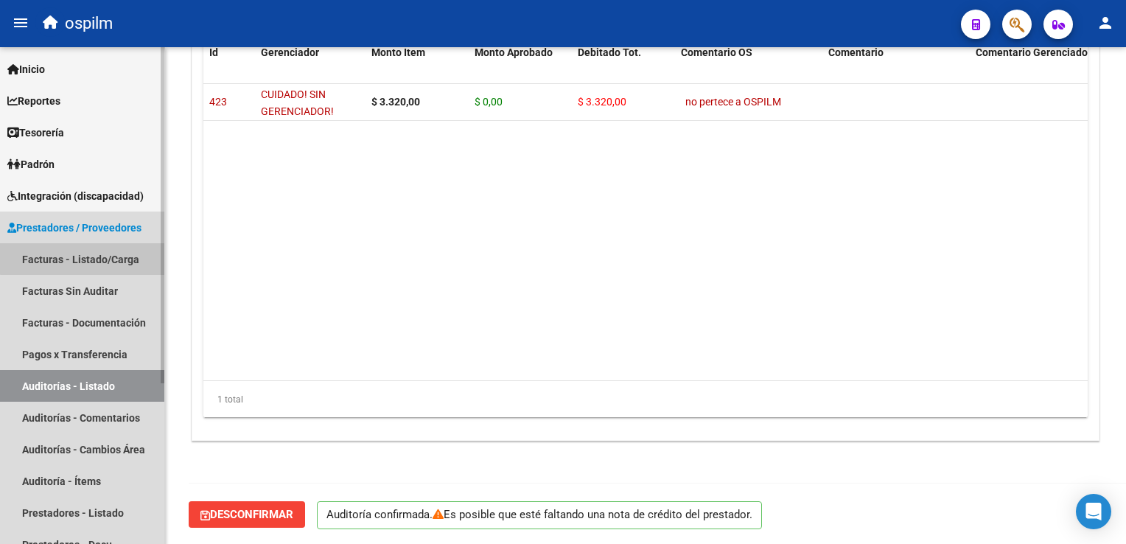
click at [91, 254] on link "Facturas - Listado/Carga" at bounding box center [82, 259] width 164 height 32
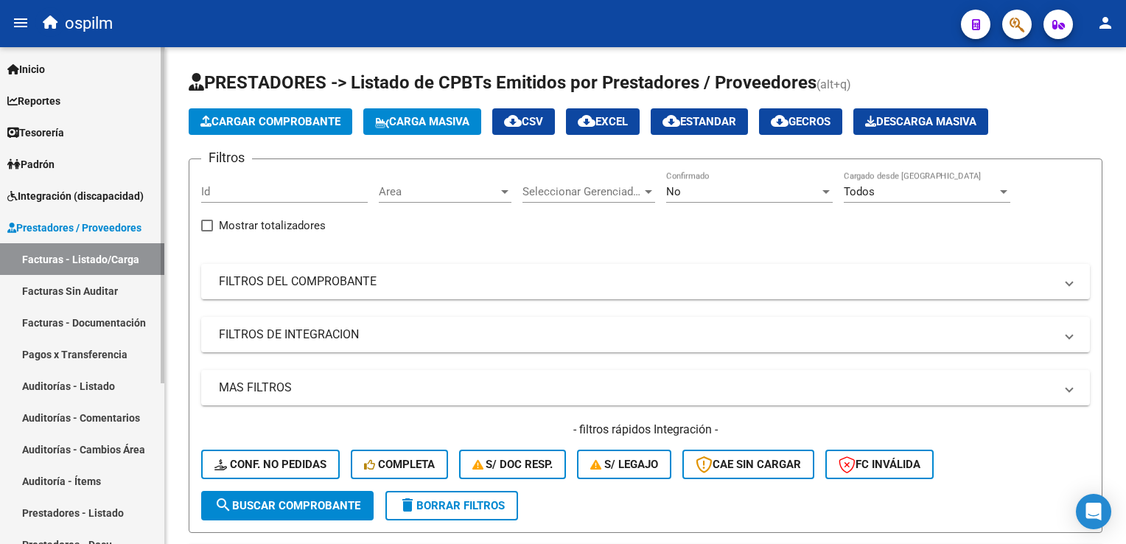
click at [74, 287] on link "Facturas Sin Auditar" at bounding box center [82, 291] width 164 height 32
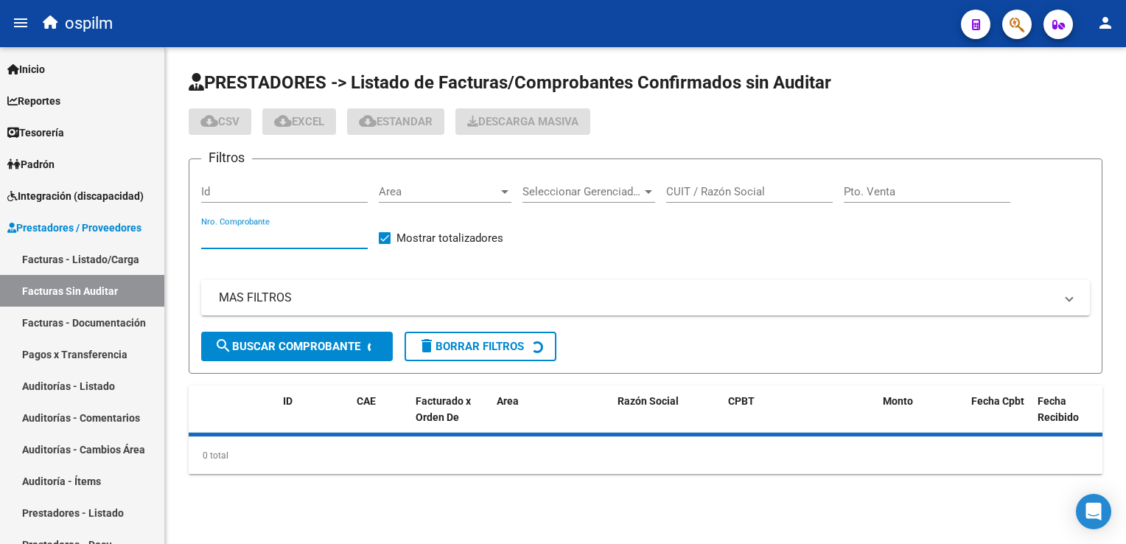
click at [273, 240] on input "Nro. Comprobante" at bounding box center [284, 237] width 167 height 13
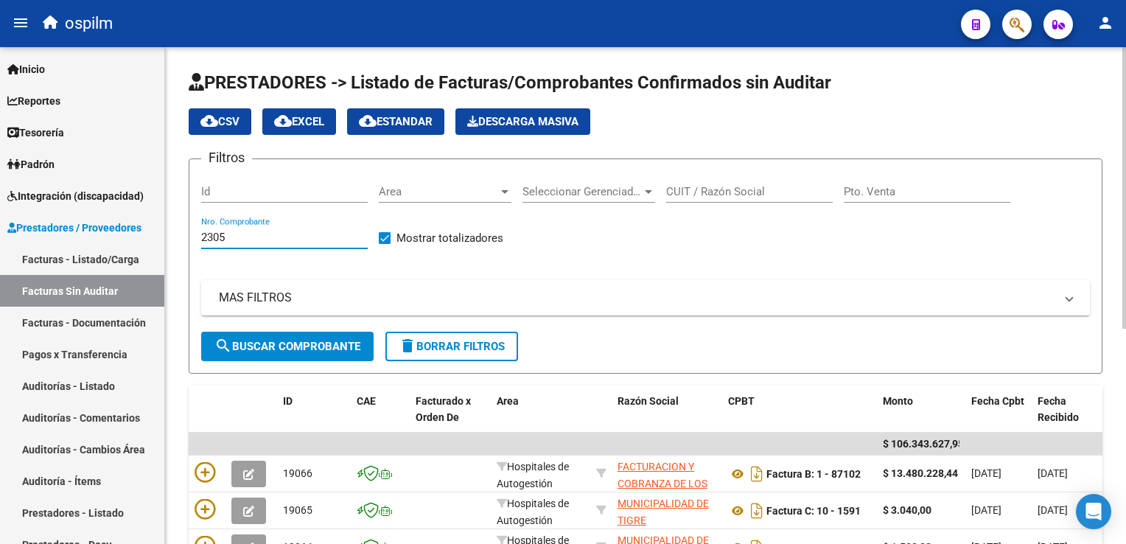
type input "2305"
click at [292, 340] on span "search Buscar Comprobante" at bounding box center [287, 346] width 146 height 13
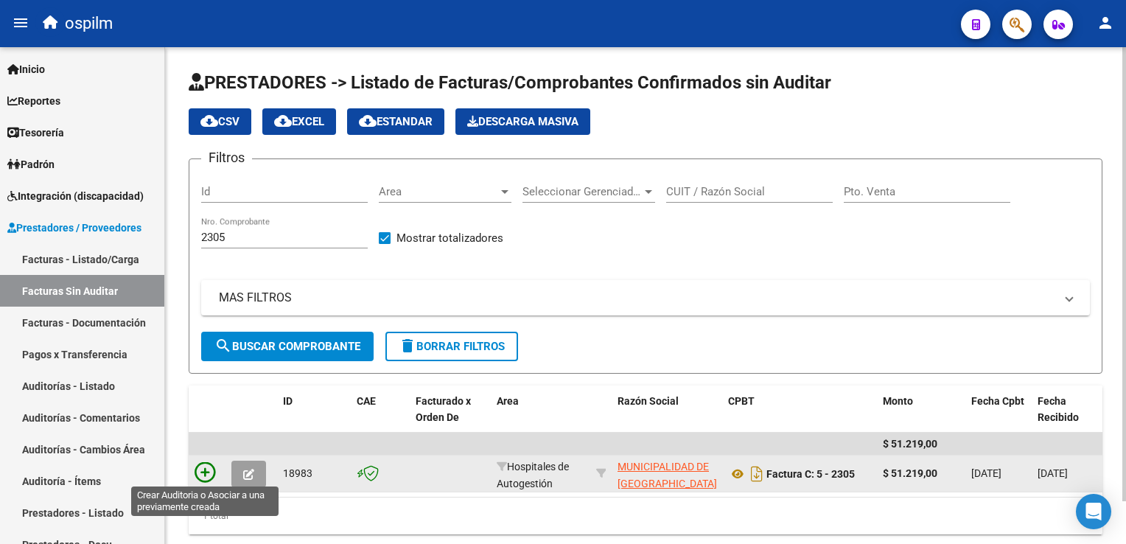
click at [196, 470] on icon at bounding box center [205, 472] width 21 height 21
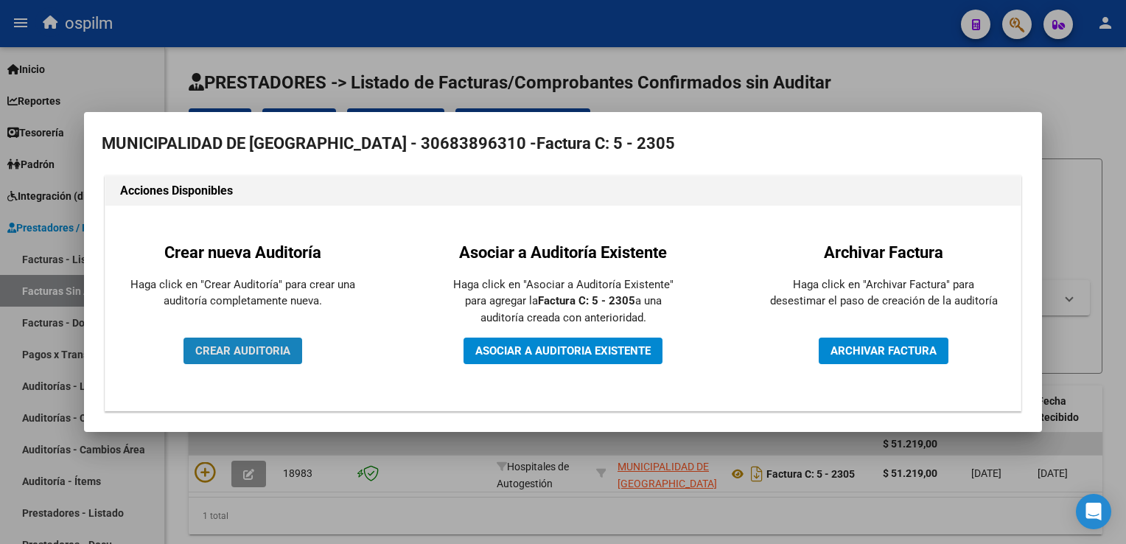
click at [249, 352] on span "CREAR AUDITORIA" at bounding box center [242, 350] width 95 height 13
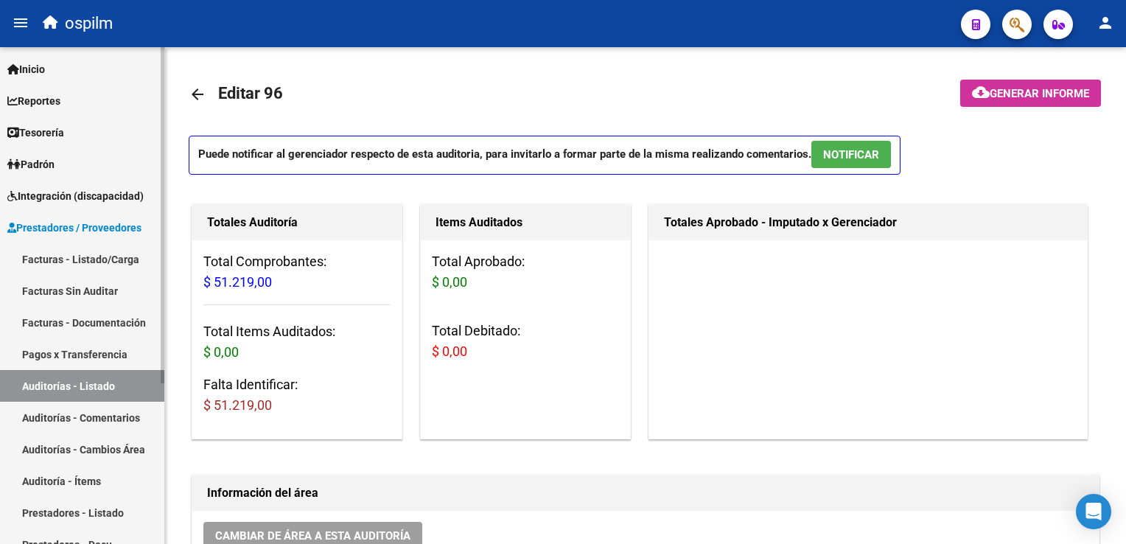
click at [91, 291] on link "Facturas Sin Auditar" at bounding box center [82, 291] width 164 height 32
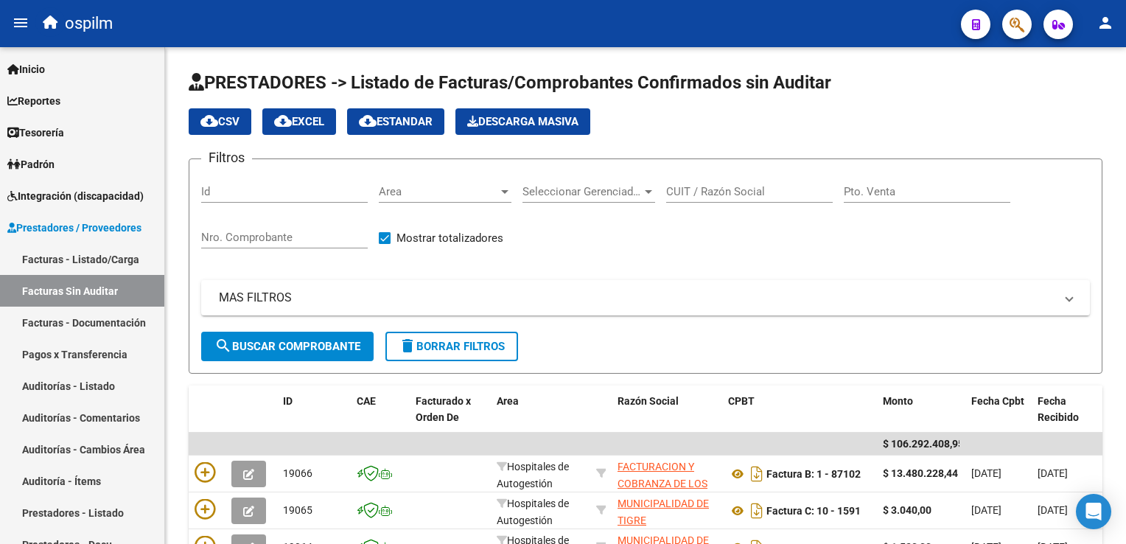
click at [239, 236] on input "Nro. Comprobante" at bounding box center [284, 237] width 167 height 13
type input "2305"
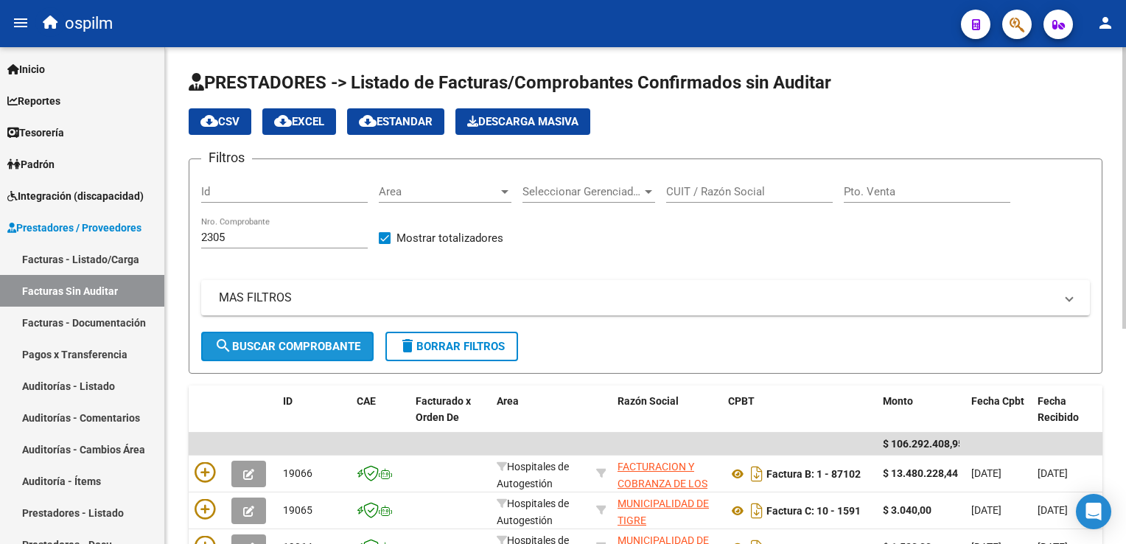
click at [301, 342] on span "search Buscar Comprobante" at bounding box center [287, 346] width 146 height 13
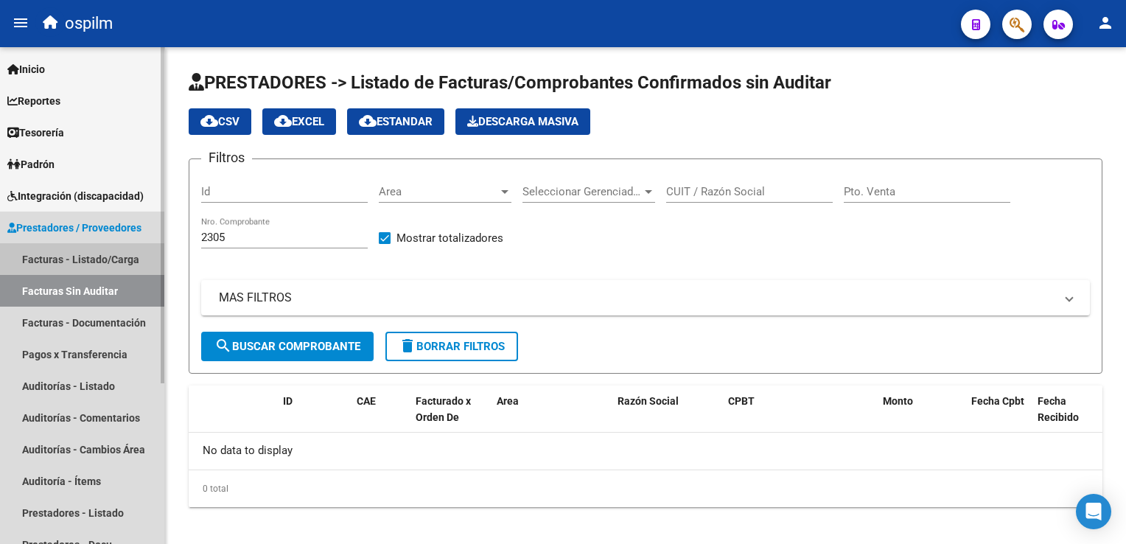
click at [57, 255] on link "Facturas - Listado/Carga" at bounding box center [82, 259] width 164 height 32
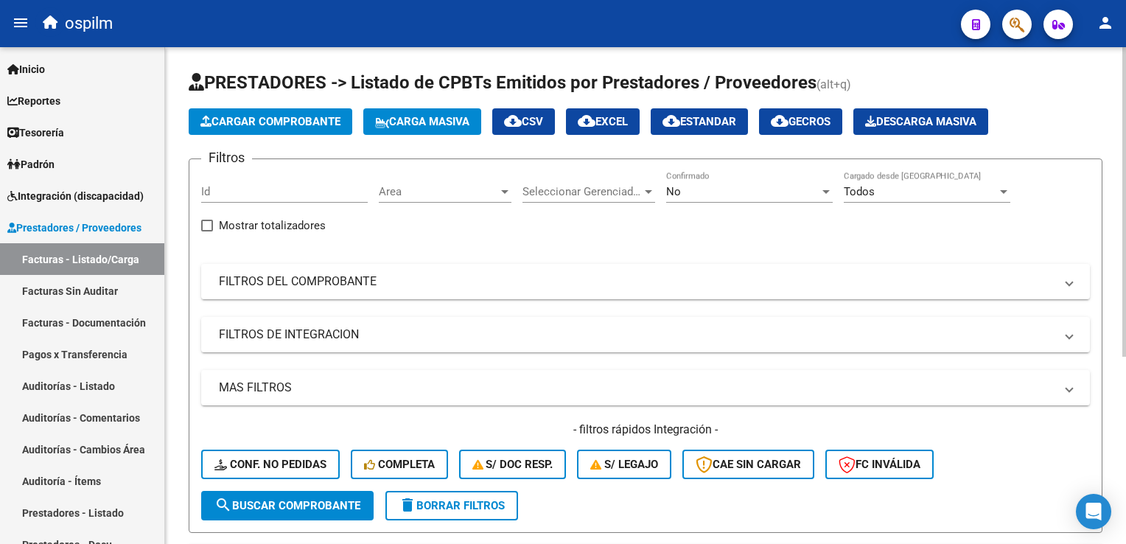
click at [734, 196] on div "No" at bounding box center [742, 191] width 153 height 13
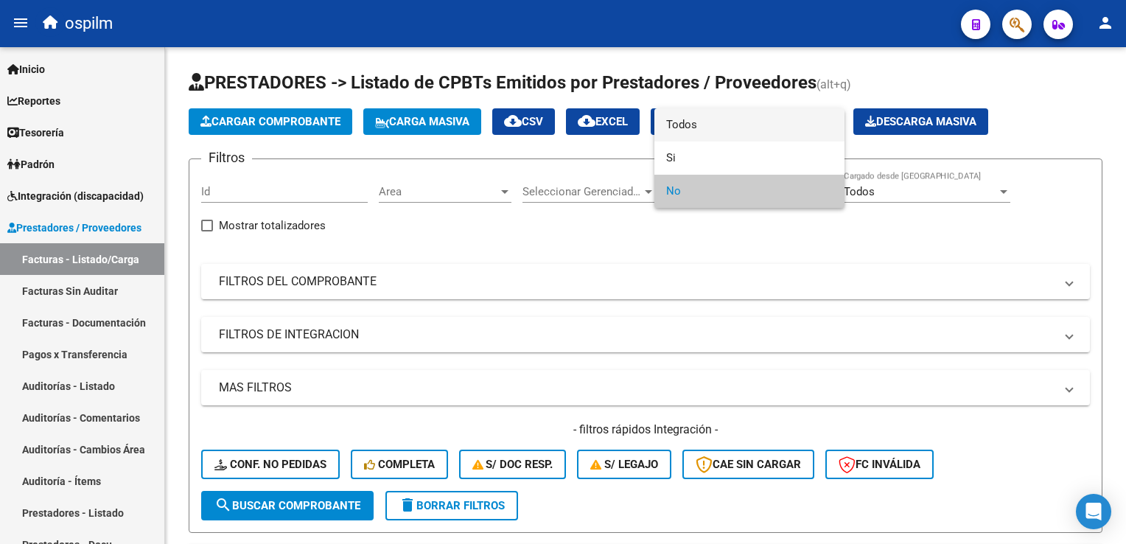
click at [712, 122] on span "Todos" at bounding box center [749, 124] width 167 height 33
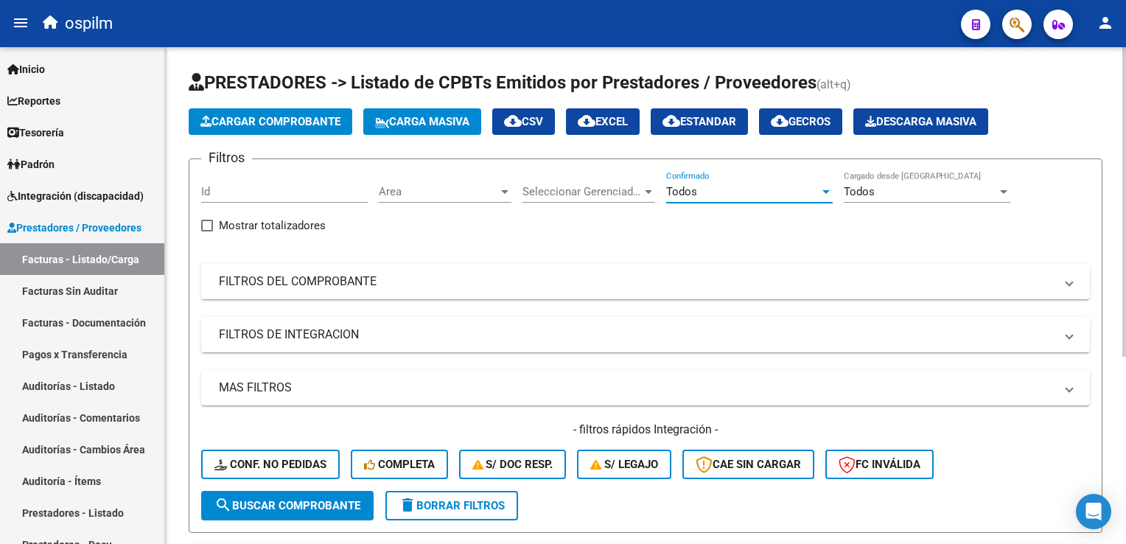
click at [276, 284] on mat-panel-title "FILTROS DEL COMPROBANTE" at bounding box center [636, 281] width 835 height 16
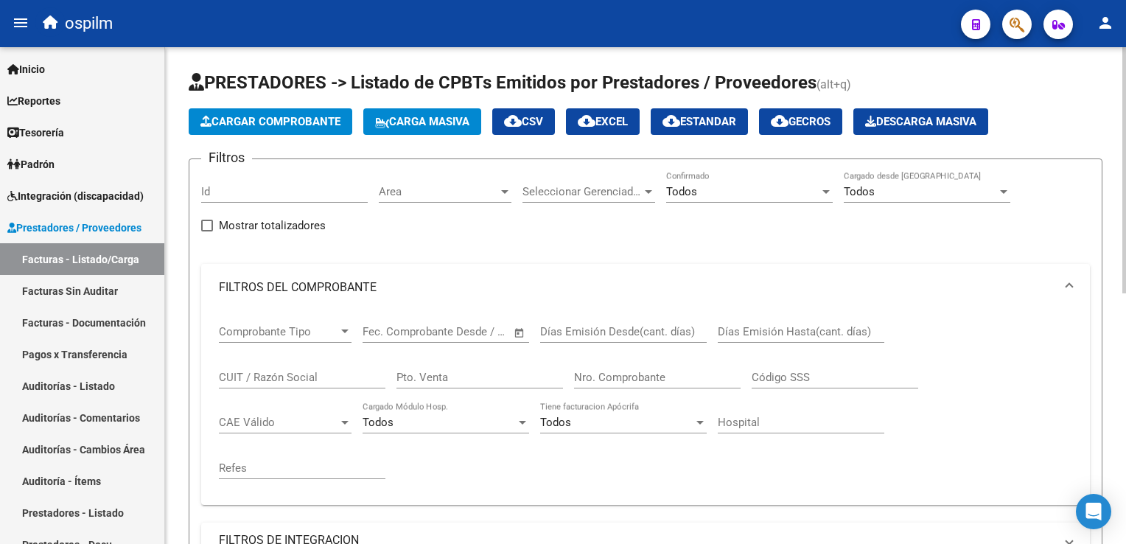
click at [623, 379] on input "Nro. Comprobante" at bounding box center [657, 377] width 167 height 13
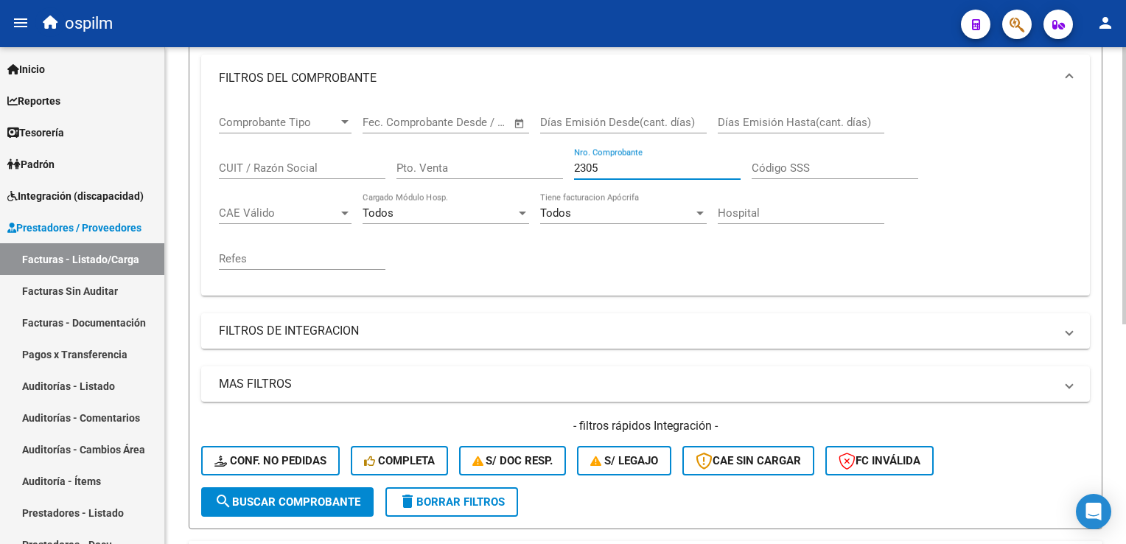
scroll to position [368, 0]
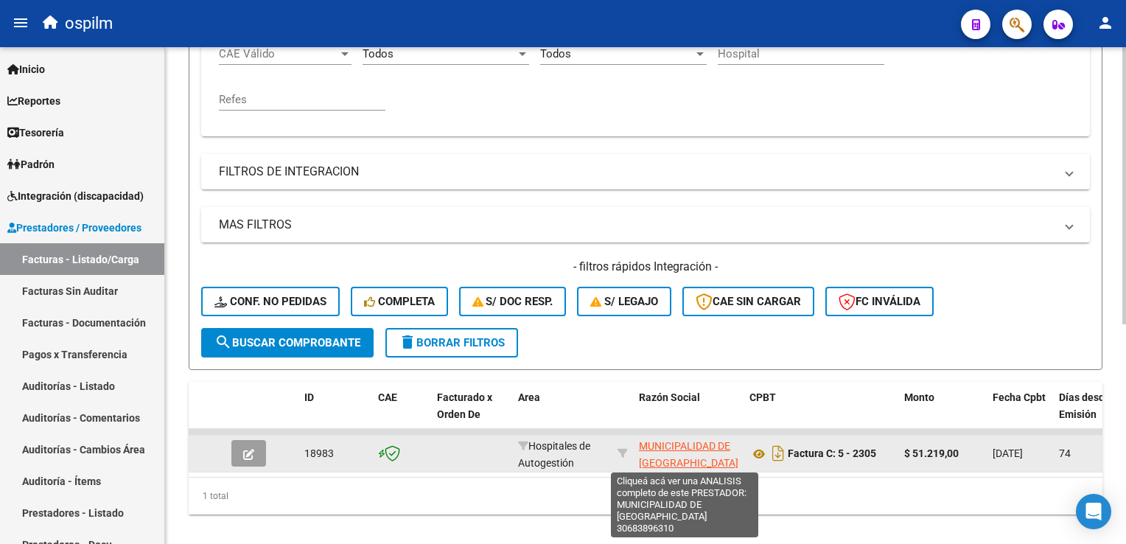
type input "2305"
click at [670, 454] on span "MUNICIPALIDAD DE [GEOGRAPHIC_DATA]" at bounding box center [688, 454] width 99 height 29
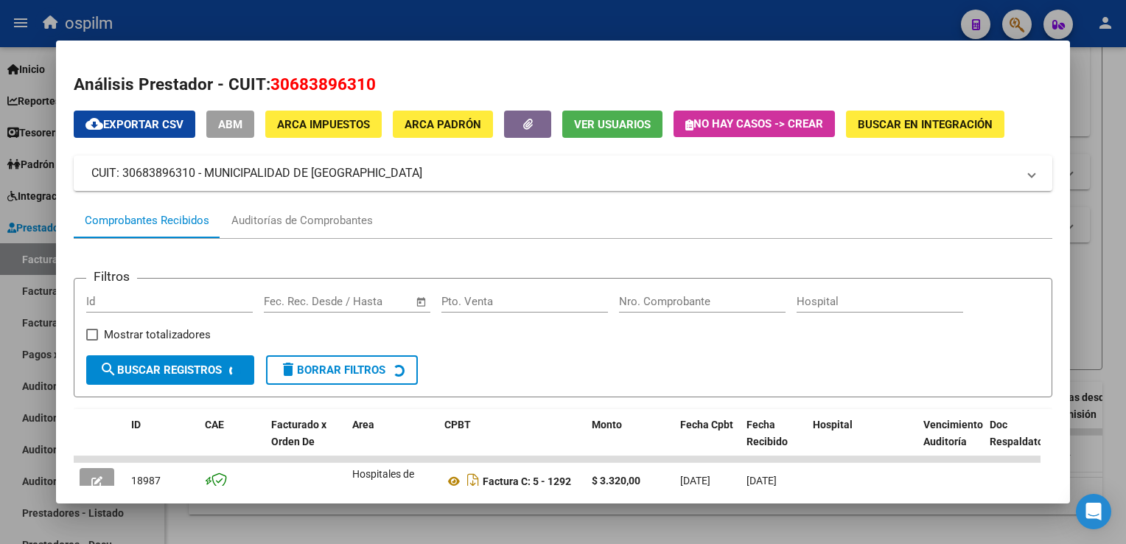
scroll to position [295, 0]
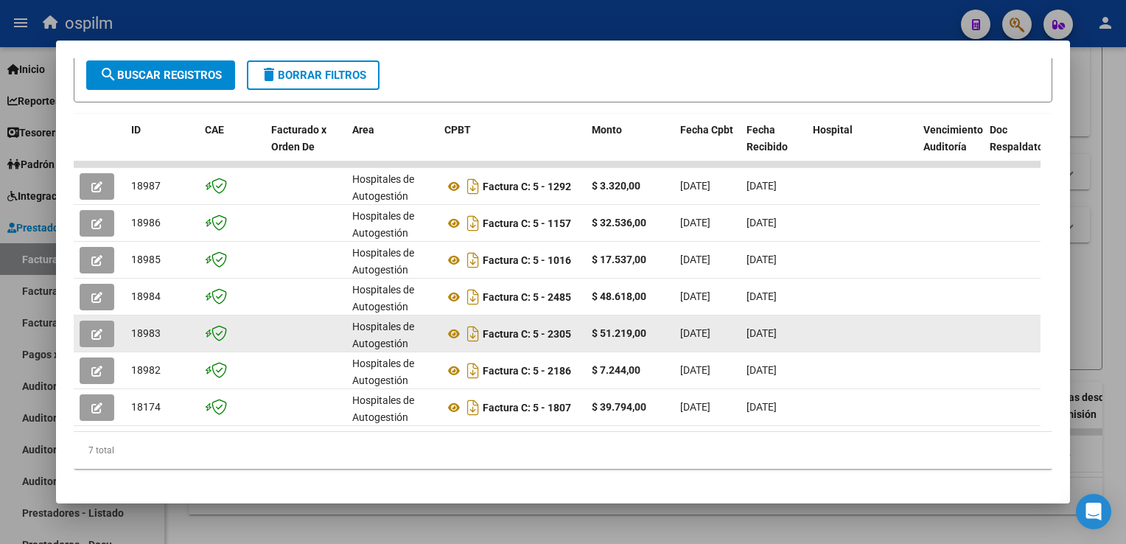
click at [92, 334] on icon "button" at bounding box center [96, 334] width 11 height 11
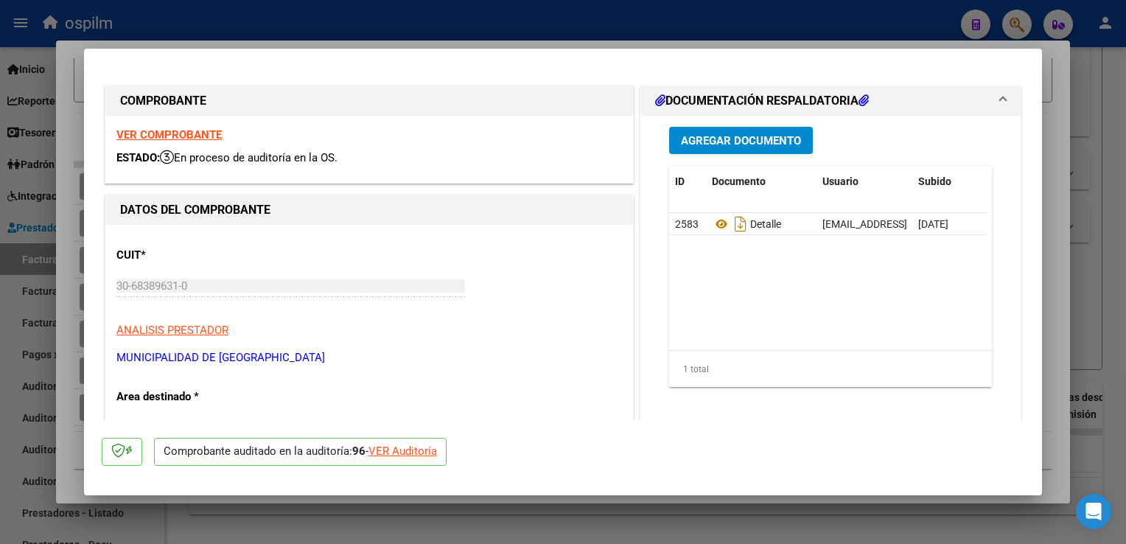
click at [434, 449] on div "VER Auditoría" at bounding box center [402, 451] width 69 height 17
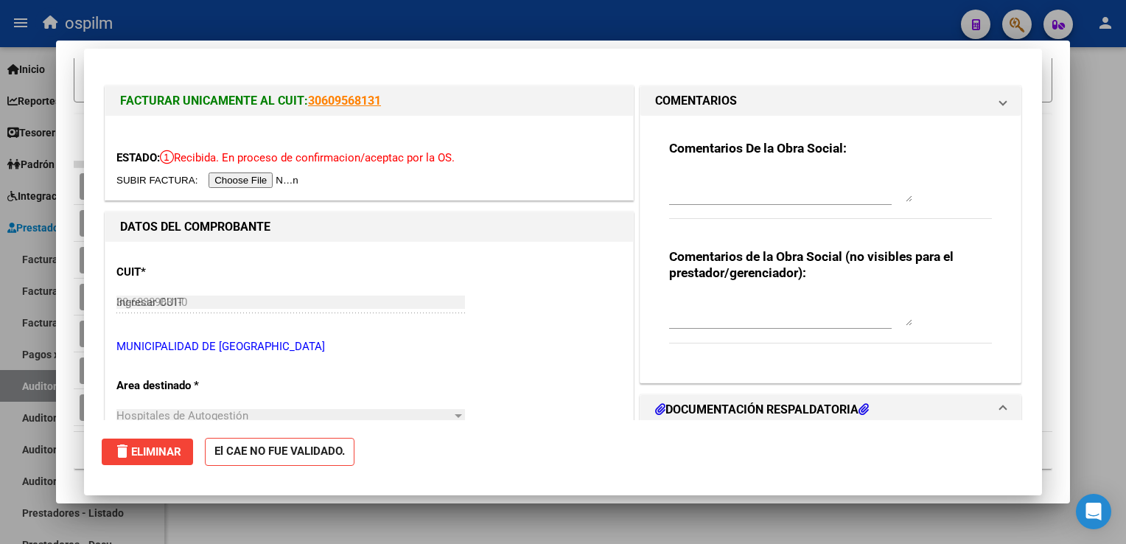
type input "$ 0,00"
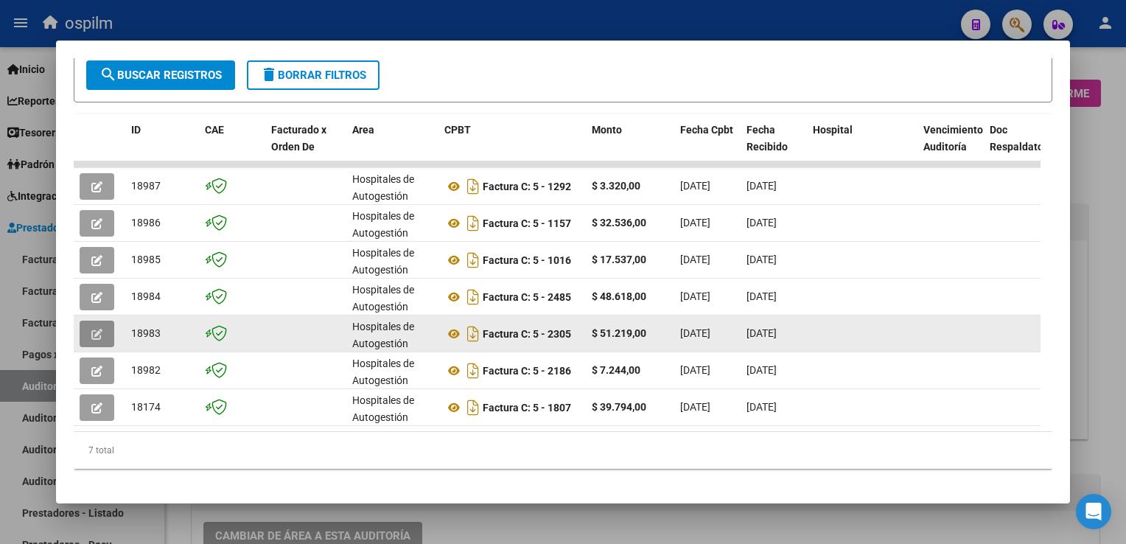
scroll to position [315, 0]
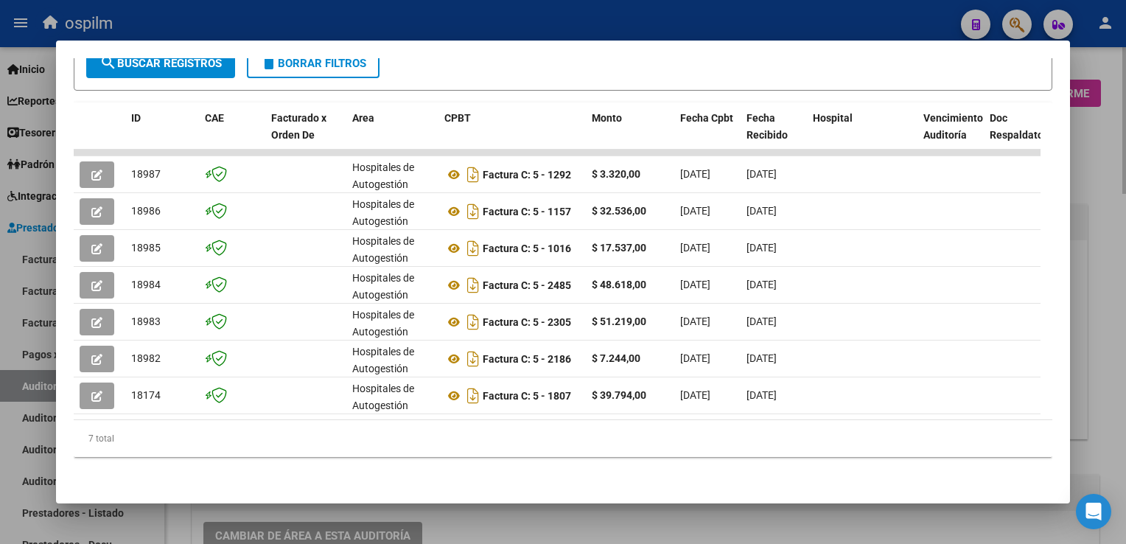
click at [1087, 266] on div at bounding box center [563, 272] width 1126 height 544
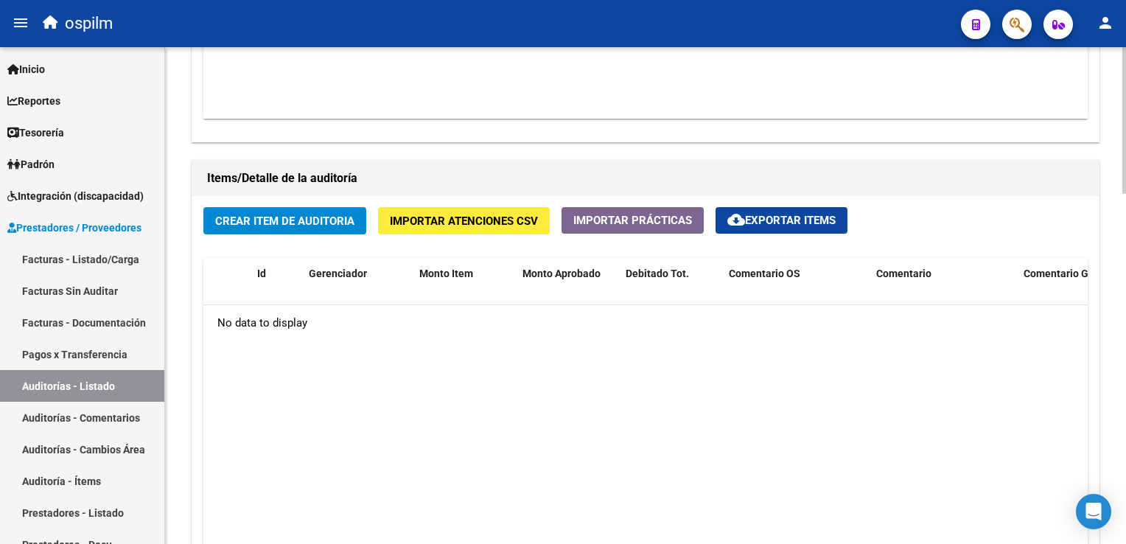
scroll to position [667, 0]
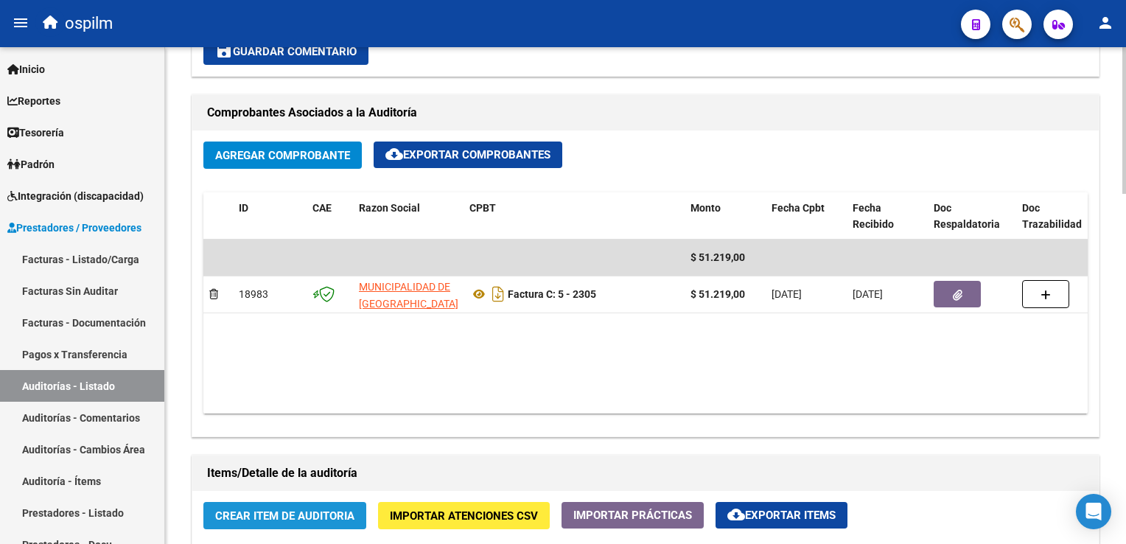
click at [283, 514] on span "Crear Item de Auditoria" at bounding box center [284, 515] width 139 height 13
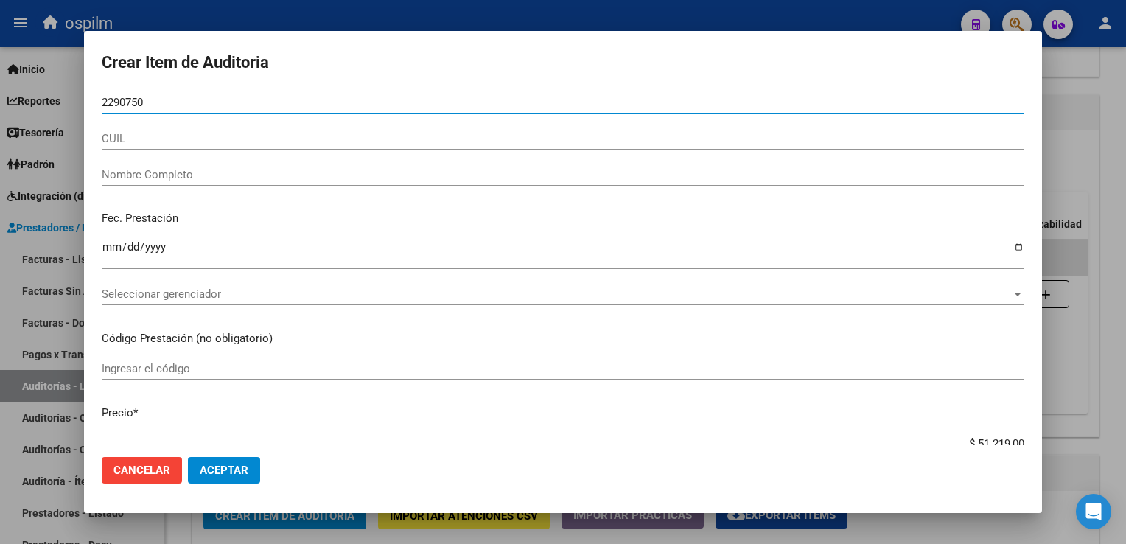
type input "22907507"
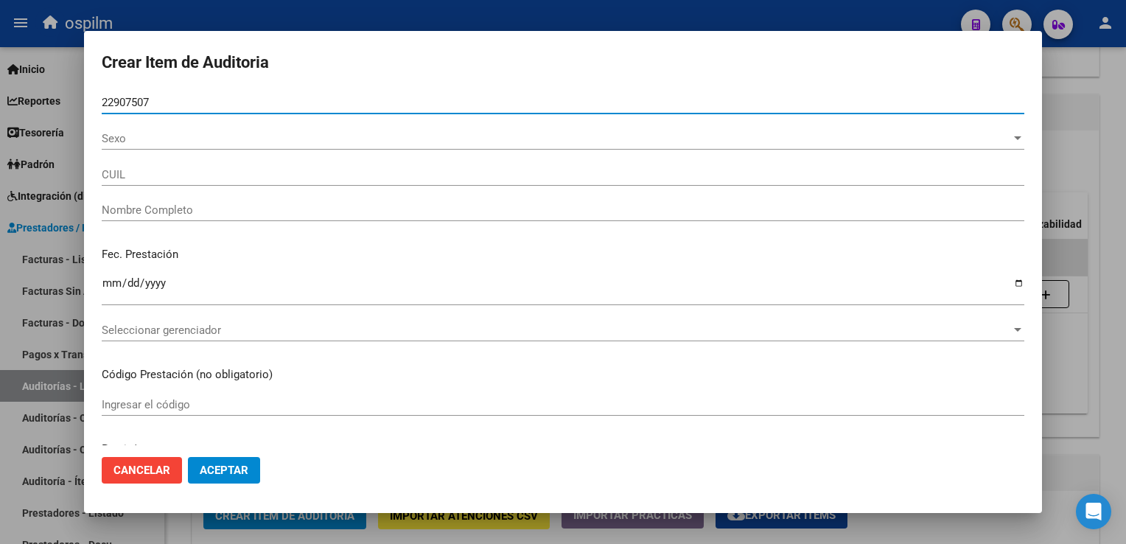
type input "27229075077"
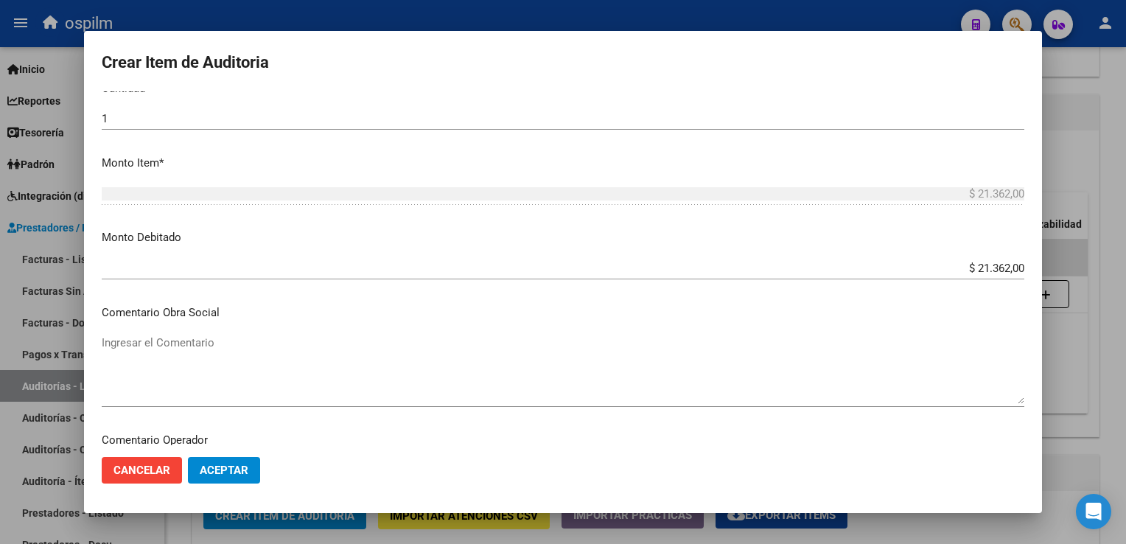
scroll to position [667, 0]
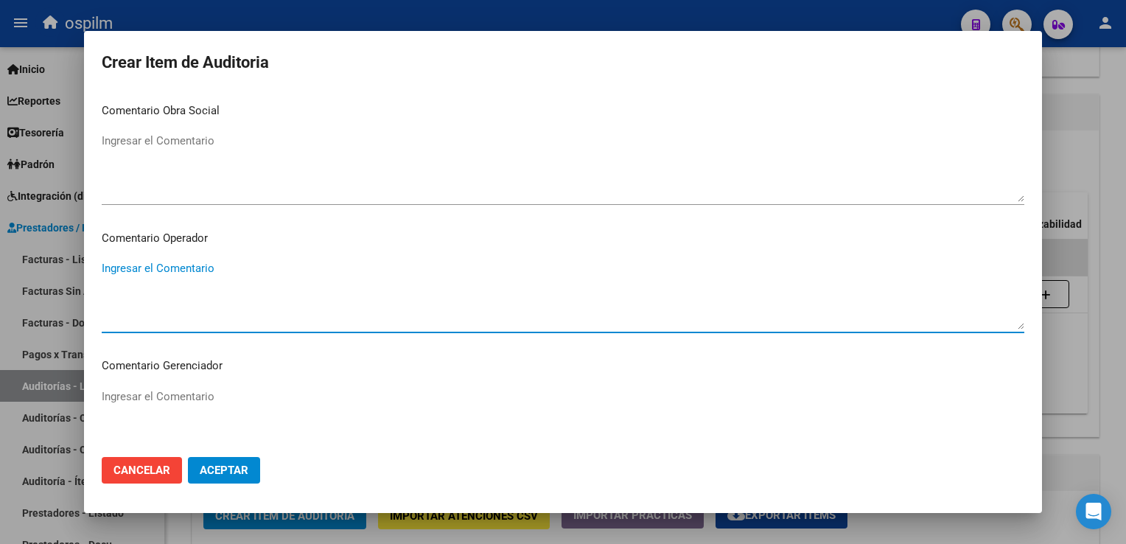
click at [224, 480] on button "Aceptar" at bounding box center [224, 470] width 72 height 27
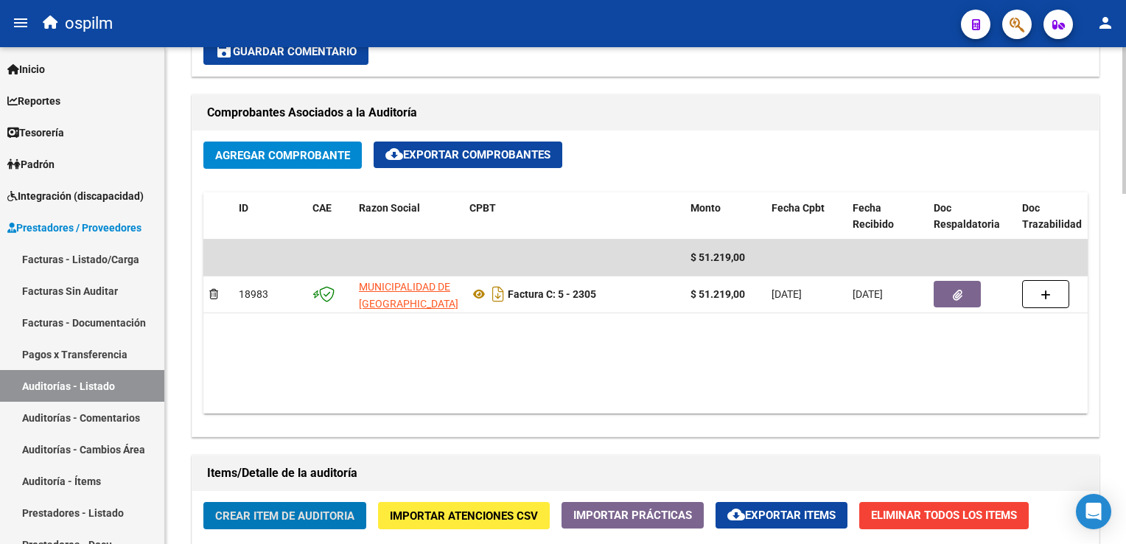
click at [265, 511] on span "Crear Item de Auditoria" at bounding box center [284, 515] width 139 height 13
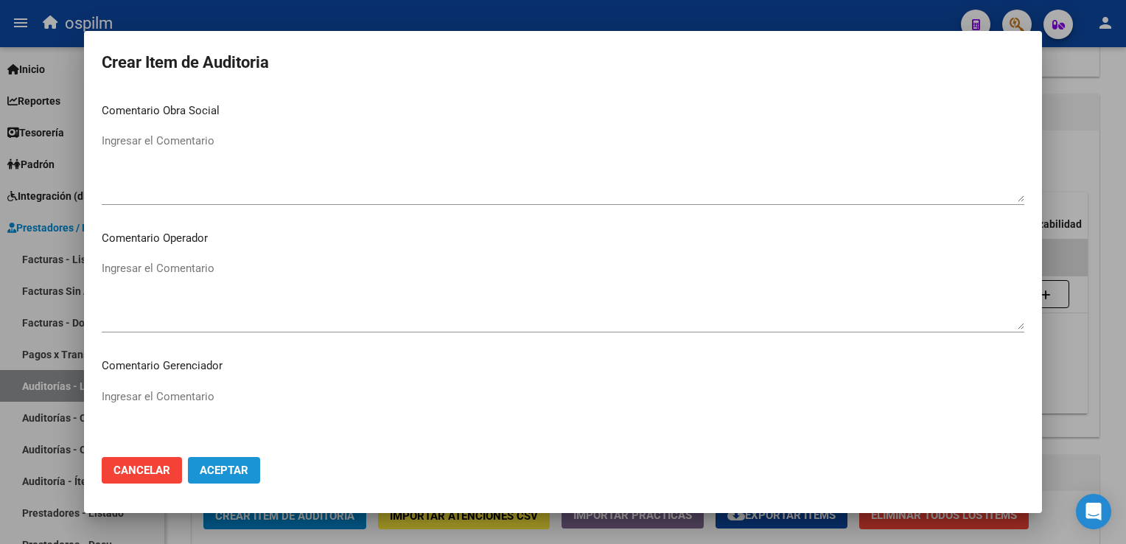
click at [214, 467] on span "Aceptar" at bounding box center [224, 469] width 49 height 13
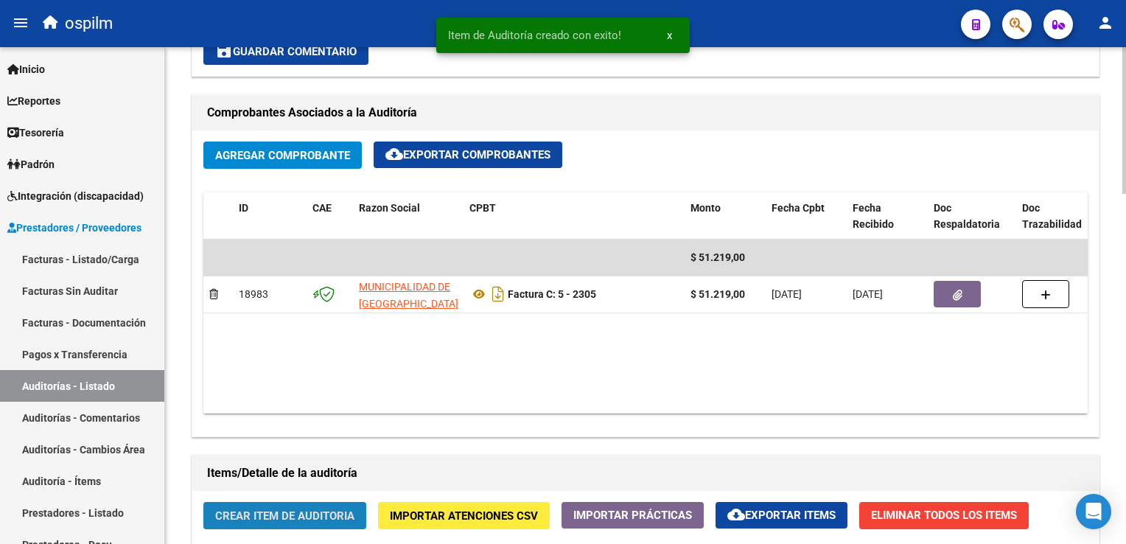
click at [281, 519] on span "Crear Item de Auditoria" at bounding box center [284, 515] width 139 height 13
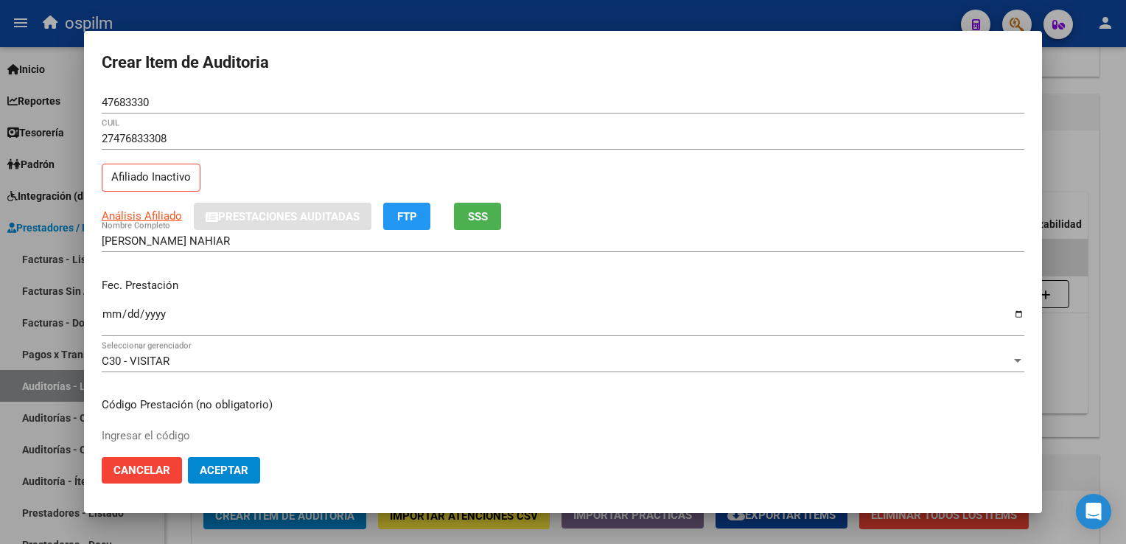
scroll to position [242, 0]
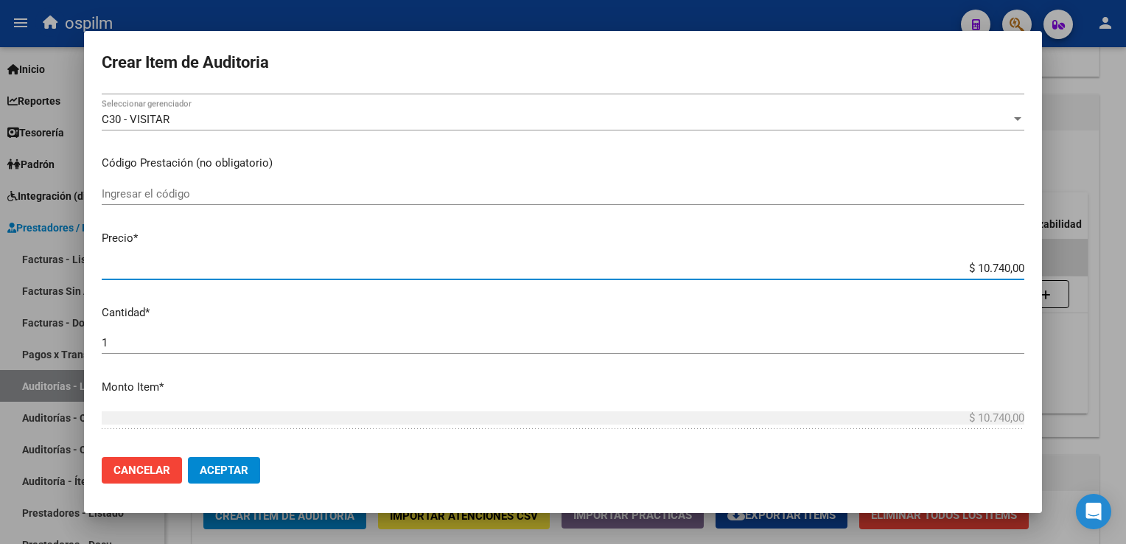
click at [218, 467] on span "Aceptar" at bounding box center [224, 469] width 49 height 13
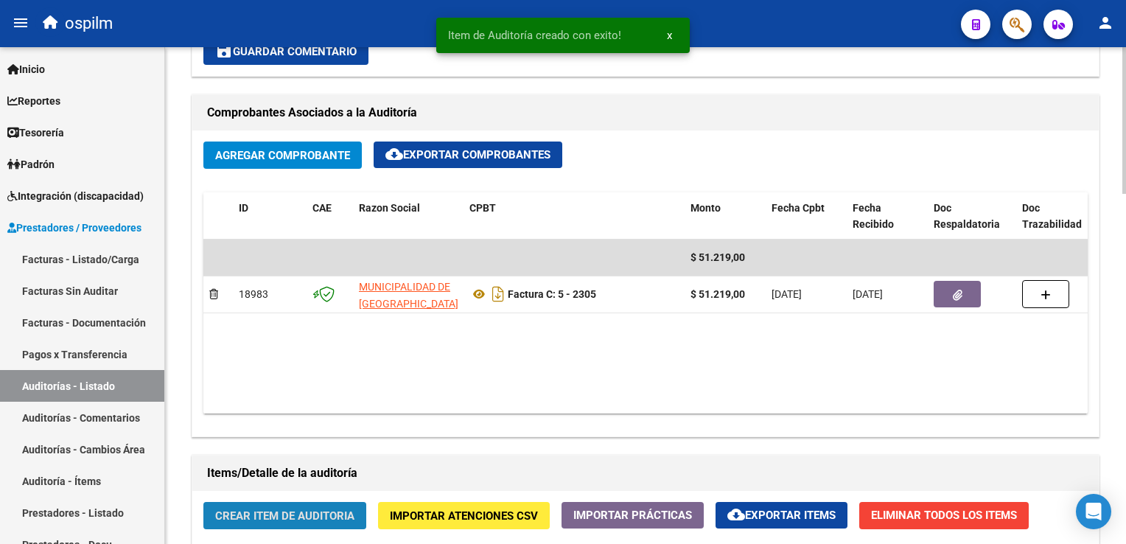
click at [298, 520] on span "Crear Item de Auditoria" at bounding box center [284, 515] width 139 height 13
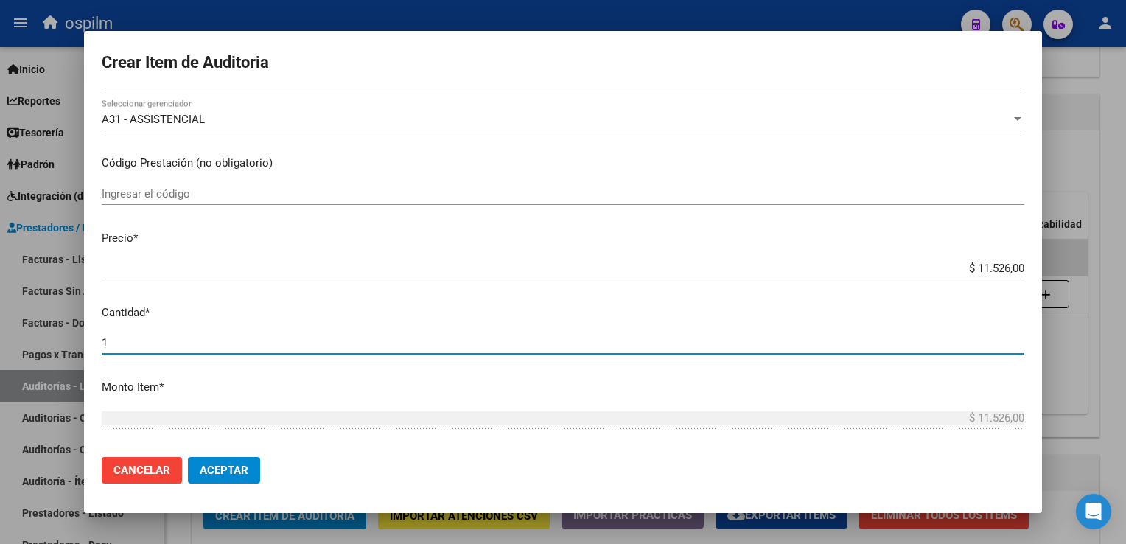
scroll to position [466, 0]
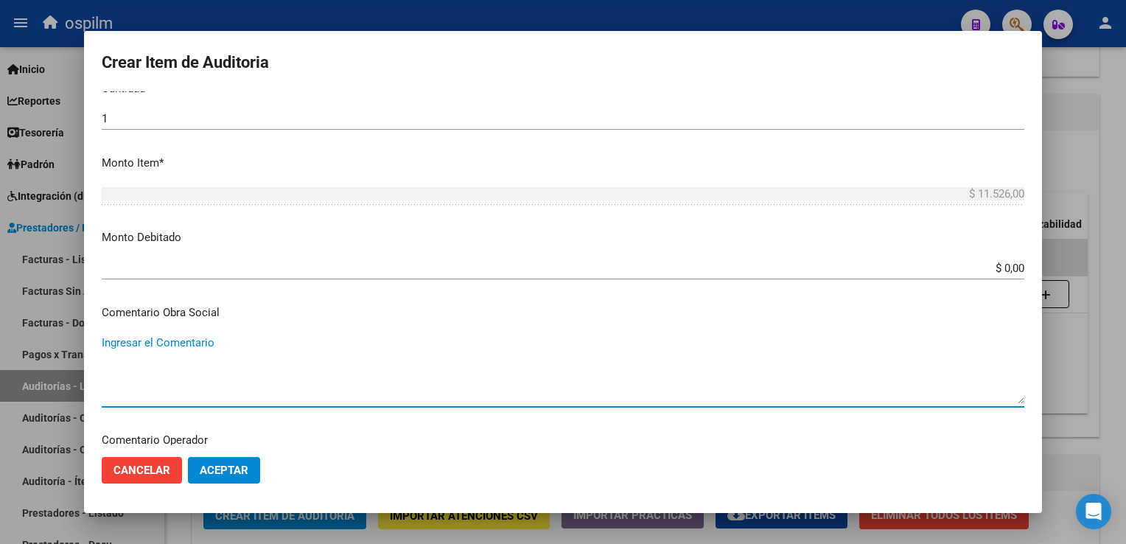
click at [991, 263] on input "$ 0,00" at bounding box center [563, 268] width 922 height 13
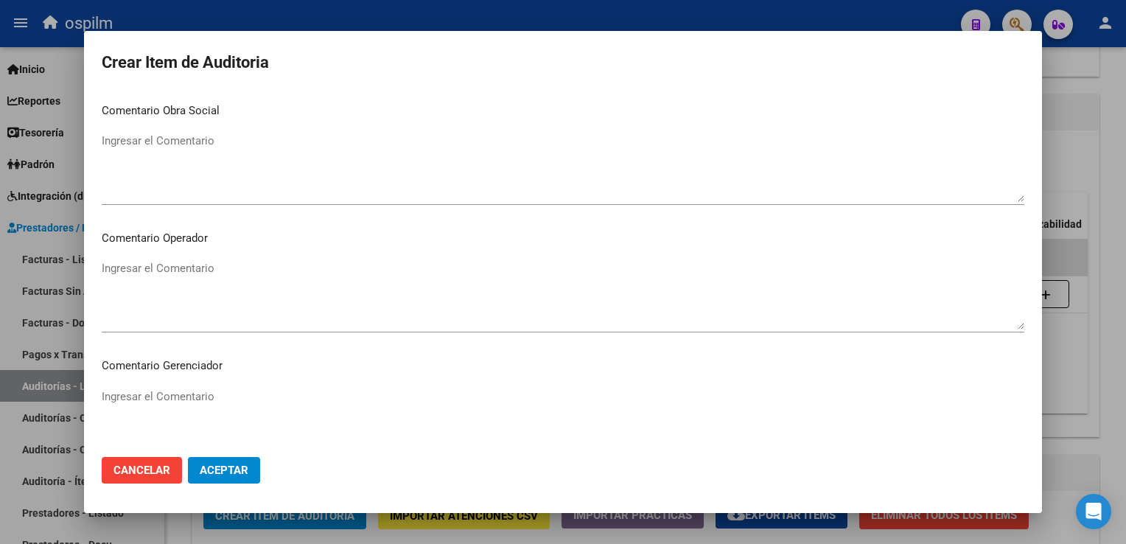
scroll to position [922, 0]
click at [234, 464] on span "Aceptar" at bounding box center [224, 469] width 49 height 13
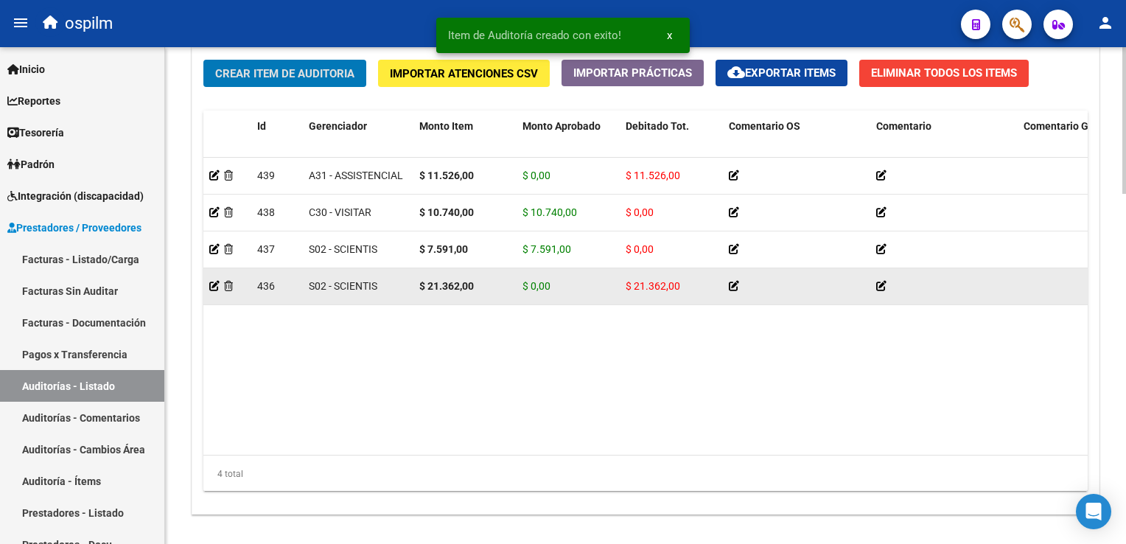
scroll to position [1183, 0]
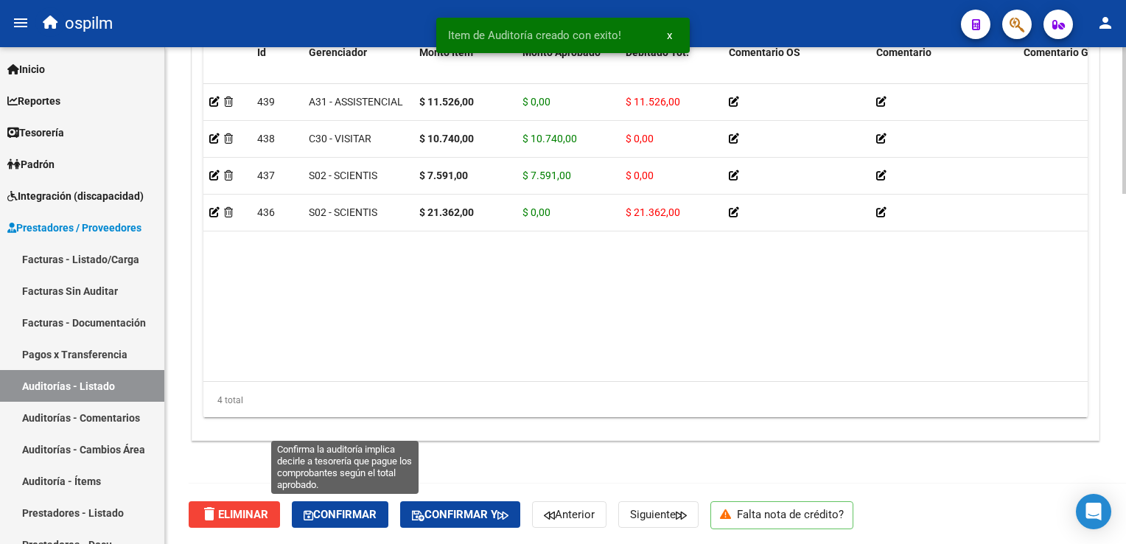
click at [365, 512] on span "Confirmar" at bounding box center [340, 514] width 73 height 13
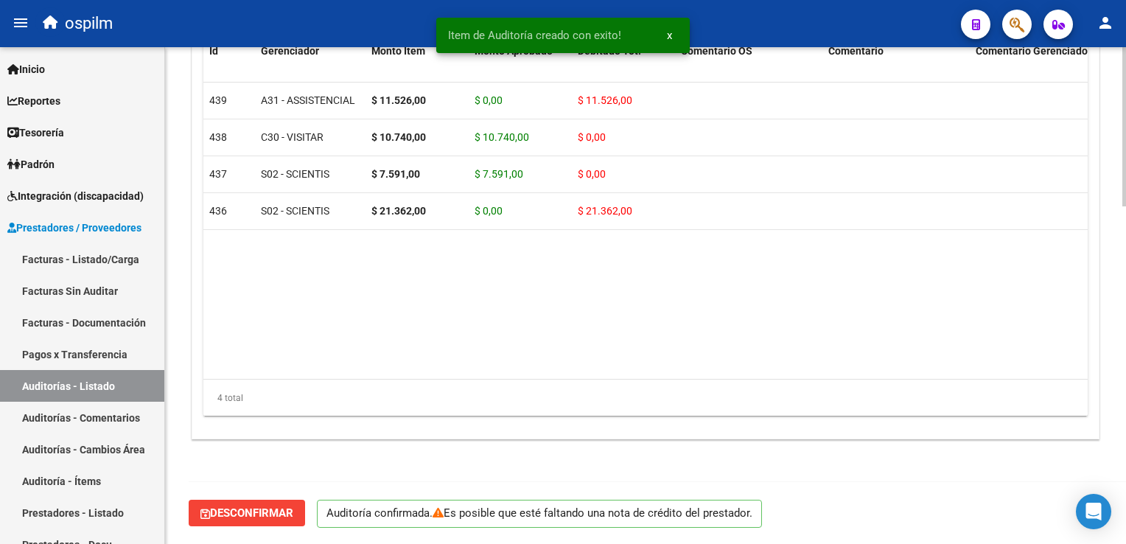
scroll to position [1052, 0]
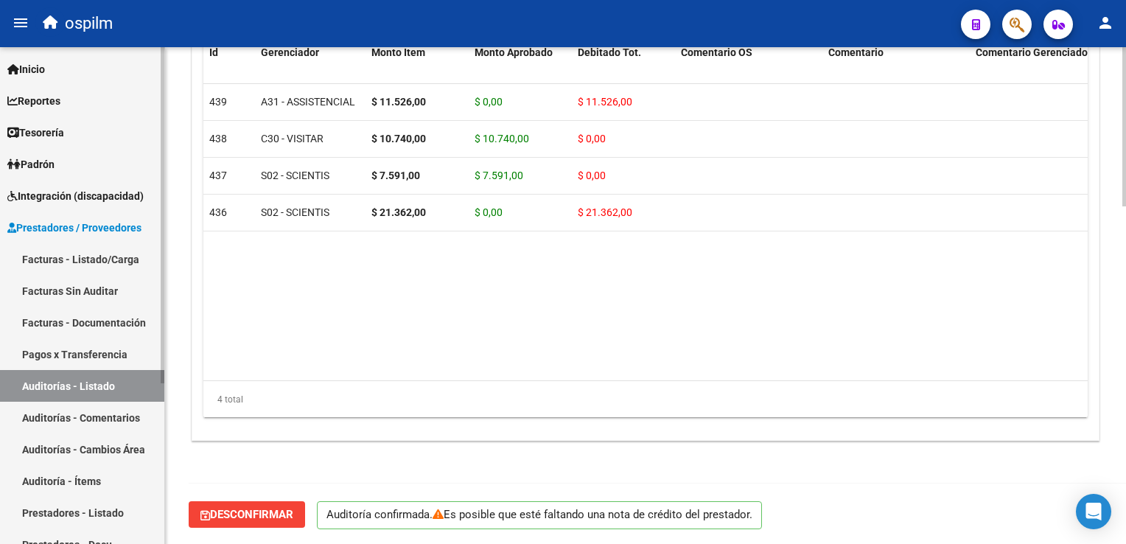
click at [73, 267] on link "Facturas - Listado/Carga" at bounding box center [82, 259] width 164 height 32
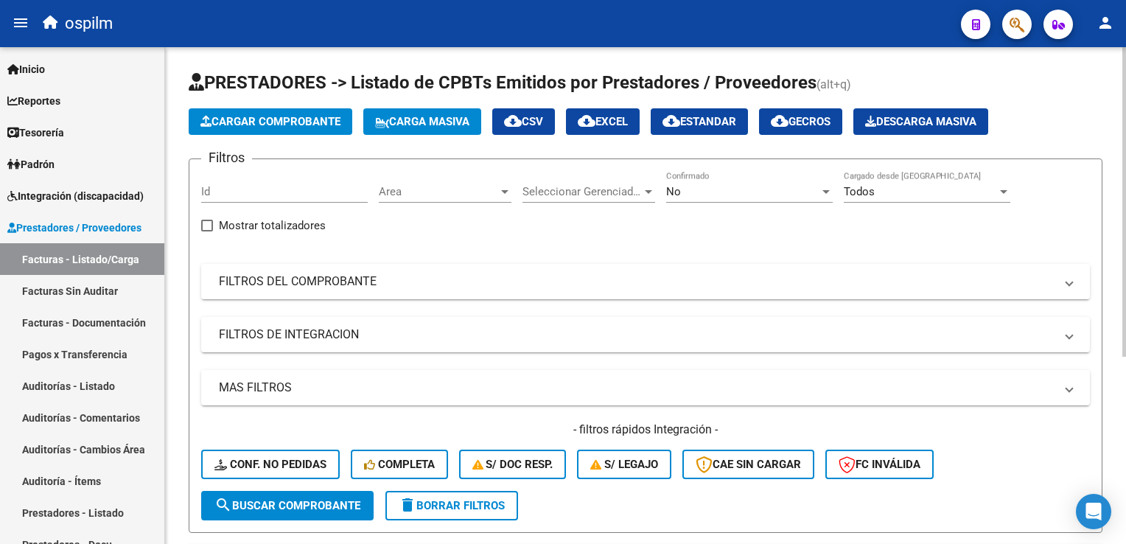
click at [236, 290] on mat-expansion-panel-header "FILTROS DEL COMPROBANTE" at bounding box center [645, 281] width 889 height 35
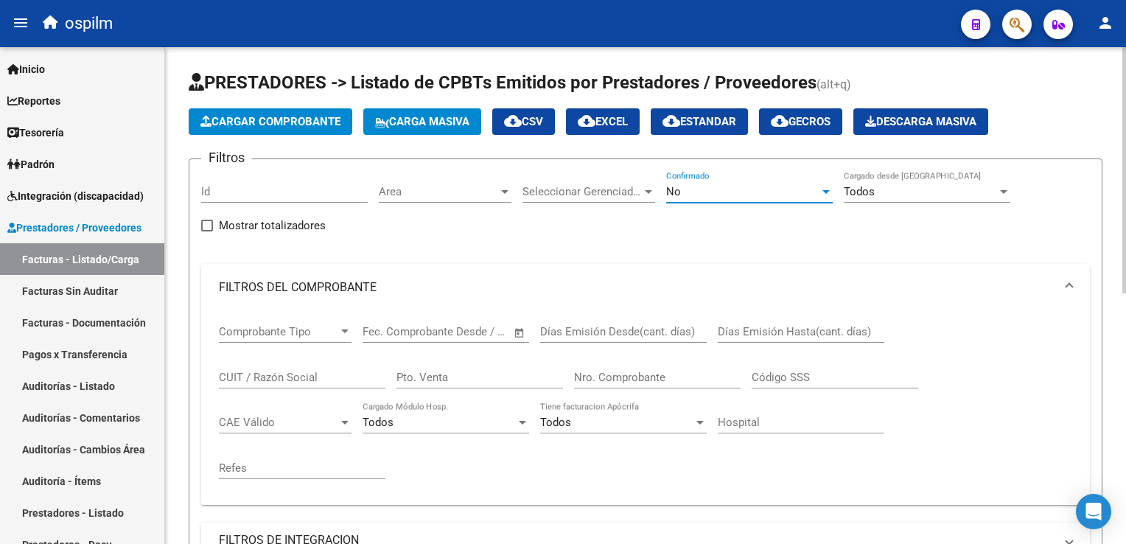
click at [734, 195] on div "No" at bounding box center [742, 191] width 153 height 13
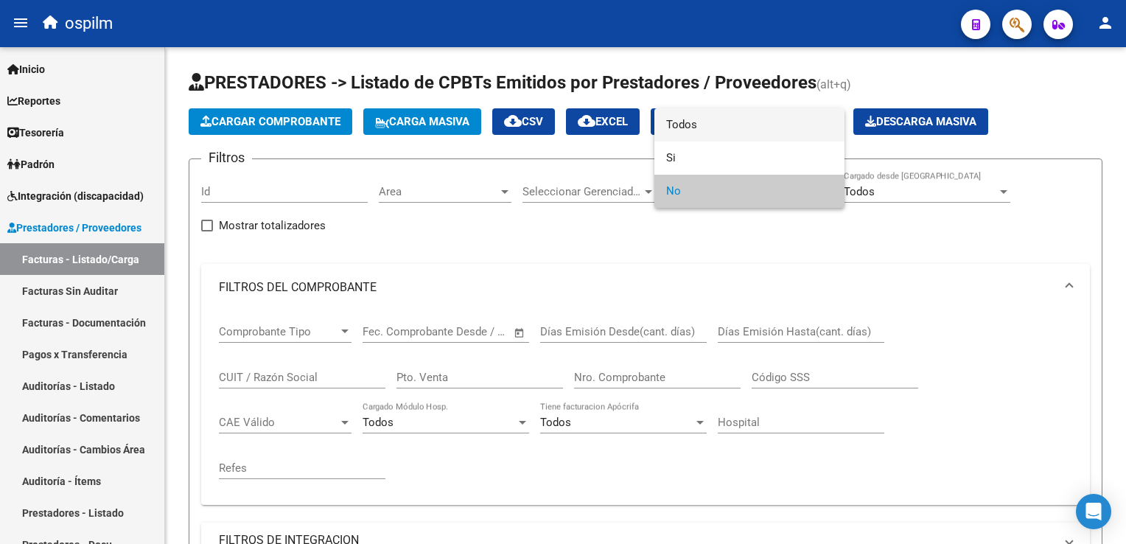
click at [730, 125] on span "Todos" at bounding box center [749, 124] width 167 height 33
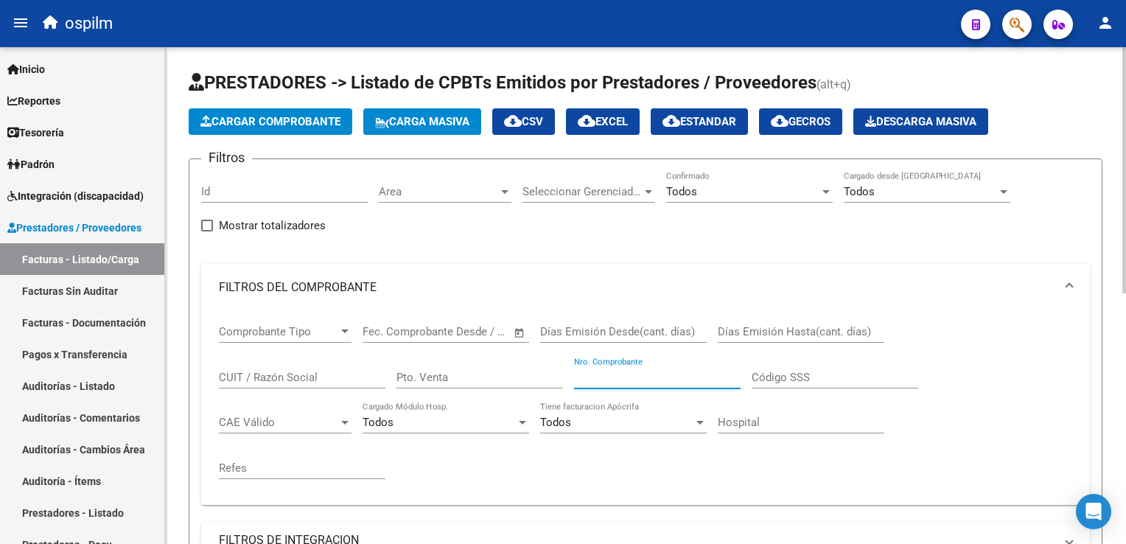
click at [629, 371] on input "Nro. Comprobante" at bounding box center [657, 377] width 167 height 13
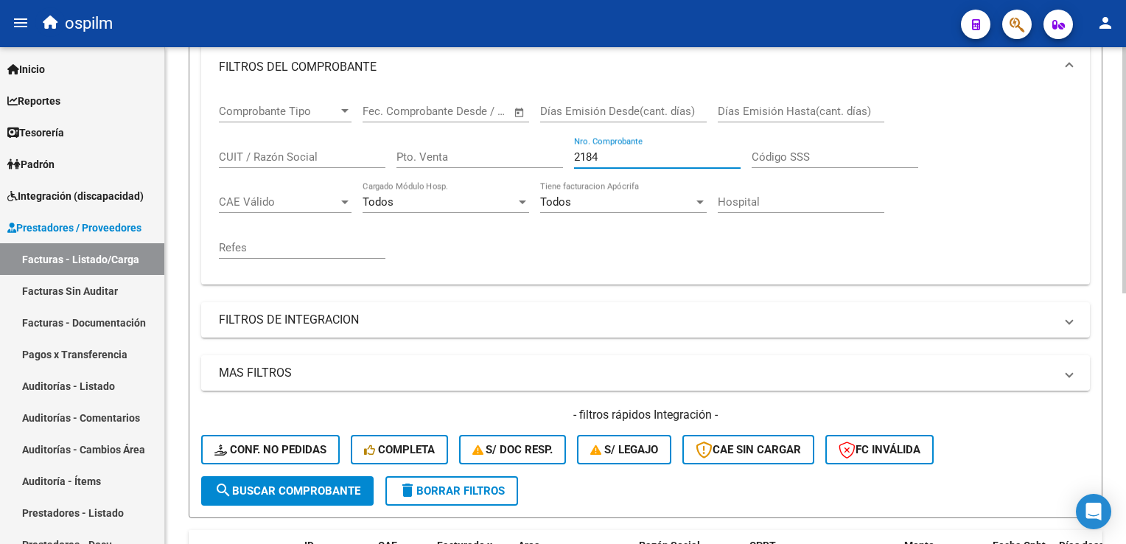
scroll to position [368, 0]
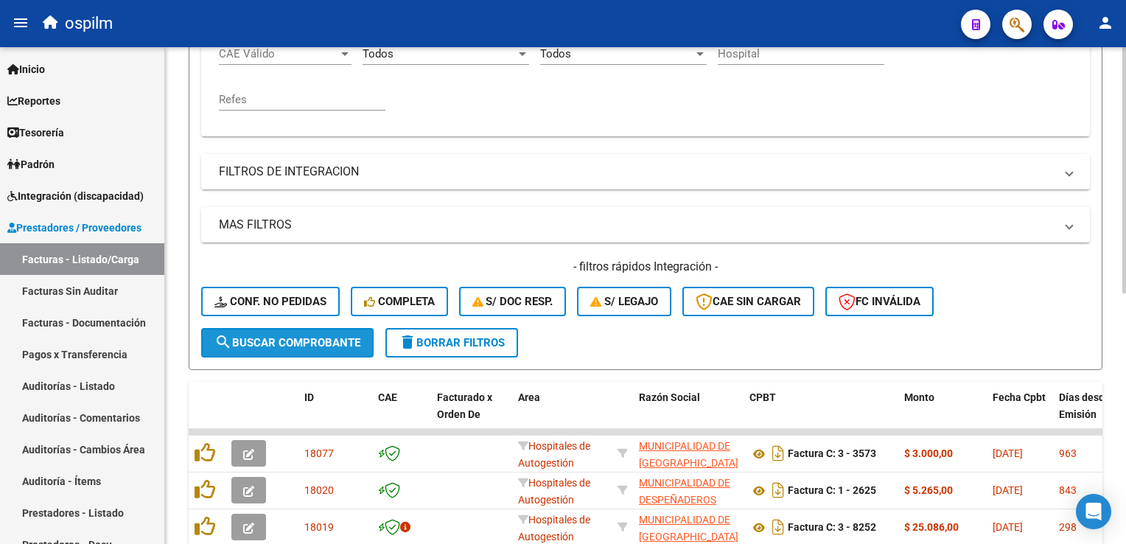
click at [283, 343] on span "search Buscar Comprobante" at bounding box center [287, 342] width 146 height 13
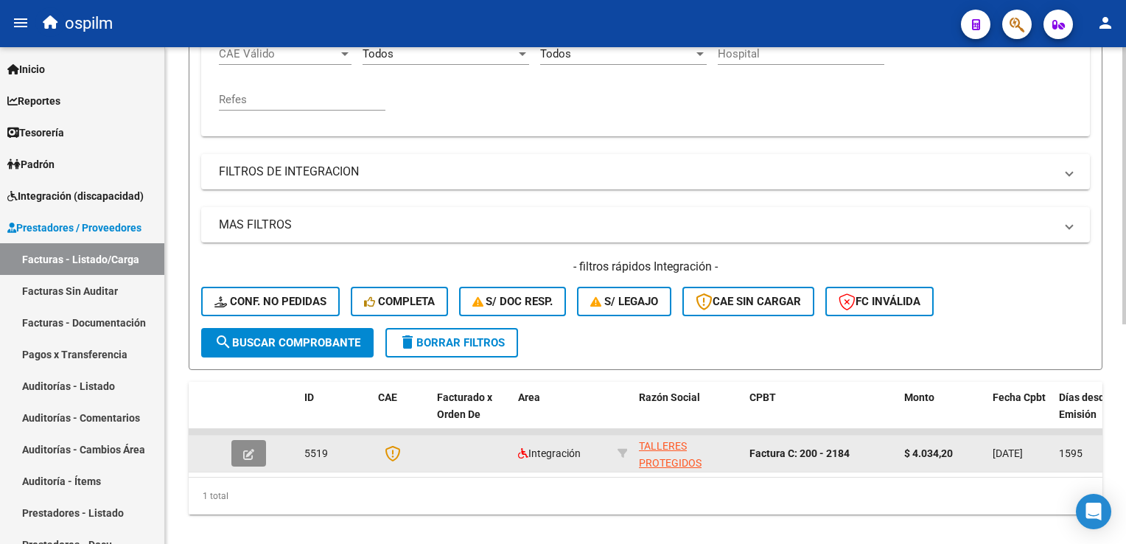
click at [241, 449] on button "button" at bounding box center [248, 453] width 35 height 27
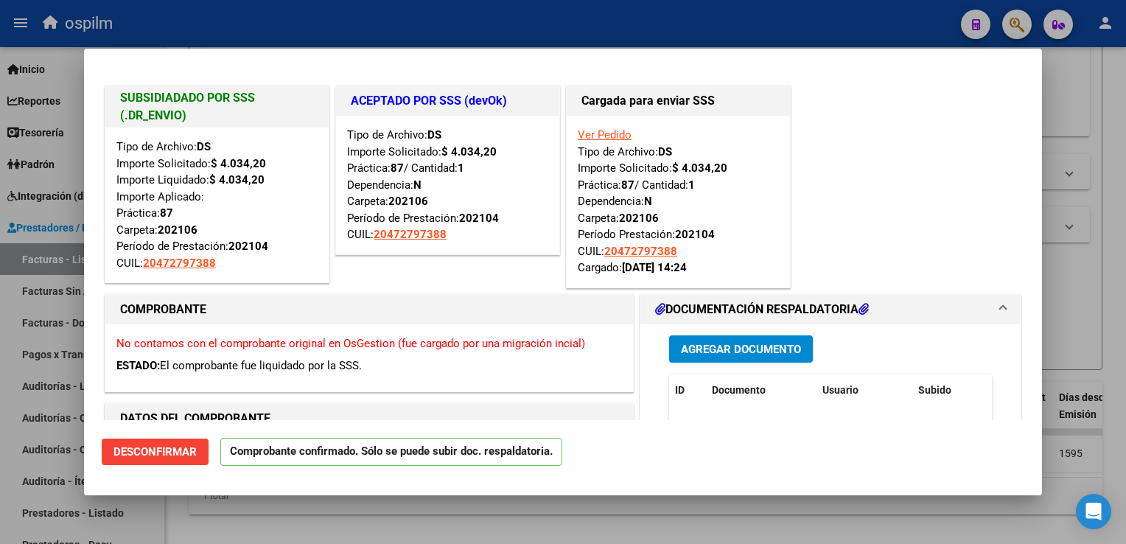
click at [794, 511] on div at bounding box center [563, 272] width 1126 height 544
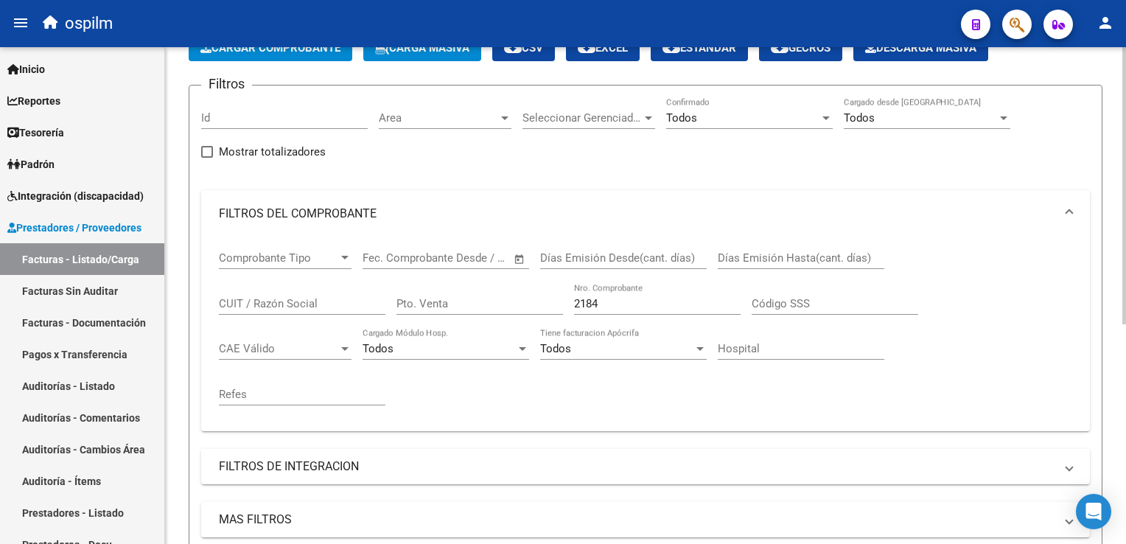
scroll to position [0, 0]
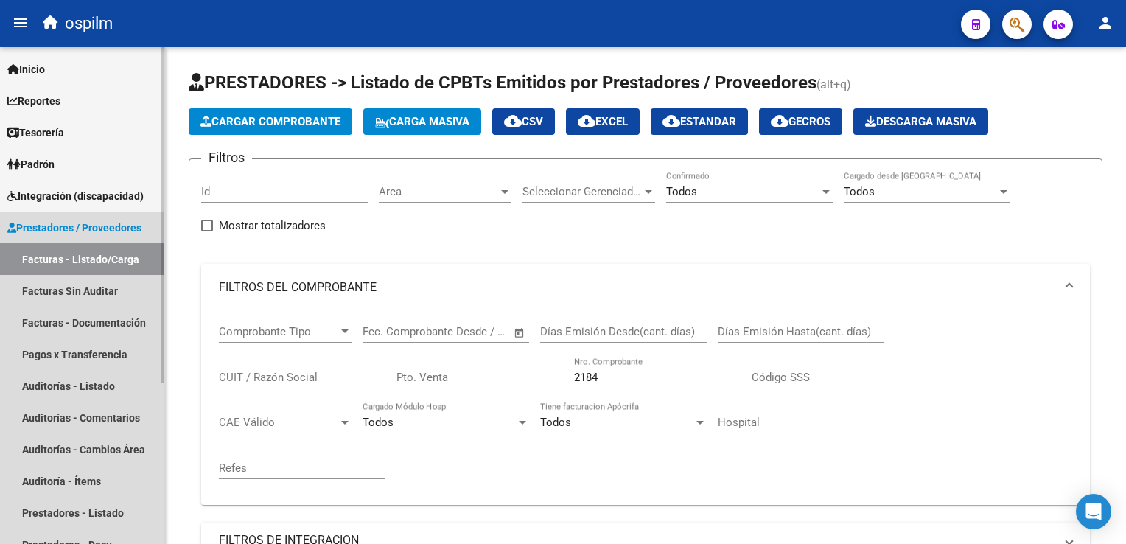
click at [97, 273] on link "Facturas - Listado/Carga" at bounding box center [82, 259] width 164 height 32
click at [100, 288] on link "Facturas Sin Auditar" at bounding box center [82, 291] width 164 height 32
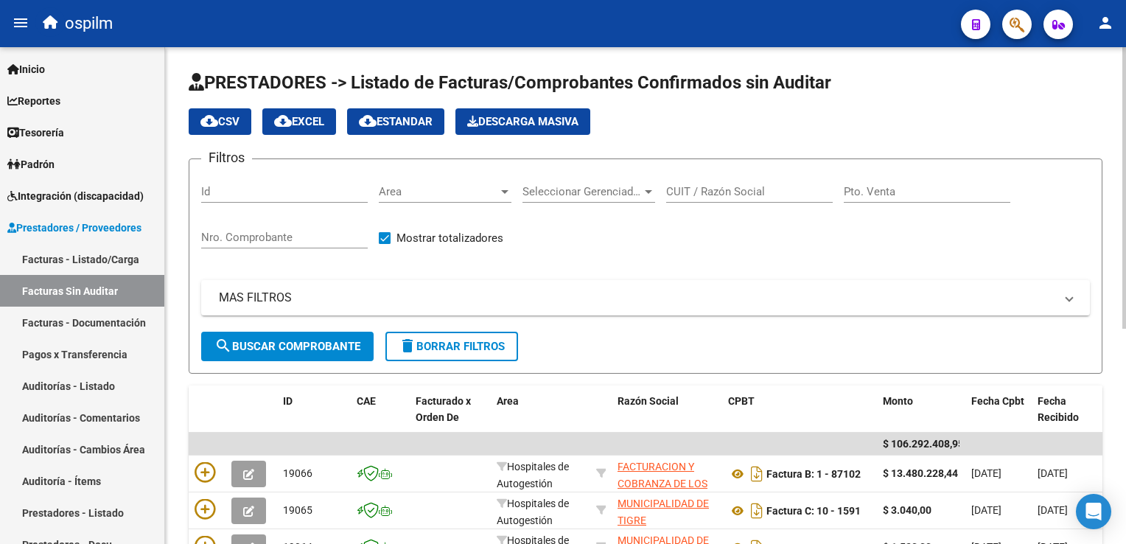
click at [236, 234] on input "Nro. Comprobante" at bounding box center [284, 237] width 167 height 13
click at [274, 334] on button "search Buscar Comprobante" at bounding box center [287, 346] width 172 height 29
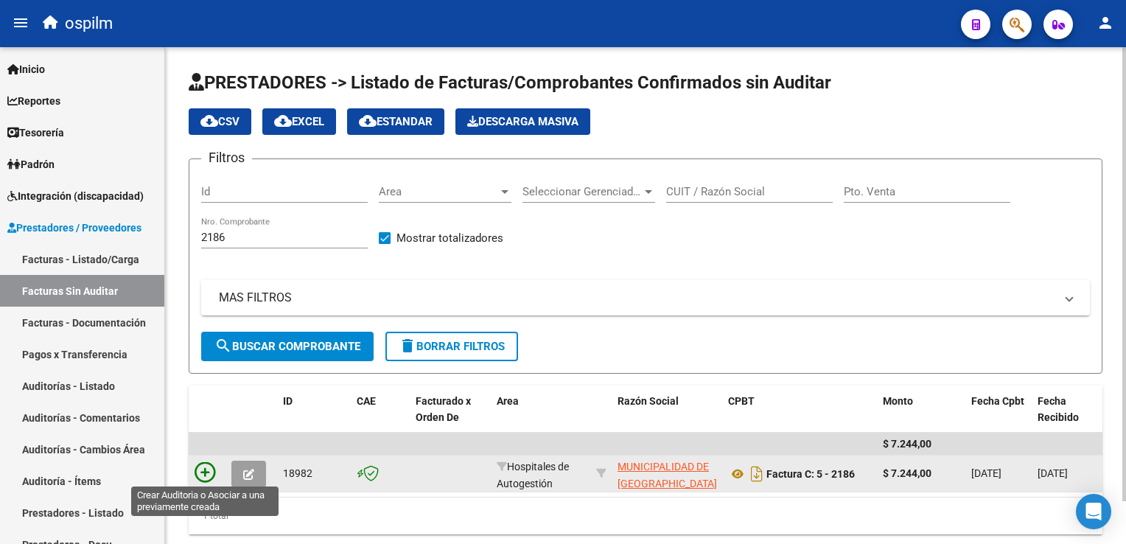
click at [204, 470] on icon at bounding box center [205, 472] width 21 height 21
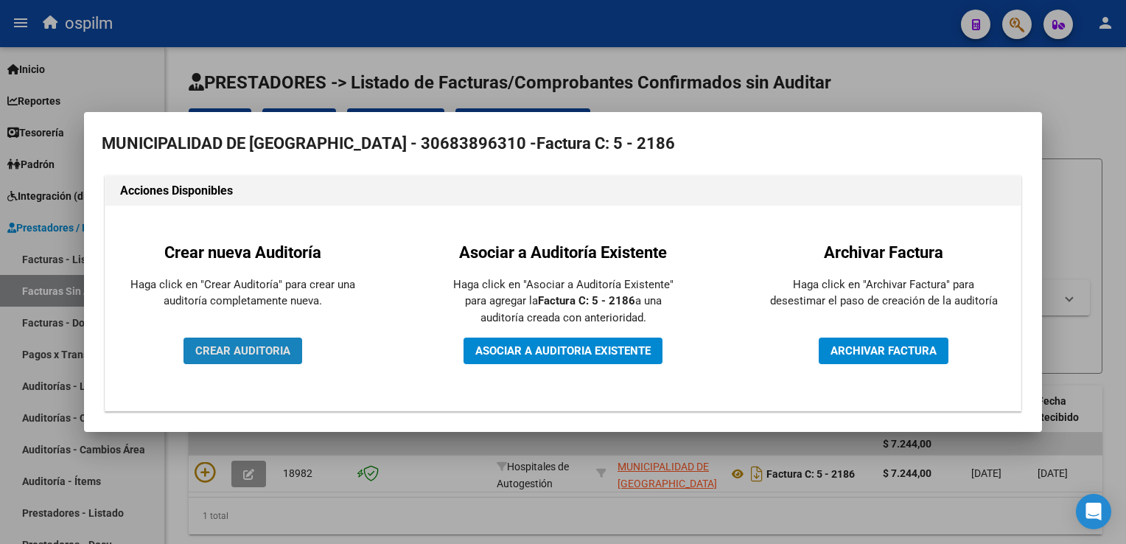
click at [258, 342] on button "CREAR AUDITORIA" at bounding box center [242, 350] width 119 height 27
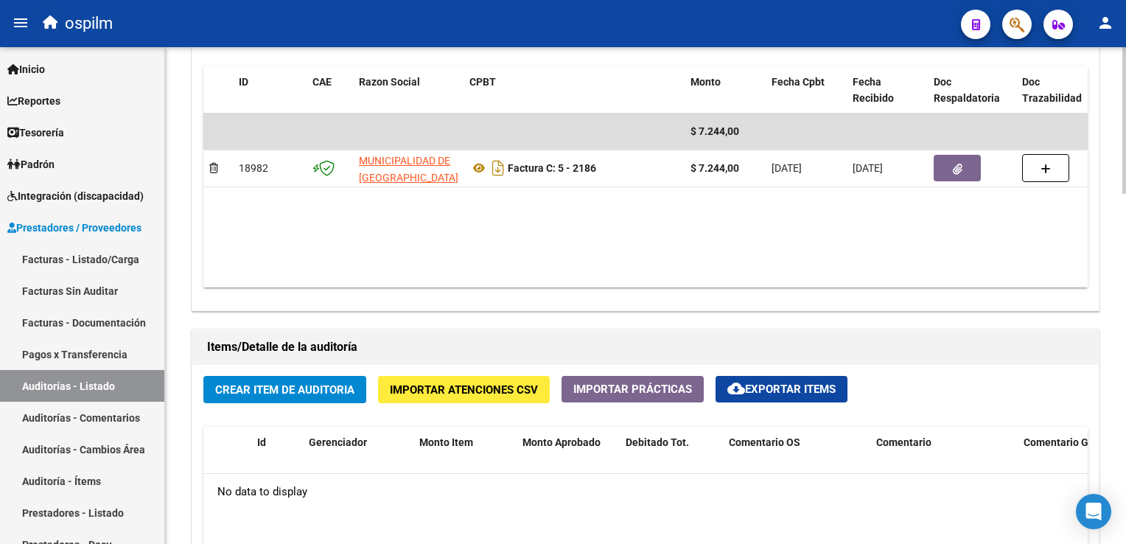
scroll to position [884, 0]
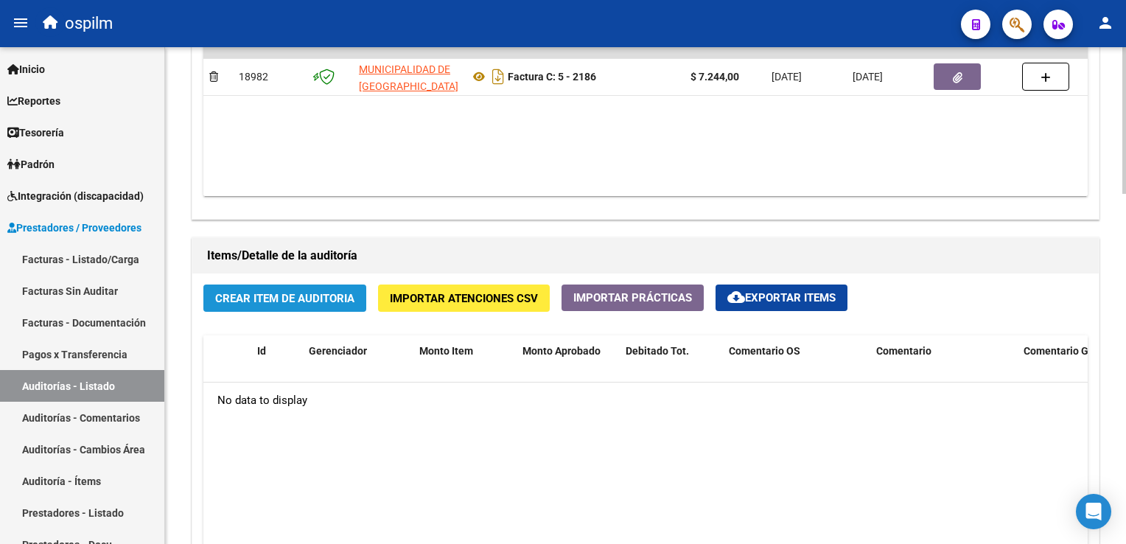
click at [239, 287] on button "Crear Item de Auditoria" at bounding box center [284, 297] width 163 height 27
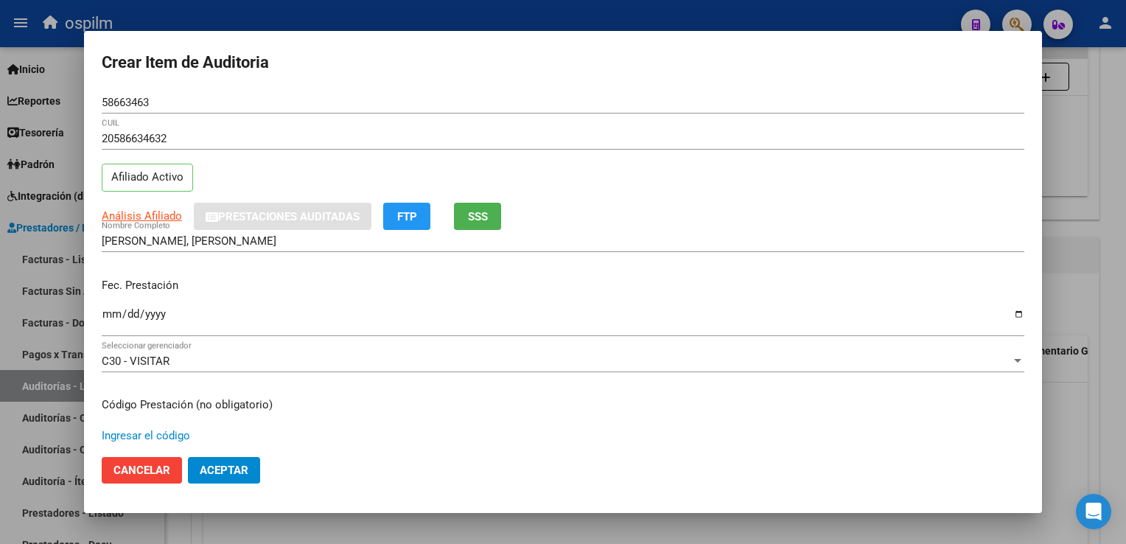
scroll to position [242, 0]
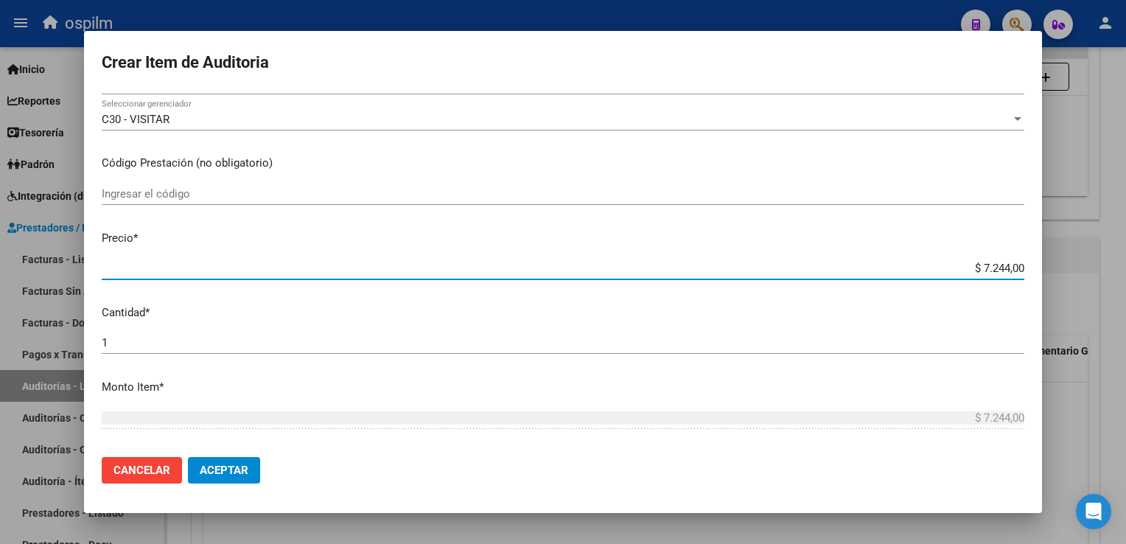
click at [242, 472] on span "Aceptar" at bounding box center [224, 469] width 49 height 13
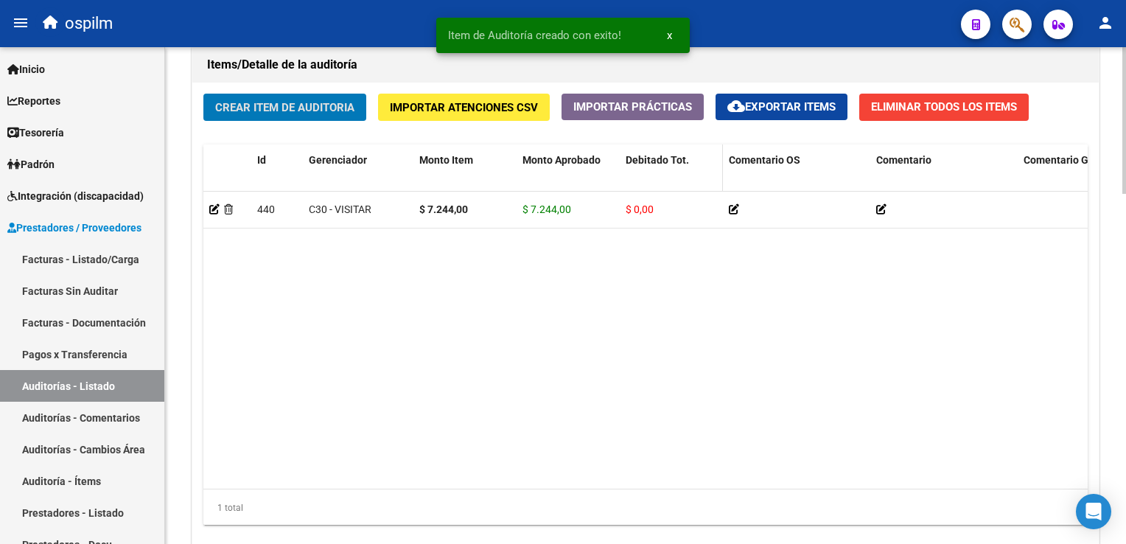
scroll to position [1183, 0]
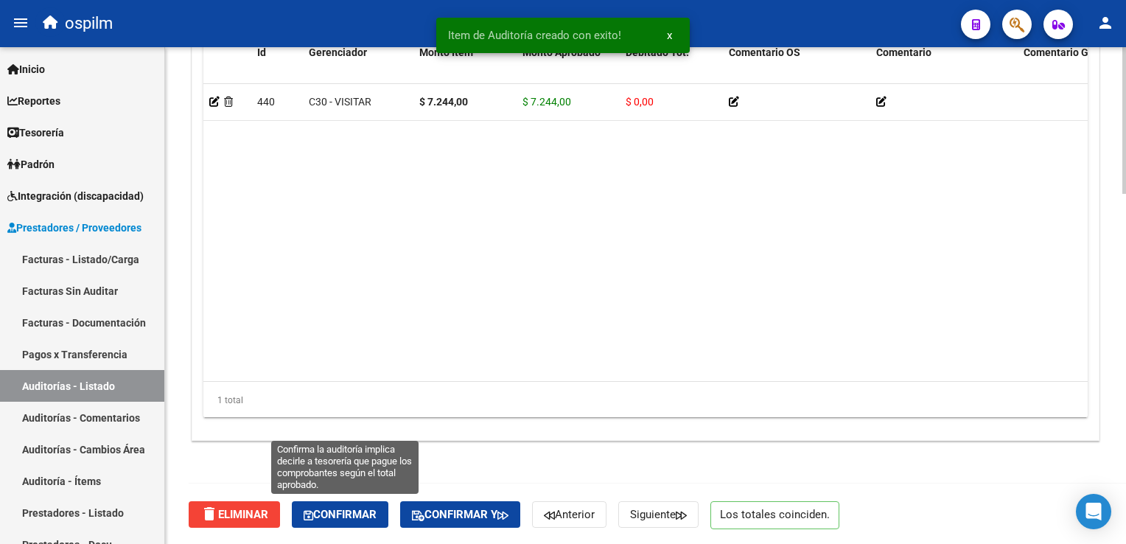
click at [353, 514] on span "Confirmar" at bounding box center [340, 514] width 73 height 13
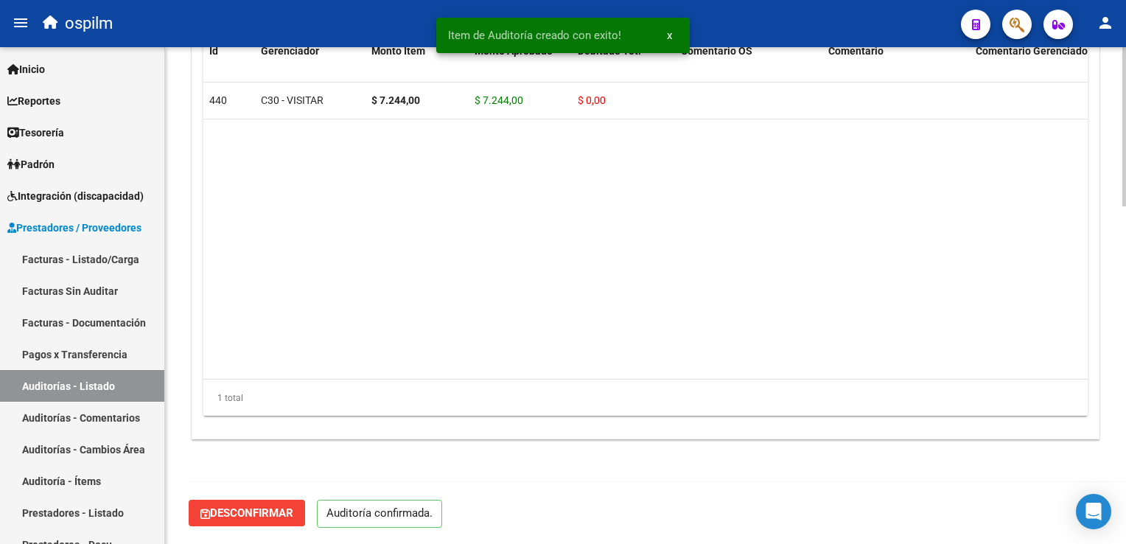
scroll to position [1052, 0]
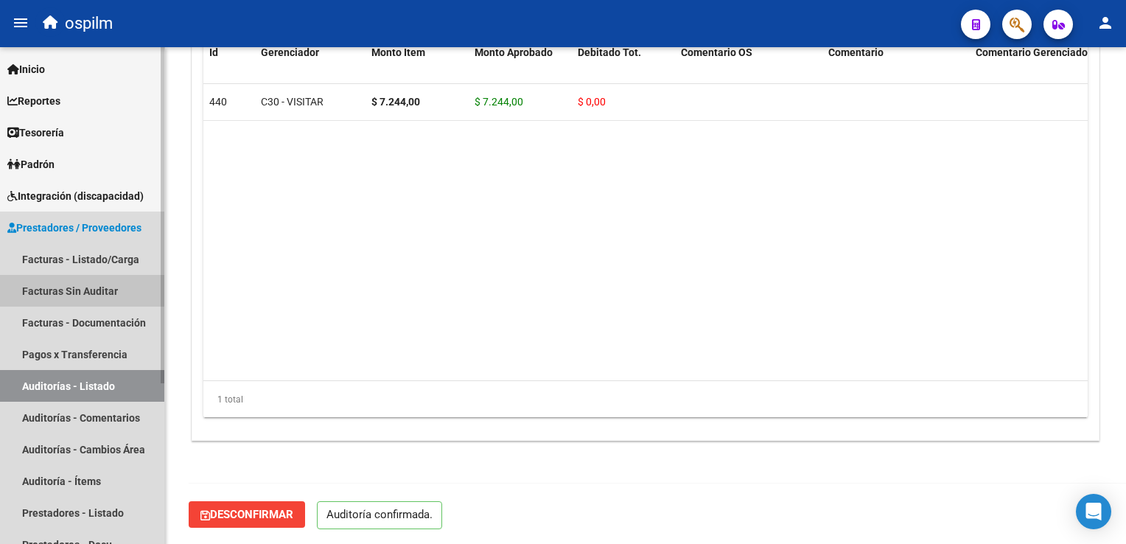
click at [94, 298] on link "Facturas Sin Auditar" at bounding box center [82, 291] width 164 height 32
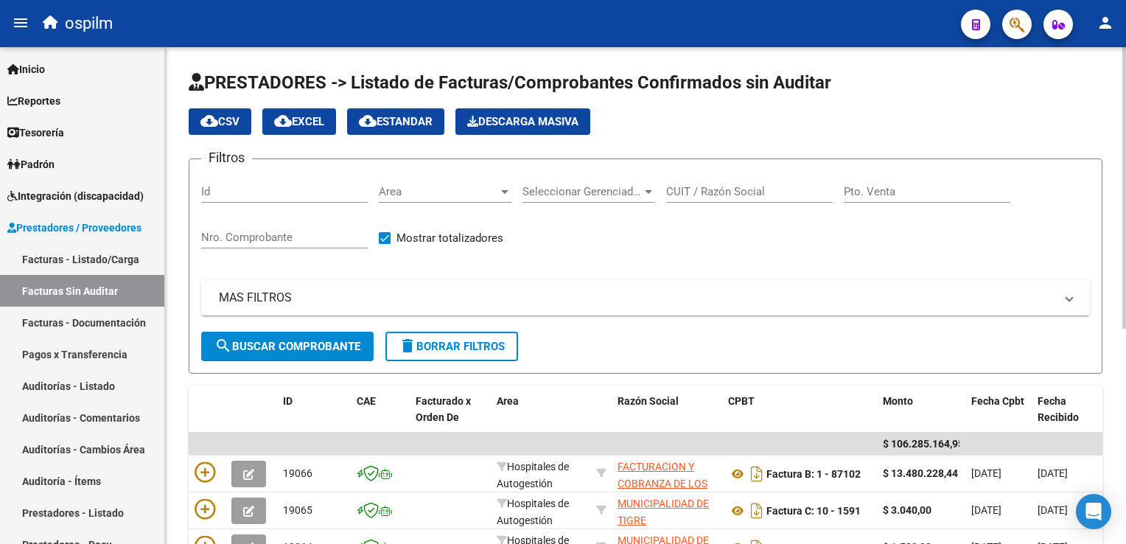
drag, startPoint x: 235, startPoint y: 245, endPoint x: 230, endPoint y: 239, distance: 8.4
click at [230, 240] on div "Nro. Comprobante" at bounding box center [284, 233] width 167 height 32
click at [228, 235] on input "Nro. Comprobante" at bounding box center [284, 237] width 167 height 13
click at [277, 332] on button "search Buscar Comprobante" at bounding box center [287, 346] width 172 height 29
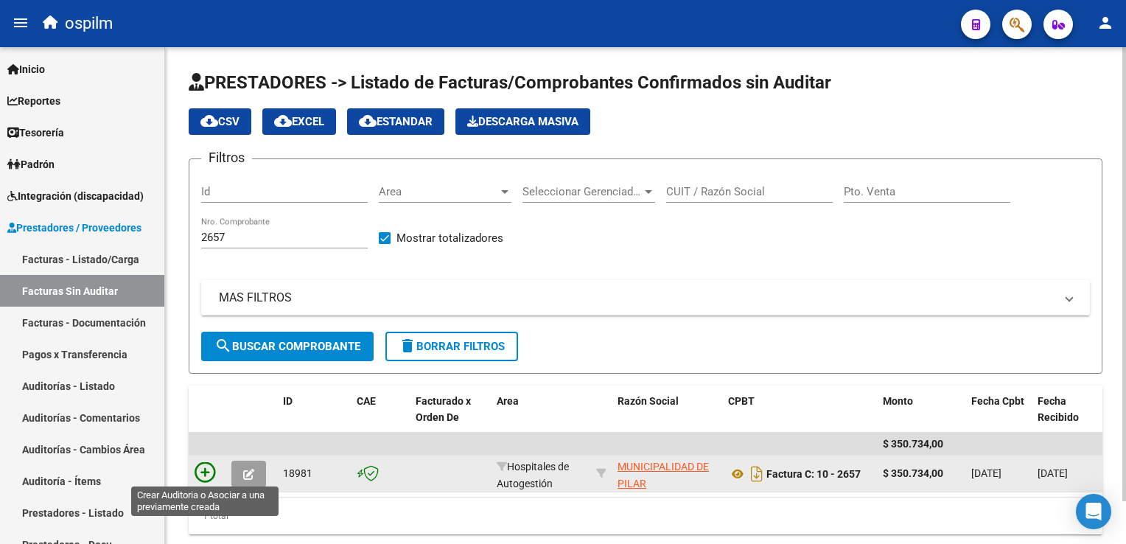
click at [208, 470] on icon at bounding box center [205, 472] width 21 height 21
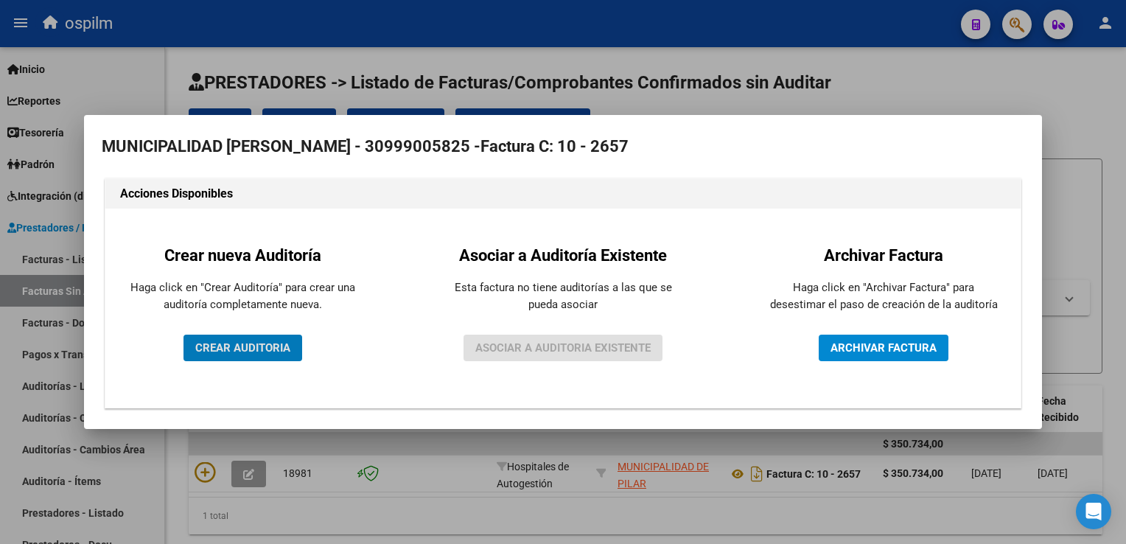
click at [252, 349] on span "CREAR AUDITORIA" at bounding box center [242, 347] width 95 height 13
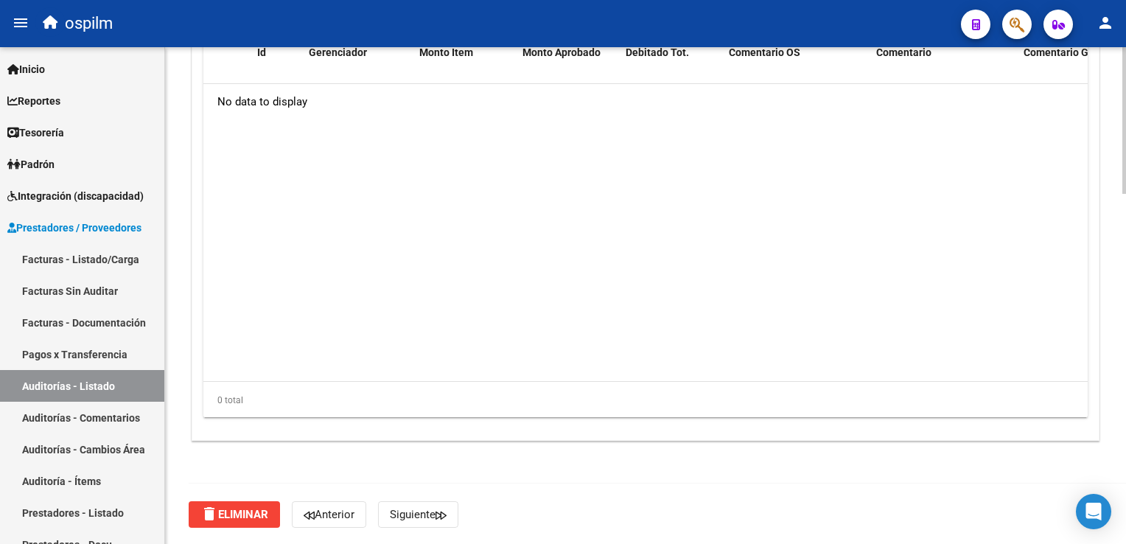
scroll to position [814, 0]
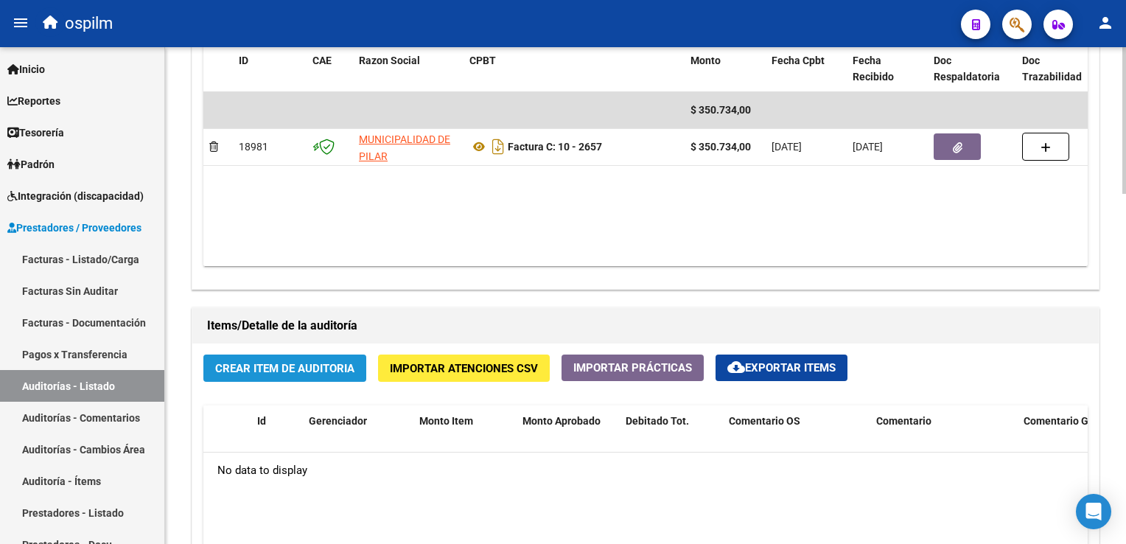
click at [271, 363] on span "Crear Item de Auditoria" at bounding box center [284, 368] width 139 height 13
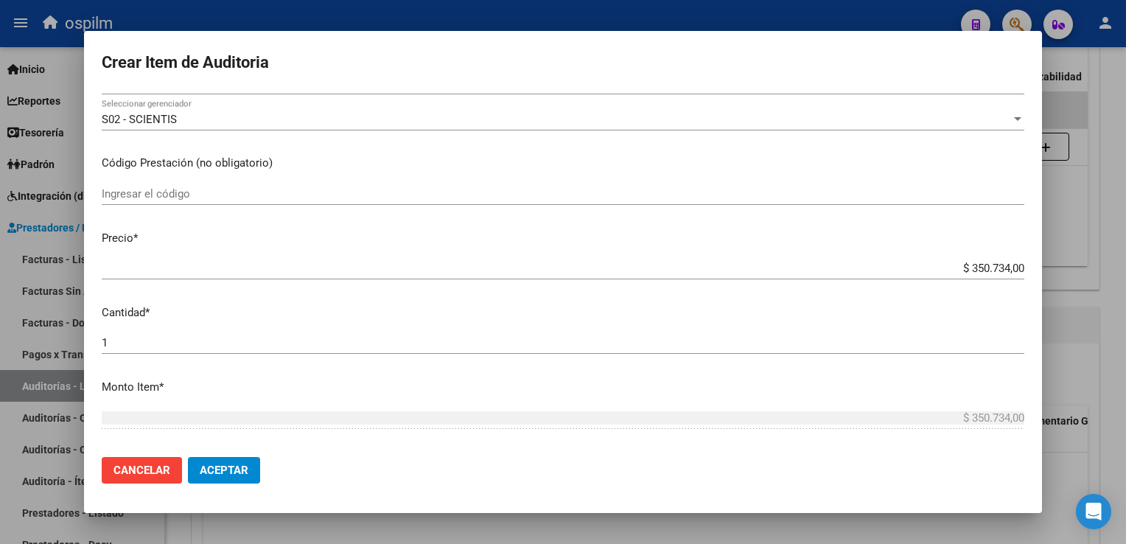
scroll to position [466, 0]
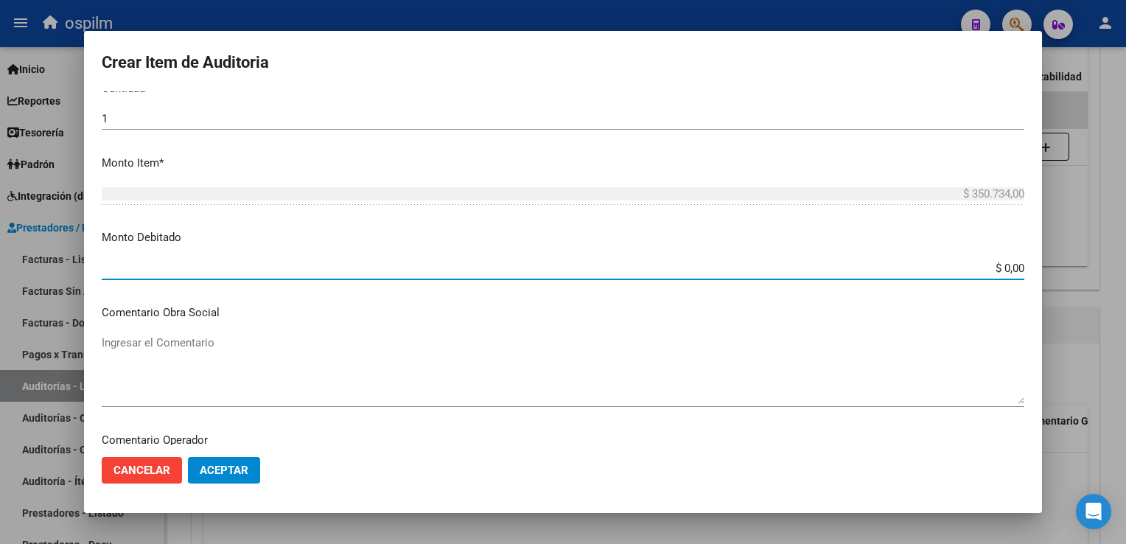
drag, startPoint x: 991, startPoint y: 269, endPoint x: 1079, endPoint y: 264, distance: 87.8
click at [1079, 264] on div "Crear Item de Auditoria 22766164 Nro Documento 20227661640 CUIL Afiliado Inacti…" at bounding box center [563, 272] width 1126 height 544
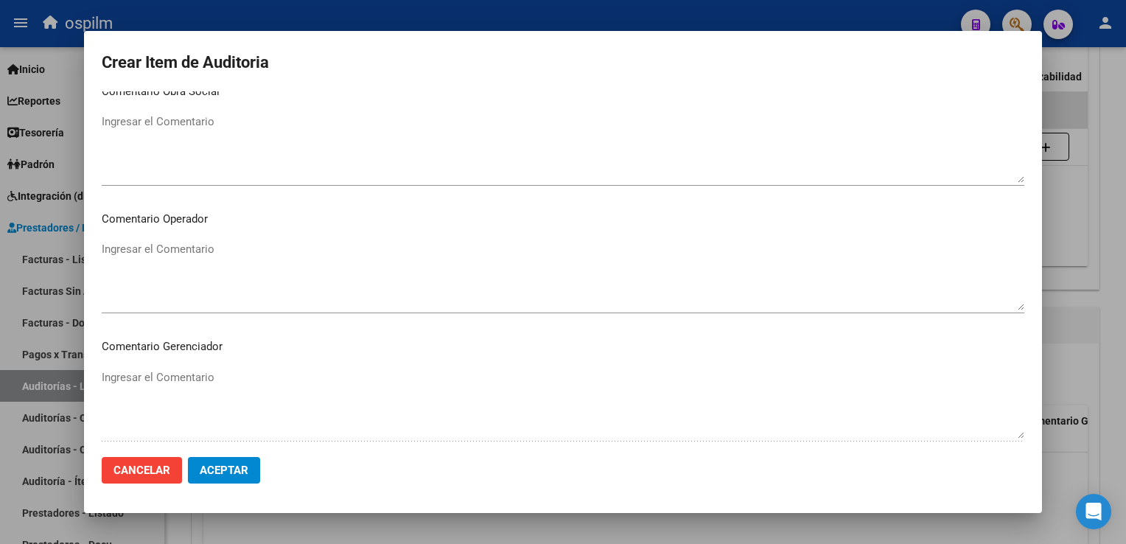
click at [255, 464] on button "Aceptar" at bounding box center [224, 470] width 72 height 27
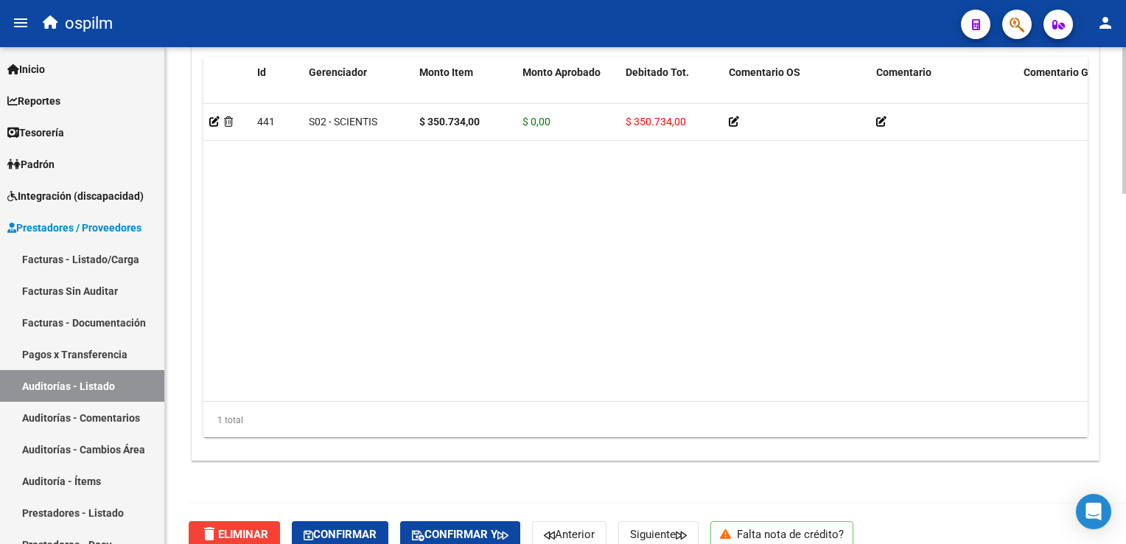
scroll to position [1183, 0]
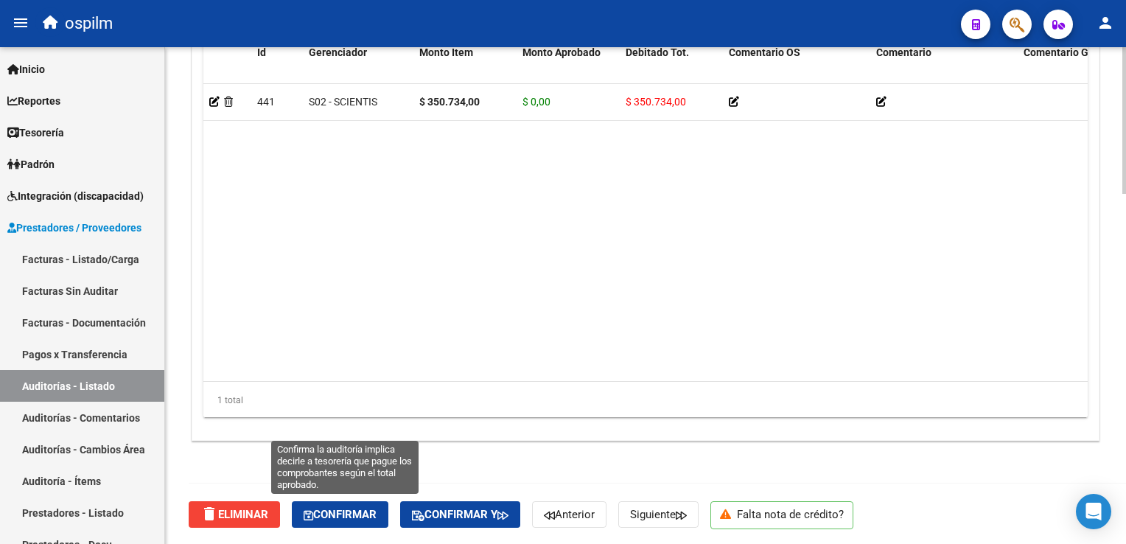
click at [332, 510] on span "Confirmar" at bounding box center [340, 514] width 73 height 13
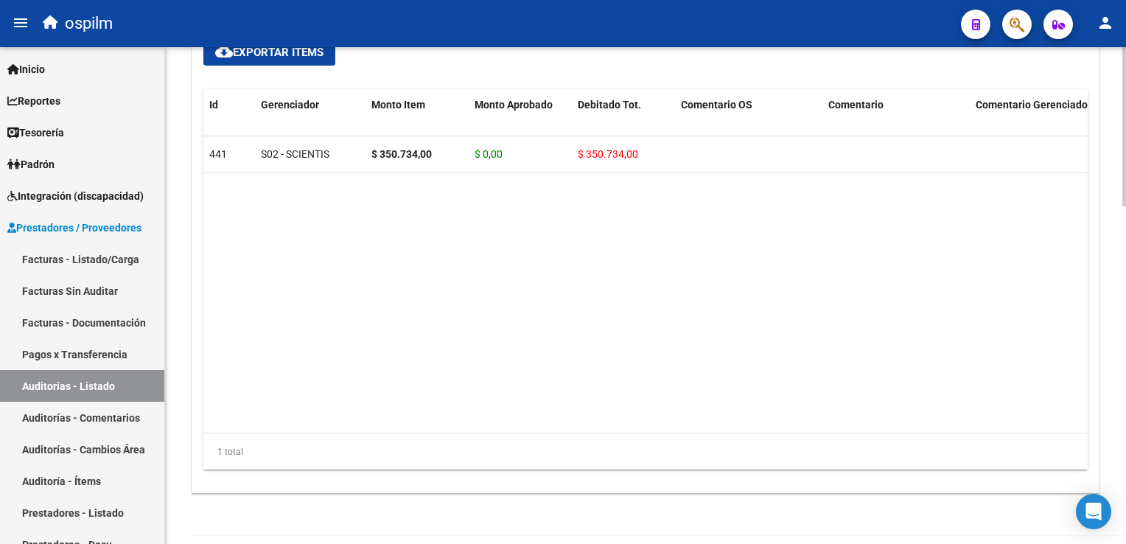
scroll to position [1052, 0]
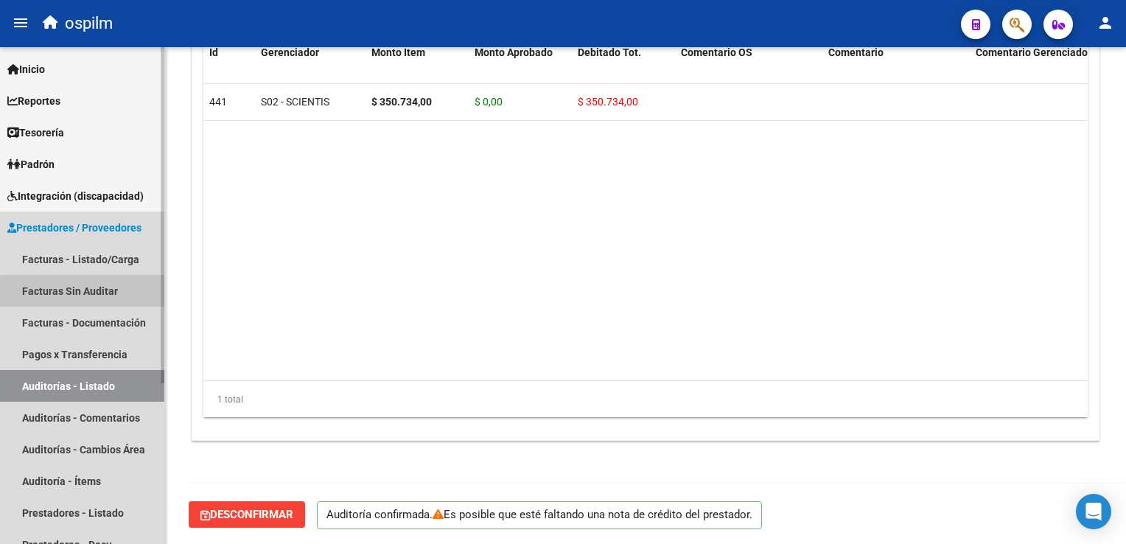
click at [88, 292] on link "Facturas Sin Auditar" at bounding box center [82, 291] width 164 height 32
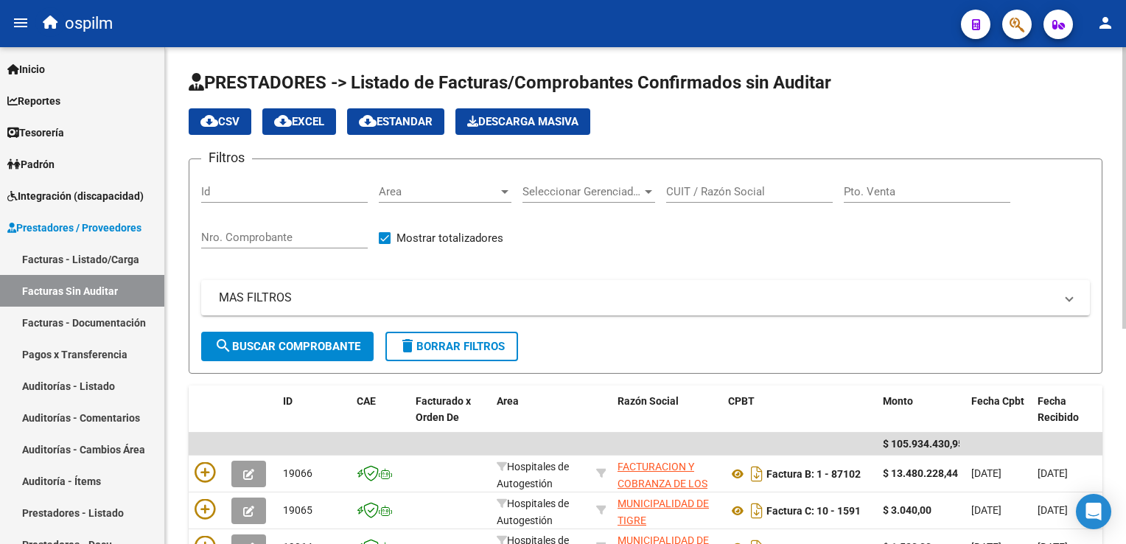
click at [253, 232] on input "Nro. Comprobante" at bounding box center [284, 237] width 167 height 13
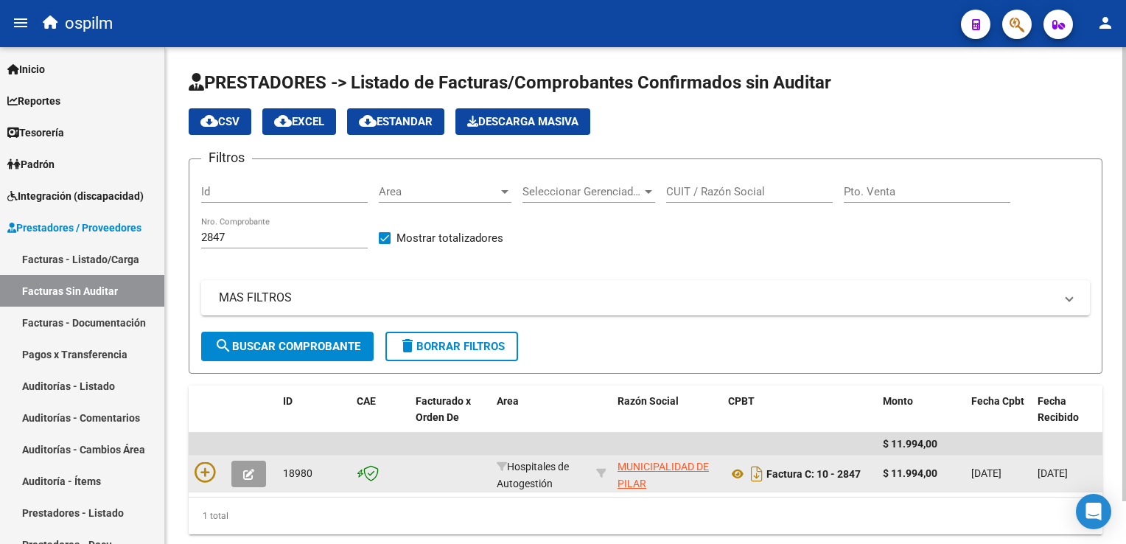
click at [205, 483] on div at bounding box center [207, 473] width 25 height 23
click at [203, 476] on icon at bounding box center [205, 472] width 21 height 21
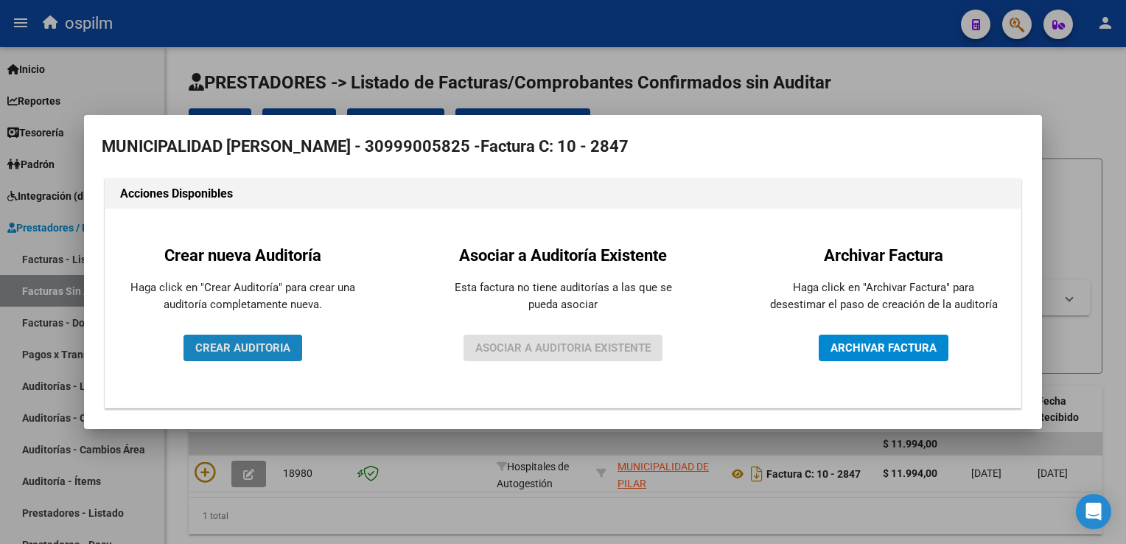
click at [234, 352] on span "CREAR AUDITORIA" at bounding box center [242, 347] width 95 height 13
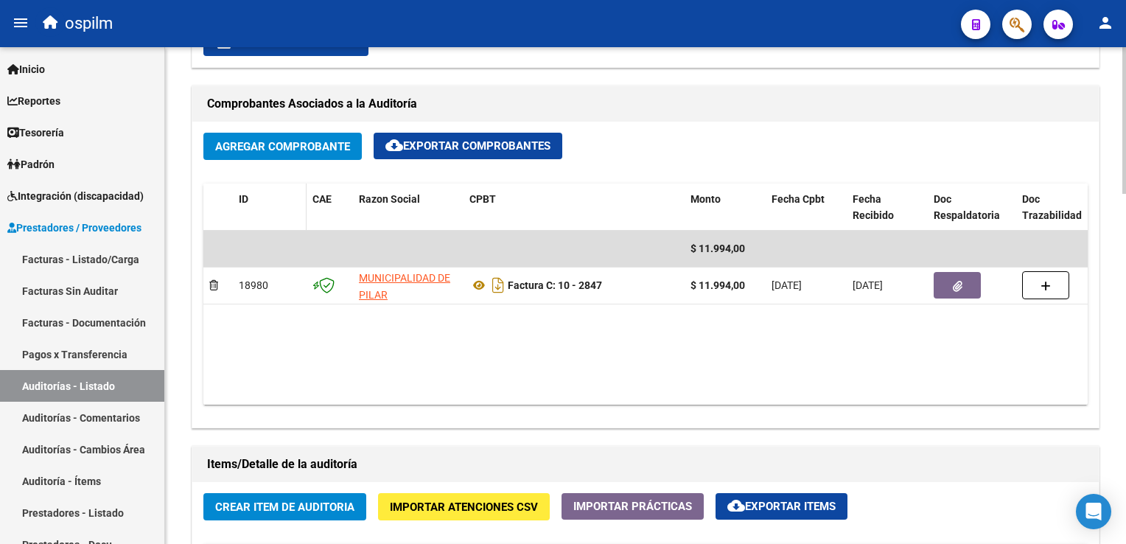
scroll to position [737, 0]
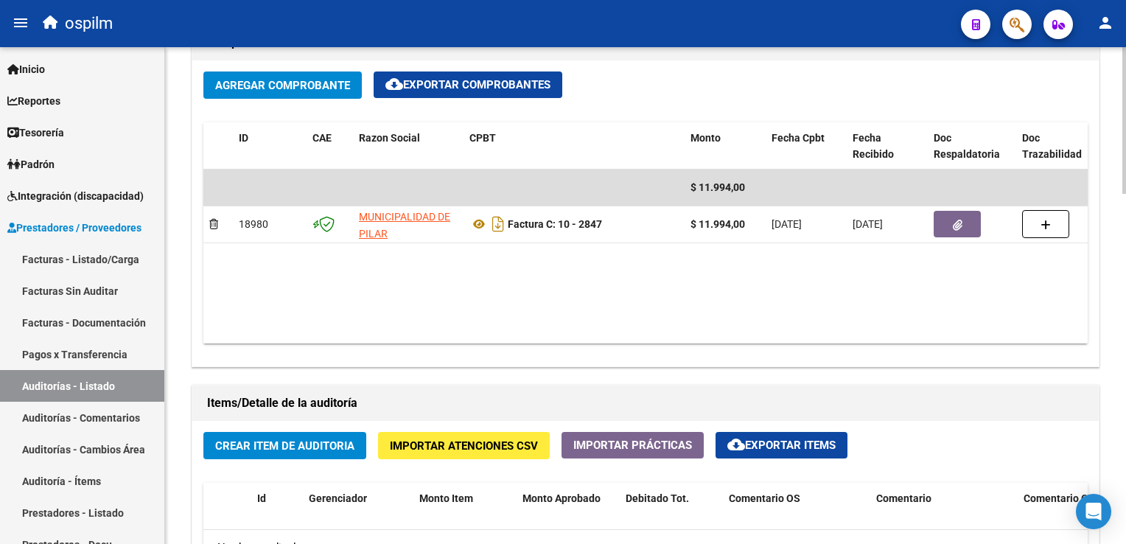
click at [276, 442] on span "Crear Item de Auditoria" at bounding box center [284, 445] width 139 height 13
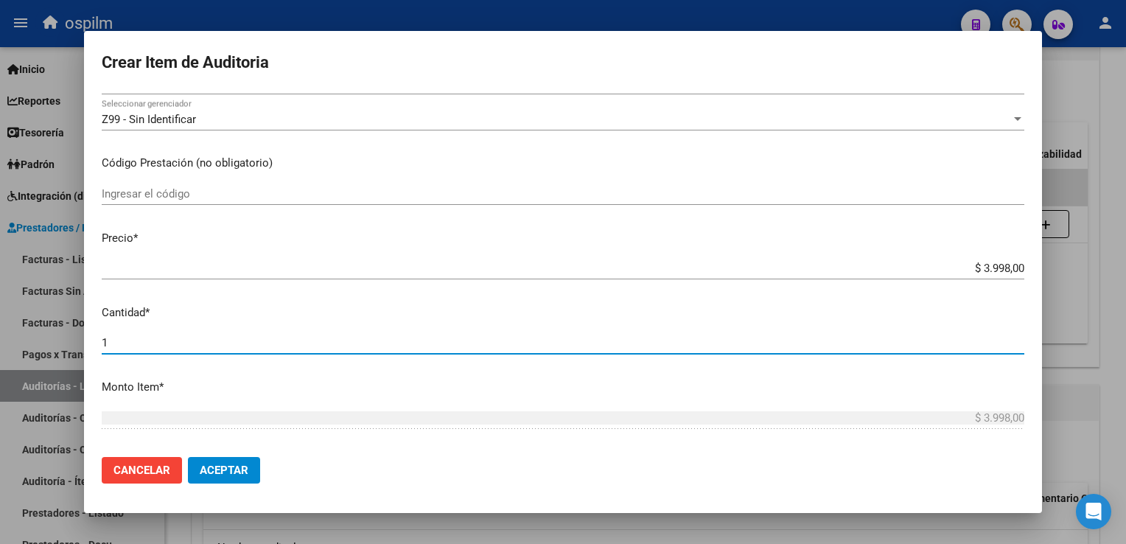
scroll to position [466, 0]
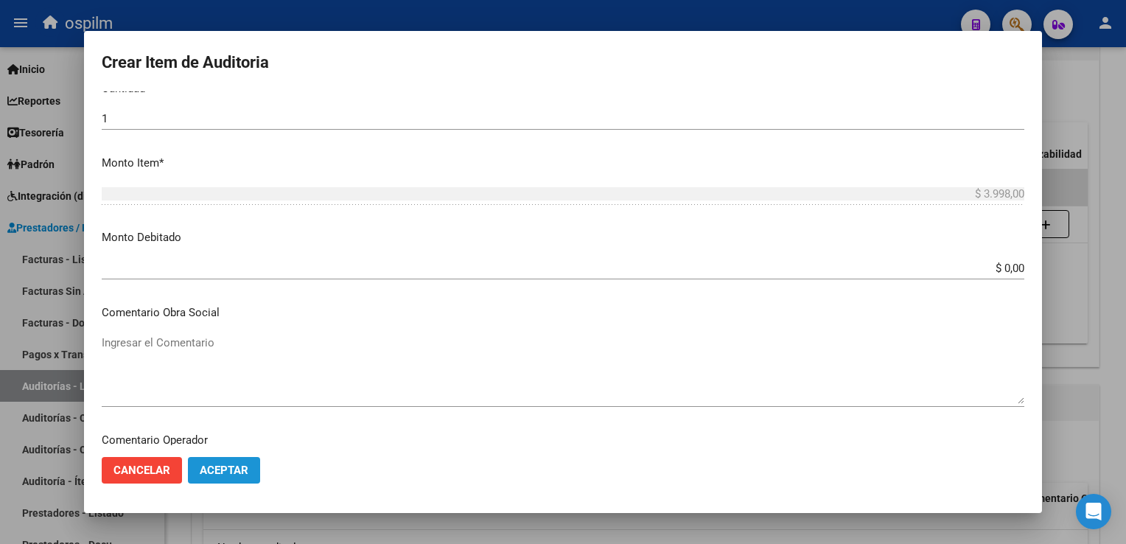
click at [242, 472] on span "Aceptar" at bounding box center [224, 469] width 49 height 13
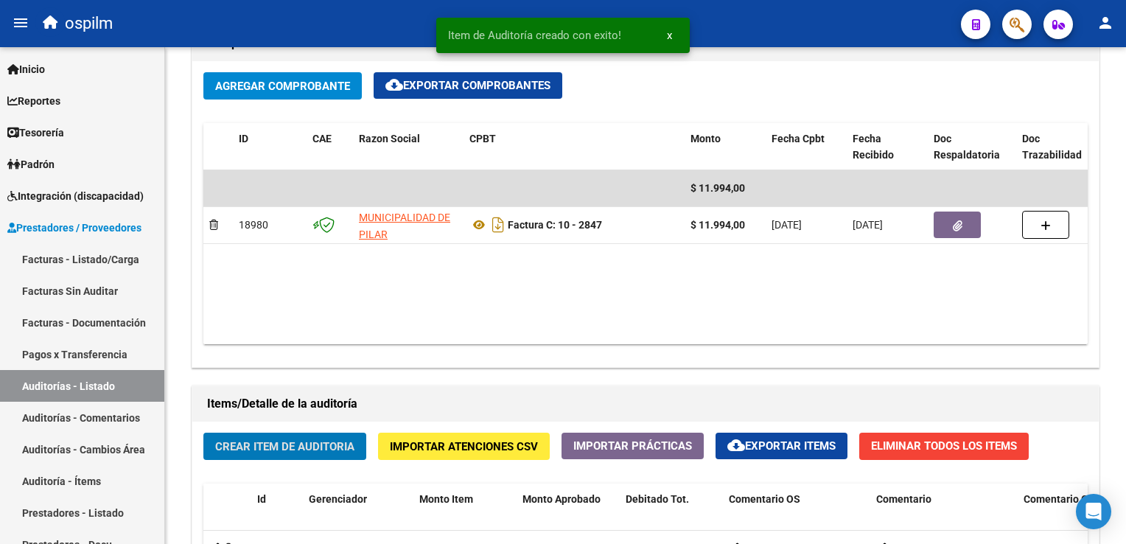
scroll to position [737, 0]
click at [309, 449] on span "Crear Item de Auditoria" at bounding box center [284, 446] width 139 height 13
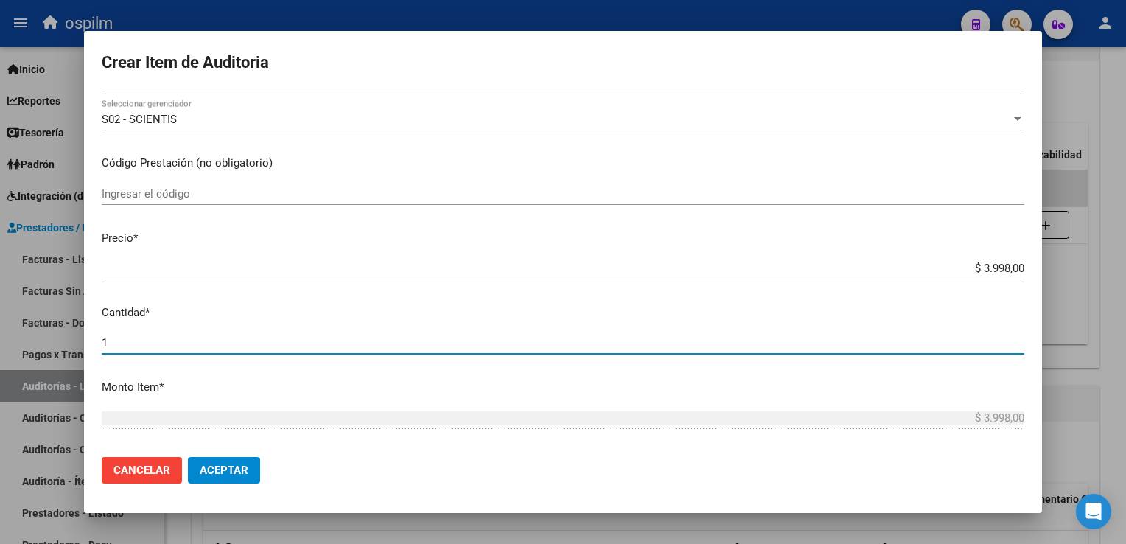
scroll to position [466, 0]
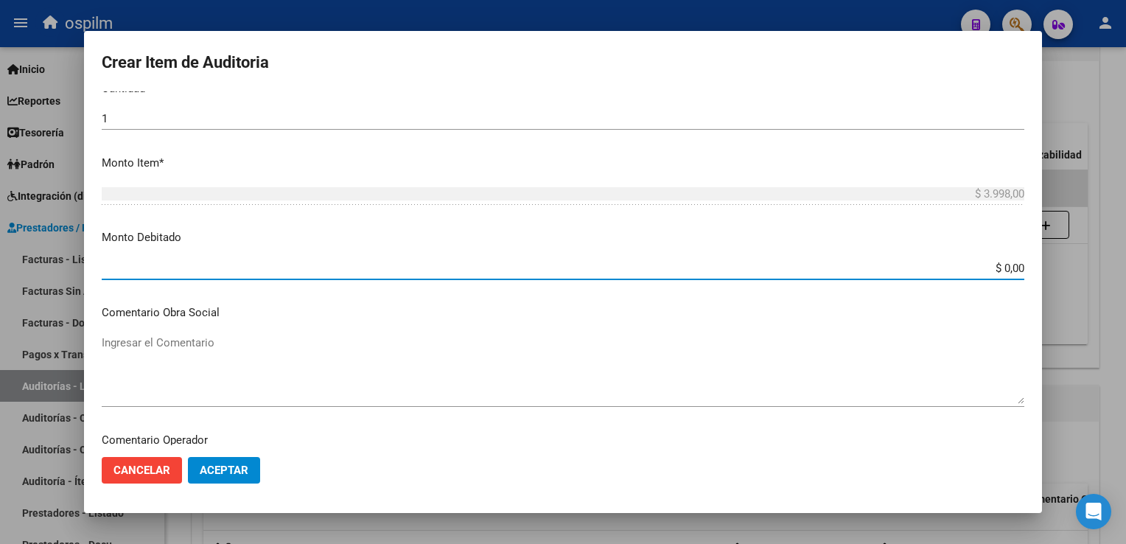
click at [243, 473] on span "Aceptar" at bounding box center [224, 469] width 49 height 13
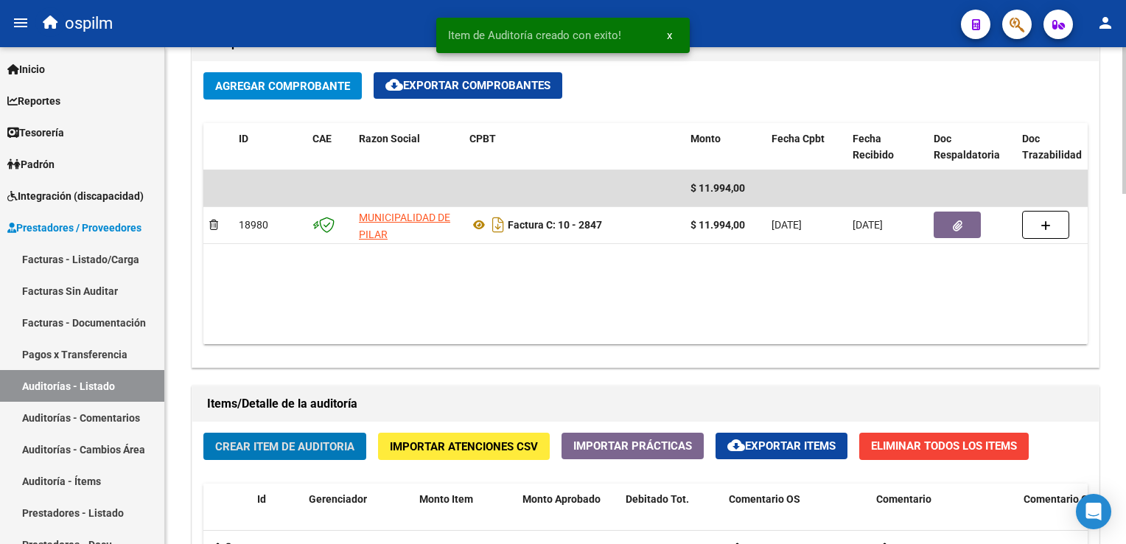
click at [290, 446] on span "Crear Item de Auditoria" at bounding box center [284, 446] width 139 height 13
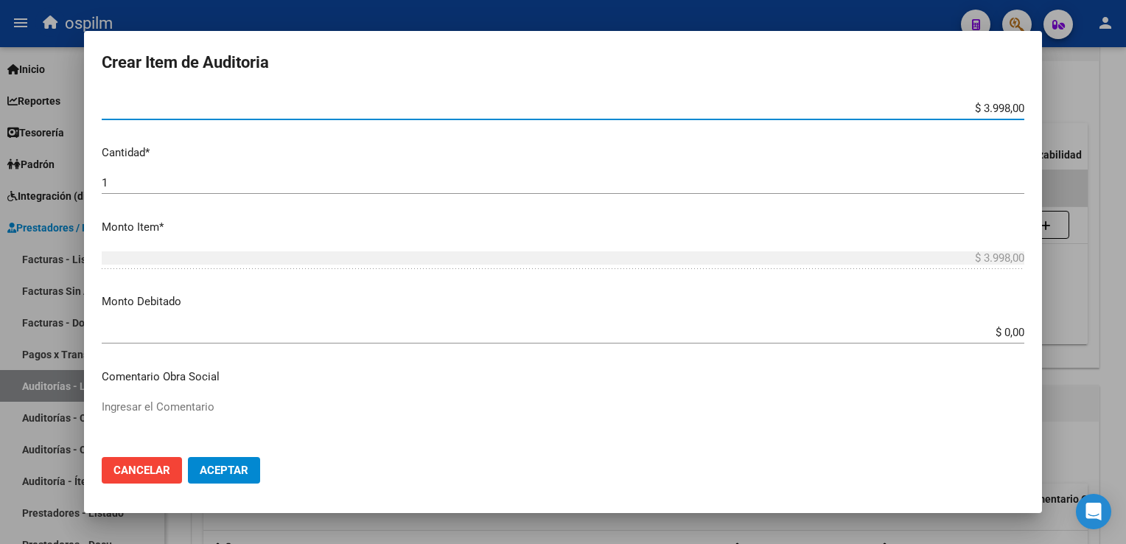
scroll to position [463, 0]
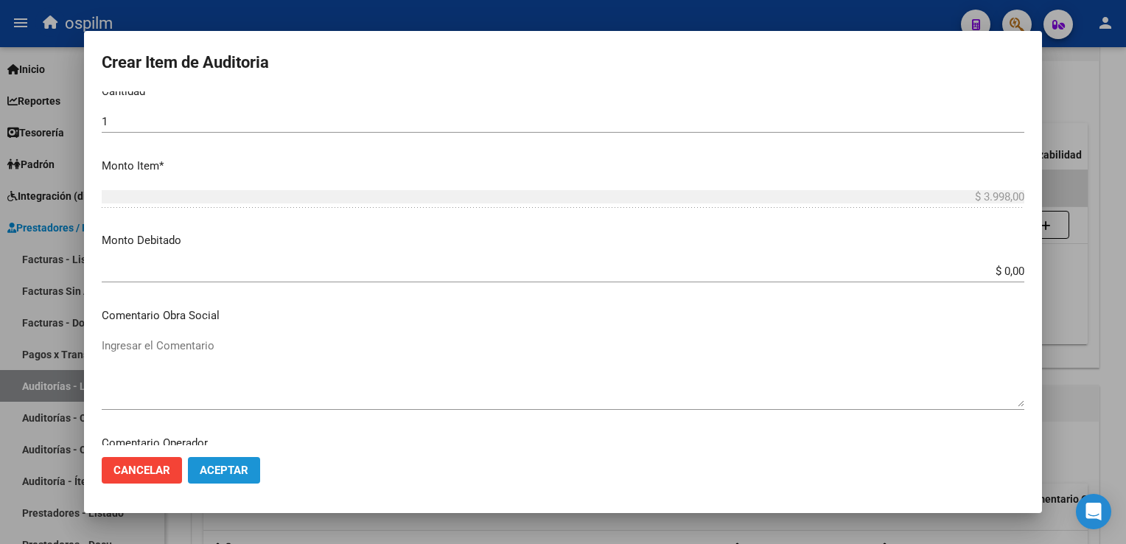
click at [251, 473] on button "Aceptar" at bounding box center [224, 470] width 72 height 27
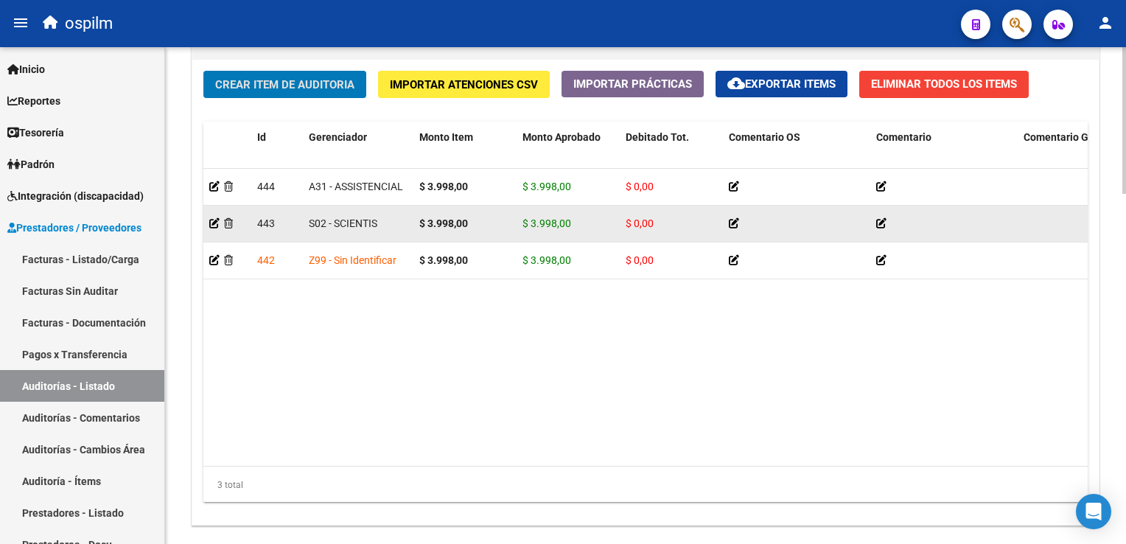
scroll to position [1183, 0]
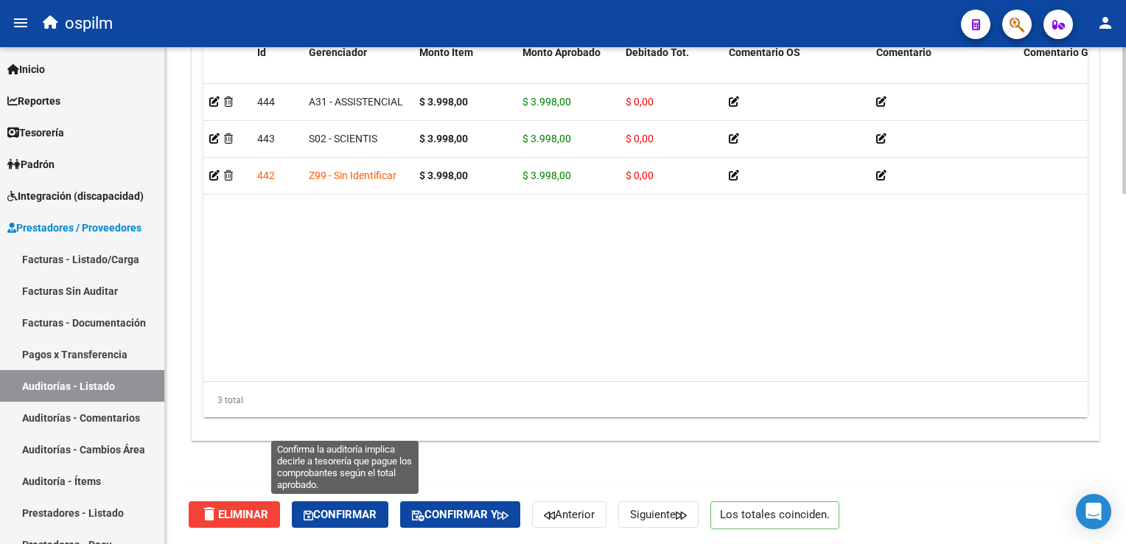
click at [346, 511] on span "Confirmar" at bounding box center [340, 514] width 73 height 13
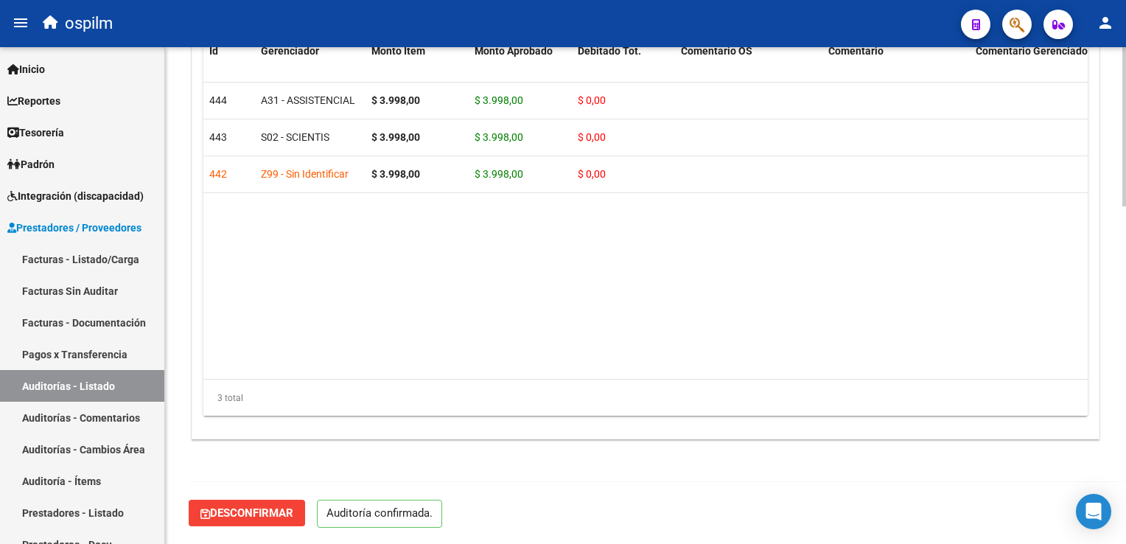
scroll to position [1052, 0]
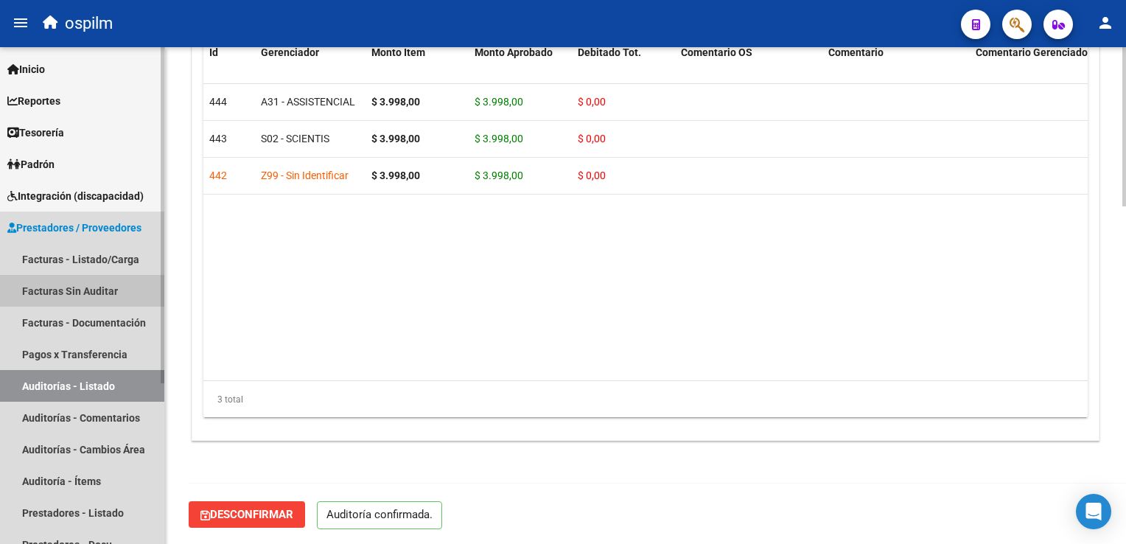
click at [68, 287] on link "Facturas Sin Auditar" at bounding box center [82, 291] width 164 height 32
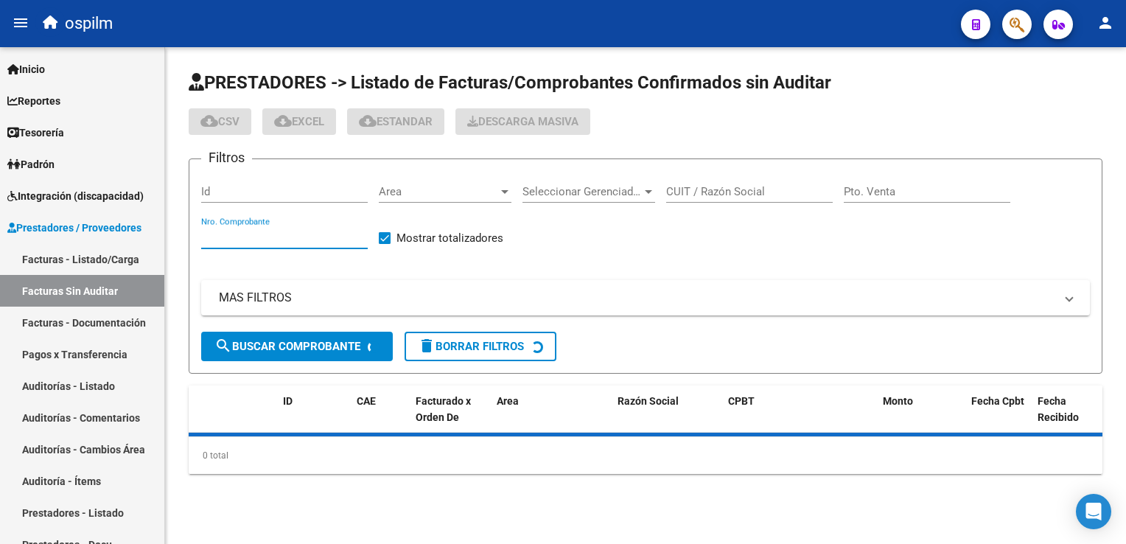
click at [290, 236] on input "Nro. Comprobante" at bounding box center [284, 237] width 167 height 13
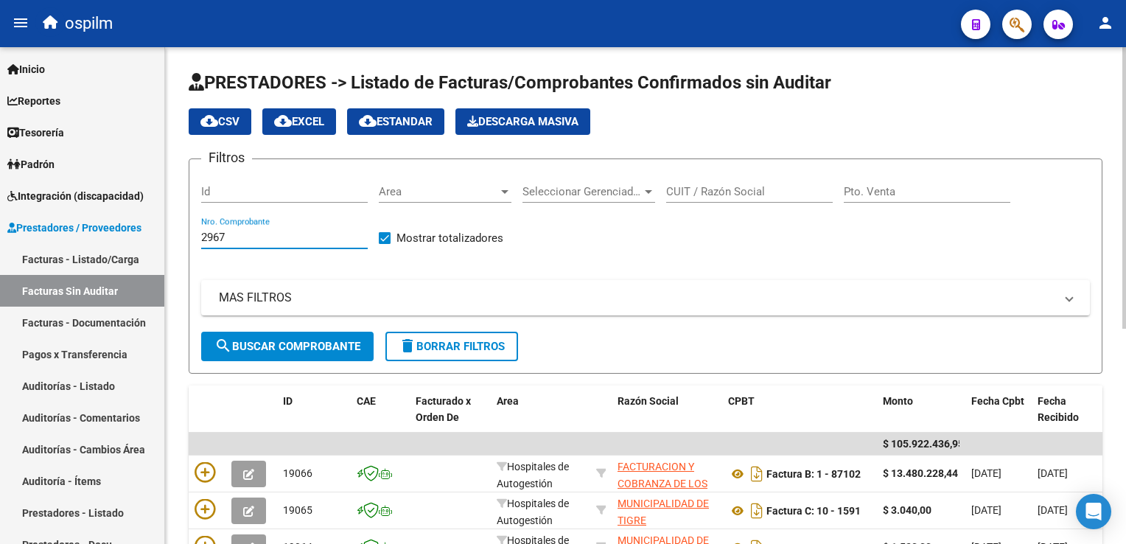
click at [267, 340] on span "search Buscar Comprobante" at bounding box center [287, 346] width 146 height 13
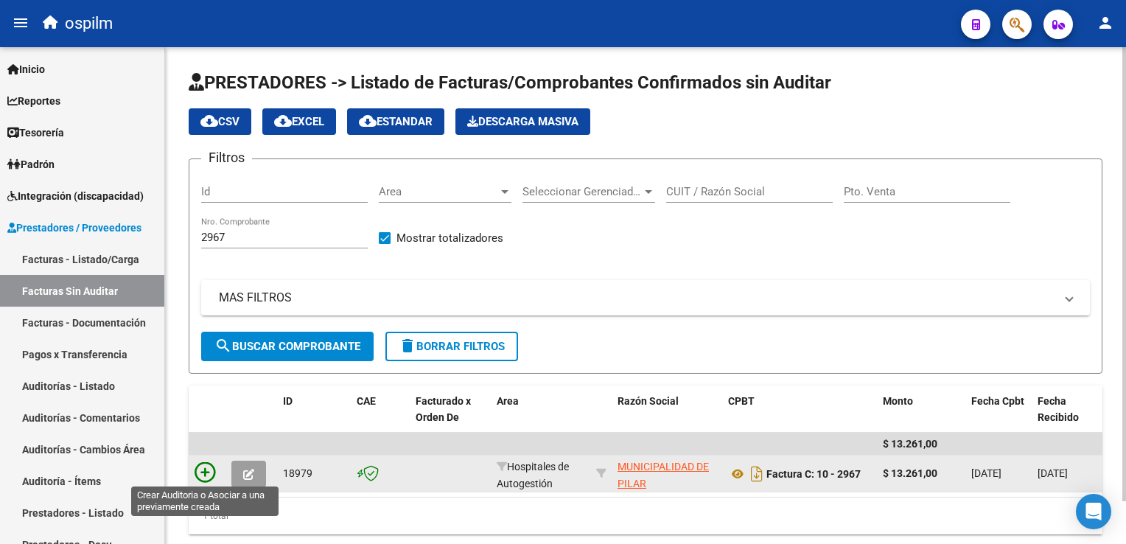
click at [200, 472] on icon at bounding box center [205, 472] width 21 height 21
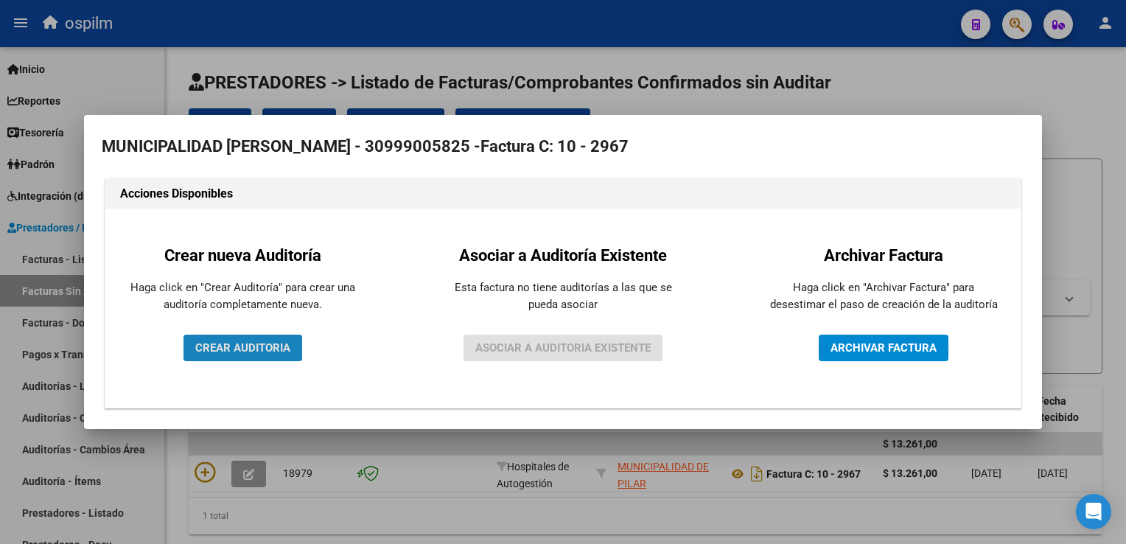
click at [241, 348] on span "CREAR AUDITORIA" at bounding box center [242, 347] width 95 height 13
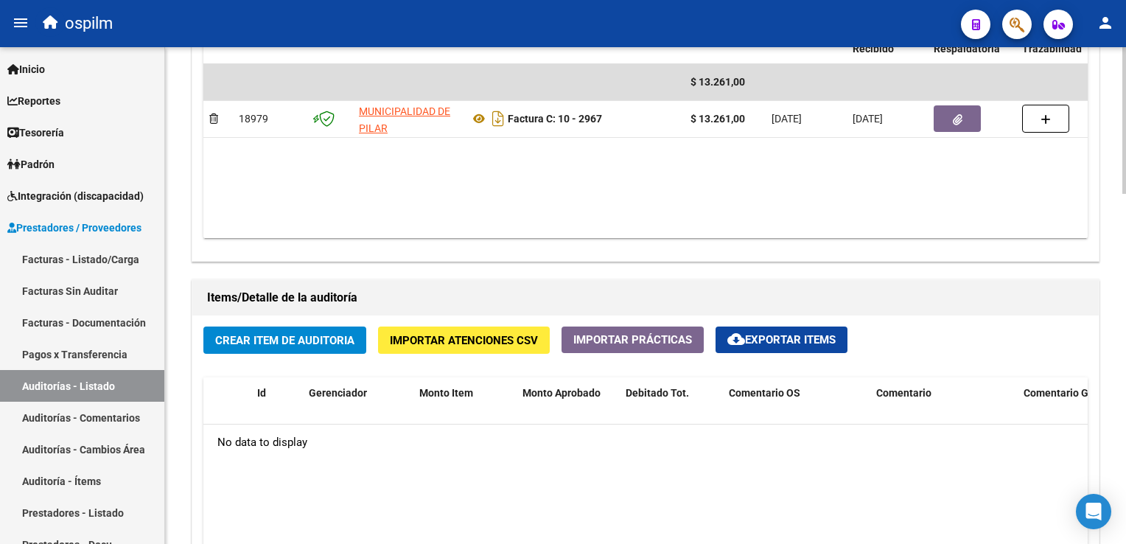
scroll to position [958, 0]
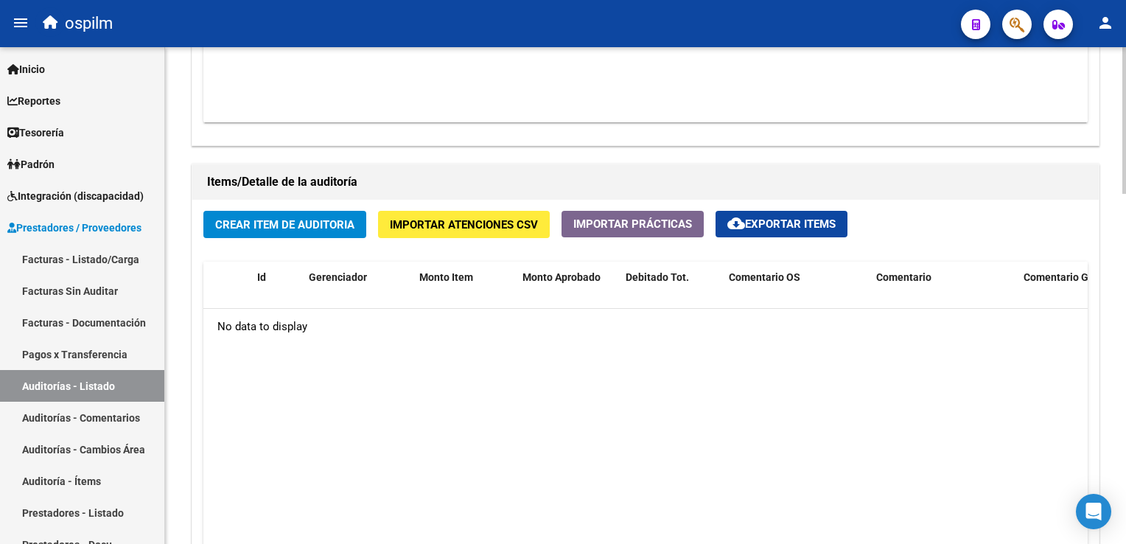
click at [324, 221] on span "Crear Item de Auditoria" at bounding box center [284, 224] width 139 height 13
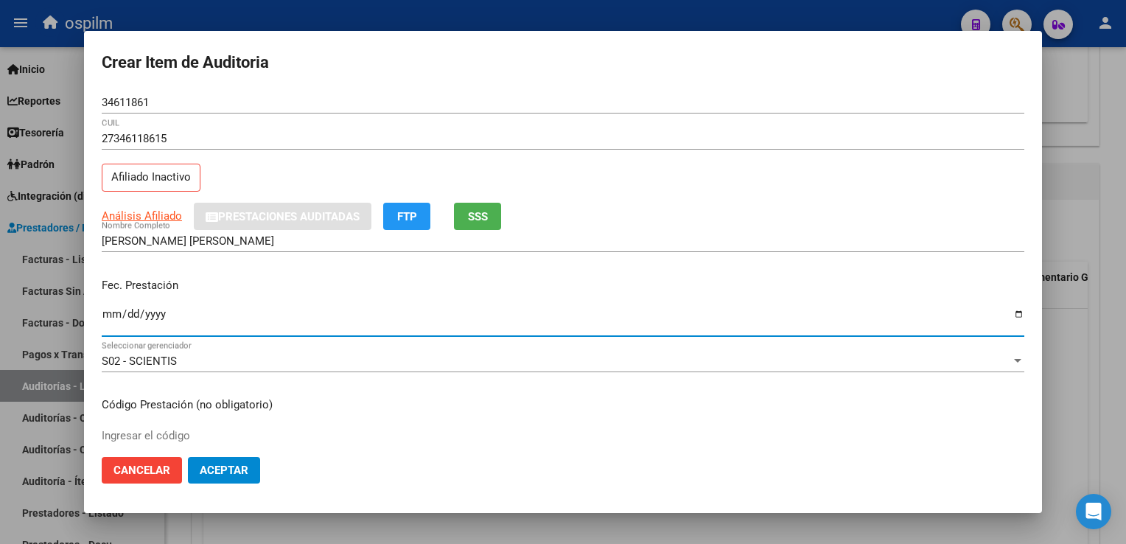
click at [417, 217] on span "FTP" at bounding box center [407, 216] width 20 height 13
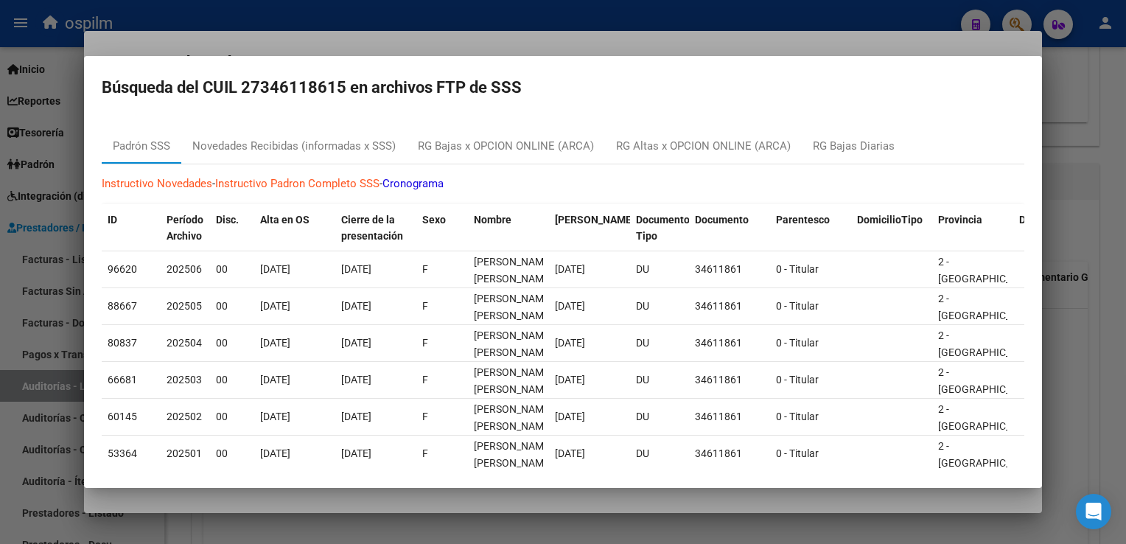
click at [1115, 182] on div at bounding box center [563, 272] width 1126 height 544
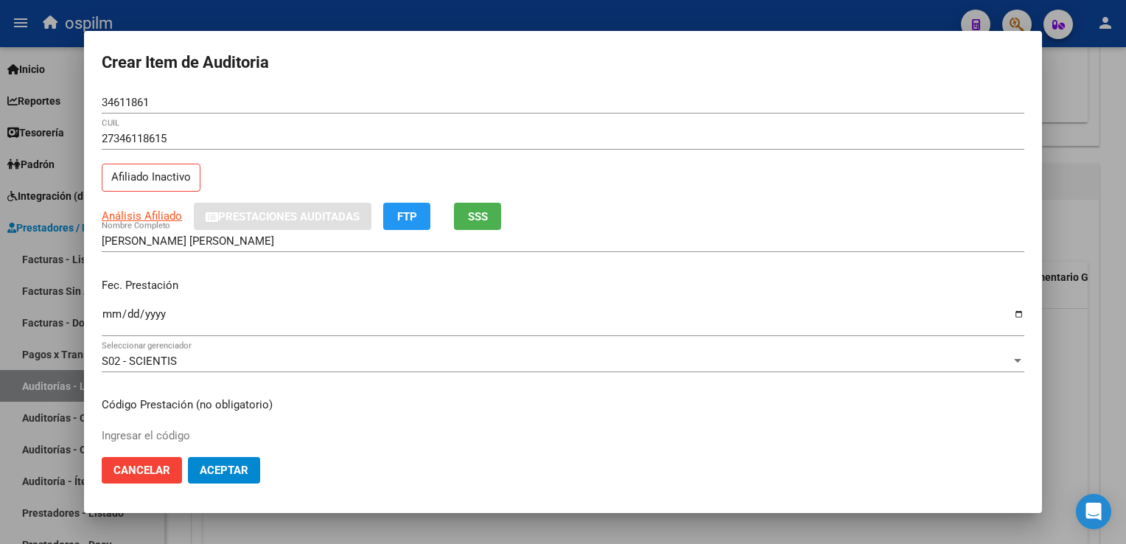
click at [1101, 153] on div at bounding box center [563, 272] width 1126 height 544
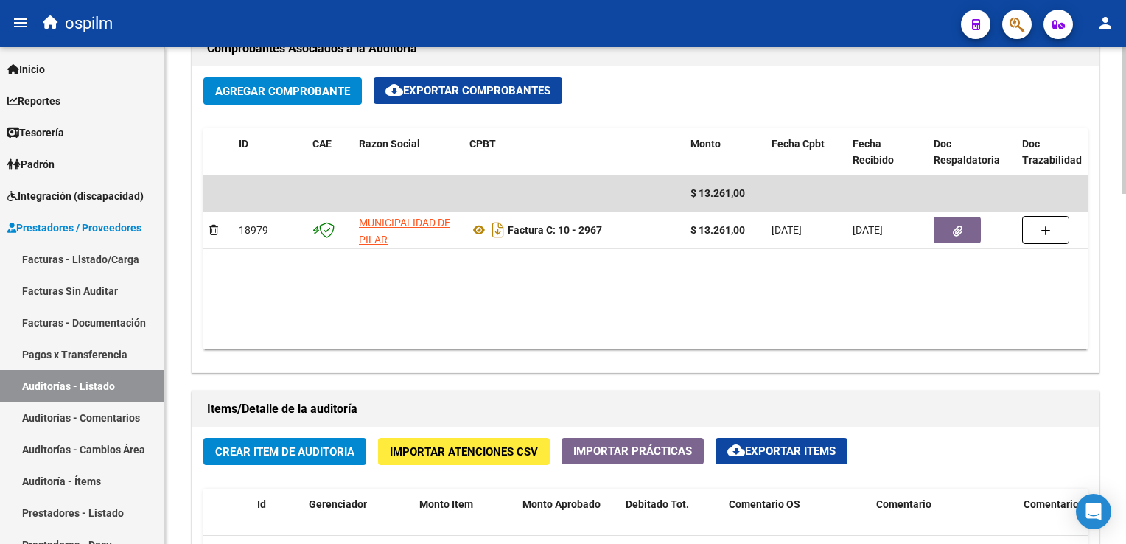
scroll to position [961, 0]
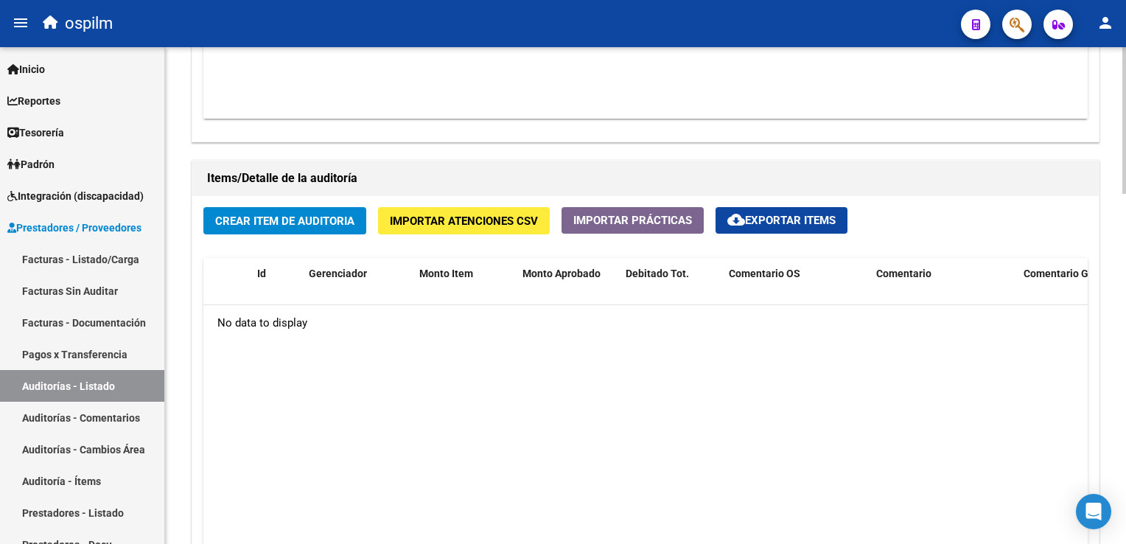
click at [256, 199] on div "Crear Item de Auditoria Importar Atenciones CSV Importar Prácticas cloud_downlo…" at bounding box center [645, 429] width 906 height 466
click at [269, 220] on span "Crear Item de Auditoria" at bounding box center [284, 220] width 139 height 13
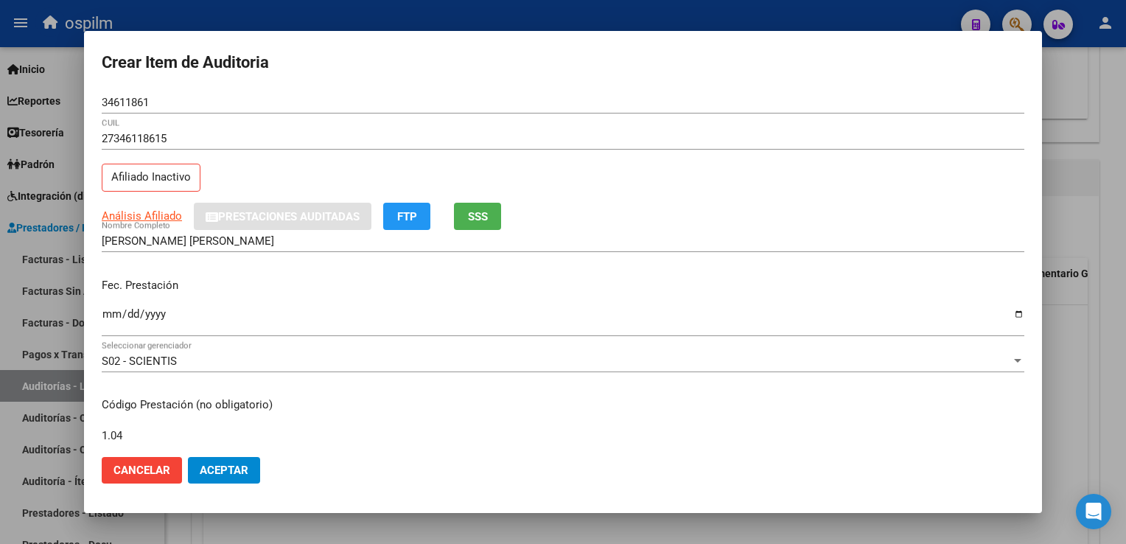
scroll to position [242, 0]
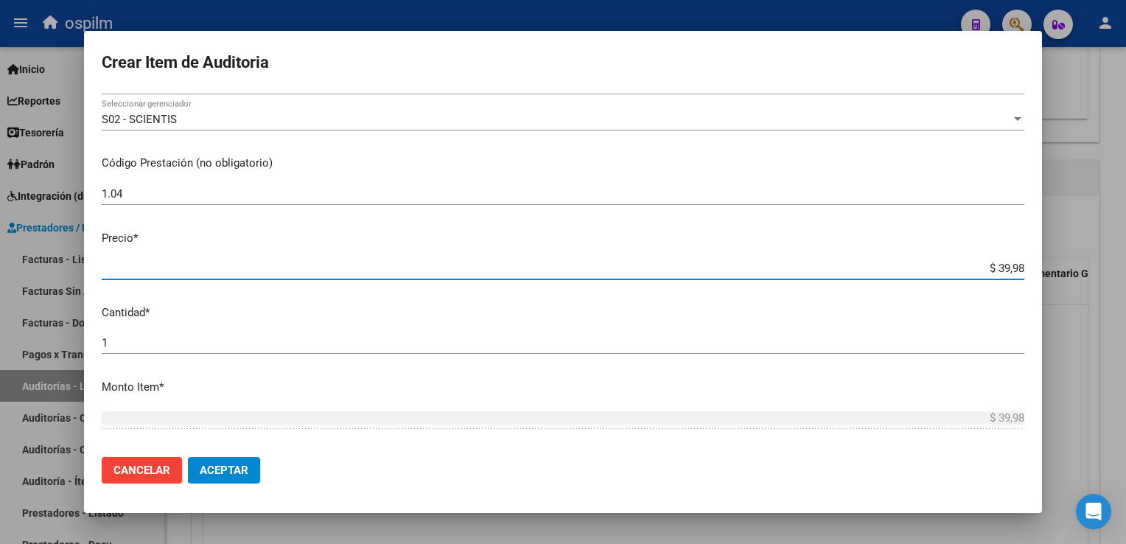
drag, startPoint x: 987, startPoint y: 266, endPoint x: 1125, endPoint y: 284, distance: 139.0
click at [1125, 285] on html "menu ospilm person Firma Express Inicio Calendario SSS Instructivos Contacto OS…" at bounding box center [563, 272] width 1126 height 544
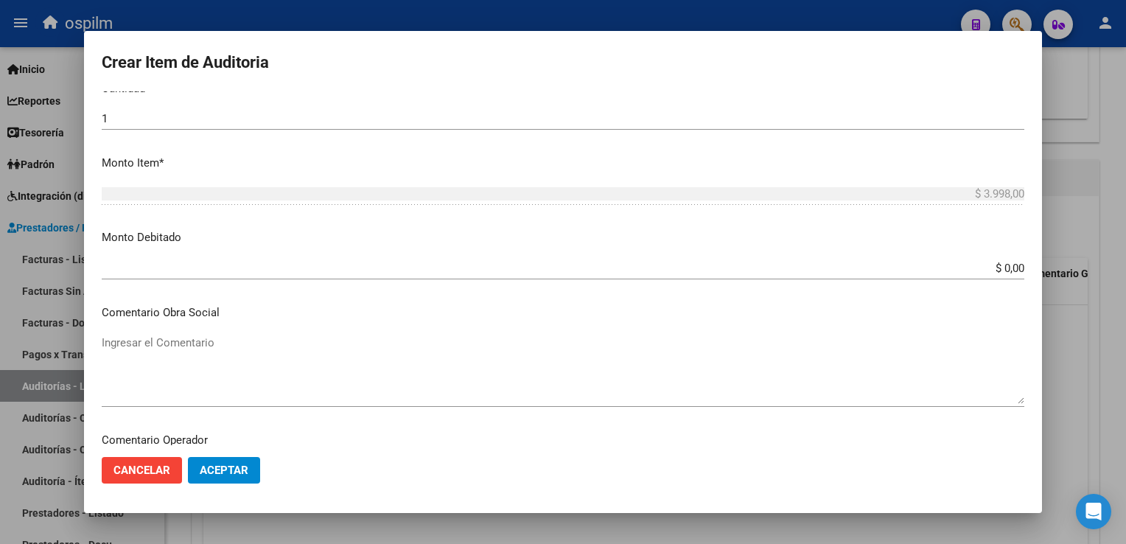
scroll to position [667, 0]
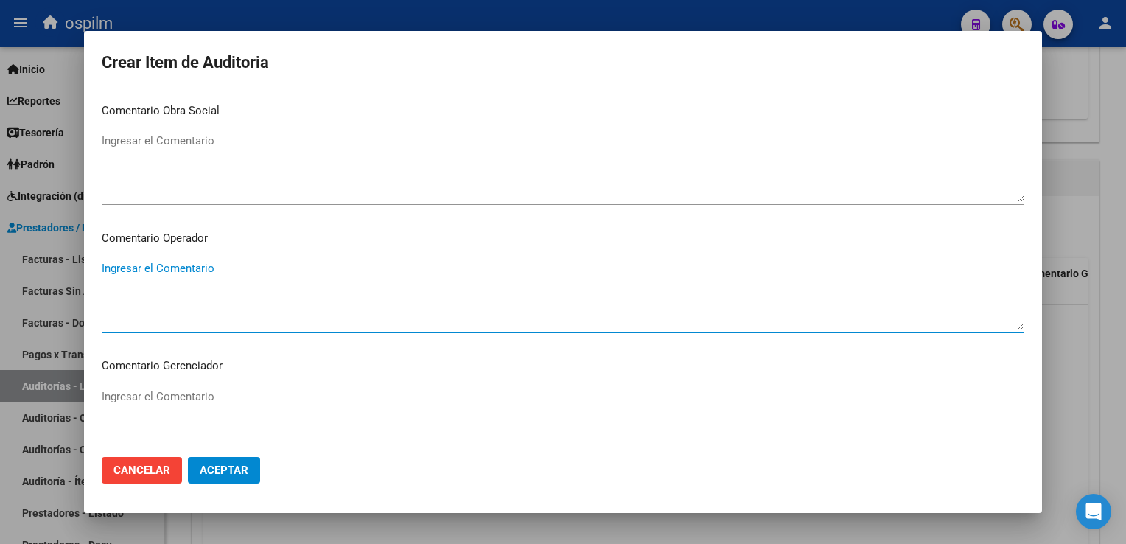
click at [221, 472] on span "Aceptar" at bounding box center [224, 469] width 49 height 13
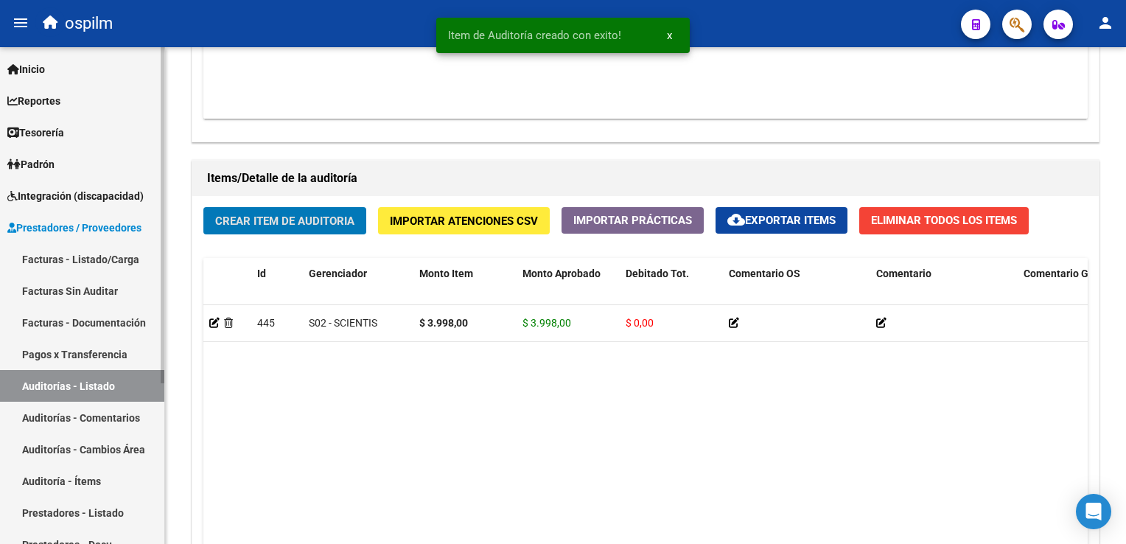
scroll to position [963, 0]
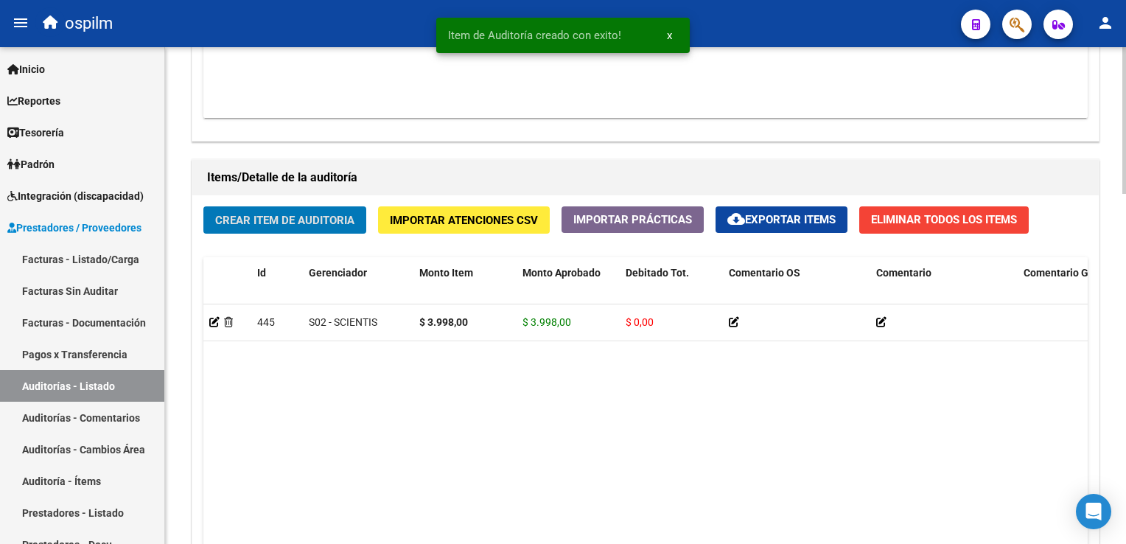
click at [244, 222] on span "Crear Item de Auditoria" at bounding box center [284, 220] width 139 height 13
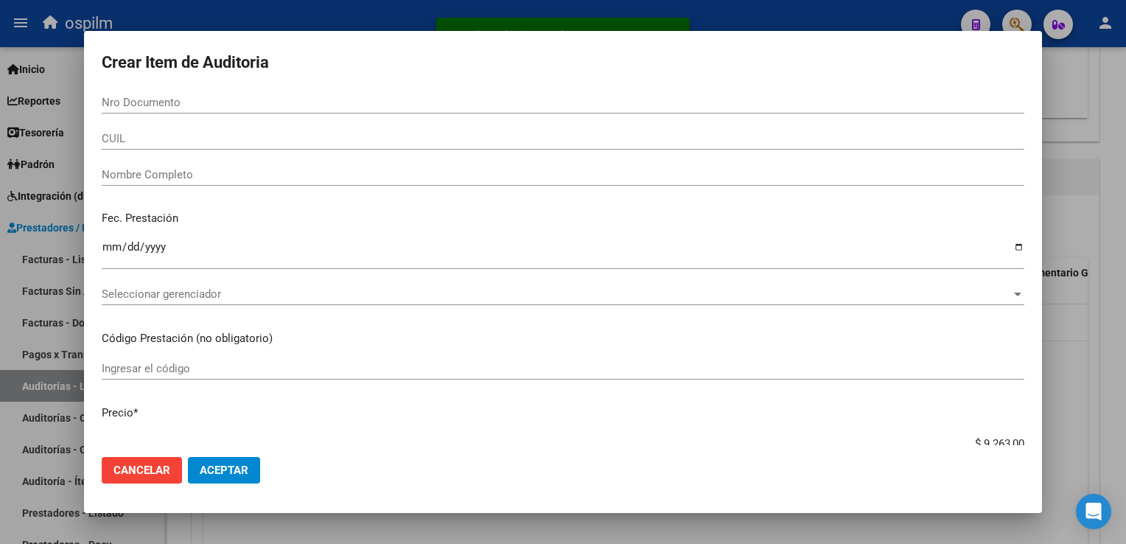
click at [183, 93] on div "Nro Documento" at bounding box center [563, 102] width 922 height 22
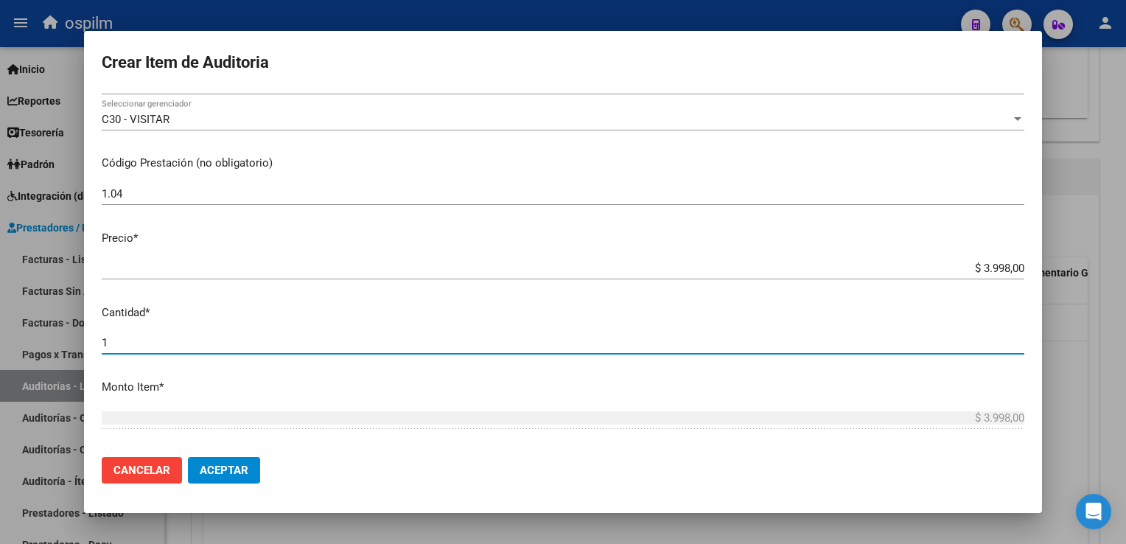
scroll to position [466, 0]
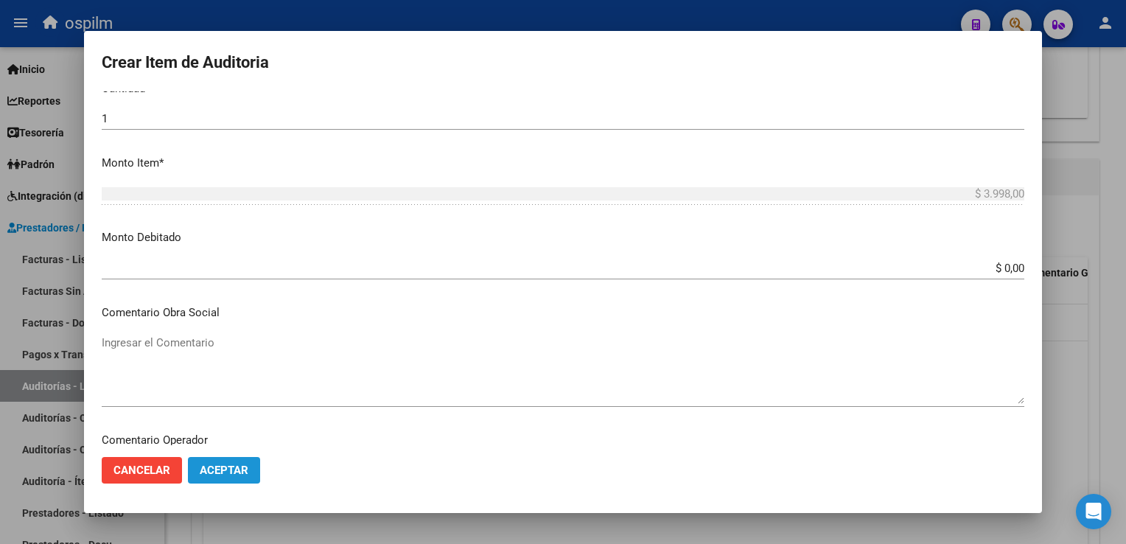
click at [239, 466] on span "Aceptar" at bounding box center [224, 469] width 49 height 13
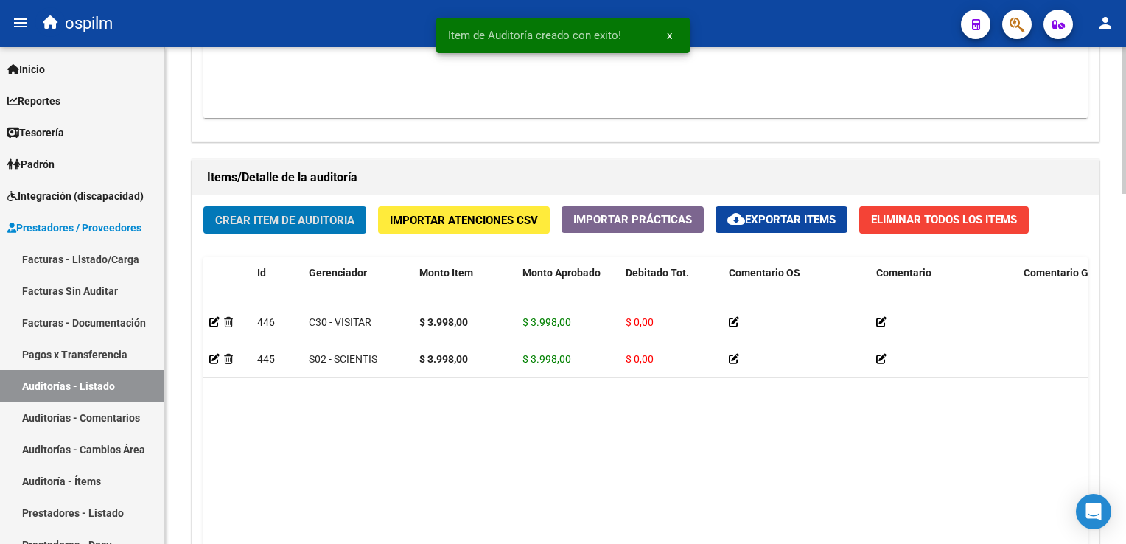
click at [236, 208] on button "Crear Item de Auditoria" at bounding box center [284, 219] width 163 height 27
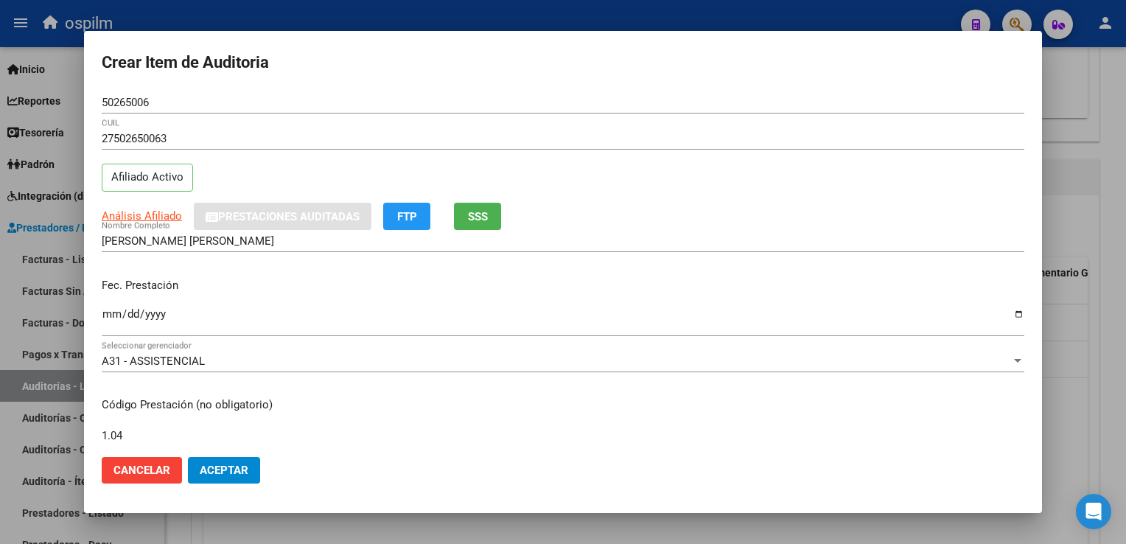
scroll to position [242, 0]
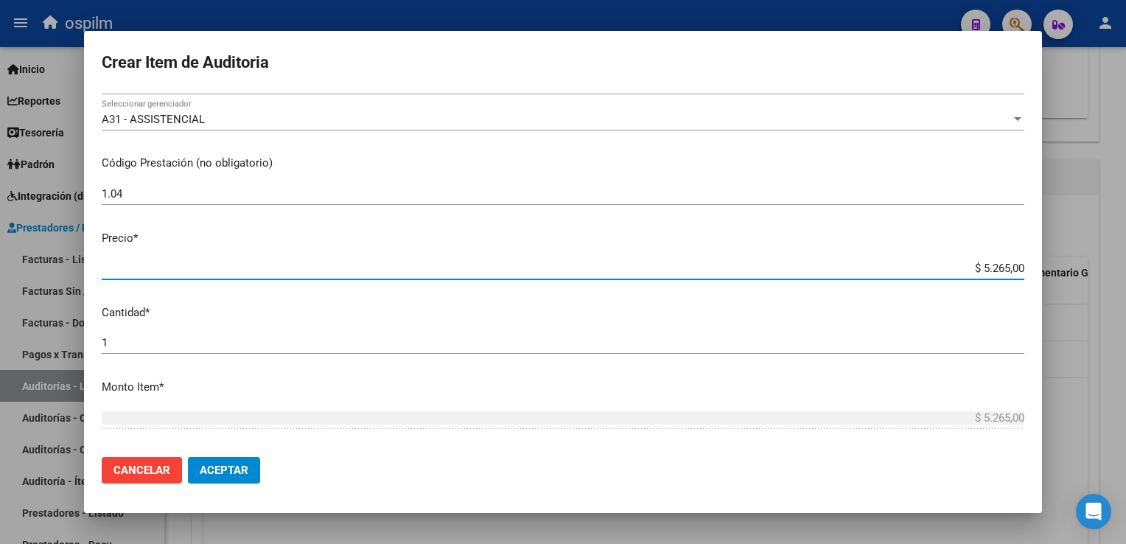
drag, startPoint x: 973, startPoint y: 267, endPoint x: 1111, endPoint y: 267, distance: 138.5
click at [1111, 267] on div "Crear Item de Auditoria 50265006 Nro Documento 27502650063 CUIL Afiliado Activo…" at bounding box center [563, 272] width 1126 height 544
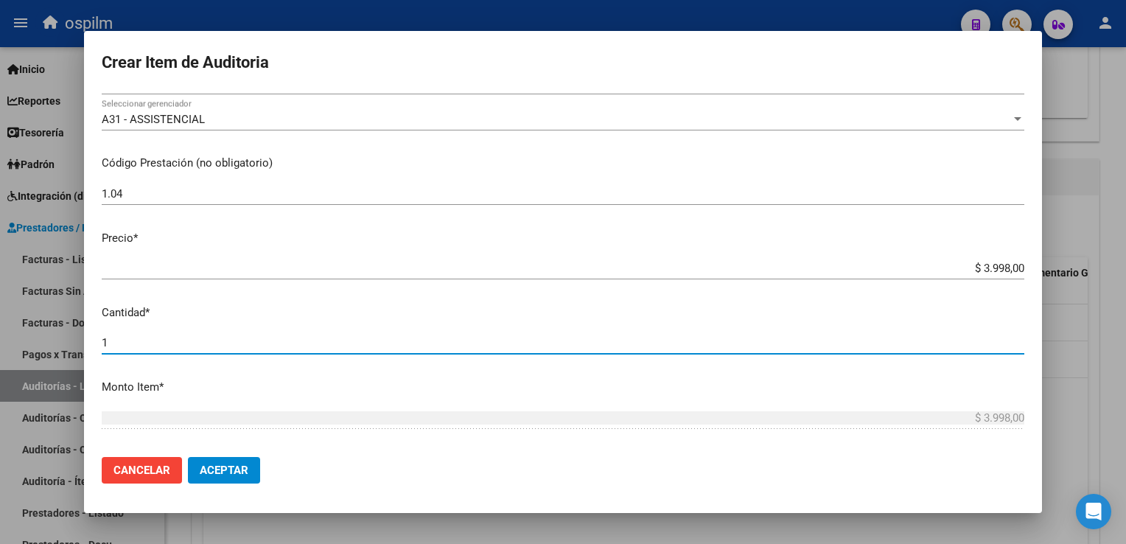
scroll to position [466, 0]
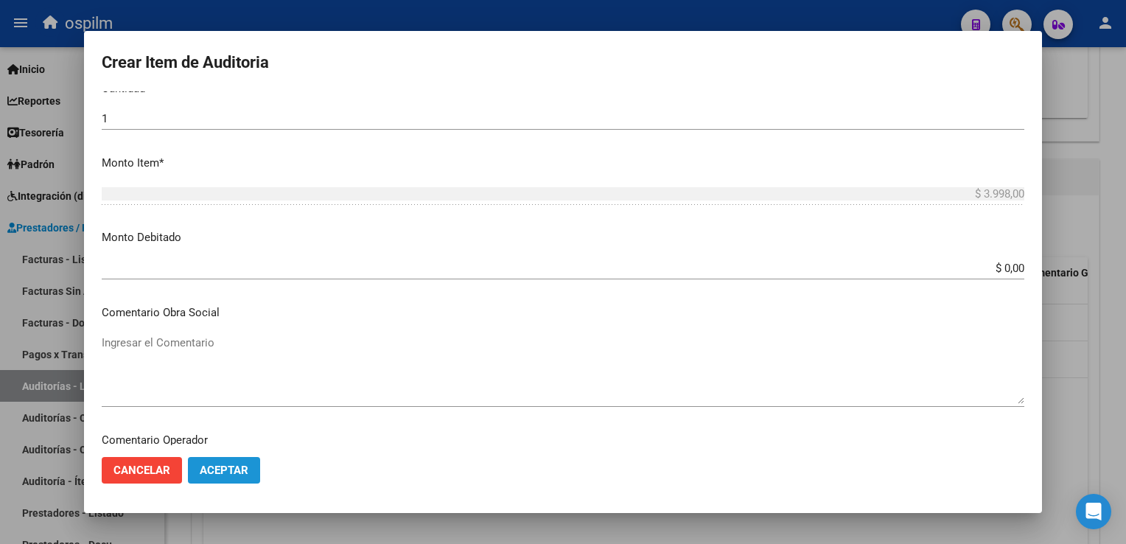
click at [243, 462] on button "Aceptar" at bounding box center [224, 470] width 72 height 27
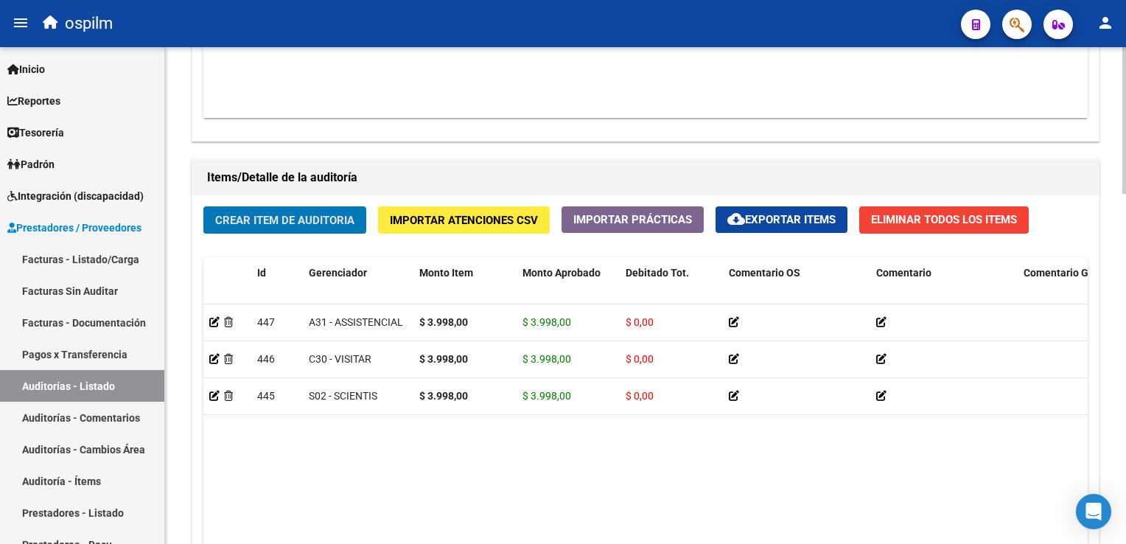
click at [218, 222] on span "Crear Item de Auditoria" at bounding box center [284, 220] width 139 height 13
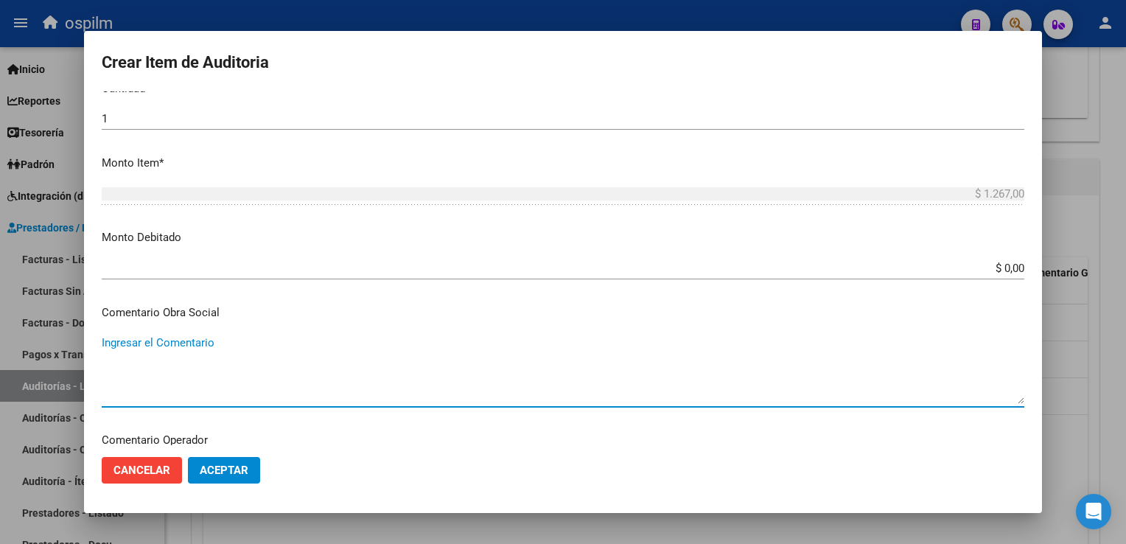
click at [205, 476] on span "Aceptar" at bounding box center [224, 469] width 49 height 13
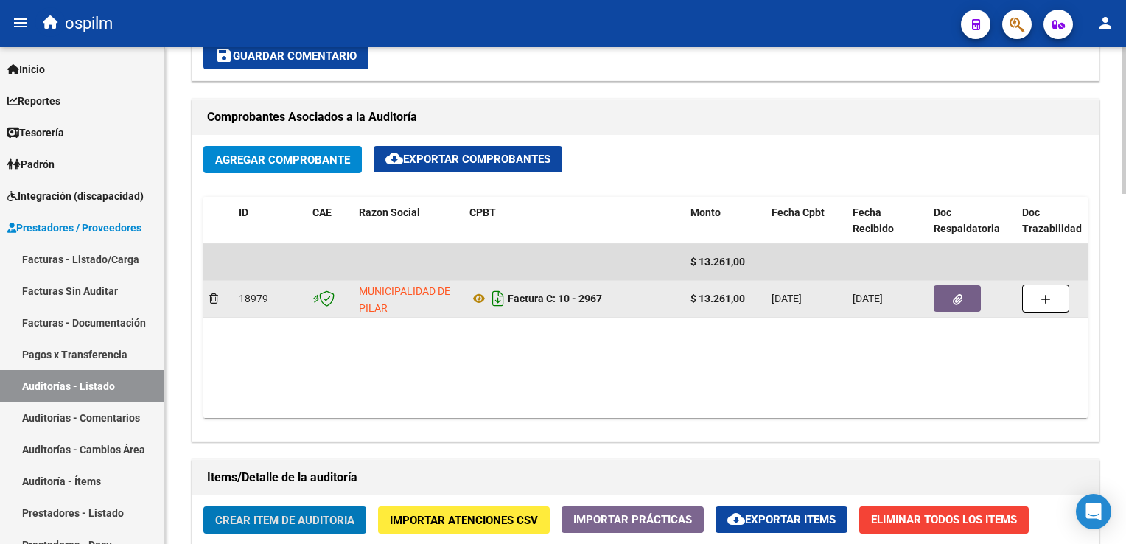
scroll to position [1183, 0]
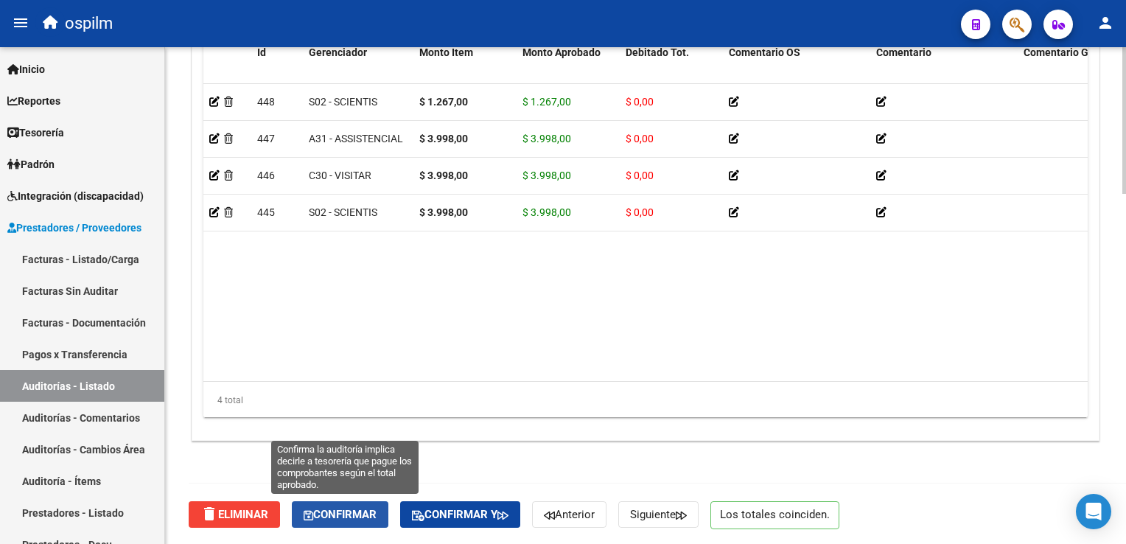
click at [354, 511] on span "Confirmar" at bounding box center [340, 514] width 73 height 13
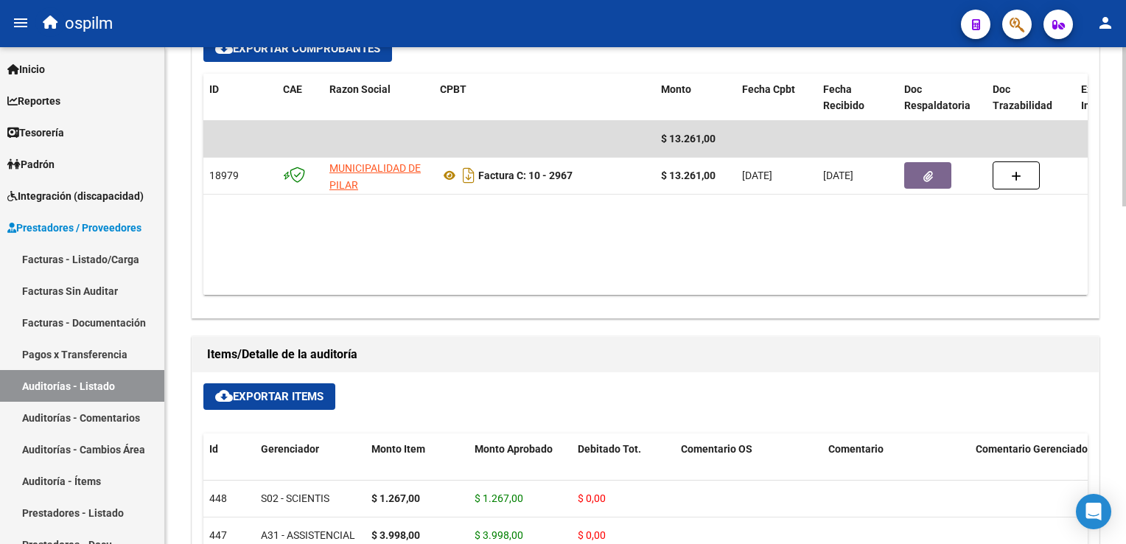
scroll to position [463, 0]
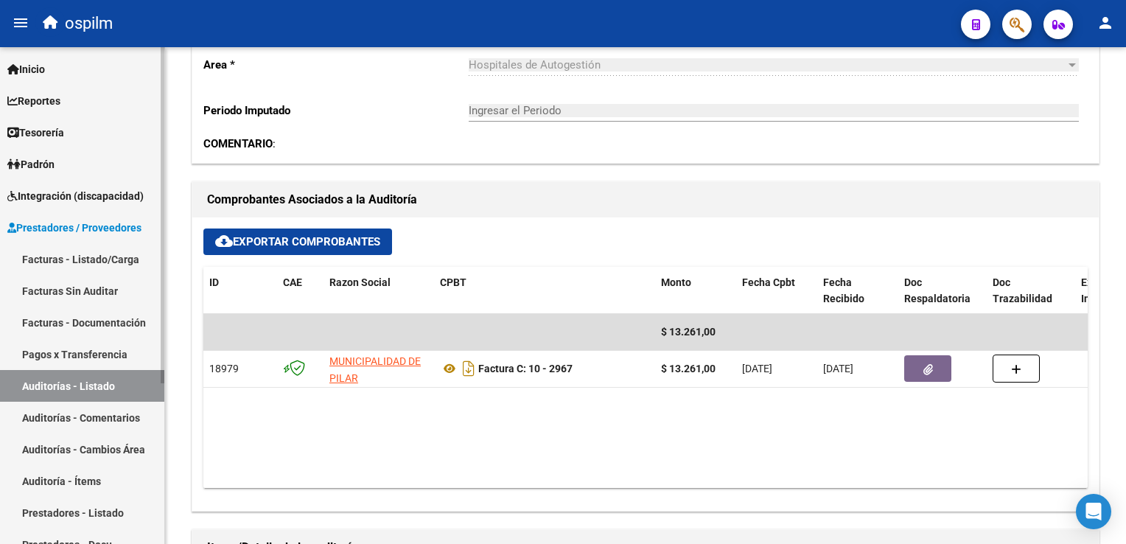
click at [71, 294] on link "Facturas Sin Auditar" at bounding box center [82, 291] width 164 height 32
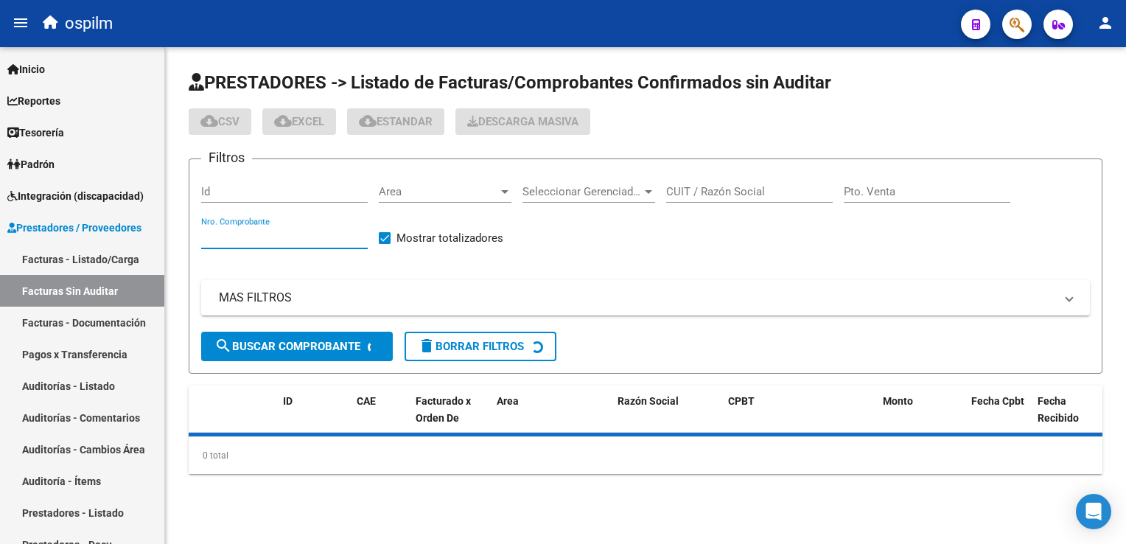
click at [275, 238] on input "Nro. Comprobante" at bounding box center [284, 237] width 167 height 13
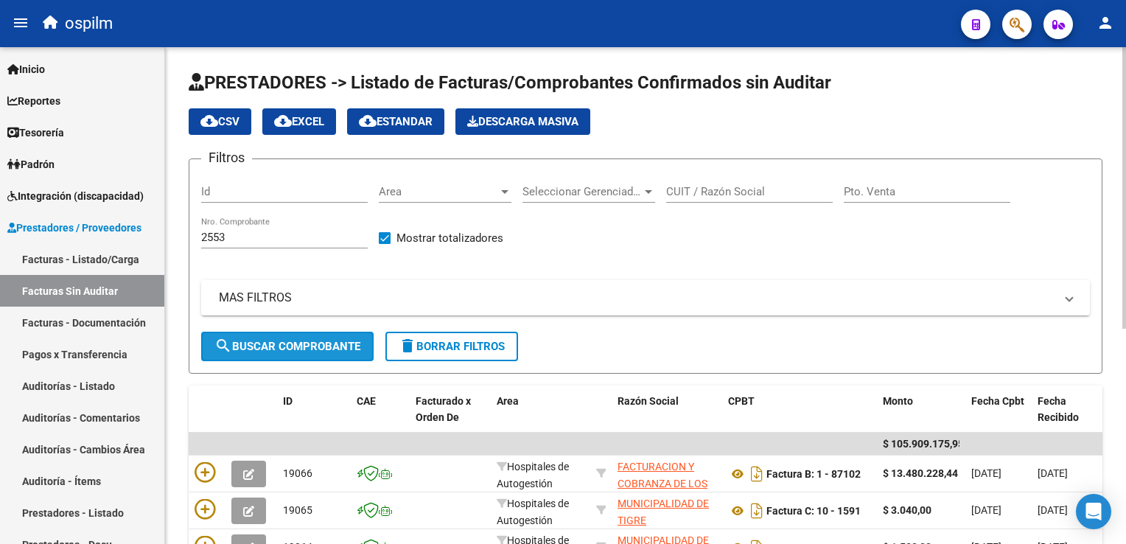
click at [324, 346] on span "search Buscar Comprobante" at bounding box center [287, 346] width 146 height 13
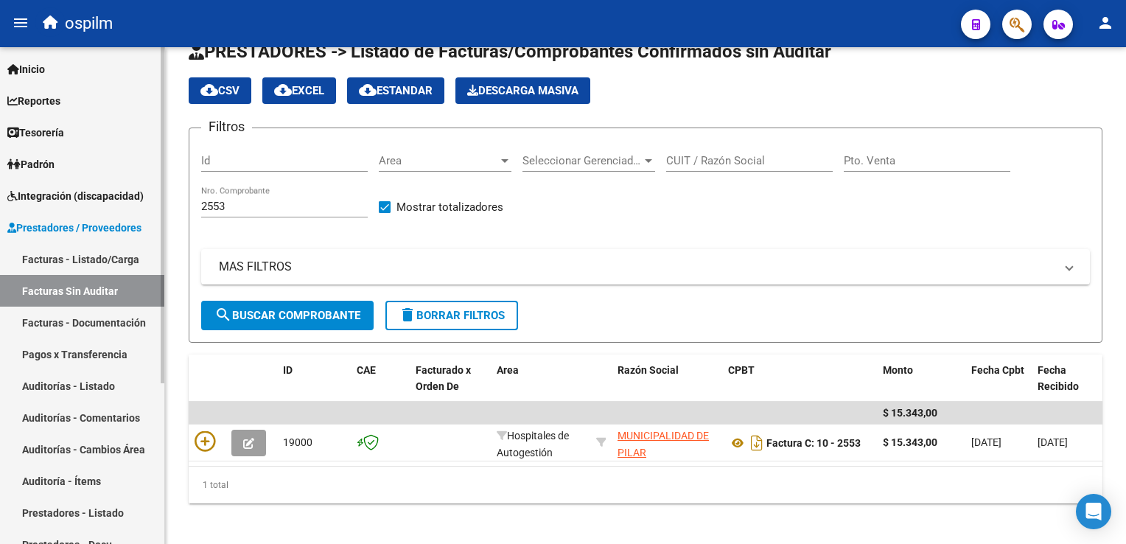
scroll to position [46, 0]
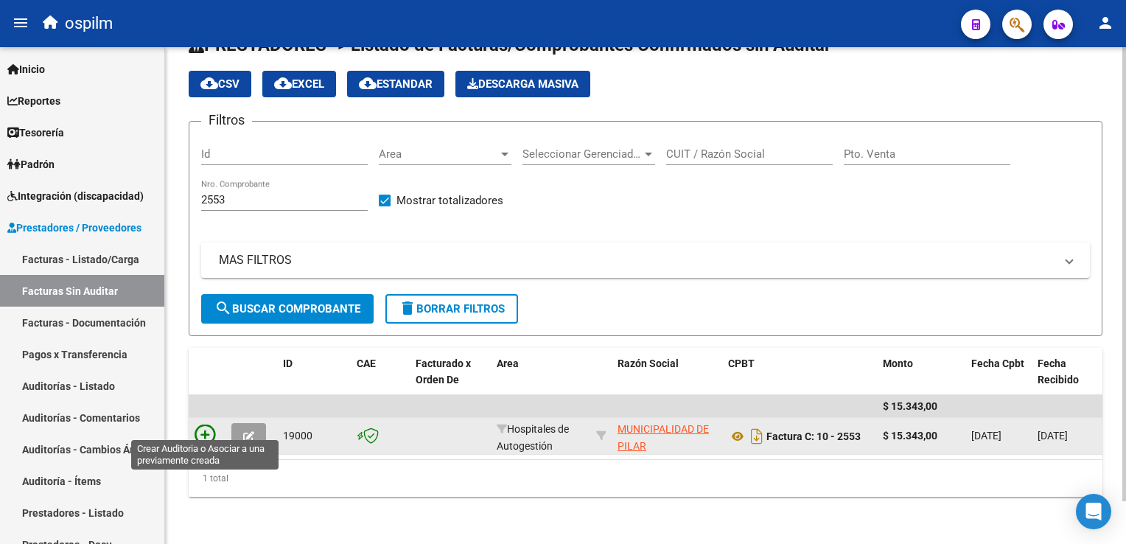
click at [208, 427] on icon at bounding box center [205, 434] width 21 height 21
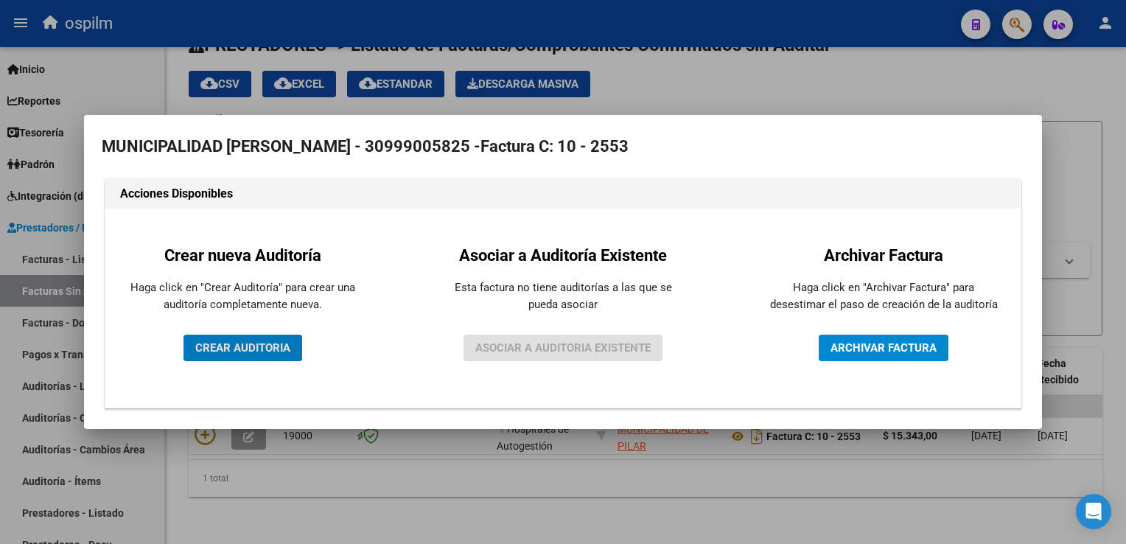
click at [233, 345] on span "CREAR AUDITORIA" at bounding box center [242, 347] width 95 height 13
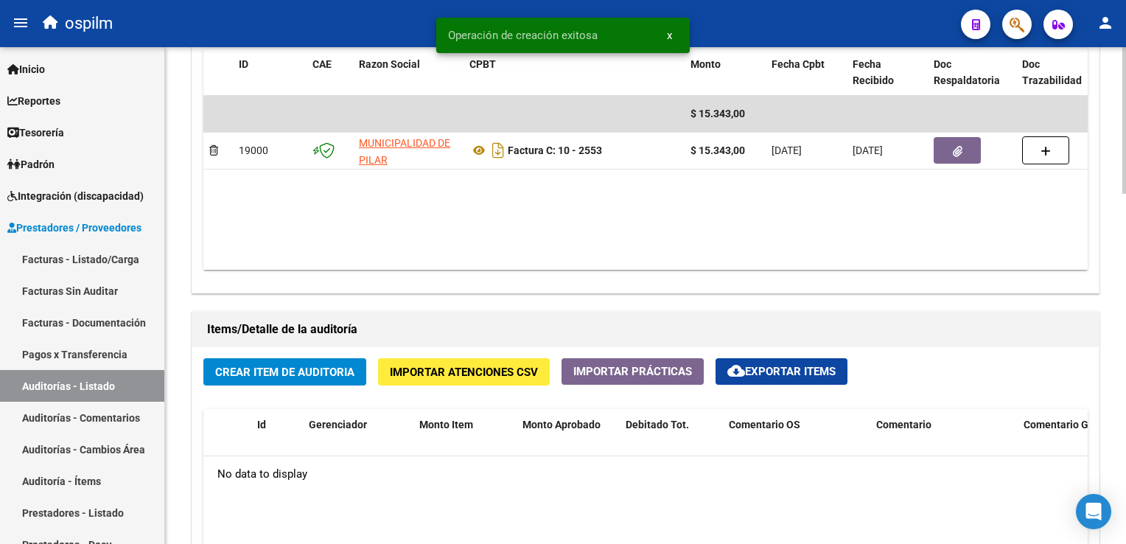
scroll to position [884, 0]
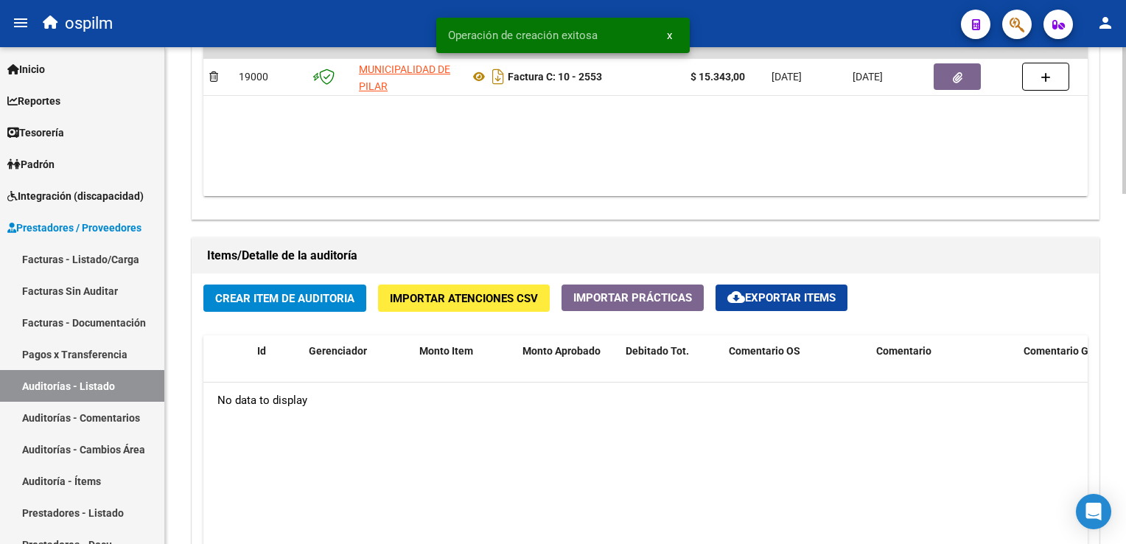
click at [298, 302] on span "Crear Item de Auditoria" at bounding box center [284, 298] width 139 height 13
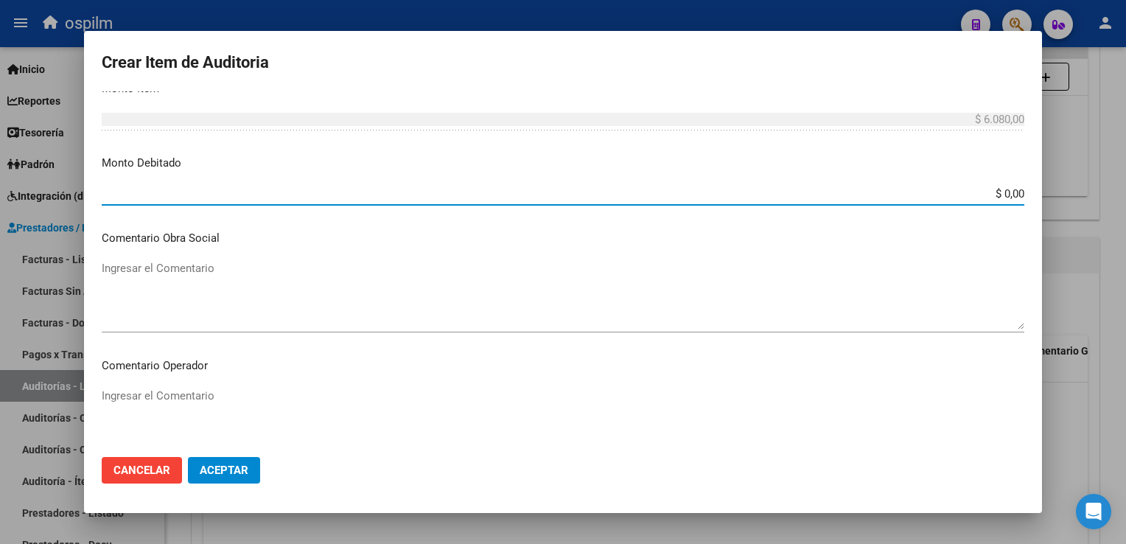
scroll to position [613, 0]
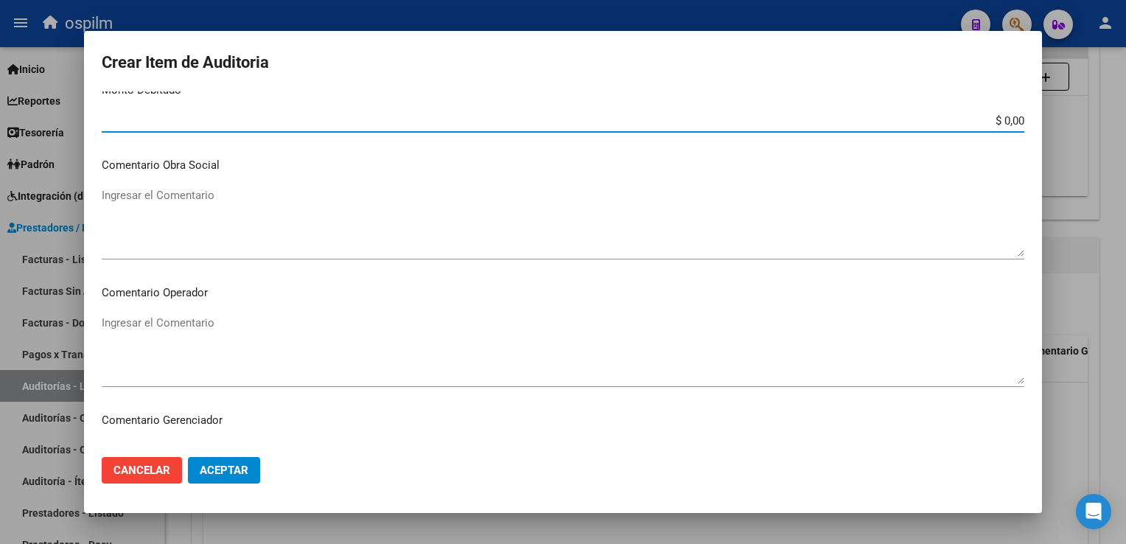
click at [229, 474] on span "Aceptar" at bounding box center [224, 469] width 49 height 13
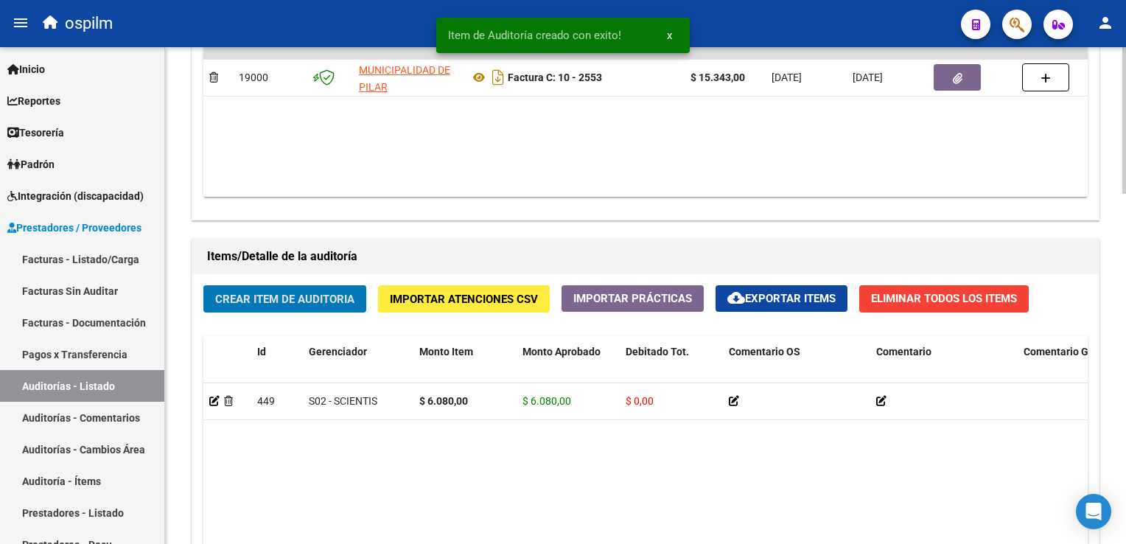
scroll to position [885, 0]
click at [311, 292] on span "Crear Item de Auditoria" at bounding box center [284, 298] width 139 height 13
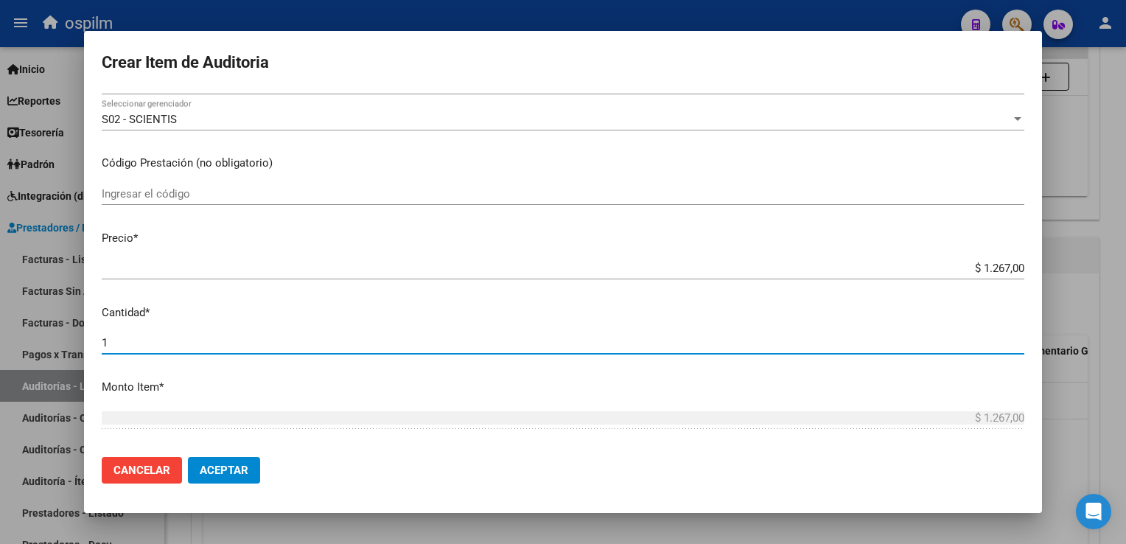
scroll to position [466, 0]
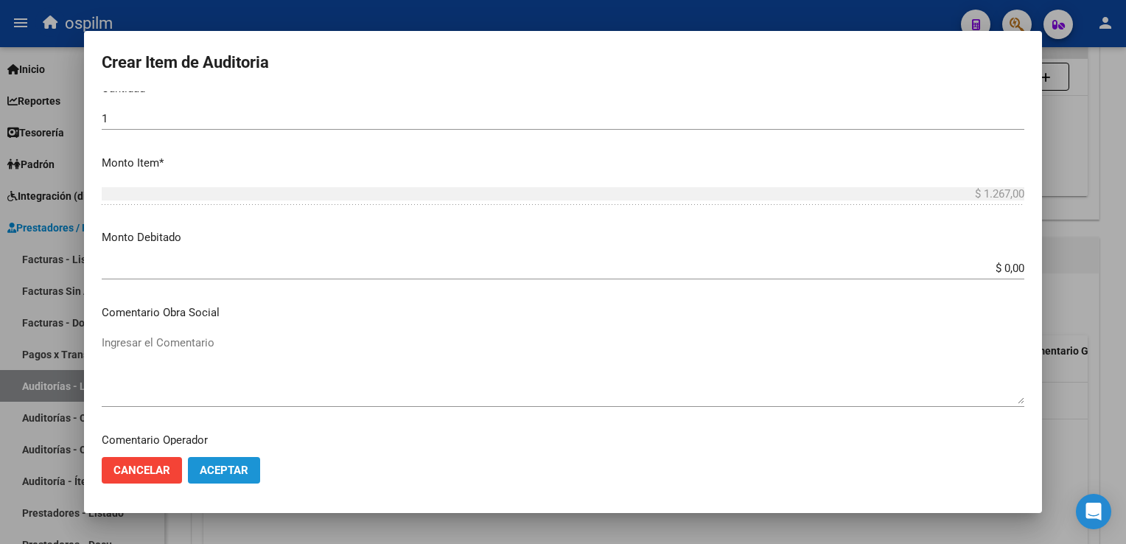
click at [229, 466] on span "Aceptar" at bounding box center [224, 469] width 49 height 13
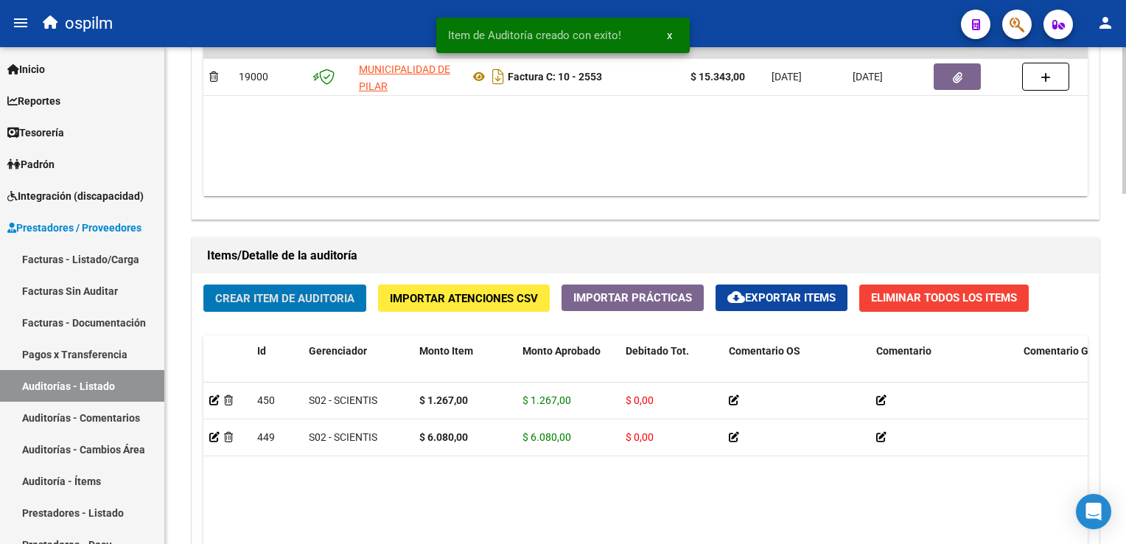
click at [280, 292] on span "Crear Item de Auditoria" at bounding box center [284, 298] width 139 height 13
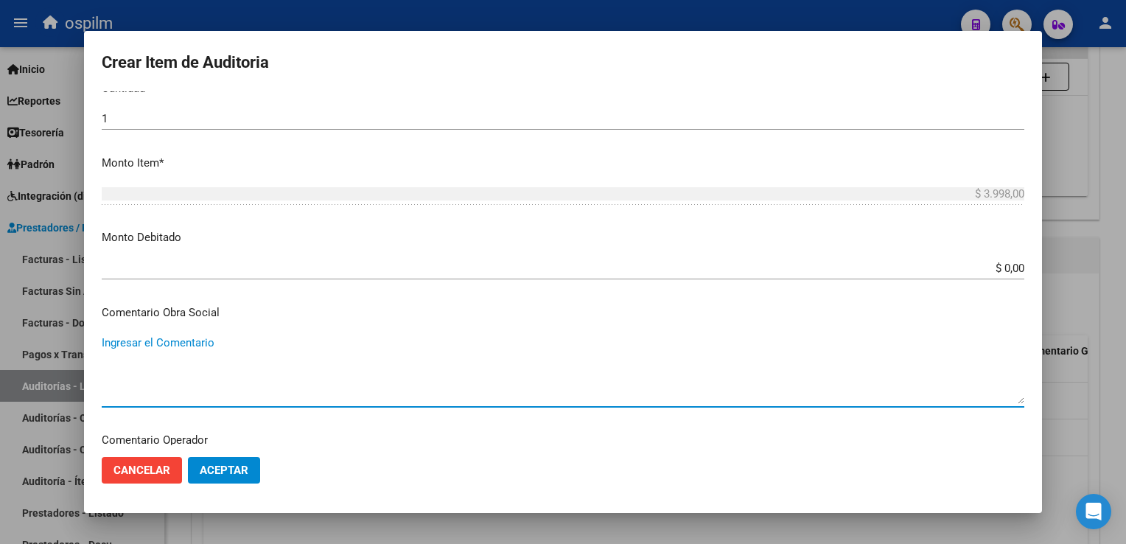
click at [215, 467] on span "Aceptar" at bounding box center [224, 469] width 49 height 13
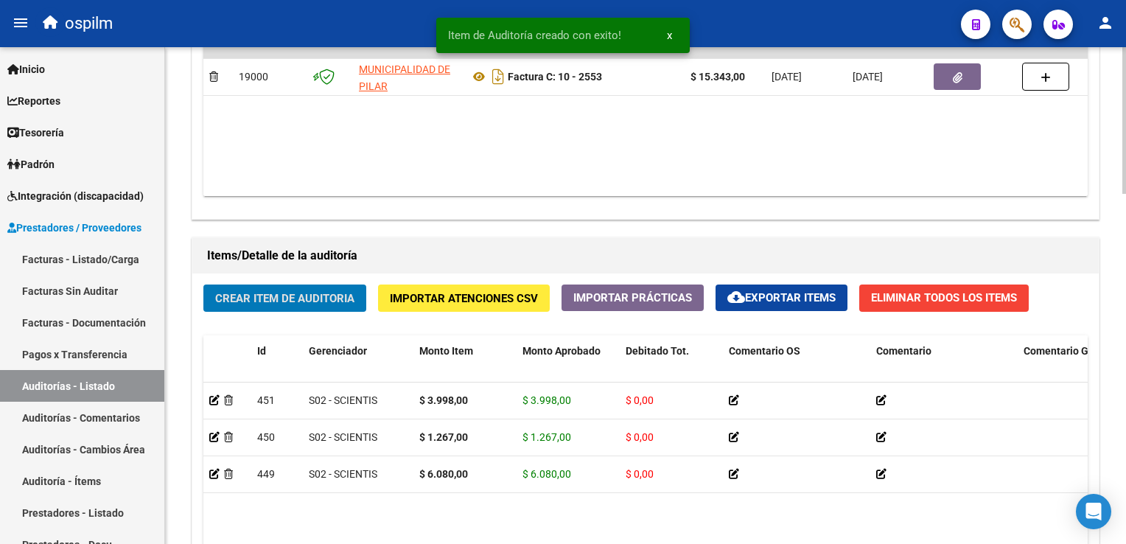
click at [298, 284] on button "Crear Item de Auditoria" at bounding box center [284, 297] width 163 height 27
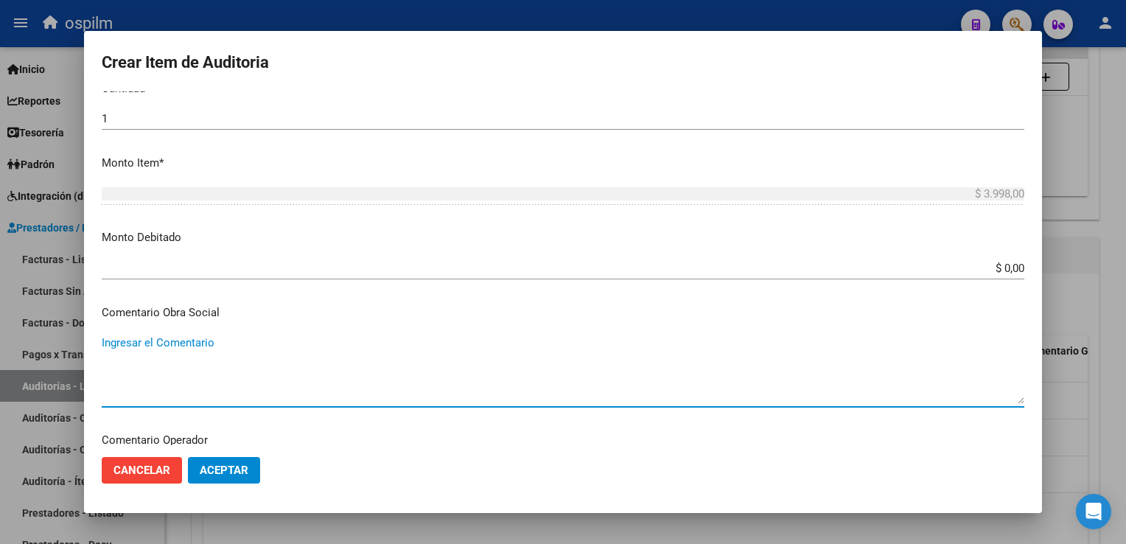
click at [198, 476] on button "Aceptar" at bounding box center [224, 470] width 72 height 27
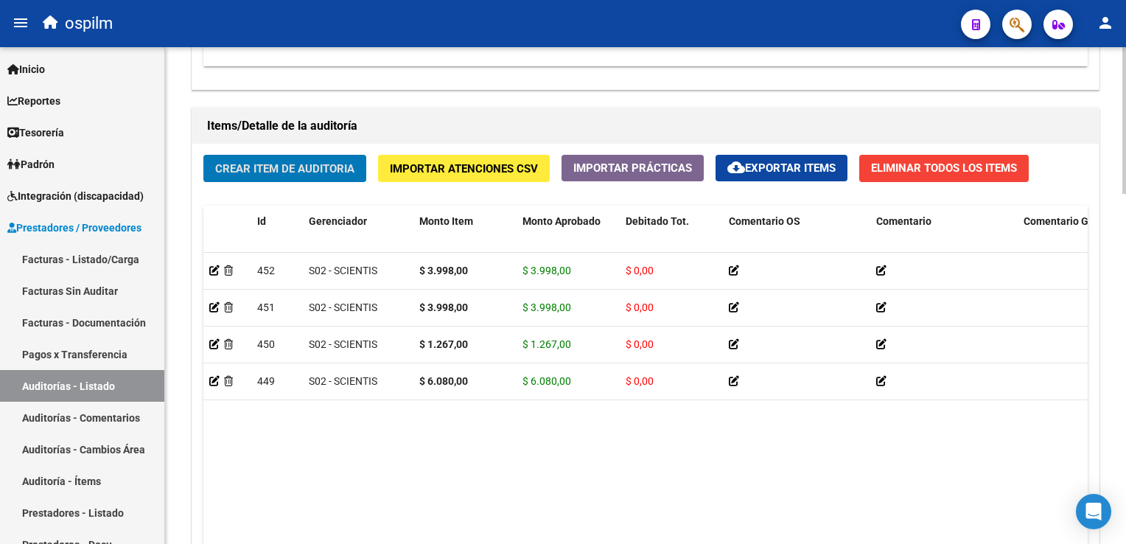
scroll to position [1180, 0]
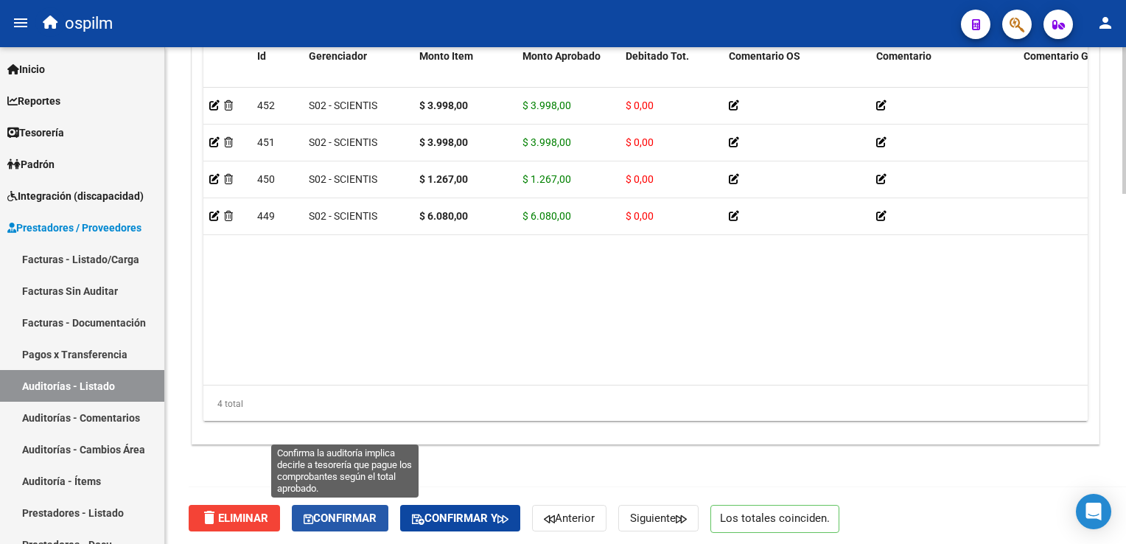
click at [351, 523] on button "Confirmar" at bounding box center [340, 518] width 97 height 27
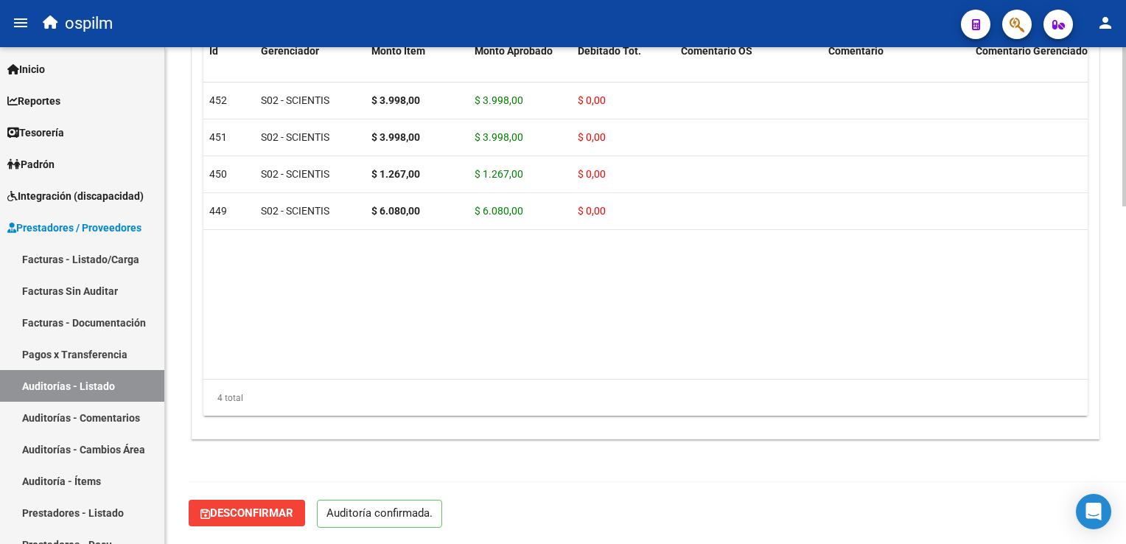
scroll to position [1048, 0]
